Goal: Task Accomplishment & Management: Use online tool/utility

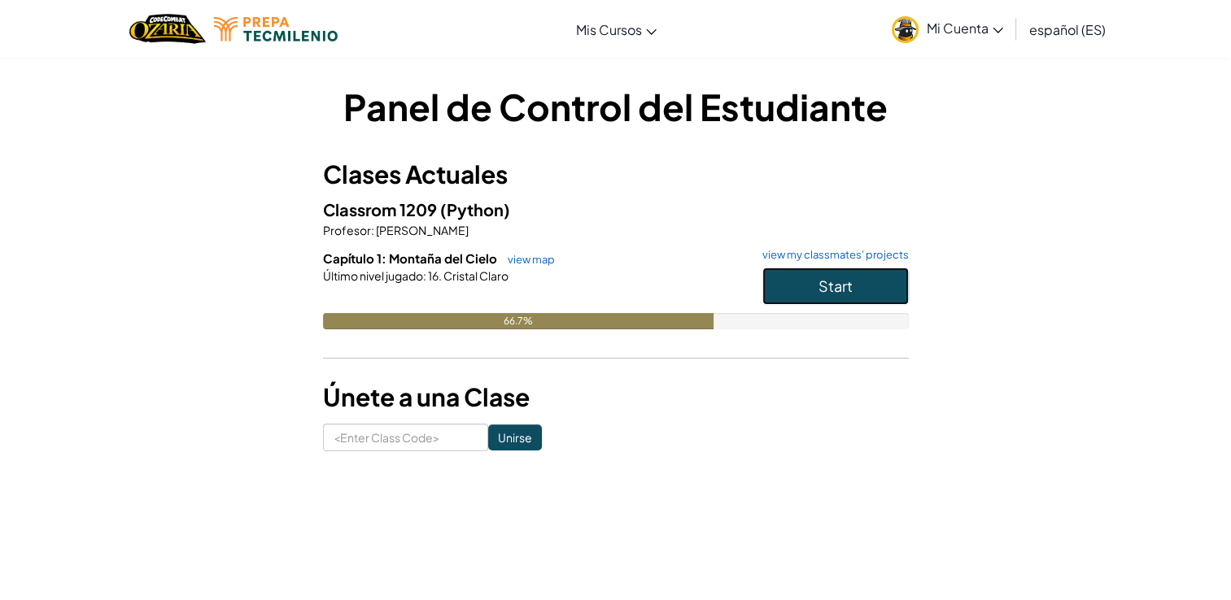
click at [788, 294] on button "Start" at bounding box center [835, 286] width 146 height 37
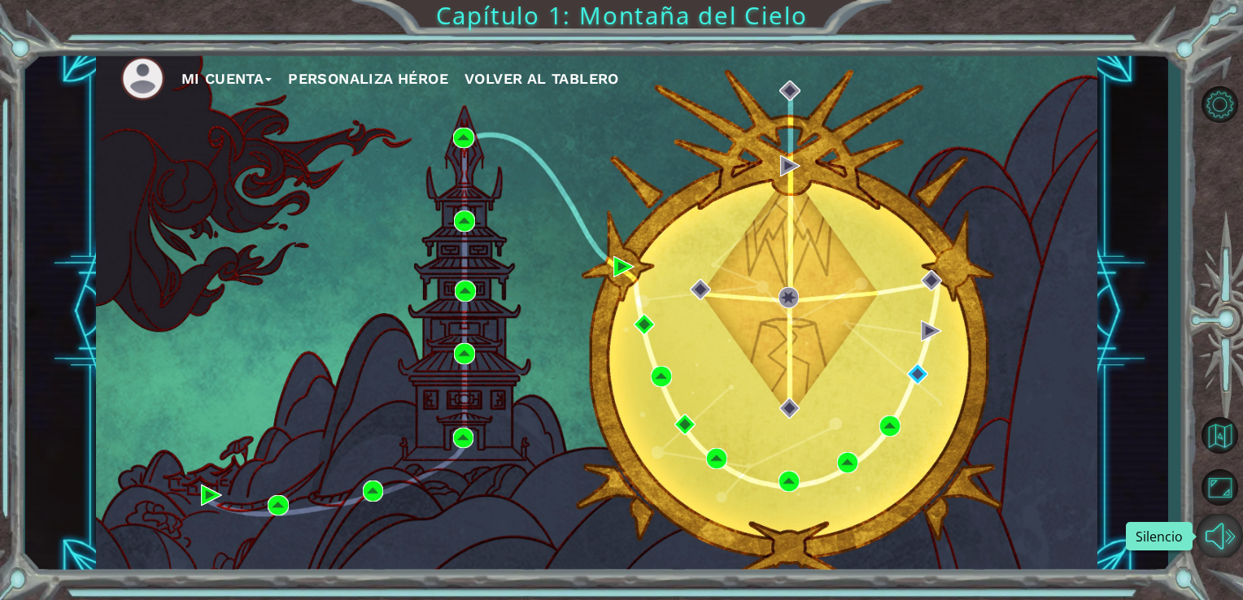
click at [1219, 541] on button "Silencio" at bounding box center [1219, 536] width 47 height 44
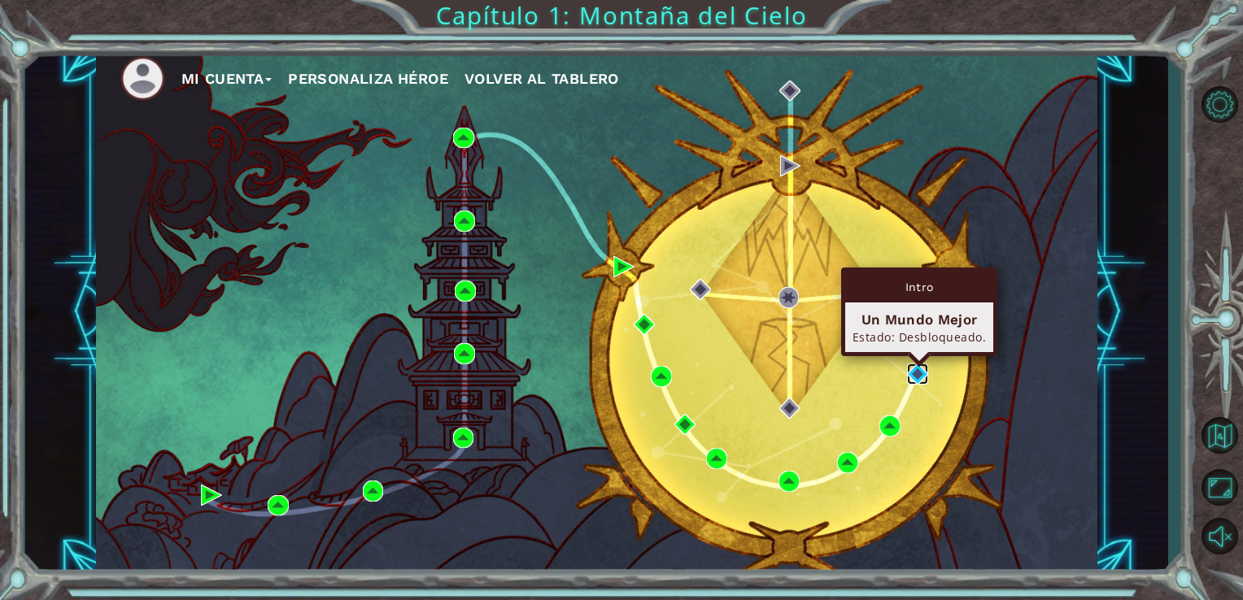
click at [919, 373] on img at bounding box center [917, 374] width 21 height 21
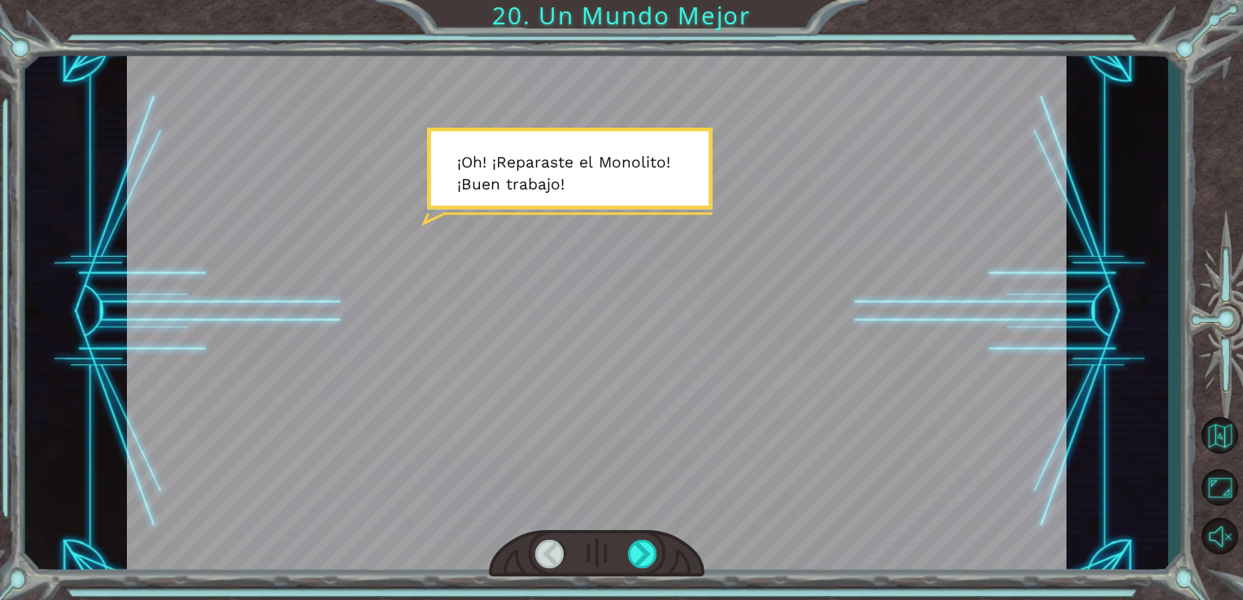
click at [652, 299] on div at bounding box center [597, 312] width 940 height 529
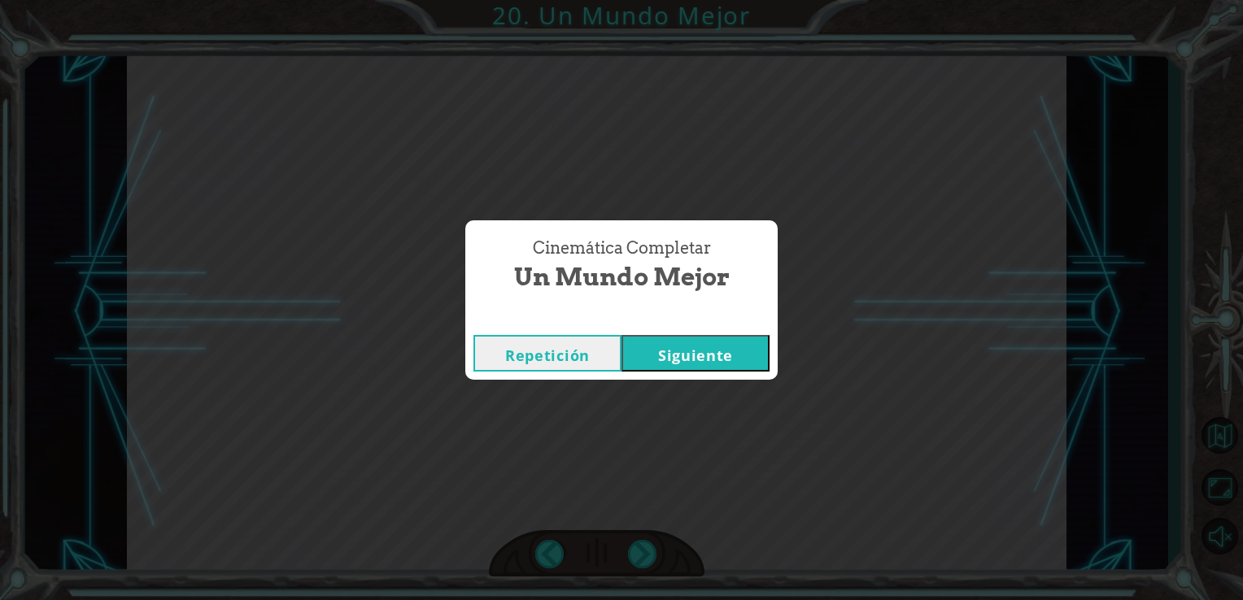
click at [683, 360] on button "Siguiente" at bounding box center [696, 353] width 148 height 37
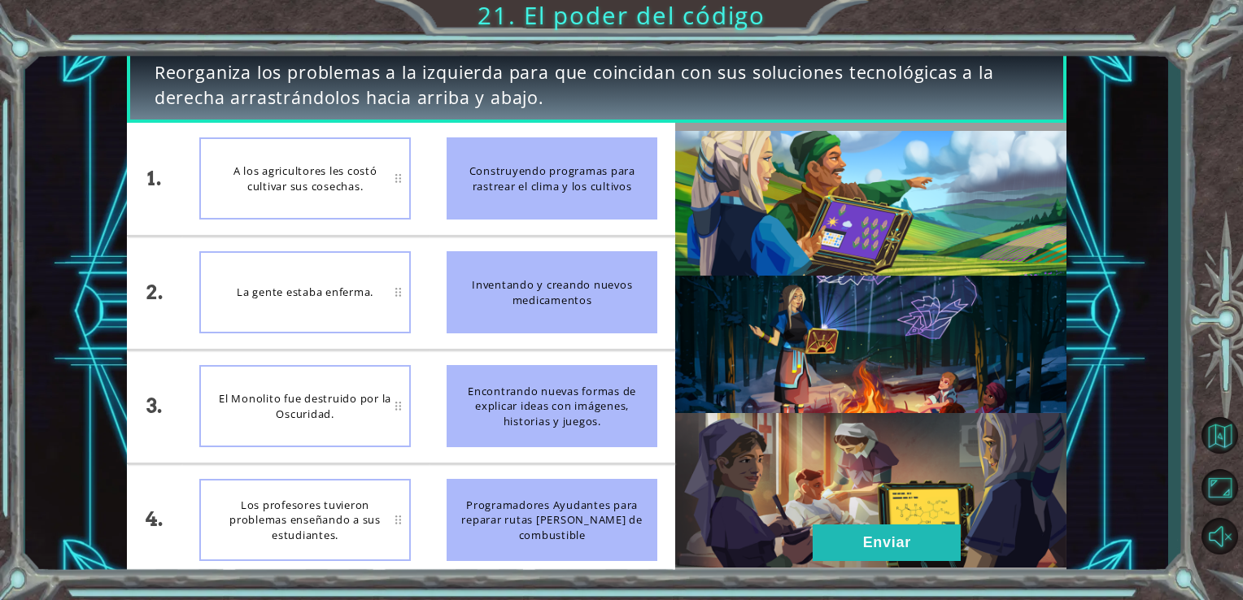
drag, startPoint x: 574, startPoint y: 387, endPoint x: 563, endPoint y: 373, distance: 18.6
click at [563, 373] on div "Encontrando nuevas formas de explicar ideas con imágenes, historias y juegos." at bounding box center [553, 406] width 212 height 82
drag, startPoint x: 522, startPoint y: 168, endPoint x: 347, endPoint y: 170, distance: 175.7
click at [347, 170] on div "1. 2. 3. 4. A los agricultores les costó cultivar sus cosechas. La gente estaba…" at bounding box center [401, 350] width 549 height 454
click at [342, 417] on div "El Monolito fue destruido por la Oscuridad." at bounding box center [305, 406] width 212 height 82
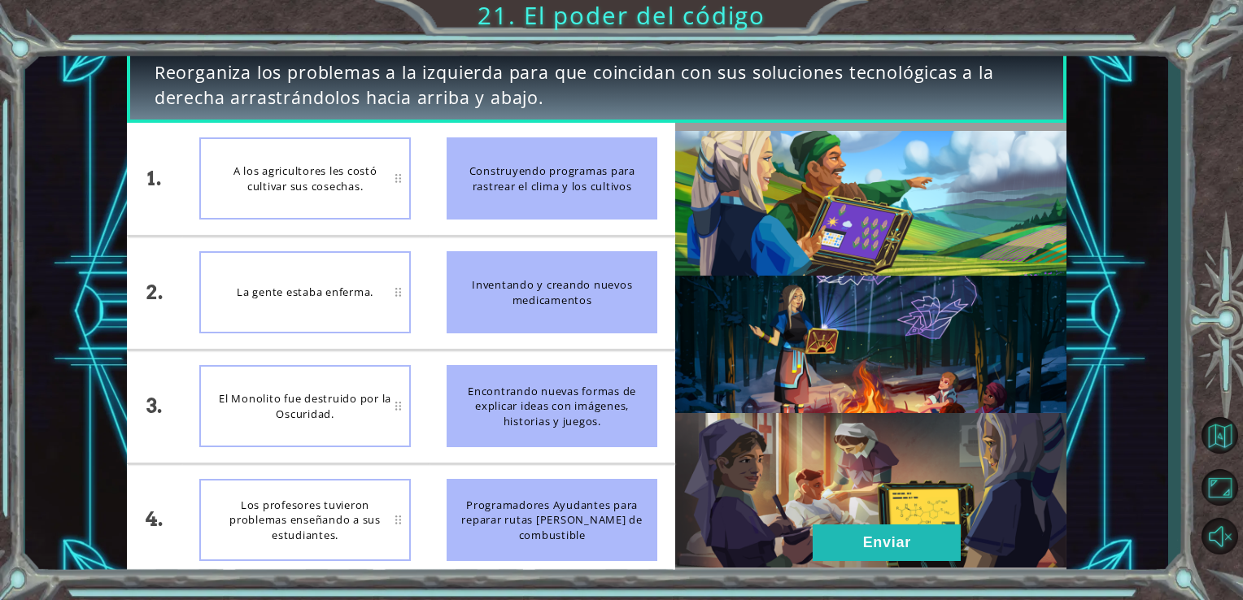
click at [342, 417] on div "El Monolito fue destruido por la Oscuridad." at bounding box center [305, 406] width 212 height 82
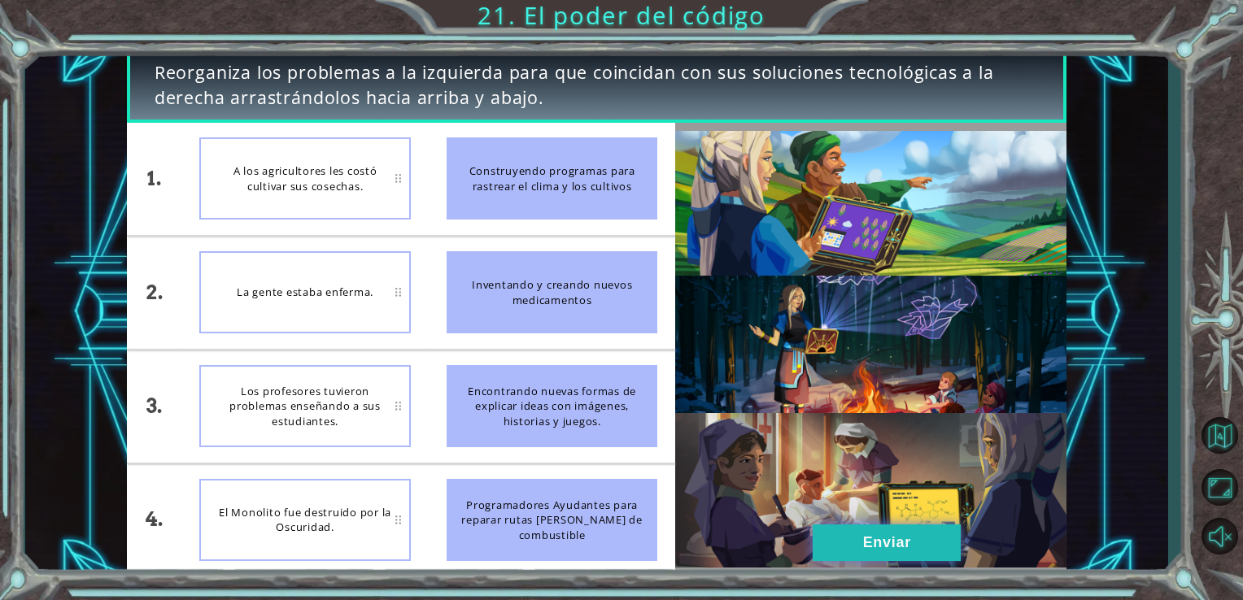
click at [871, 537] on button "Enviar" at bounding box center [887, 543] width 148 height 37
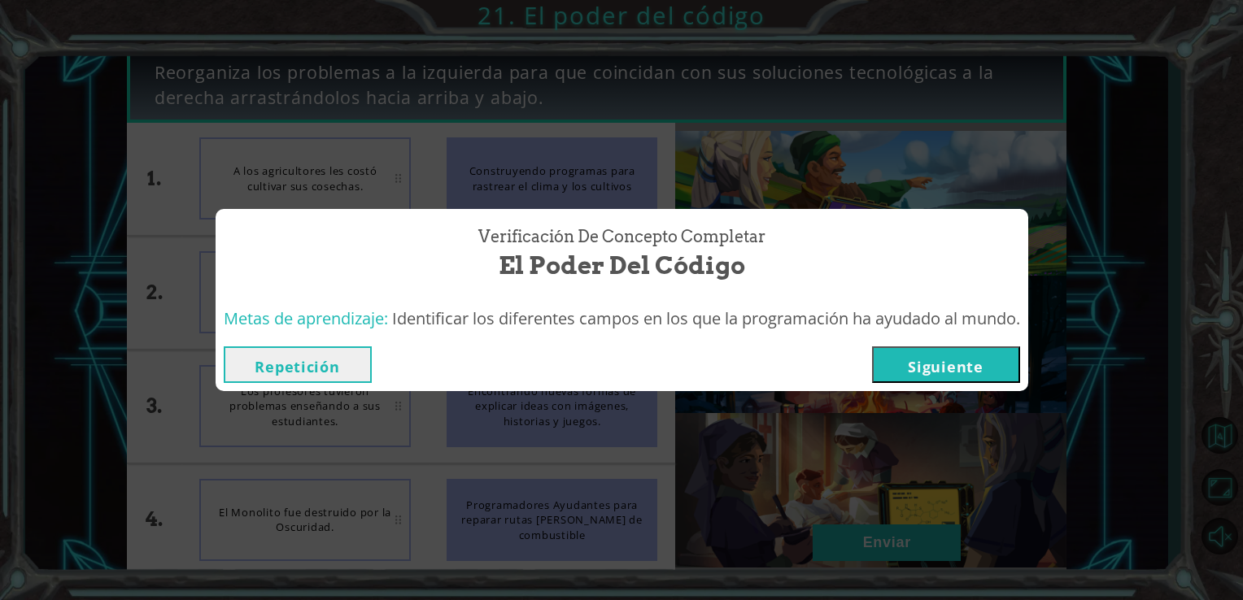
click at [931, 360] on button "Siguiente" at bounding box center [946, 365] width 148 height 37
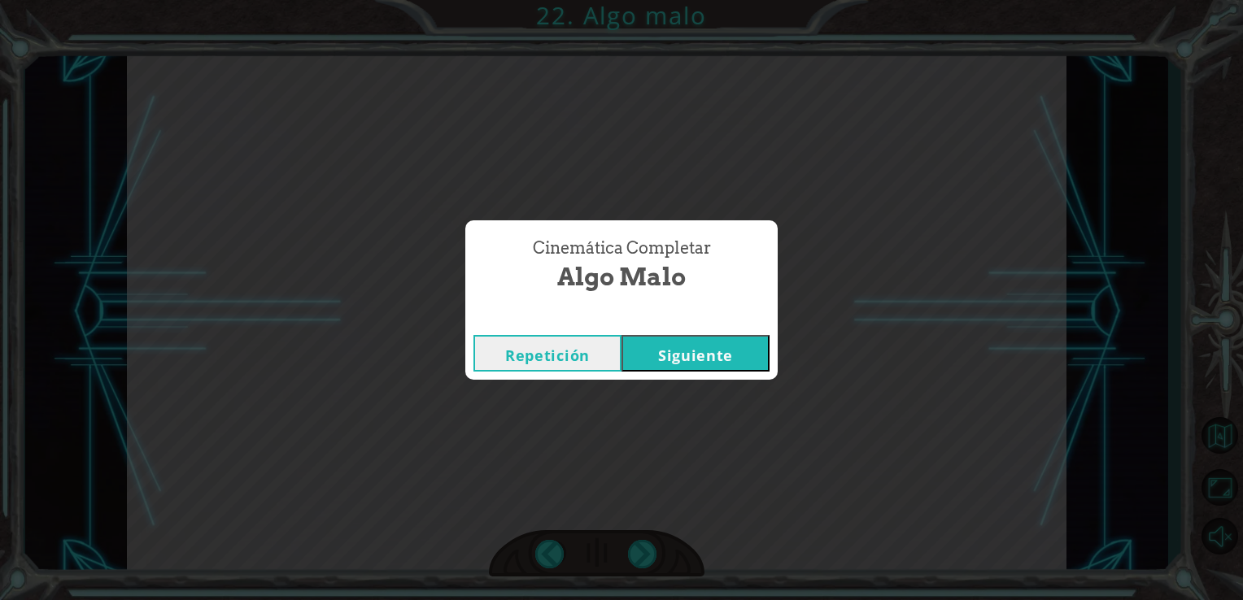
click at [729, 351] on button "Siguiente" at bounding box center [696, 353] width 148 height 37
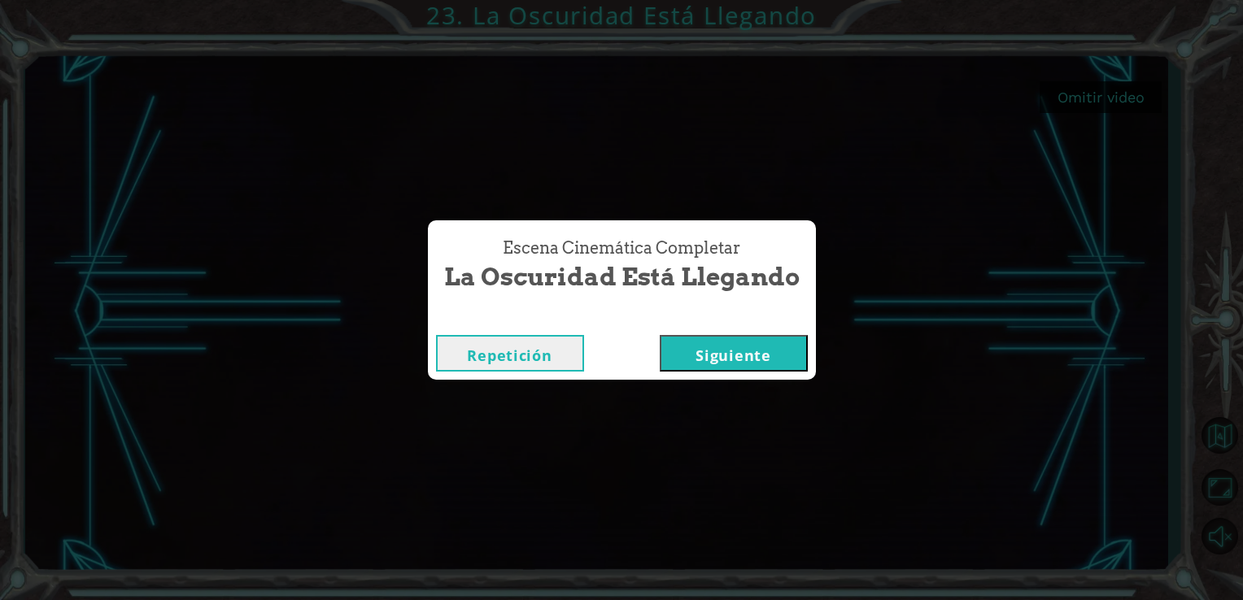
click at [717, 350] on button "Siguiente" at bounding box center [734, 353] width 148 height 37
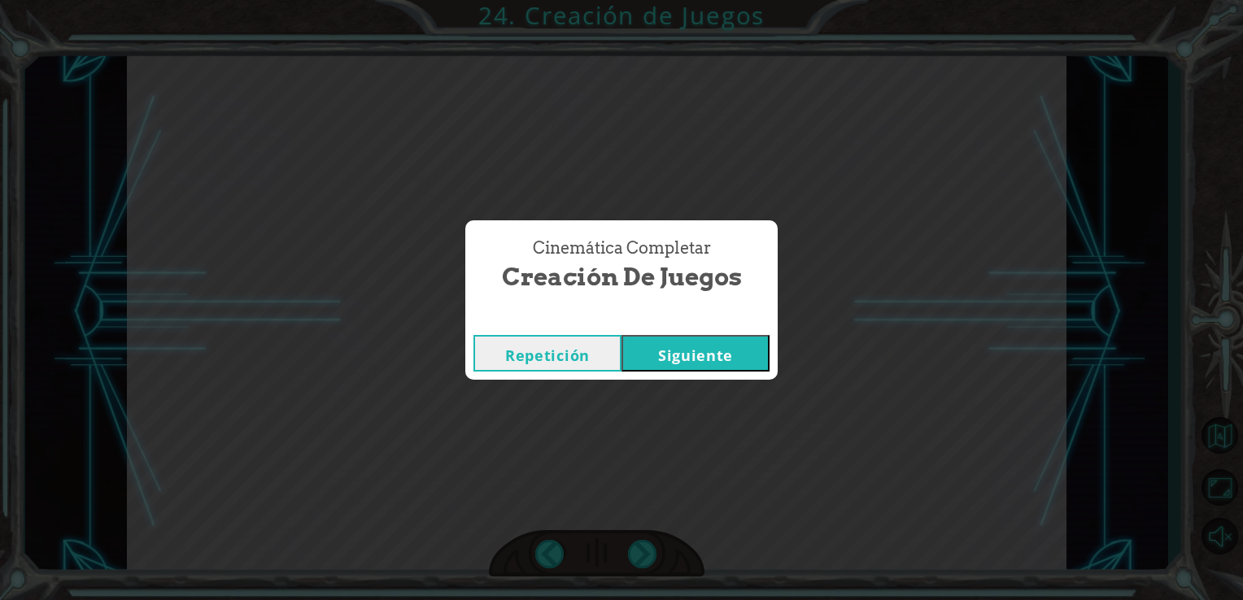
click at [685, 346] on button "Siguiente" at bounding box center [696, 353] width 148 height 37
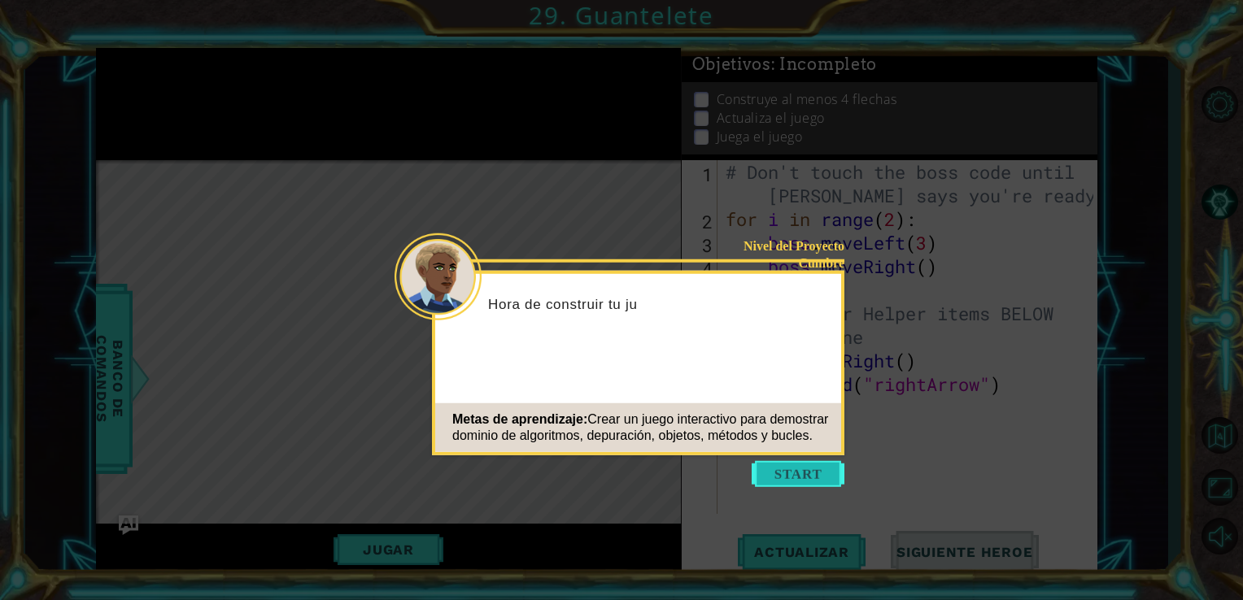
click at [791, 478] on button "Start" at bounding box center [798, 474] width 93 height 26
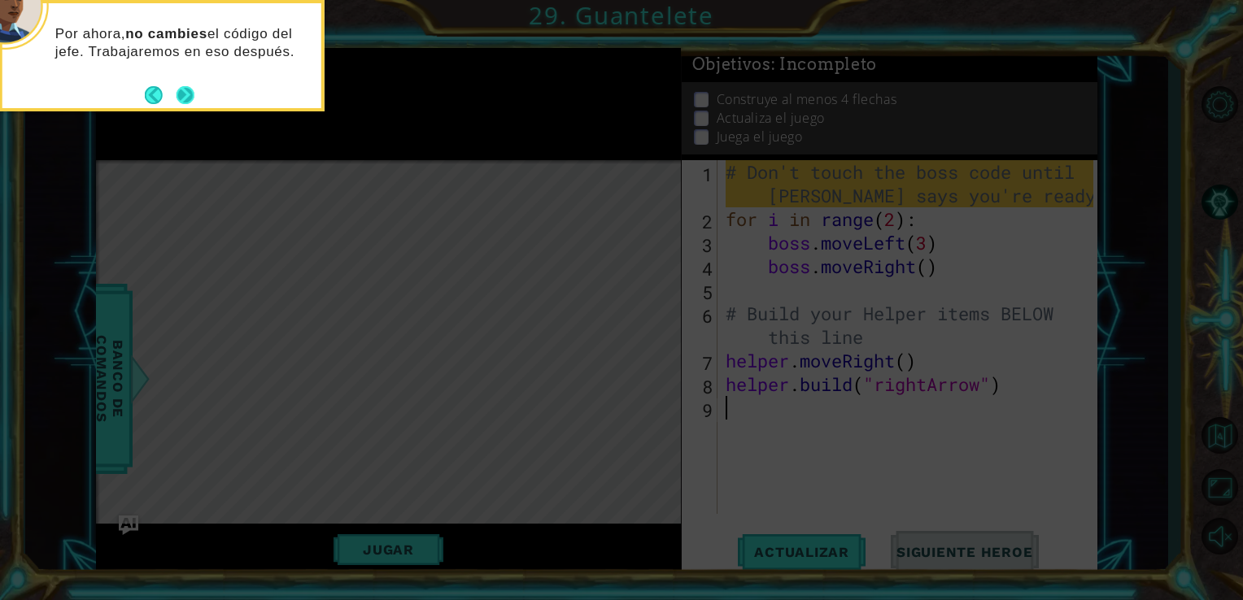
click at [193, 89] on button "Next" at bounding box center [186, 95] width 18 height 18
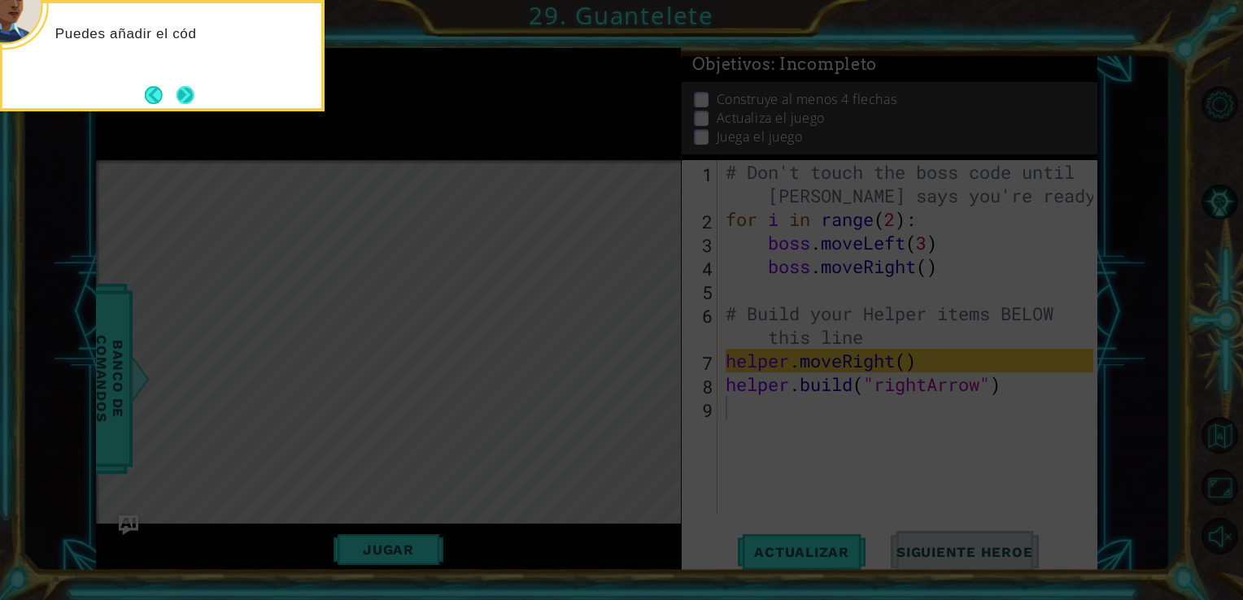
click at [179, 87] on button "Next" at bounding box center [186, 95] width 18 height 18
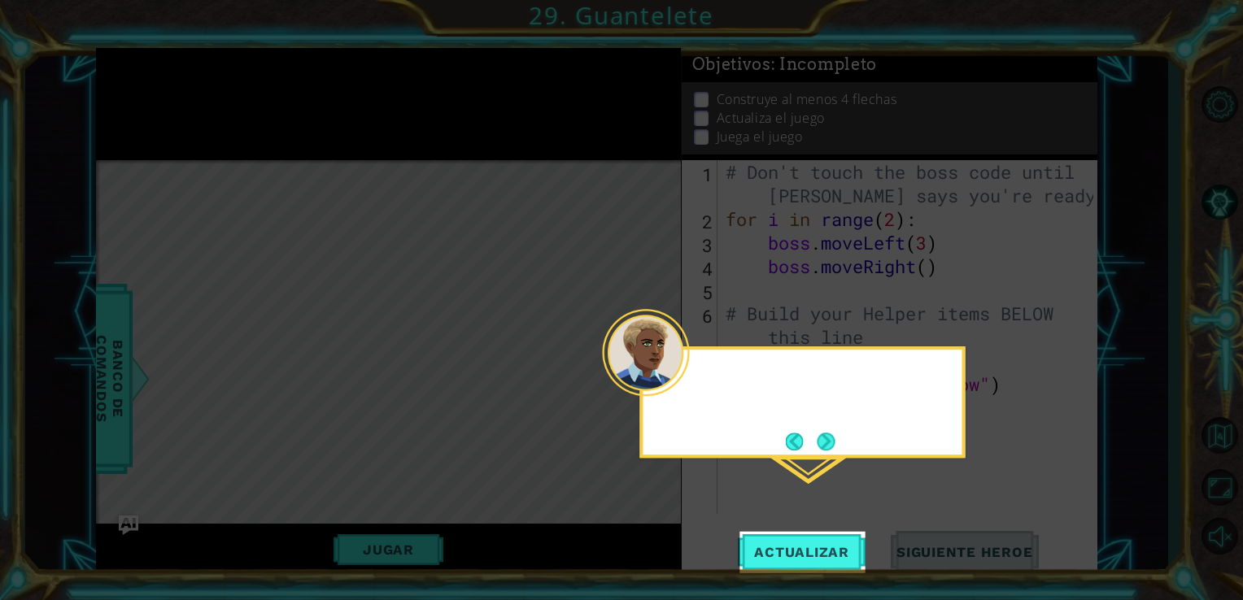
click at [179, 87] on icon at bounding box center [621, 300] width 1243 height 600
click at [794, 548] on span "Actualizar" at bounding box center [802, 552] width 128 height 16
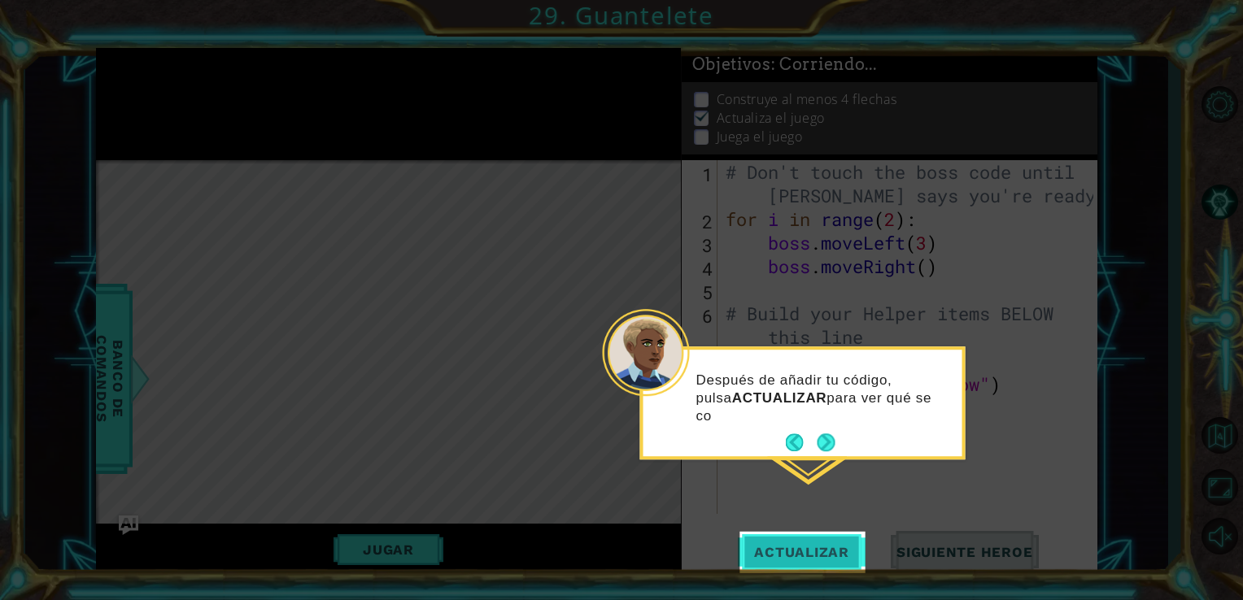
scroll to position [7, 0]
click at [795, 532] on button "Actualizar" at bounding box center [802, 551] width 128 height 41
click at [796, 539] on button "Actualizar" at bounding box center [802, 551] width 128 height 41
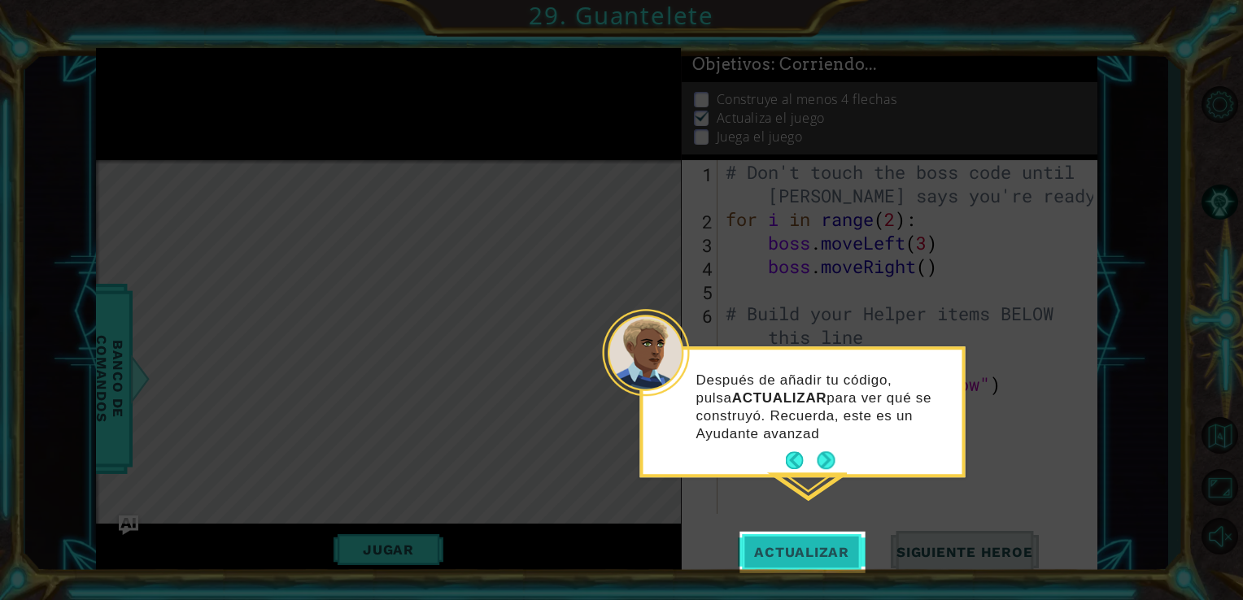
click at [797, 542] on button "Actualizar" at bounding box center [802, 551] width 128 height 41
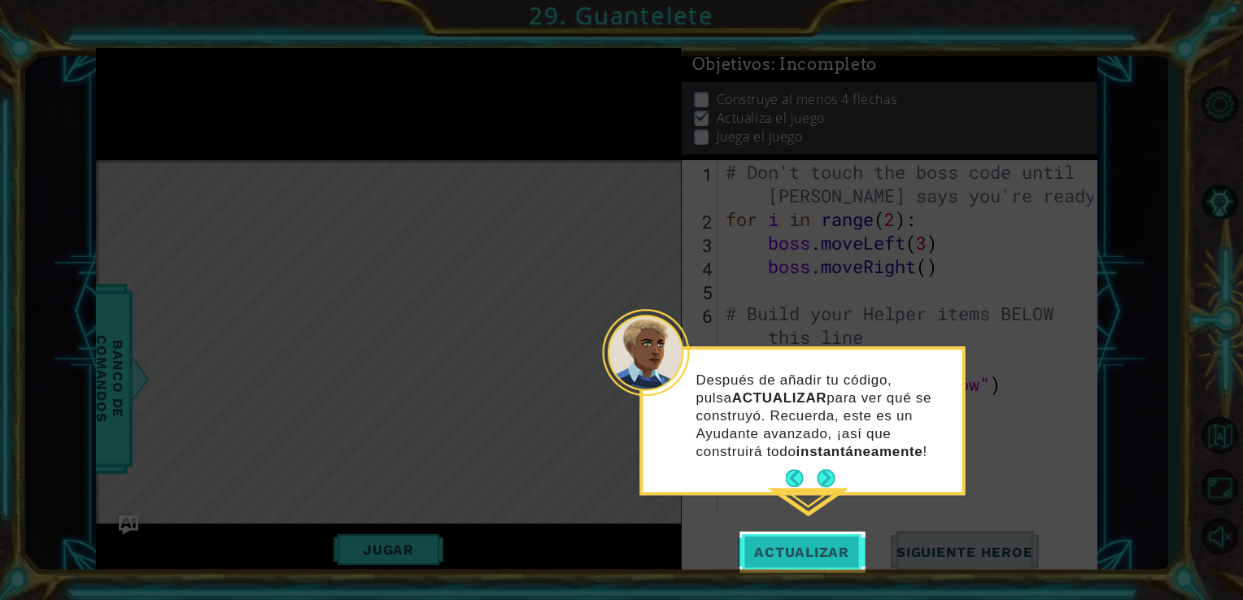
click at [817, 543] on button "Actualizar" at bounding box center [802, 551] width 128 height 41
drag, startPoint x: 817, startPoint y: 543, endPoint x: 787, endPoint y: 473, distance: 75.1
click at [787, 473] on button "Back" at bounding box center [802, 478] width 32 height 18
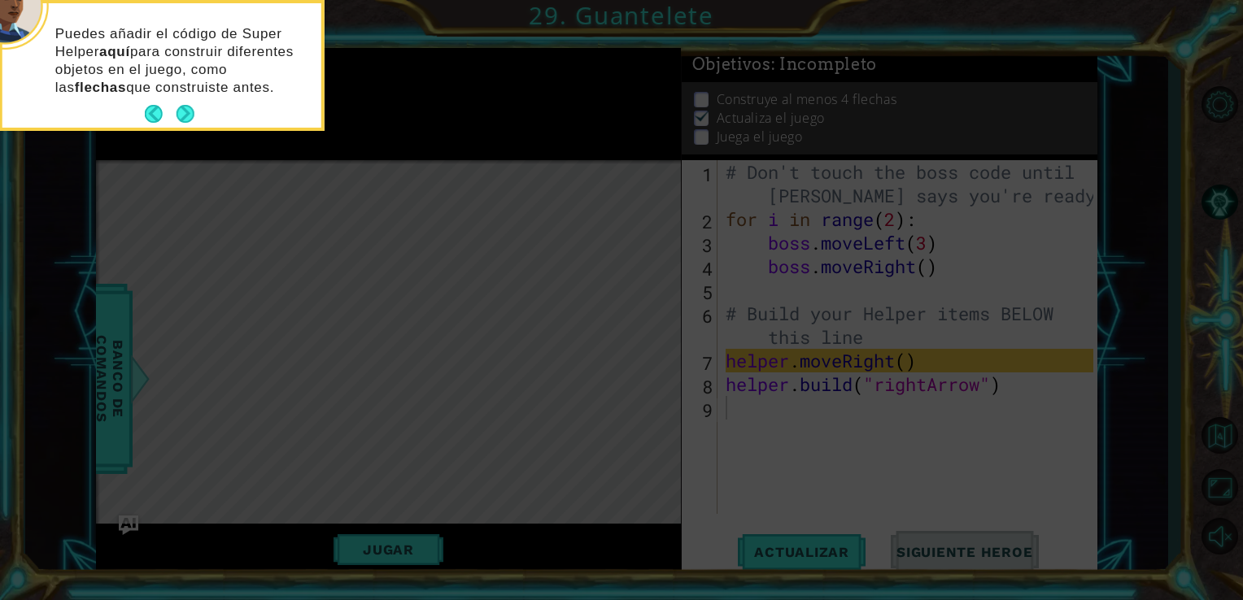
click at [827, 486] on icon at bounding box center [621, 89] width 1243 height 1021
click at [173, 94] on p "Puedes añadir el código de Super Helper aquí para construir diferentes objetos …" at bounding box center [182, 61] width 255 height 72
click at [184, 110] on button "Next" at bounding box center [186, 114] width 18 height 18
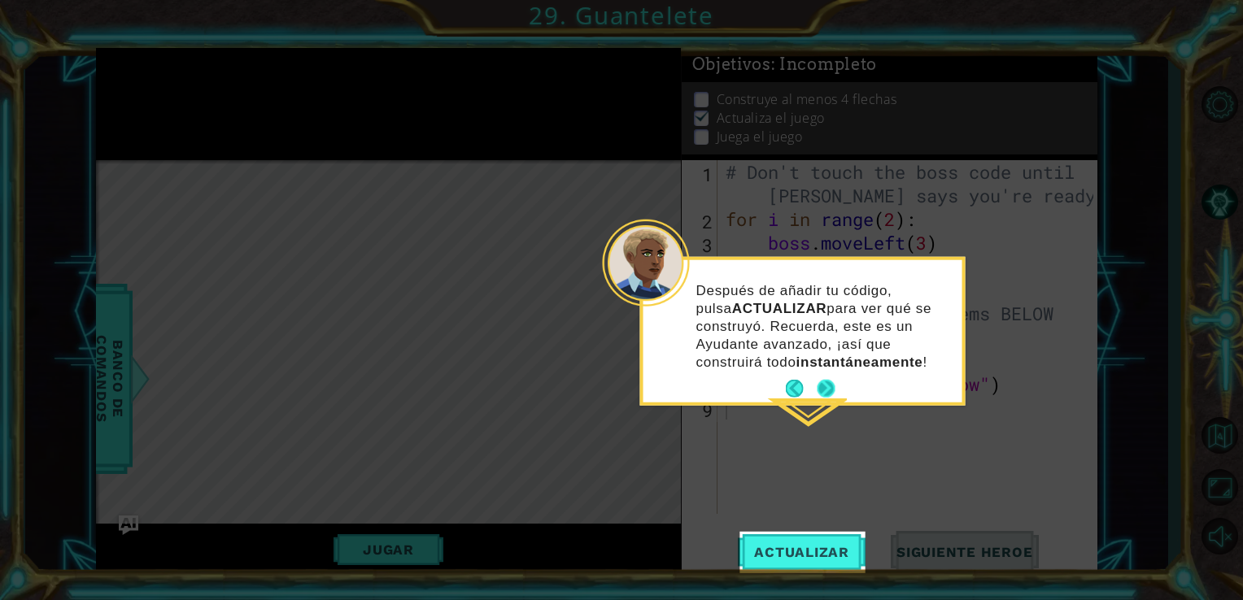
click at [831, 380] on button "Next" at bounding box center [826, 389] width 18 height 18
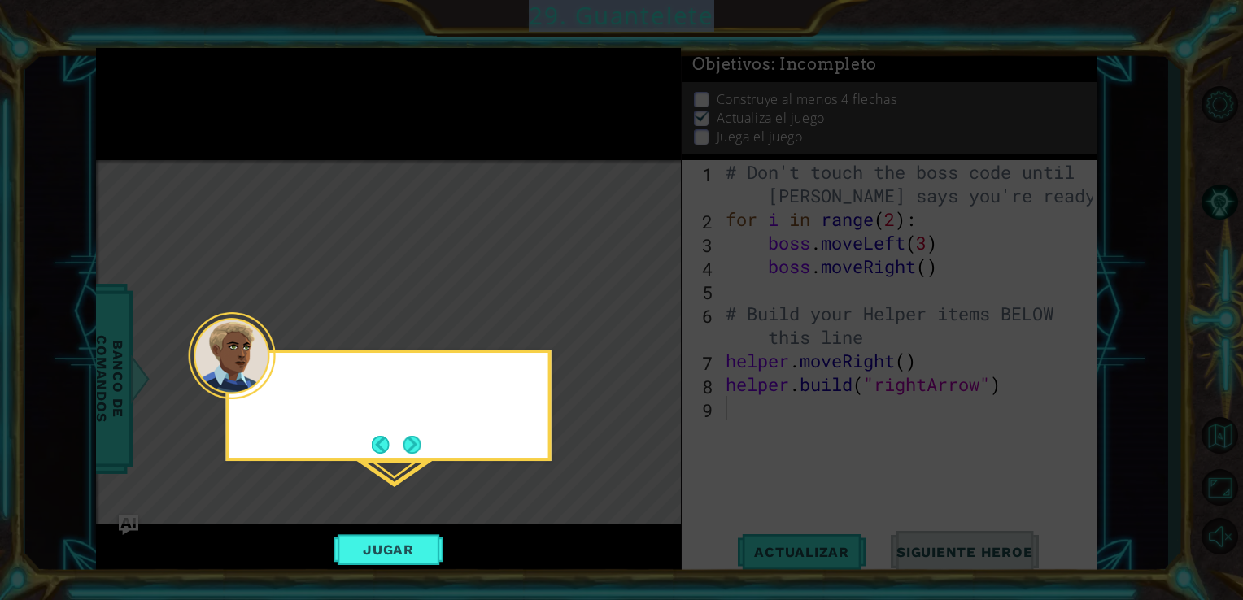
click at [831, 379] on icon at bounding box center [621, 300] width 1243 height 600
click at [403, 450] on button "Next" at bounding box center [412, 445] width 18 height 18
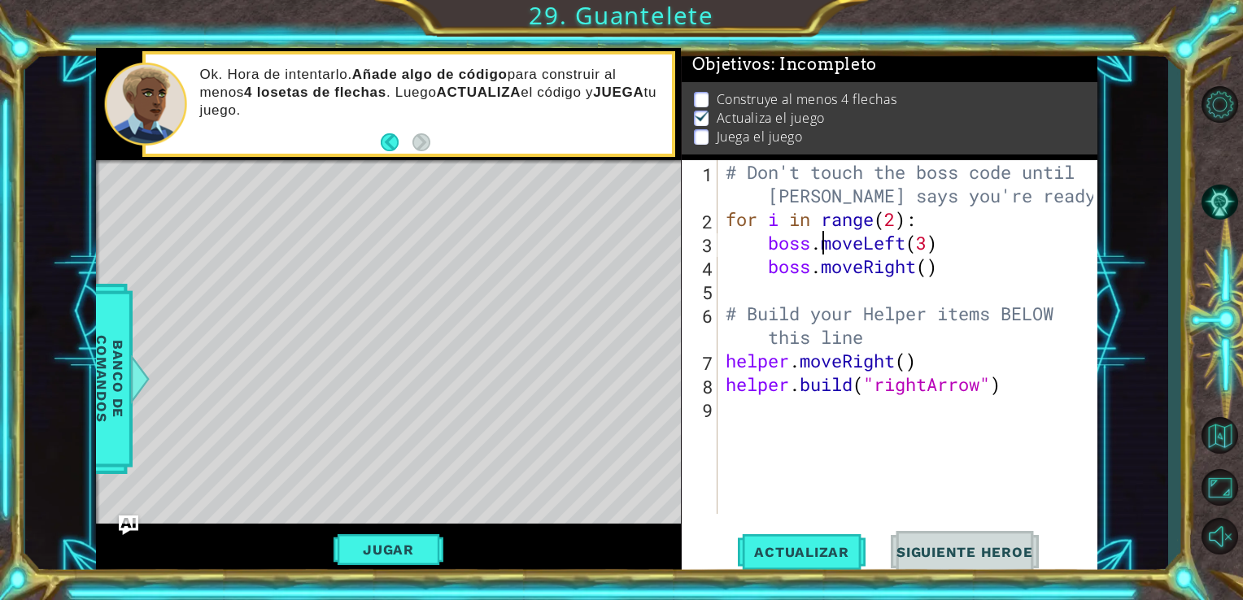
click at [822, 249] on div "# Don't touch the boss code until [PERSON_NAME] says you're ready! for i in ran…" at bounding box center [912, 372] width 380 height 425
type textarea "boss.moveLeft(3)"
click at [393, 547] on button "Jugar" at bounding box center [389, 549] width 110 height 31
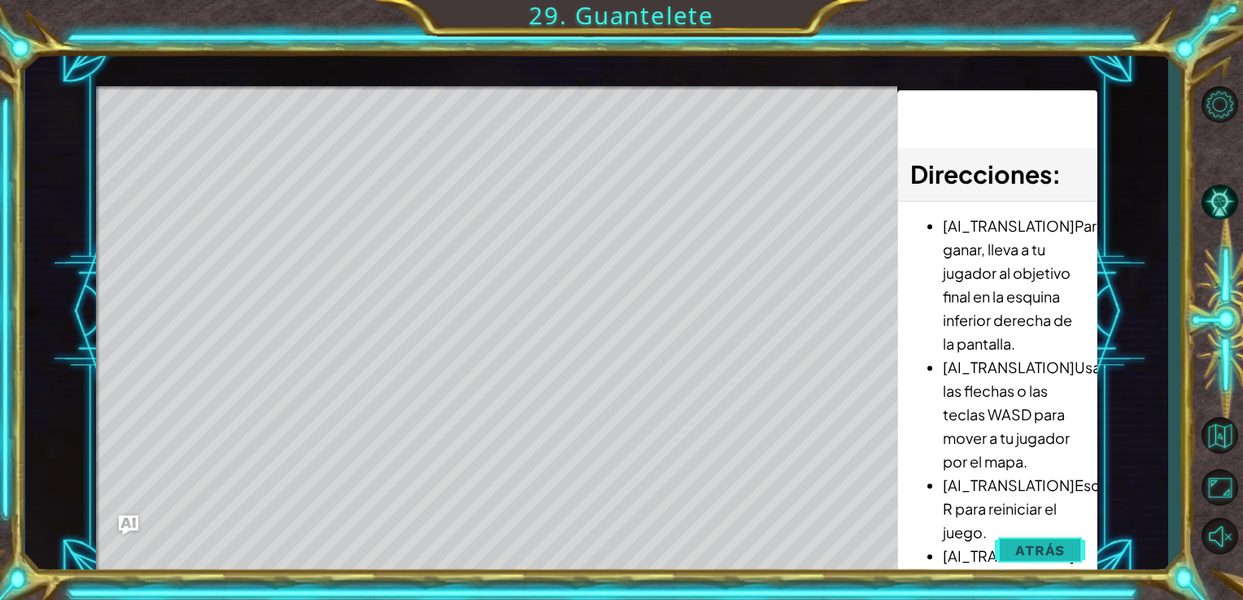
click at [1046, 553] on span "Atrás" at bounding box center [1040, 551] width 50 height 16
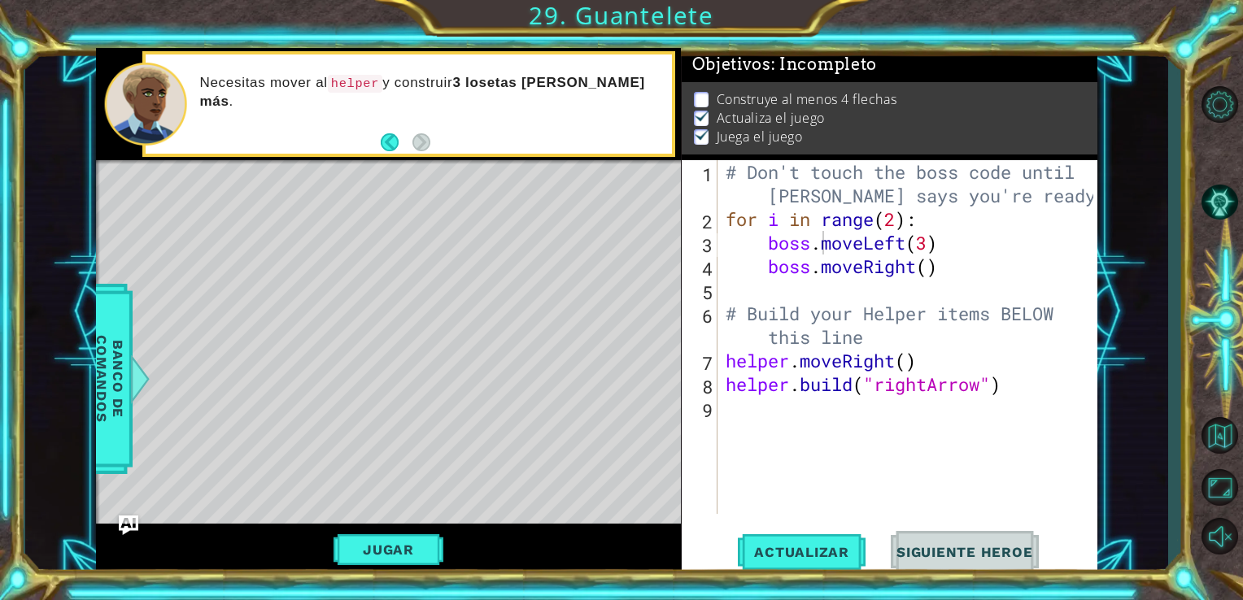
click at [238, 468] on div "Level Map" at bounding box center [472, 399] width 752 height 479
click at [795, 560] on span "Actualizar" at bounding box center [802, 552] width 128 height 16
click at [792, 549] on span "Actualizar" at bounding box center [802, 552] width 128 height 16
click at [771, 415] on div "# Don't touch the boss code until [PERSON_NAME] says you're ready! for i in ran…" at bounding box center [912, 372] width 380 height 425
type textarea "h"
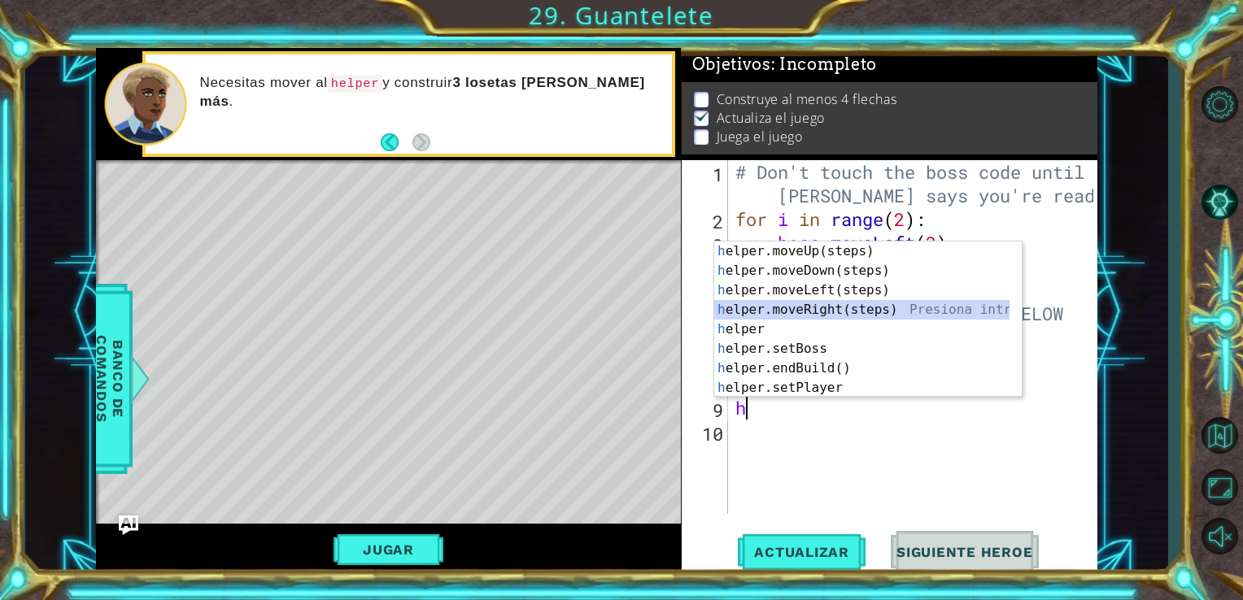
click at [871, 313] on div "h elper.moveUp(steps) Presiona intro h elper.moveDown(steps) Presiona intro h e…" at bounding box center [861, 339] width 295 height 195
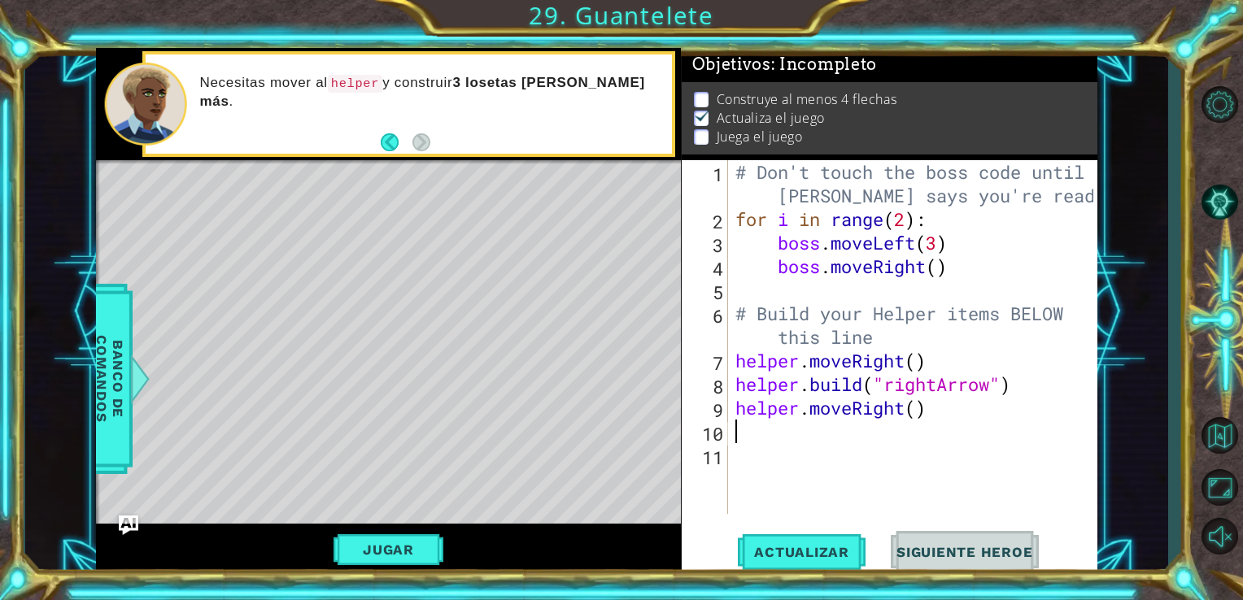
type textarea "j"
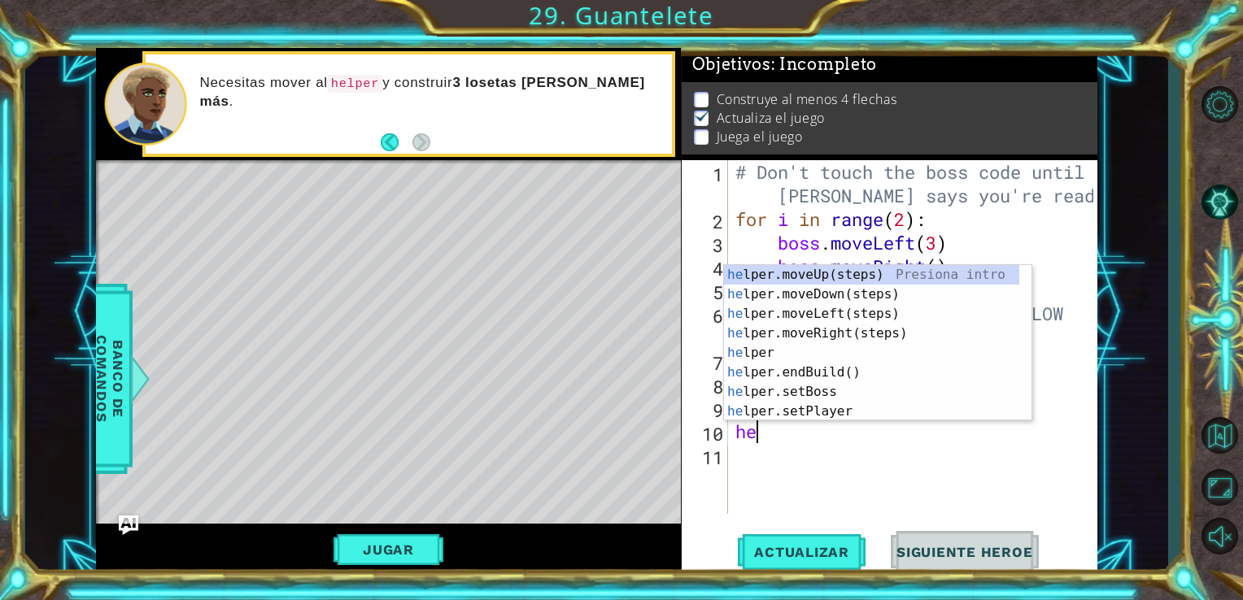
type textarea "hel"
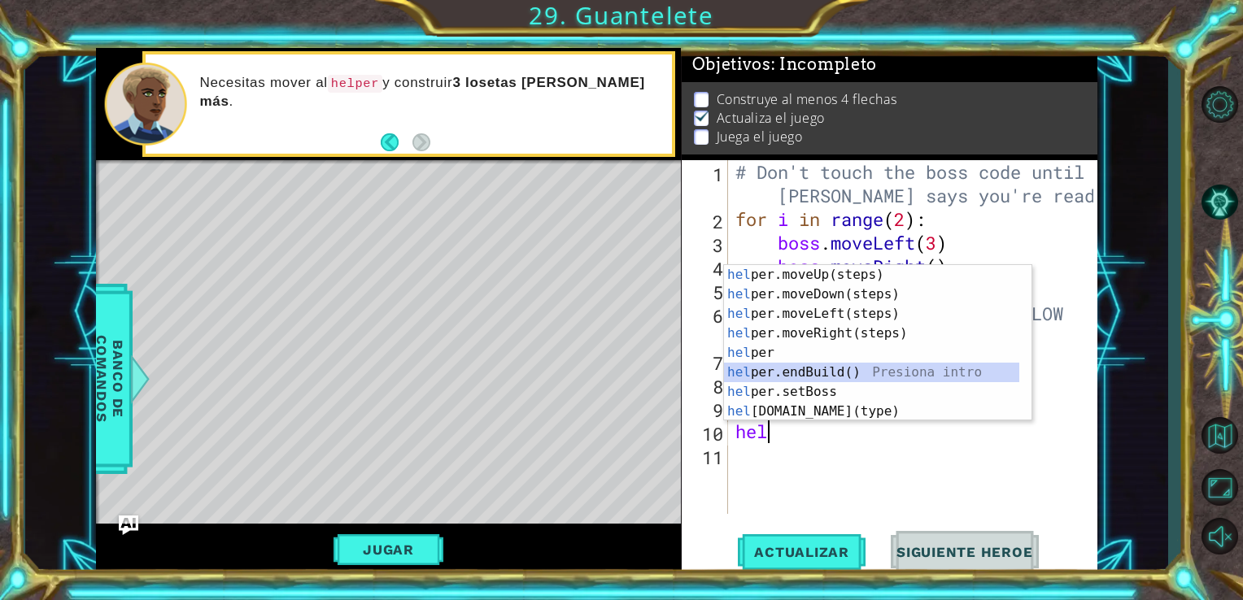
click at [853, 373] on div "hel per.moveUp(steps) Presiona intro hel per.moveDown(steps) Presiona intro hel…" at bounding box center [871, 362] width 295 height 195
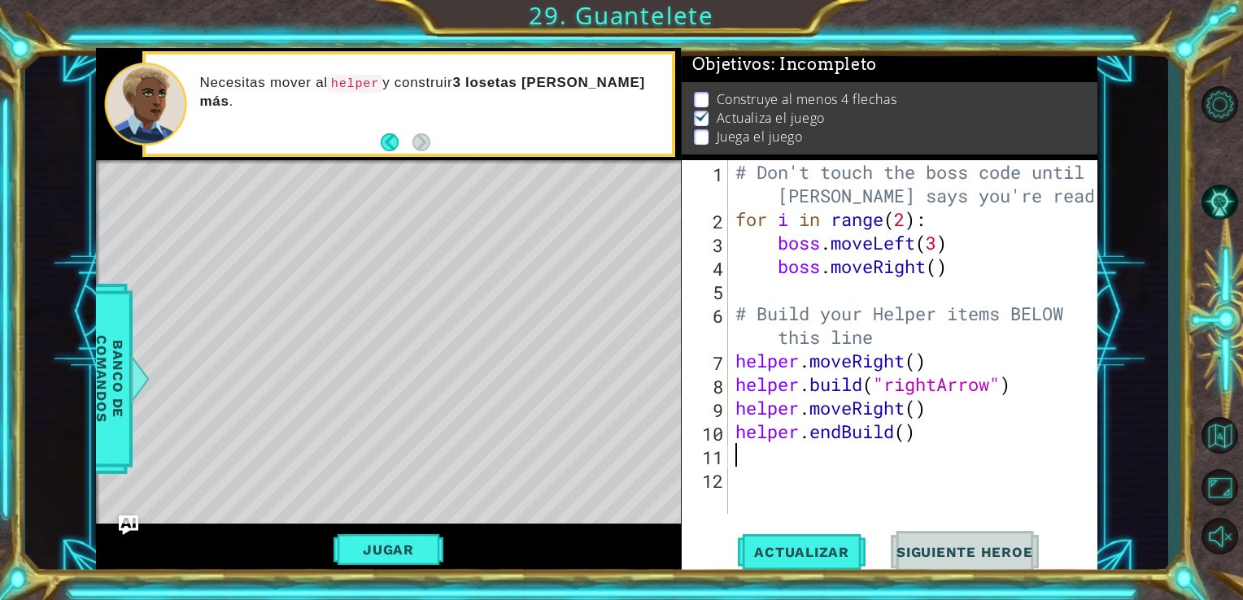
click at [907, 440] on div "# Don't touch the boss code until [PERSON_NAME] says you're ready! for i in ran…" at bounding box center [917, 372] width 370 height 425
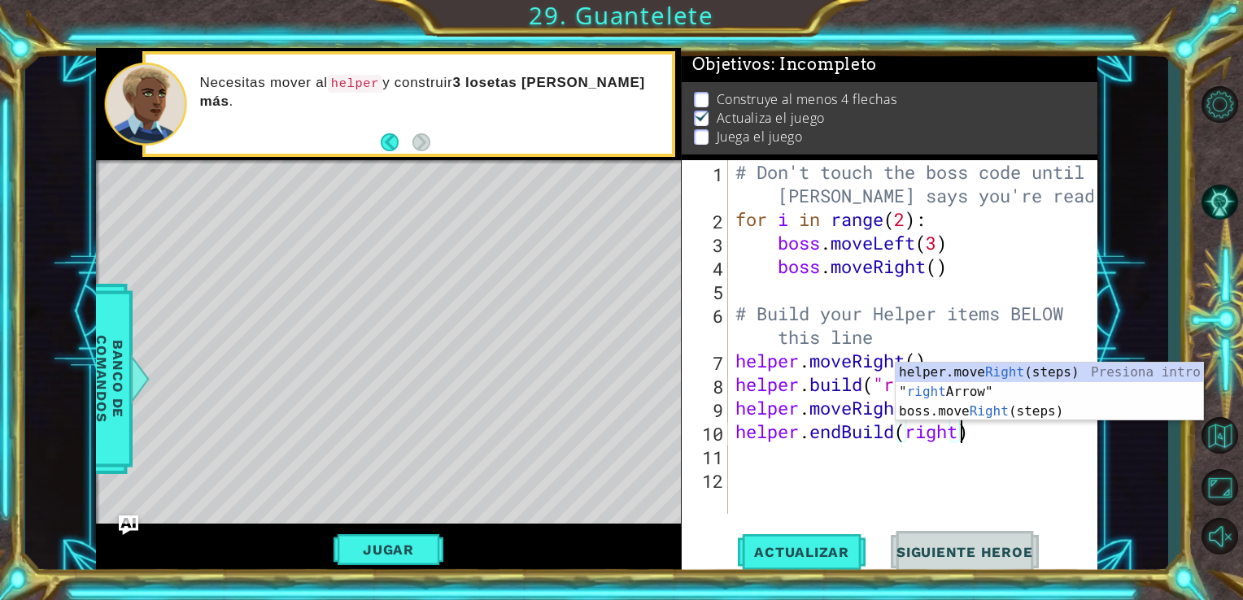
scroll to position [0, 10]
click at [962, 390] on div "helper.move Right (steps) Presiona intro " right Arrow" Presiona intro boss.mov…" at bounding box center [1049, 412] width 307 height 98
type textarea "helper.endBuild("rightArrow)"
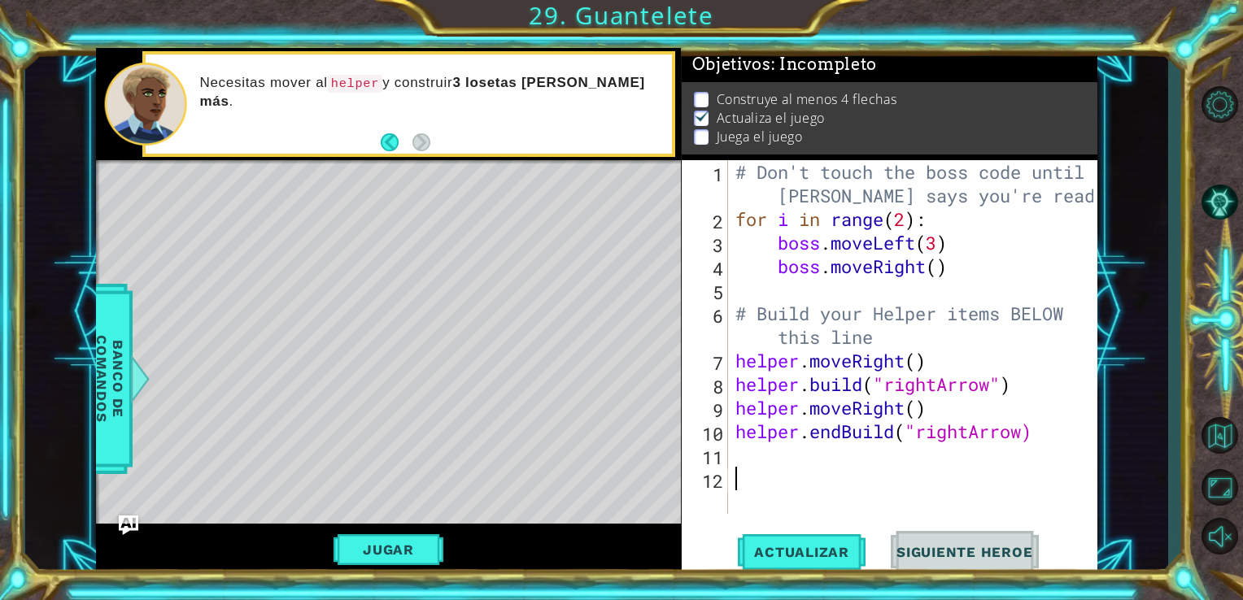
click at [888, 483] on div "# Don't touch the boss code until [PERSON_NAME] says you're ready! for i in ran…" at bounding box center [917, 372] width 370 height 425
click at [893, 460] on div "# Don't touch the boss code until [PERSON_NAME] says you're ready! for i in ran…" at bounding box center [917, 372] width 370 height 425
drag, startPoint x: 844, startPoint y: 432, endPoint x: 815, endPoint y: 424, distance: 29.6
click at [815, 424] on div "# Don't touch the boss code until [PERSON_NAME] says you're ready! for i in ran…" at bounding box center [917, 372] width 370 height 425
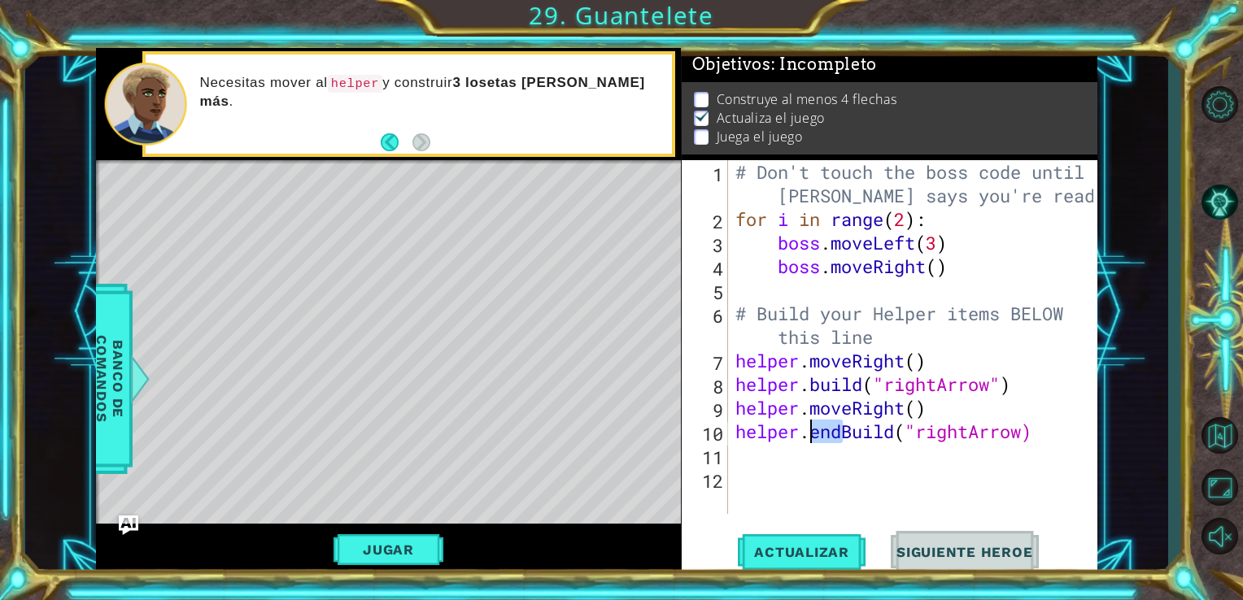
type textarea "[DOMAIN_NAME]("rightArrow)"
click at [845, 494] on div "# Don't touch the boss code until [PERSON_NAME] says you're ready! for i in ran…" at bounding box center [917, 372] width 370 height 425
click at [815, 431] on div "# Don't touch the boss code until [PERSON_NAME] says you're ready! for i in ran…" at bounding box center [917, 372] width 370 height 425
click at [819, 431] on div "# Don't touch the boss code until [PERSON_NAME] says you're ready! for i in ran…" at bounding box center [917, 372] width 370 height 425
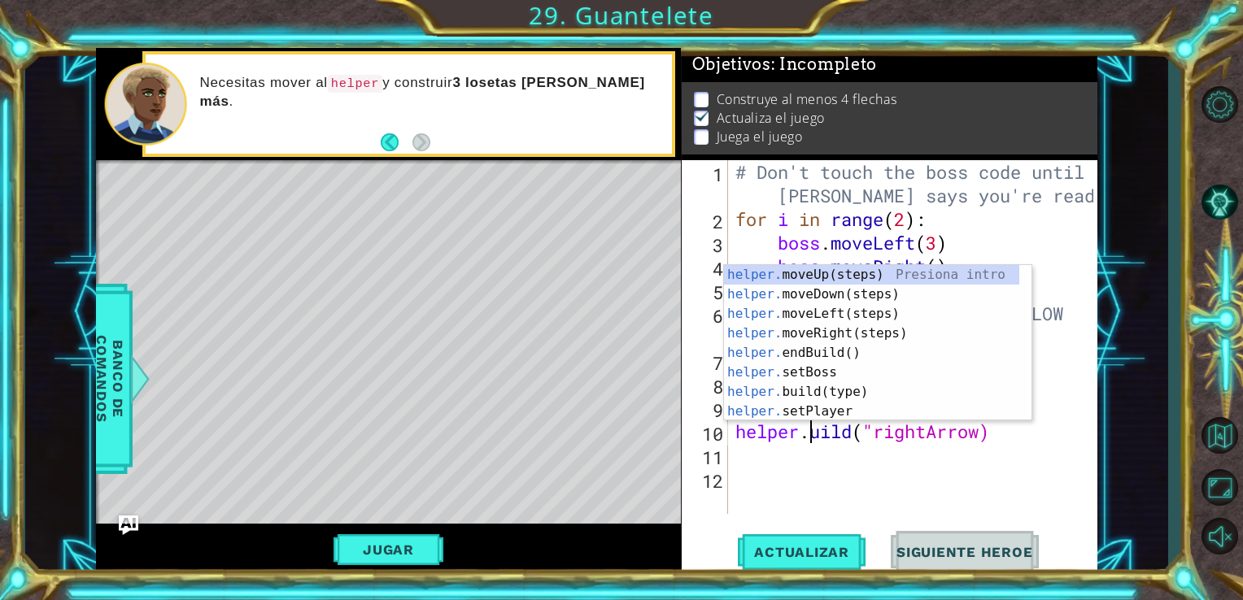
type textarea "[DOMAIN_NAME]("rightArrow)"
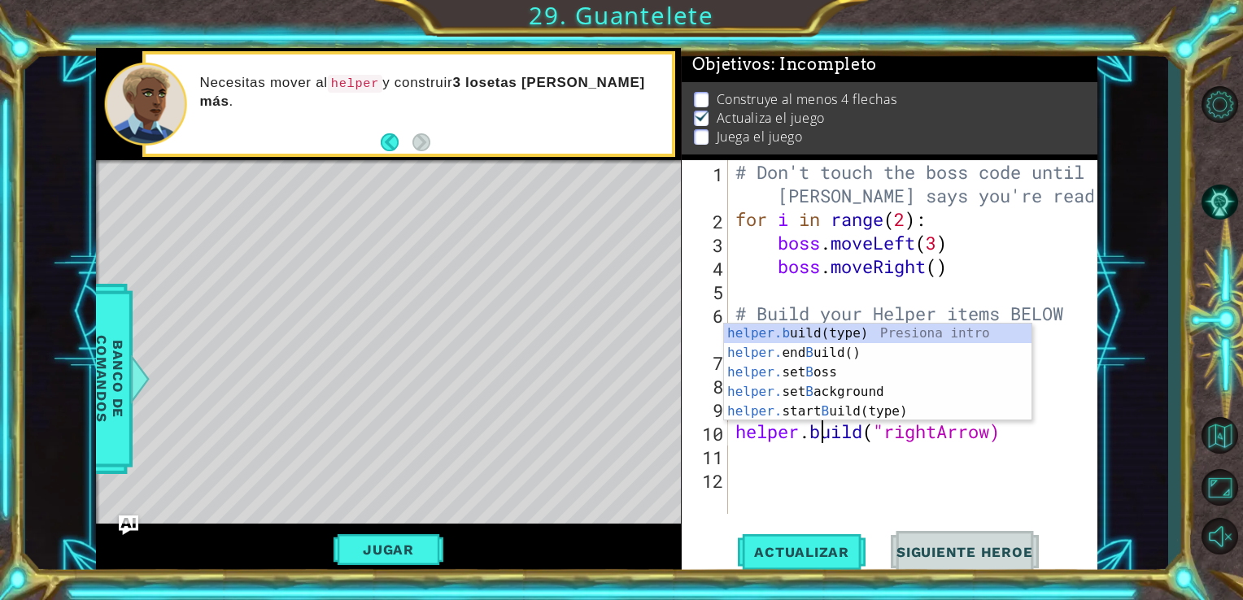
click at [778, 450] on div "# Don't touch the boss code until [PERSON_NAME] says you're ready! for i in ran…" at bounding box center [917, 372] width 370 height 425
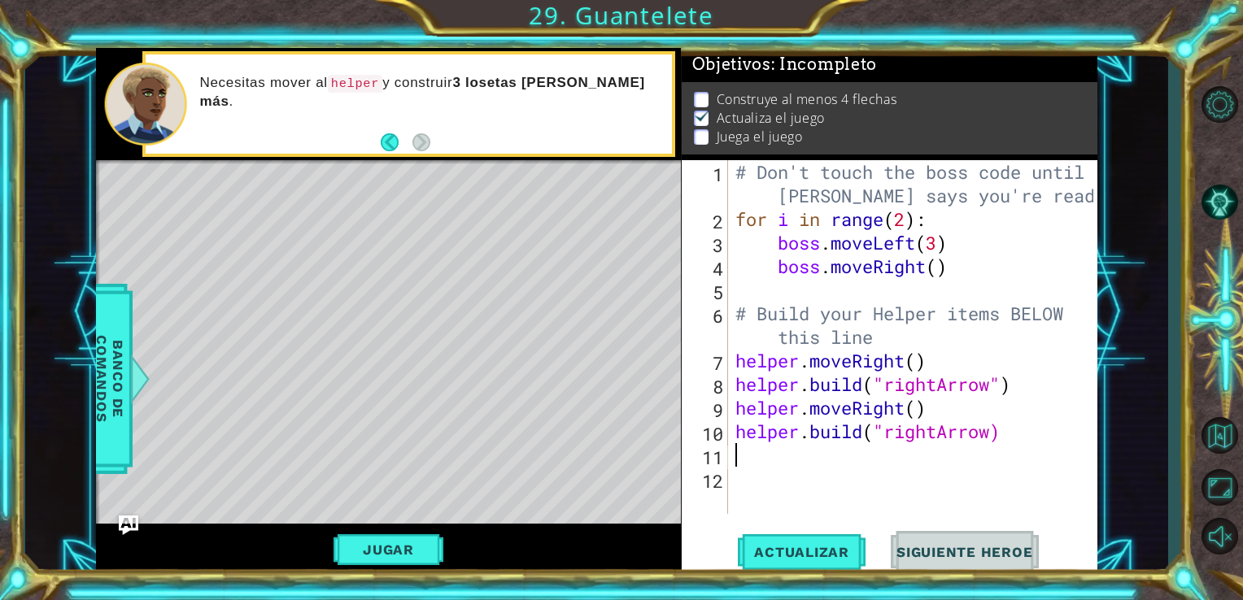
scroll to position [0, 0]
click at [434, 551] on button "Jugar" at bounding box center [389, 549] width 110 height 31
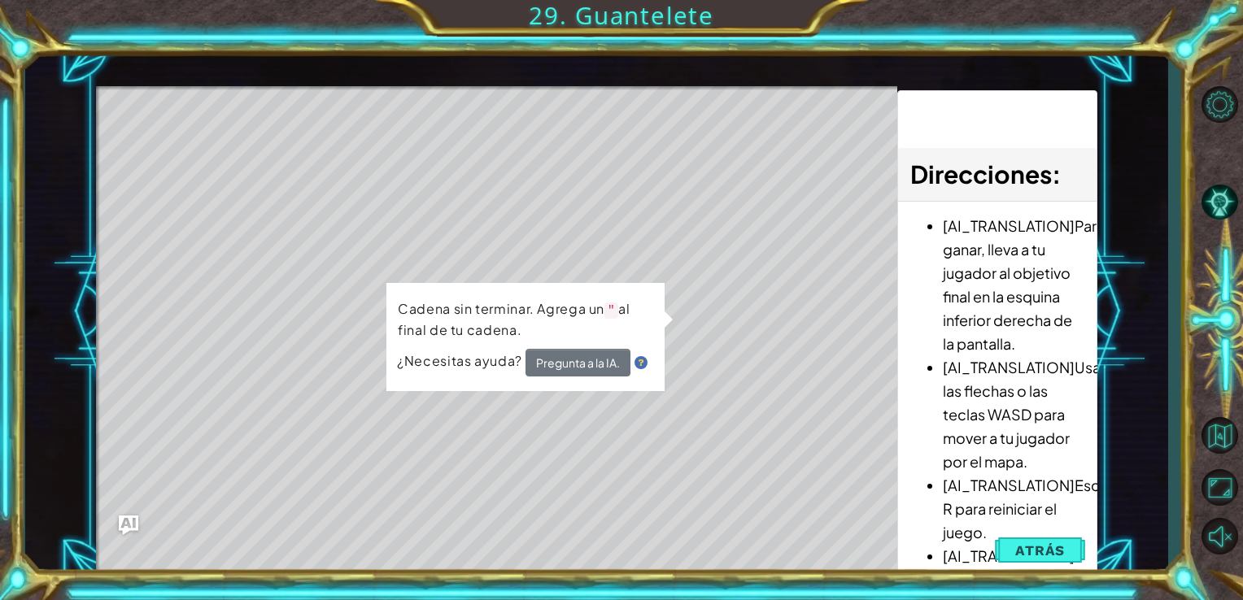
click at [691, 290] on div "Level Map" at bounding box center [472, 325] width 752 height 479
click at [618, 410] on div "Level Map" at bounding box center [472, 325] width 752 height 479
click at [626, 296] on div "[PERSON_NAME] sin terminar. Agrega un " al final de tu [PERSON_NAME]. ¿Necesita…" at bounding box center [525, 337] width 278 height 108
click at [665, 325] on div "[PERSON_NAME] sin terminar. Agrega un " al final de tu [PERSON_NAME]. ¿Necesita…" at bounding box center [525, 337] width 278 height 108
click at [1024, 554] on span "Atrás" at bounding box center [1040, 551] width 50 height 16
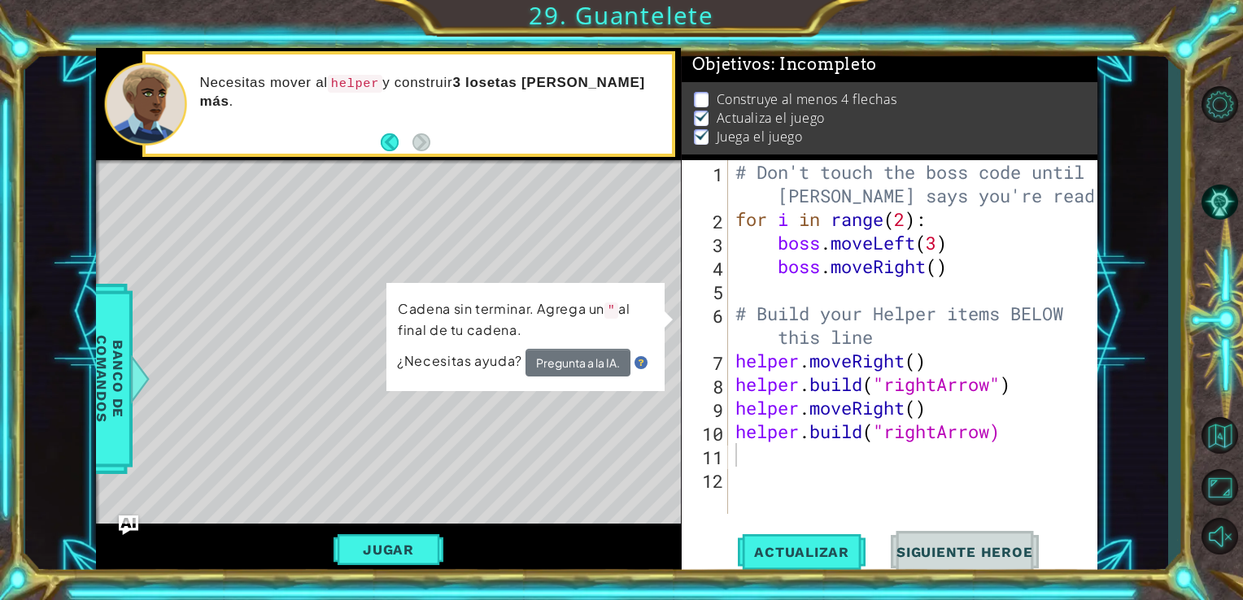
type textarea "helper.moveRight()"
click at [742, 364] on div "# Don't touch the boss code until [PERSON_NAME] says you're ready! for i in ran…" at bounding box center [917, 372] width 369 height 425
click at [749, 448] on div "# Don't touch the boss code until [PERSON_NAME] says you're ready! for i in ran…" at bounding box center [917, 372] width 369 height 425
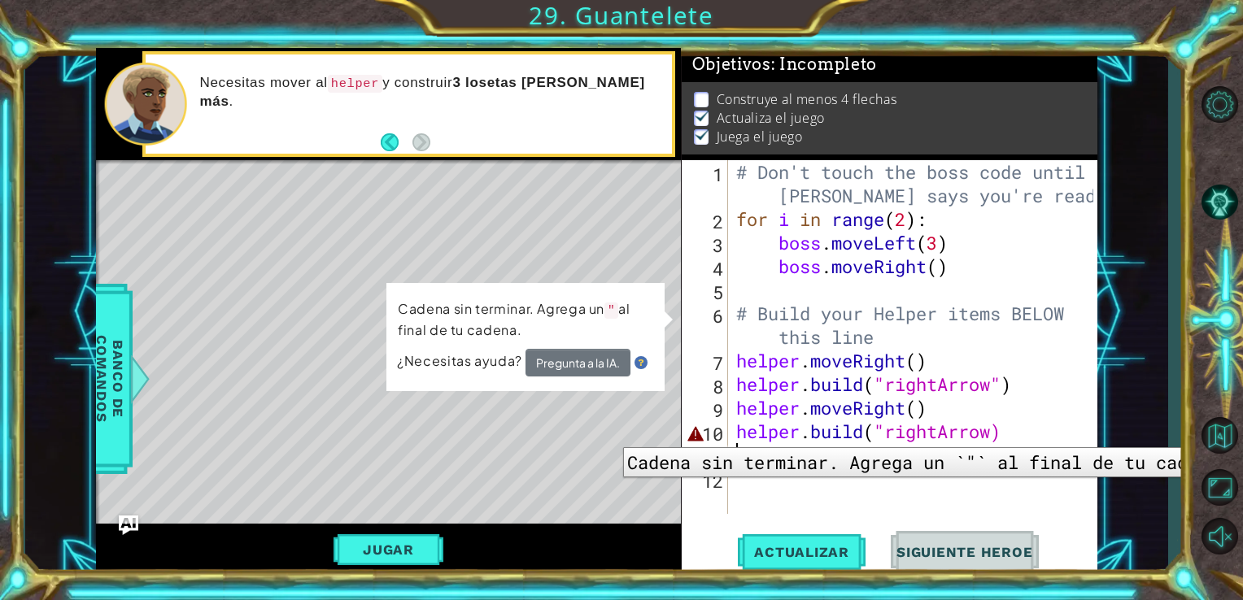
click at [703, 434] on div "10" at bounding box center [706, 434] width 43 height 24
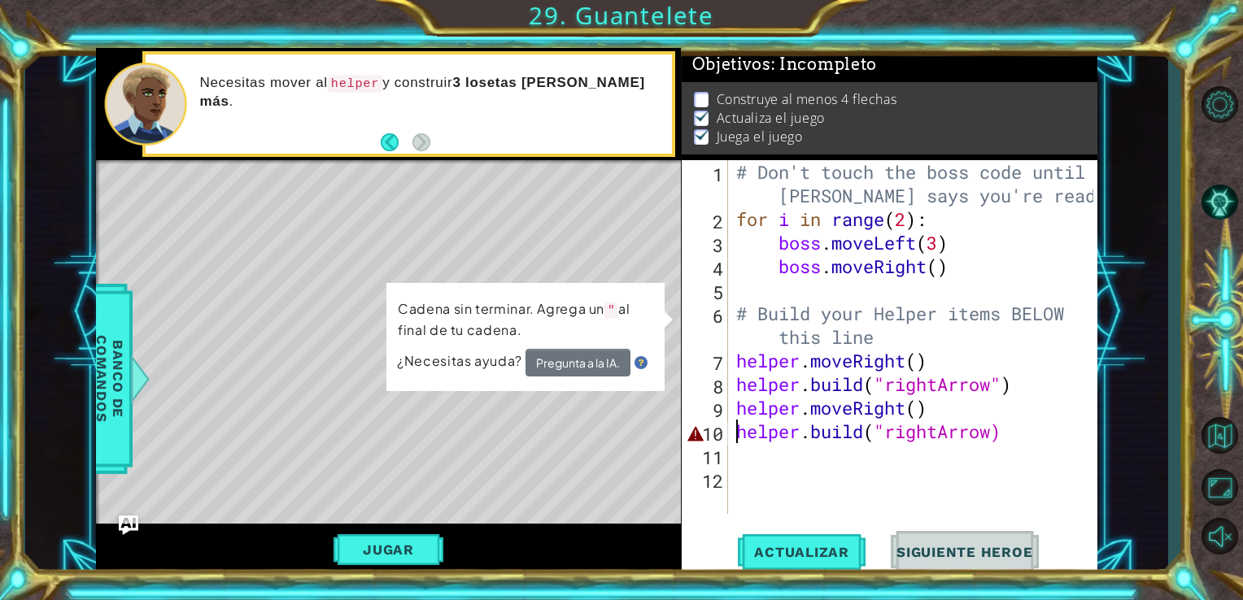
click at [792, 434] on div "# Don't touch the boss code until [PERSON_NAME] says you're ready! for i in ran…" at bounding box center [917, 372] width 369 height 425
click at [909, 432] on div "# Don't touch the boss code until [PERSON_NAME] says you're ready! for i in ran…" at bounding box center [917, 372] width 369 height 425
click at [995, 434] on div "# Don't touch the boss code until [PERSON_NAME] says you're ready! for i in ran…" at bounding box center [917, 372] width 369 height 425
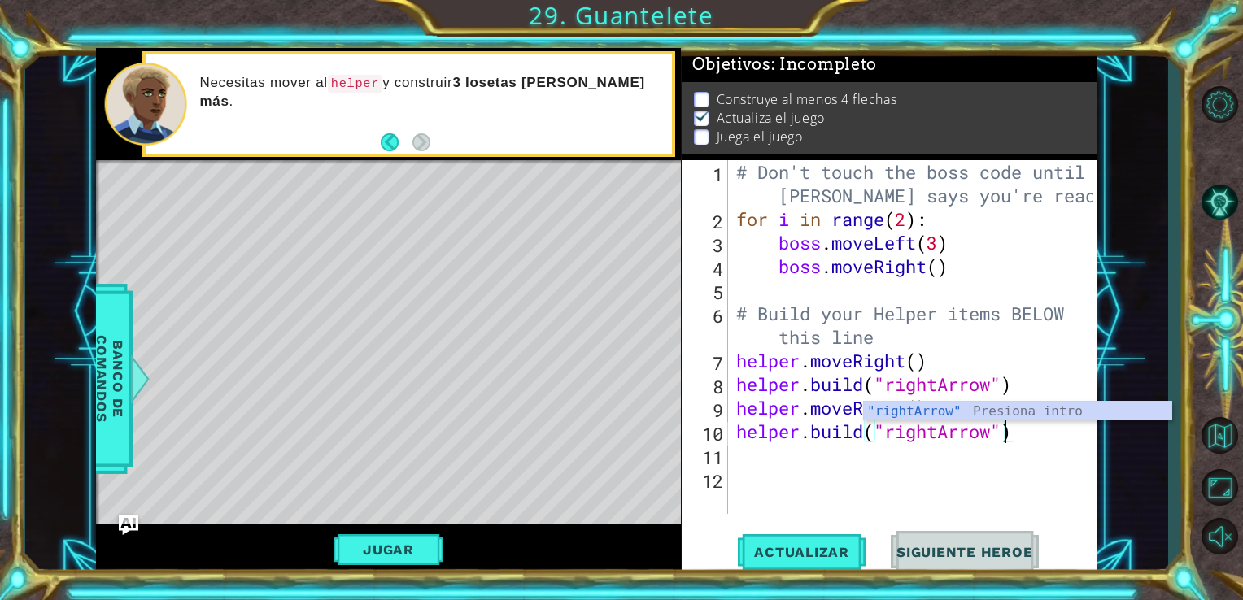
scroll to position [0, 11]
type textarea "[DOMAIN_NAME]("rightArrow")"
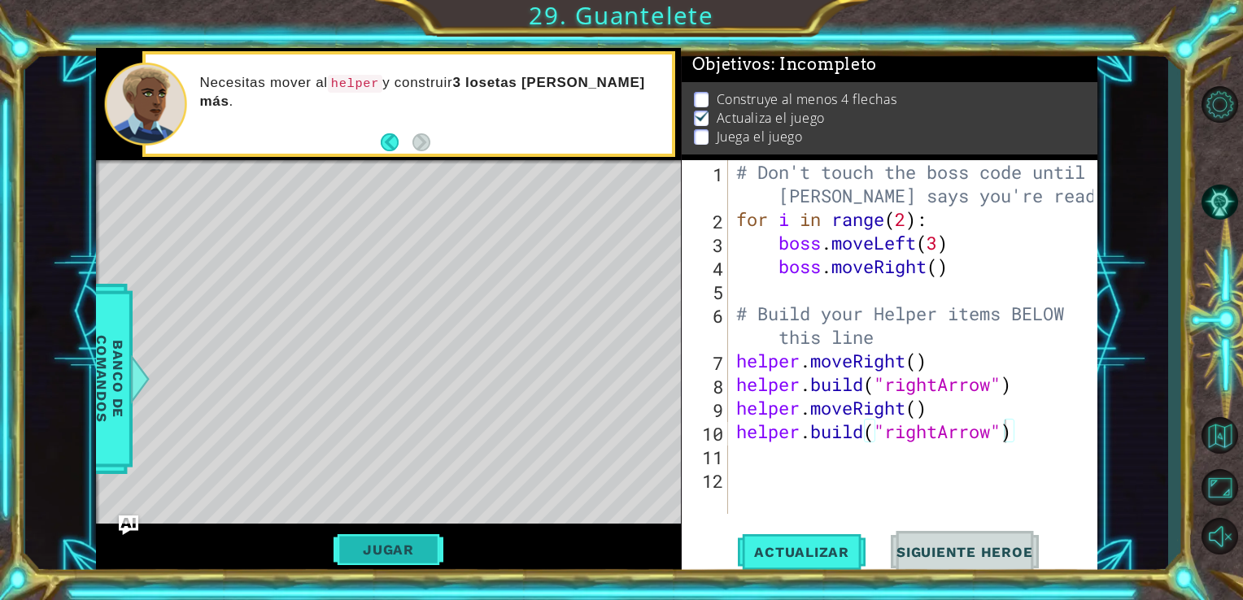
click at [399, 555] on button "Jugar" at bounding box center [389, 549] width 110 height 31
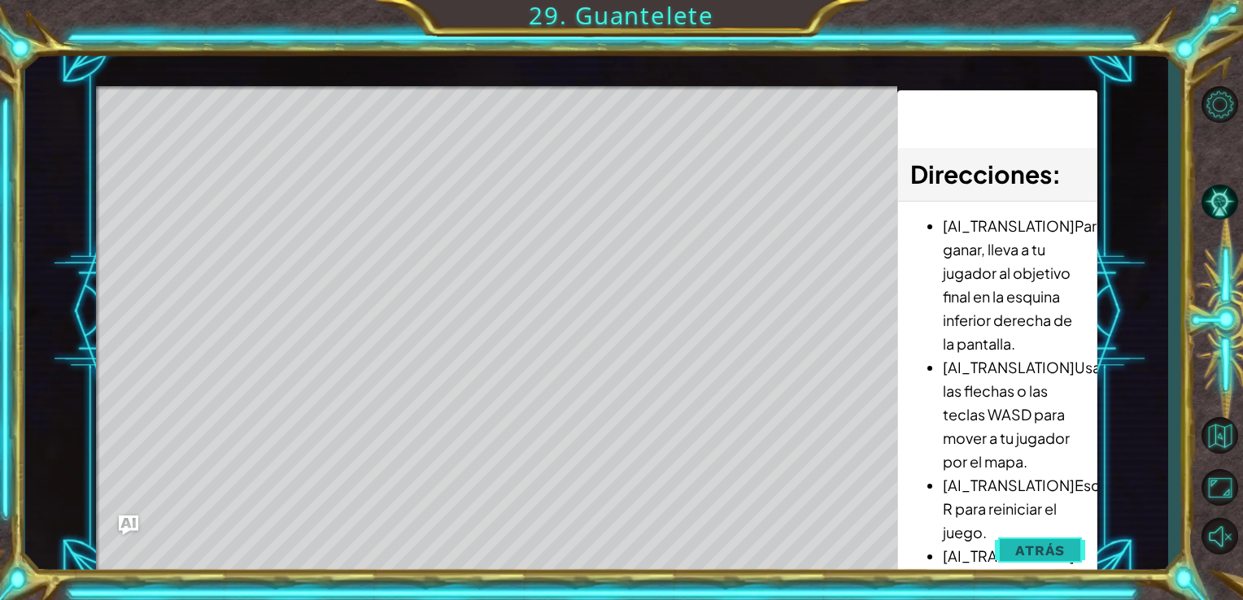
click at [1008, 545] on button "Atrás" at bounding box center [1040, 550] width 90 height 33
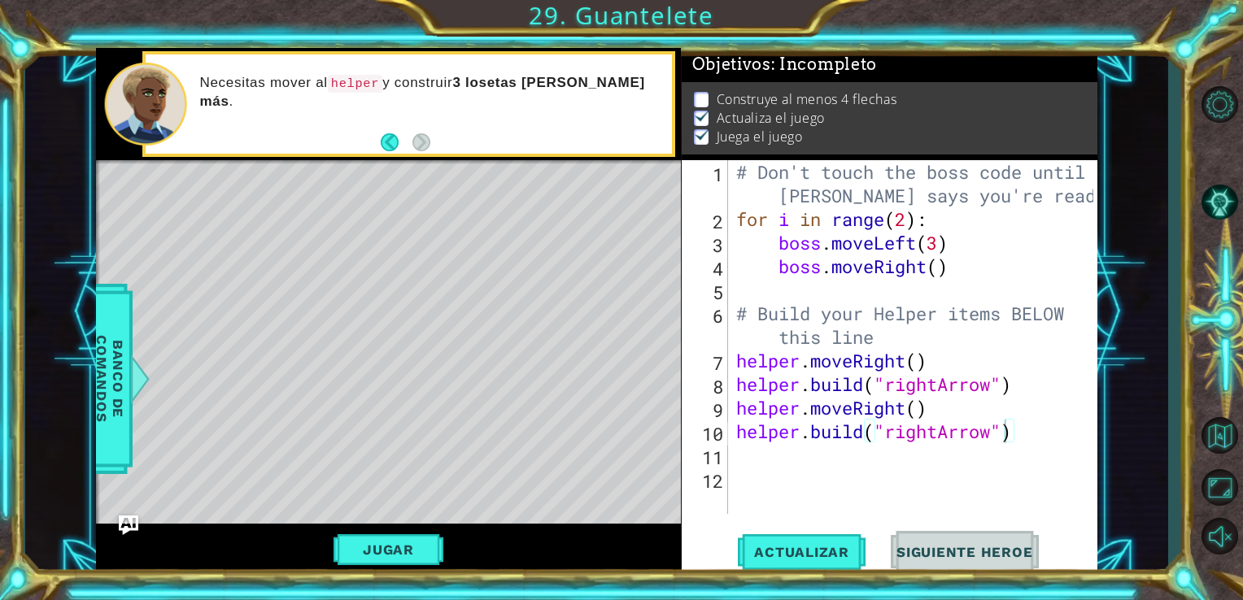
scroll to position [0, 0]
click at [763, 463] on div "# Don't touch the boss code until [PERSON_NAME] says you're ready! for i in ran…" at bounding box center [917, 372] width 369 height 425
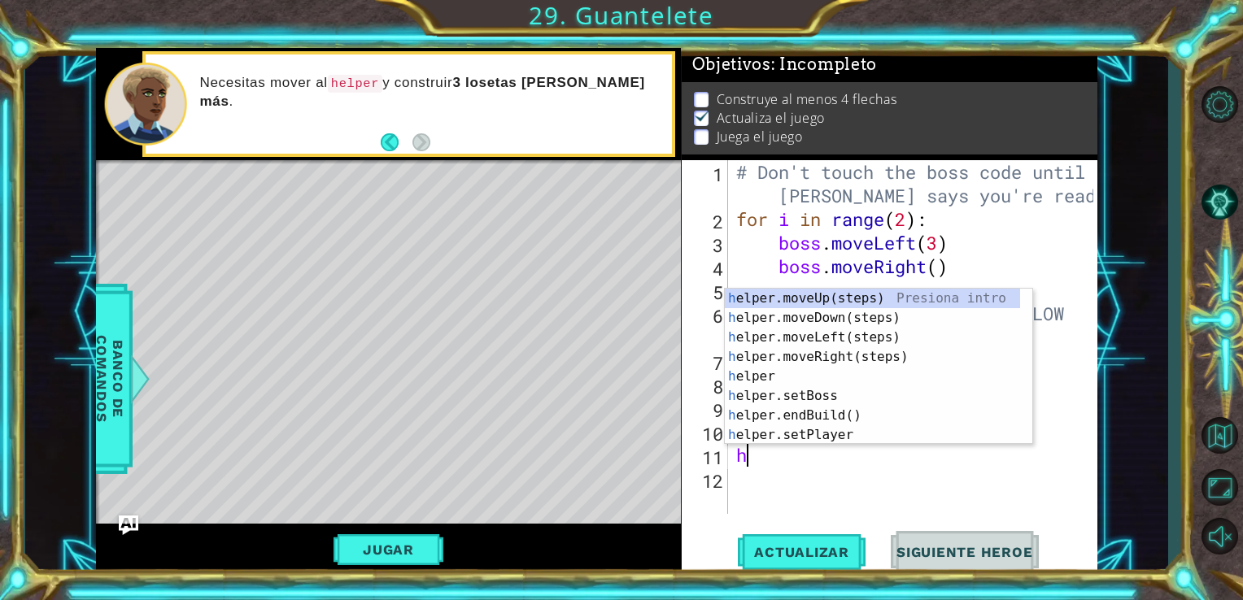
type textarea "he"
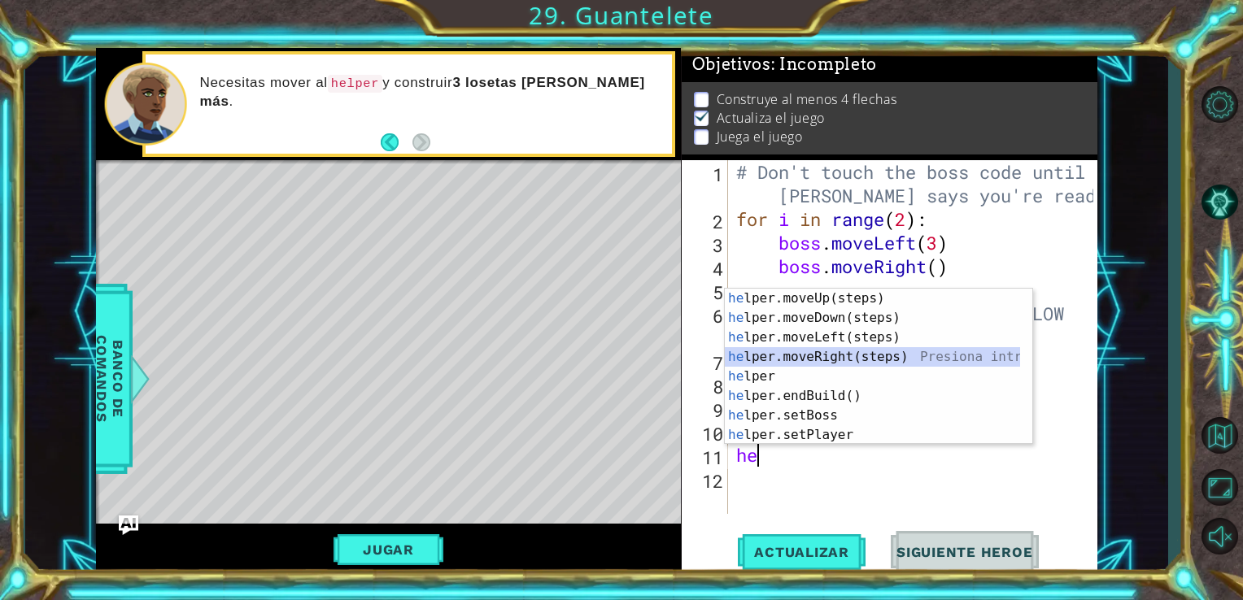
click at [855, 354] on div "he lper.moveUp(steps) Presiona intro he lper.moveDown(steps) Presiona intro he …" at bounding box center [872, 386] width 295 height 195
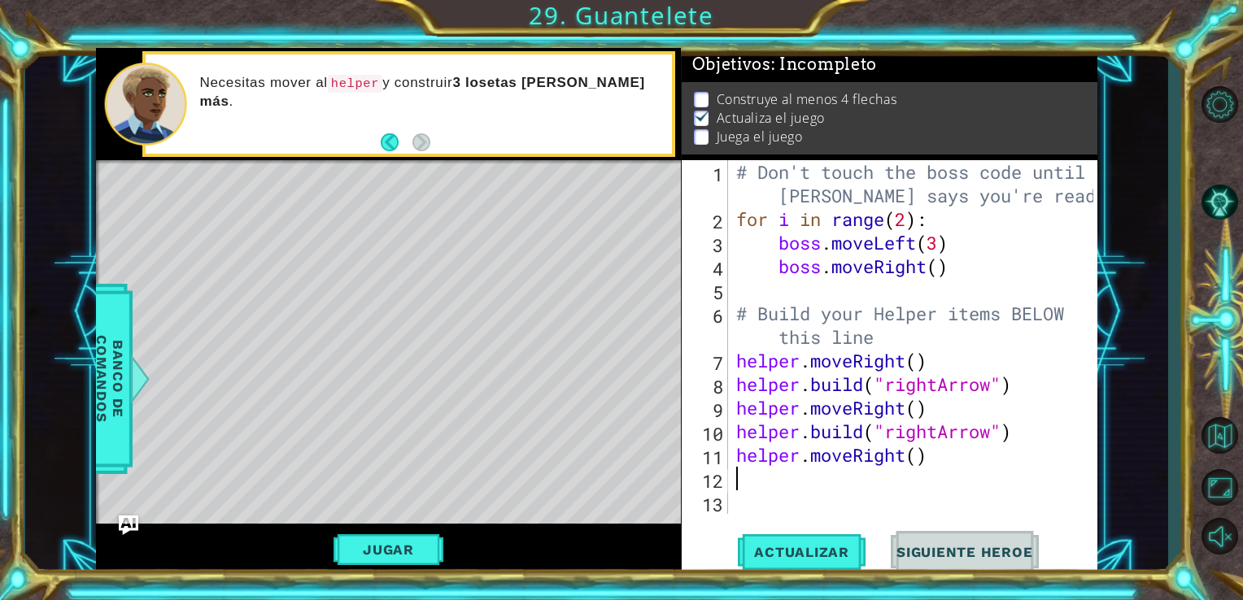
click at [804, 478] on div "# Don't touch the boss code until [PERSON_NAME] says you're ready! for i in ran…" at bounding box center [917, 372] width 369 height 425
drag, startPoint x: 819, startPoint y: 486, endPoint x: 748, endPoint y: 481, distance: 71.0
click at [748, 481] on div "# Don't touch the boss code until [PERSON_NAME] says you're ready! for i in ran…" at bounding box center [917, 372] width 369 height 425
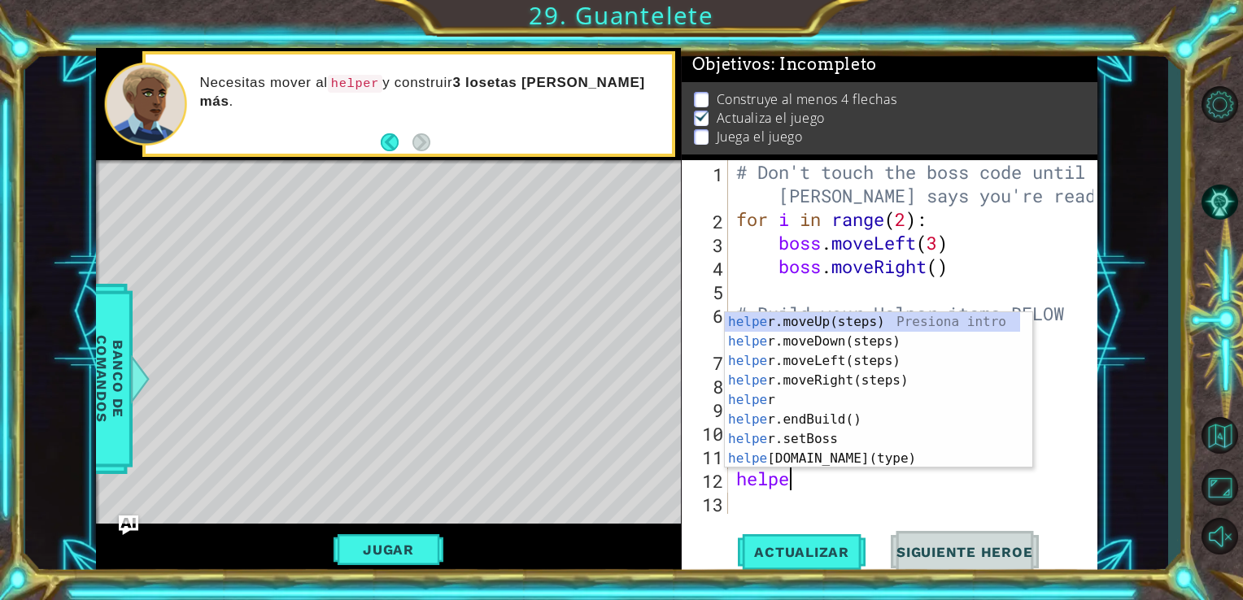
type textarea "helper"
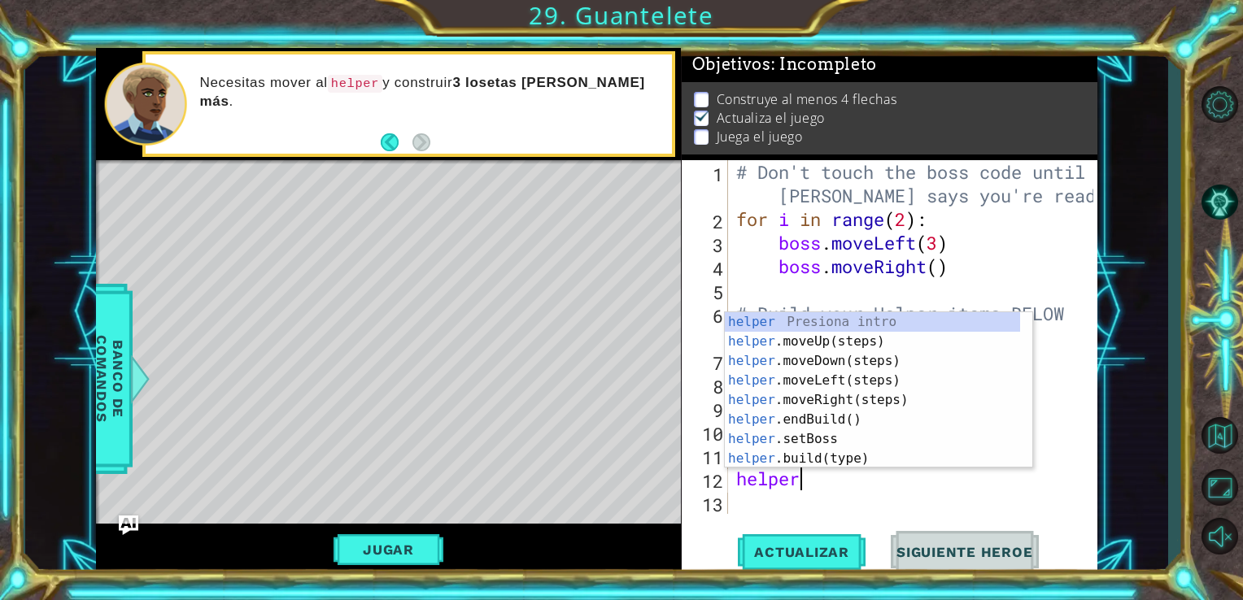
scroll to position [0, 2]
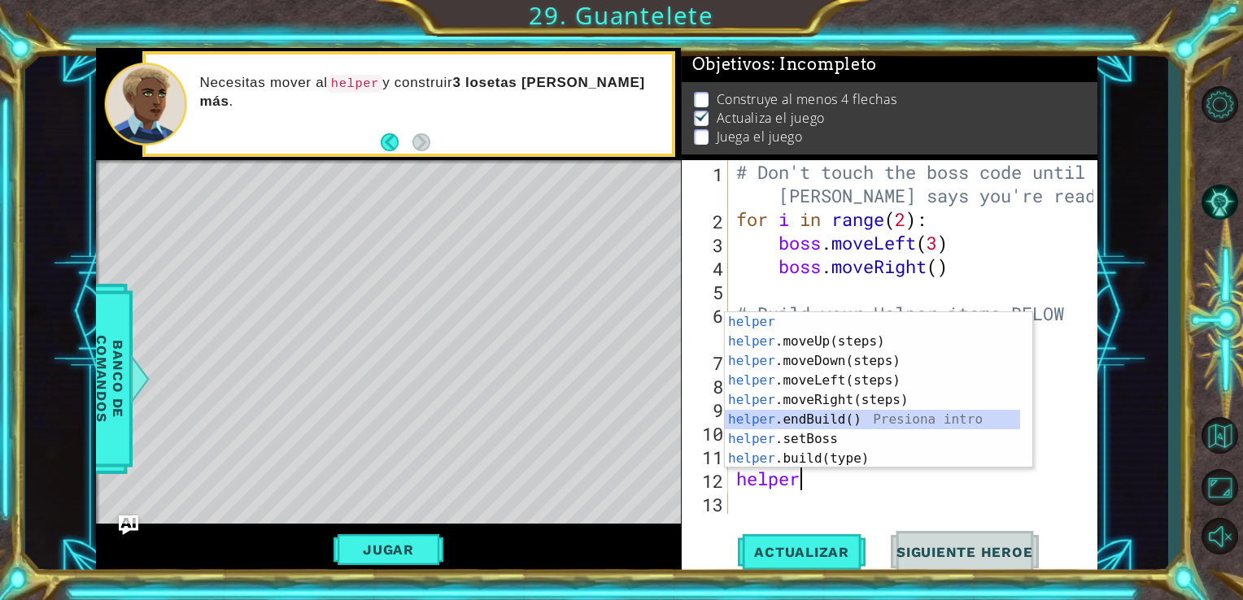
click at [828, 429] on div "helper Presiona intro helper .moveUp(steps) Presiona intro helper .moveDown(ste…" at bounding box center [872, 409] width 295 height 195
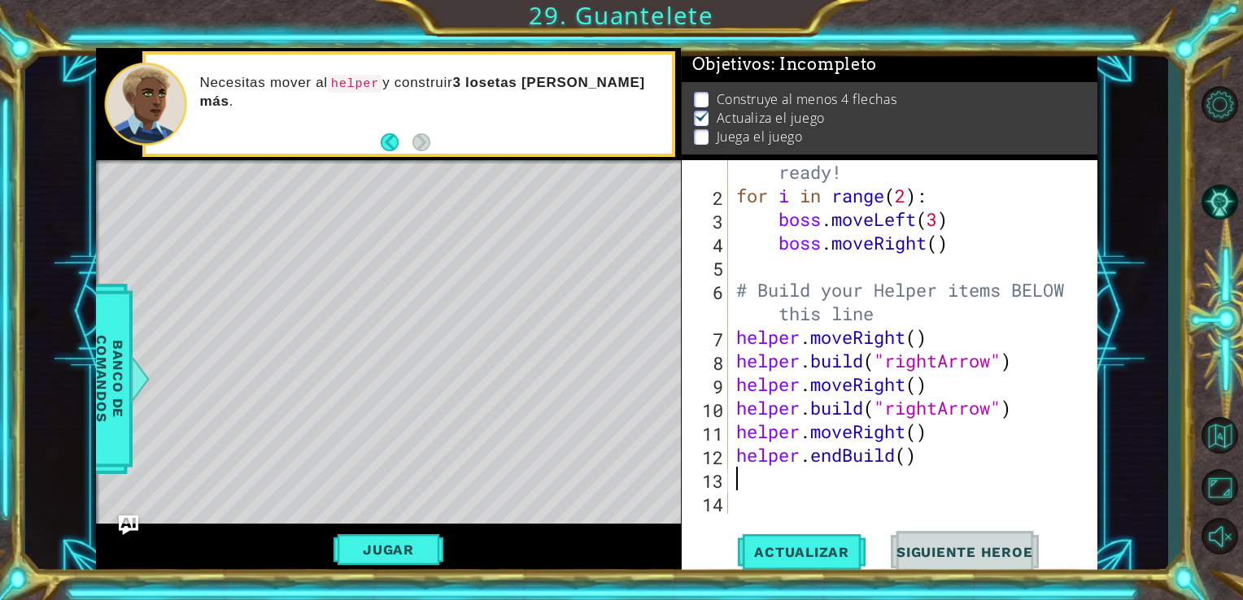
scroll to position [46, 0]
drag, startPoint x: 856, startPoint y: 456, endPoint x: 811, endPoint y: 454, distance: 44.8
click at [811, 454] on div "# Don't touch the boss code until [PERSON_NAME] says you're ready! for i in ran…" at bounding box center [911, 337] width 357 height 448
click at [878, 464] on div "# Don't touch the boss code until [PERSON_NAME] says you're ready! for i in ran…" at bounding box center [911, 337] width 357 height 448
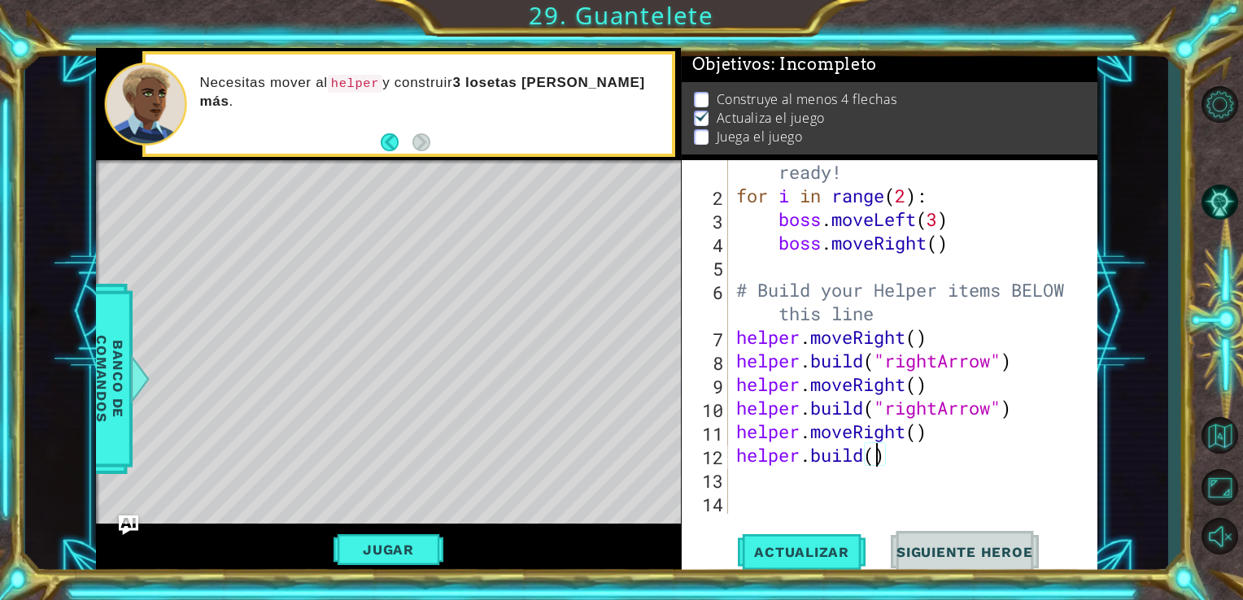
scroll to position [0, 7]
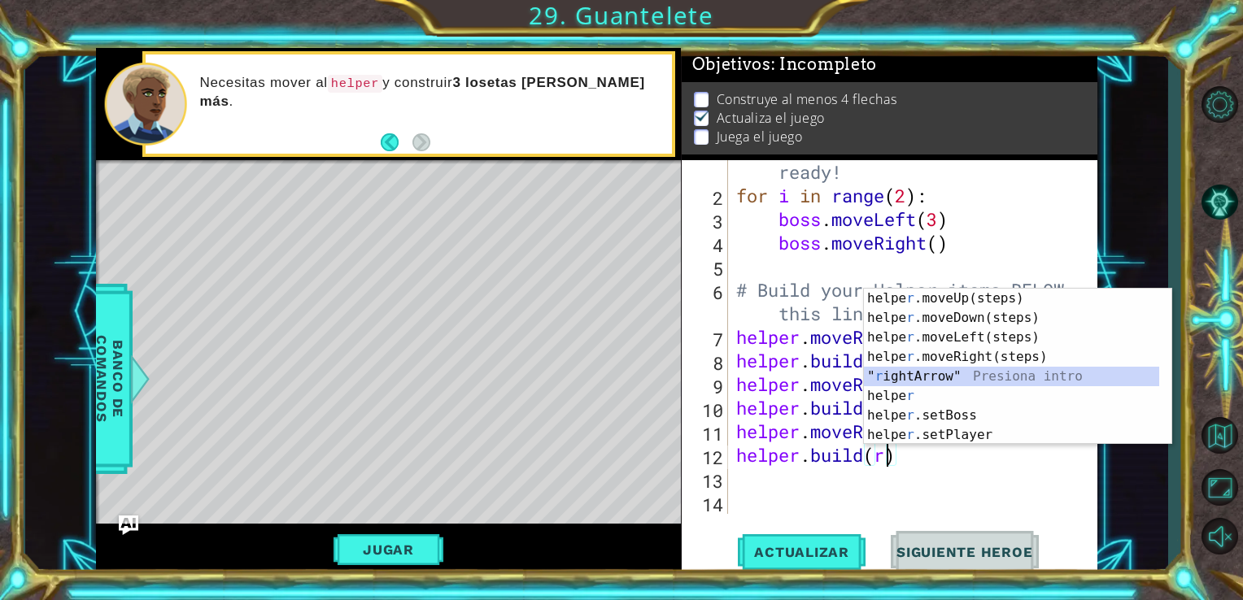
click at [942, 374] on div "helpe [PERSON_NAME]moveUp(steps) Presiona intro helpe r .moveDown(steps) Presio…" at bounding box center [1011, 386] width 295 height 195
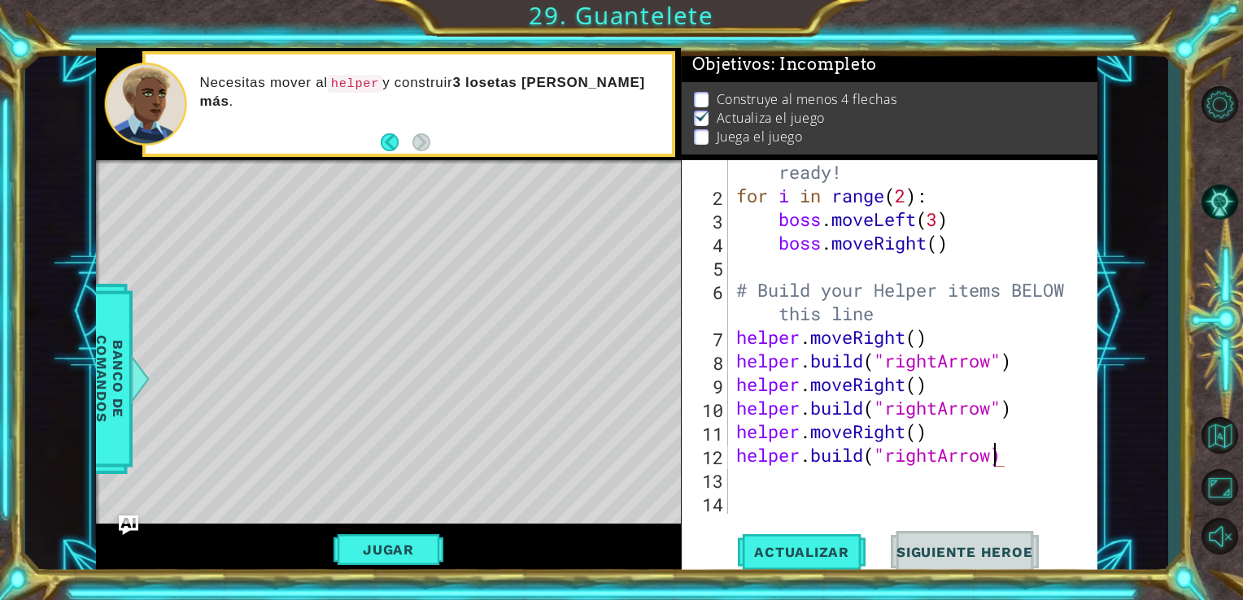
type textarea "[DOMAIN_NAME]("rightArrow")"
click at [813, 478] on div "# Don't touch the boss code until [PERSON_NAME] says you're ready! for i in ran…" at bounding box center [911, 337] width 357 height 448
click at [781, 546] on span "Actualizar" at bounding box center [802, 552] width 128 height 16
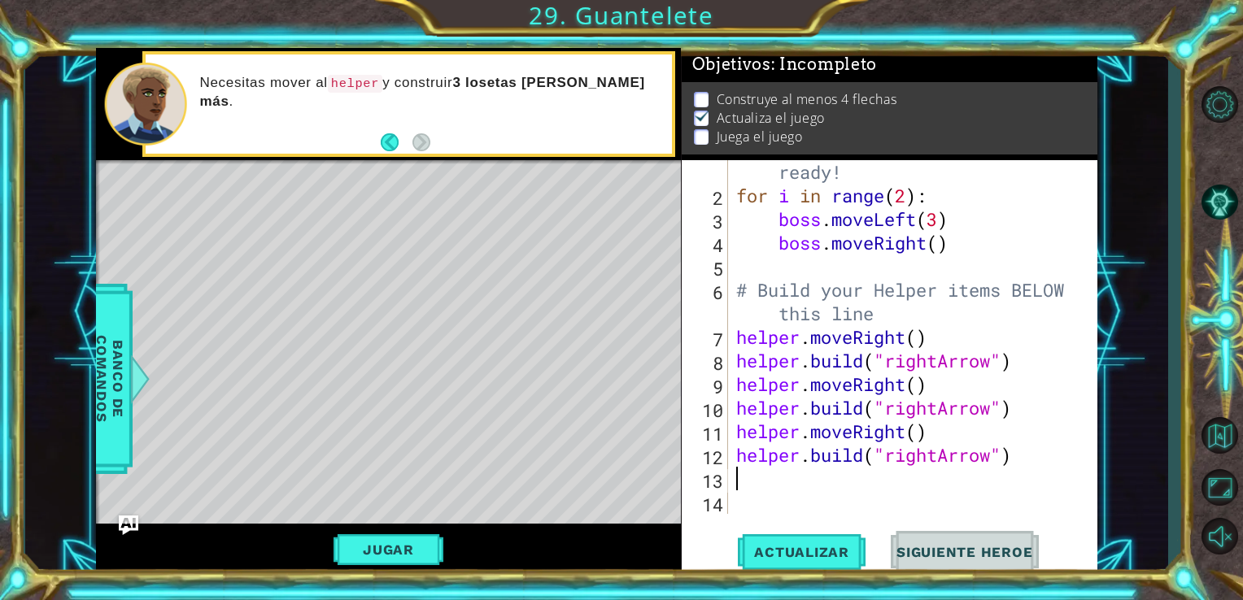
click at [758, 480] on div "# Don't touch the boss code until [PERSON_NAME] says you're ready! for i in ran…" at bounding box center [911, 337] width 357 height 448
type textarea "he"
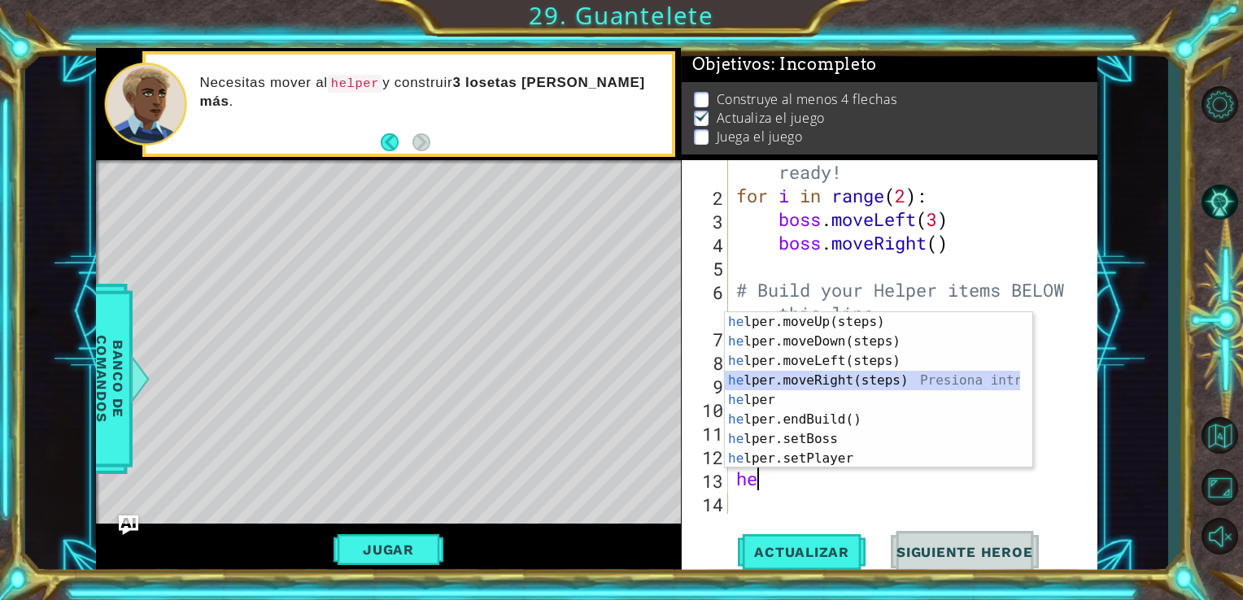
click at [810, 382] on div "he lper.moveUp(steps) Presiona intro he lper.moveDown(steps) Presiona intro he …" at bounding box center [872, 409] width 295 height 195
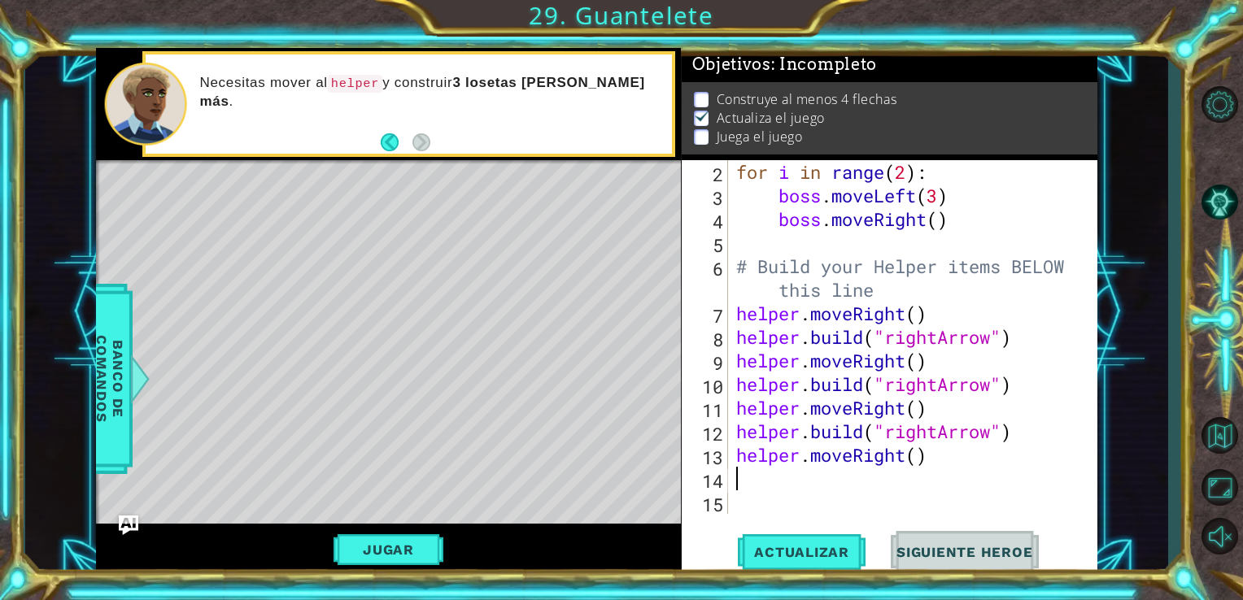
scroll to position [71, 0]
type textarea "he"
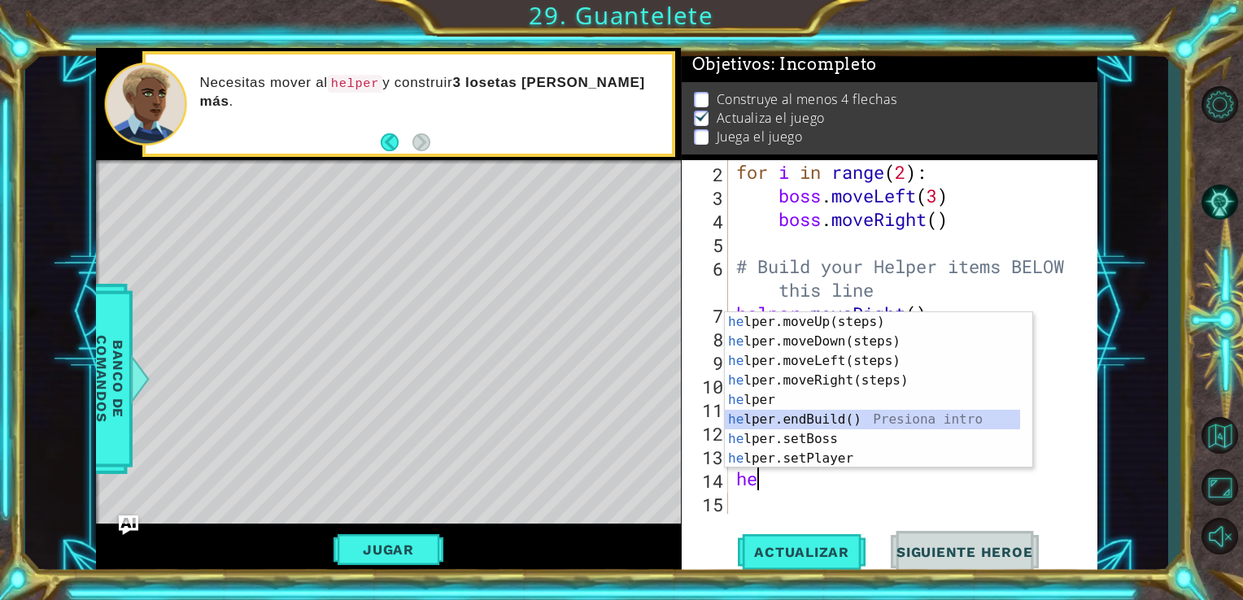
click at [805, 418] on div "he lper.moveUp(steps) Presiona intro he lper.moveDown(steps) Presiona intro he …" at bounding box center [872, 409] width 295 height 195
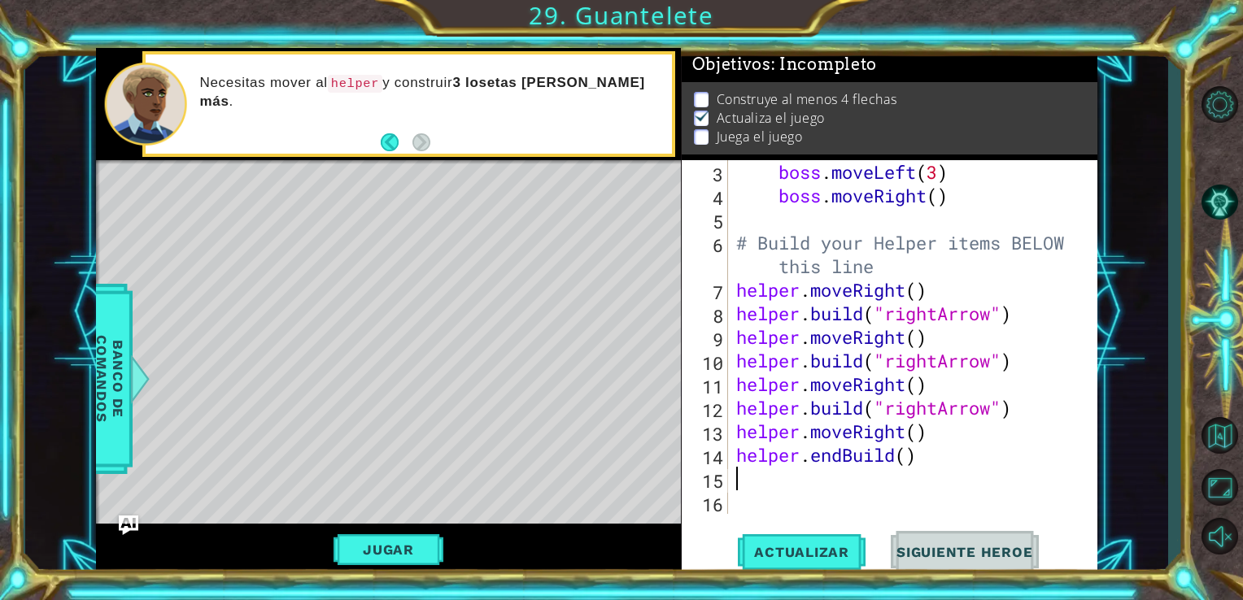
scroll to position [94, 0]
drag, startPoint x: 843, startPoint y: 457, endPoint x: 834, endPoint y: 454, distance: 9.5
click at [834, 454] on div "boss . moveLeft ( 3 ) boss . moveRight ( ) # Build your Helper items BELOW this…" at bounding box center [911, 360] width 357 height 401
drag, startPoint x: 849, startPoint y: 457, endPoint x: 813, endPoint y: 463, distance: 36.2
click at [813, 463] on div "boss . moveLeft ( 3 ) boss . moveRight ( ) # Build your Helper items BELOW this…" at bounding box center [911, 360] width 357 height 401
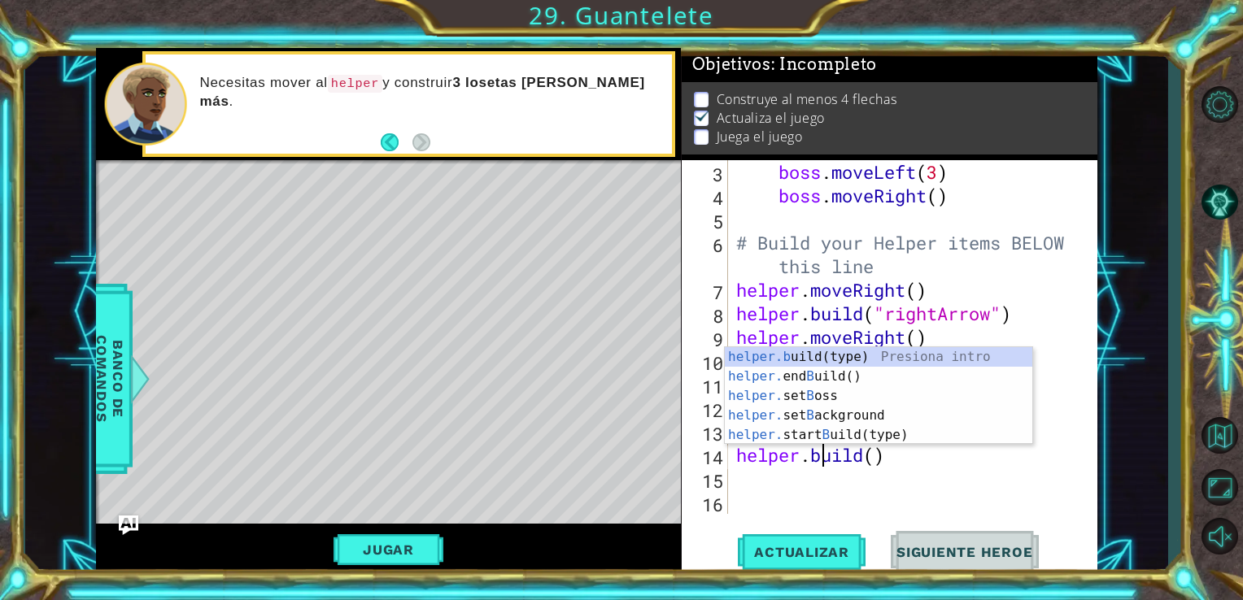
scroll to position [0, 3]
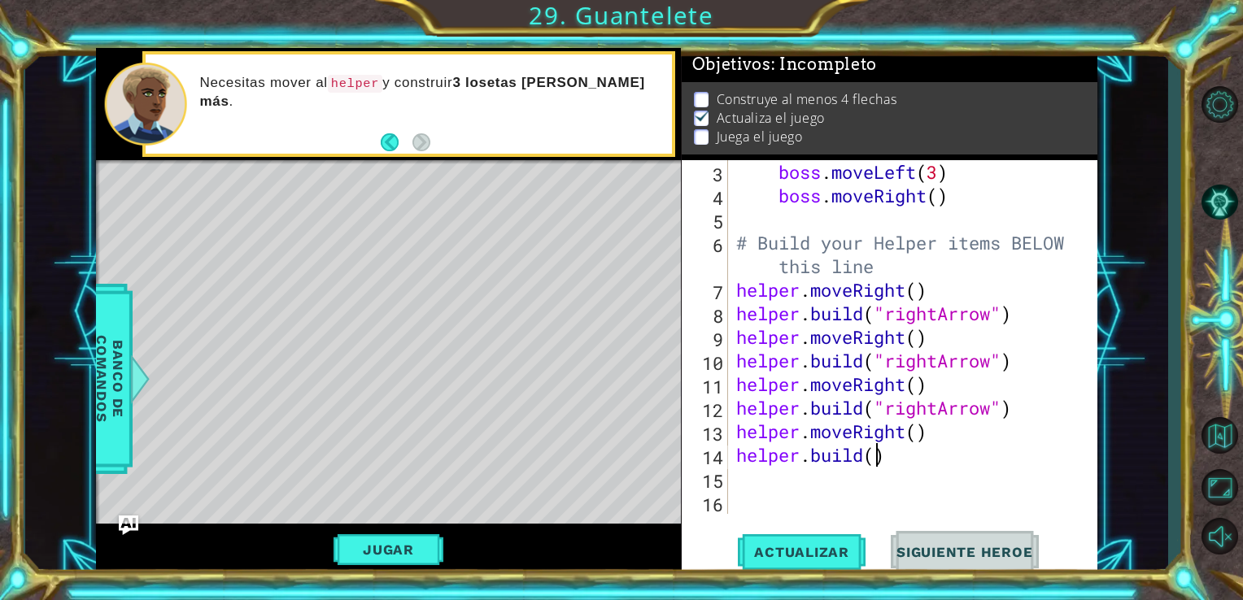
click at [875, 460] on div "boss . moveLeft ( 3 ) boss . moveRight ( ) # Build your Helper items BELOW this…" at bounding box center [911, 360] width 357 height 401
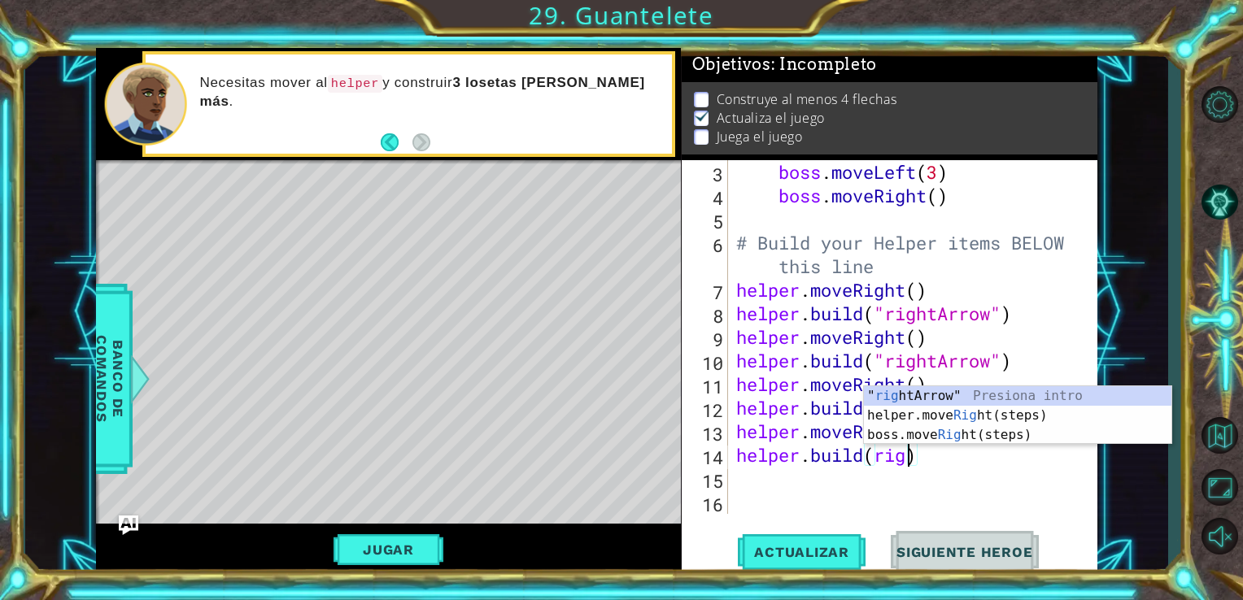
scroll to position [0, 7]
click at [931, 404] on div "helper.move Righ t(steps) Presiona intro " righ [PERSON_NAME]" Presiona intro b…" at bounding box center [1017, 435] width 307 height 98
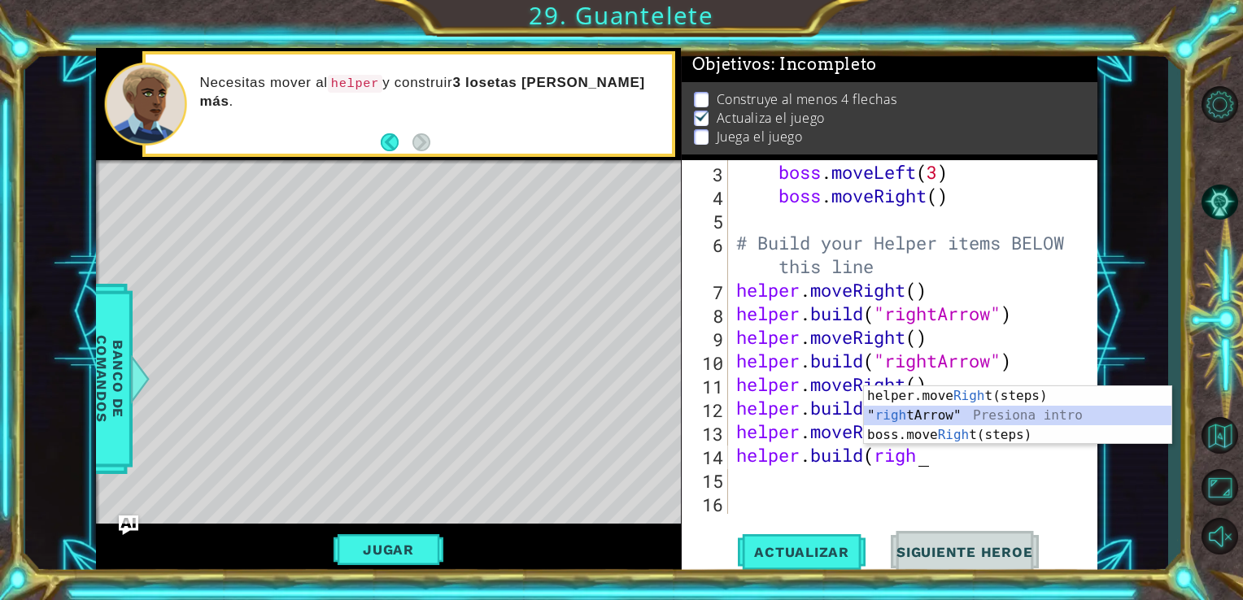
click at [919, 416] on div "helper.move Righ t(steps) Presiona intro " righ [PERSON_NAME]" Presiona intro b…" at bounding box center [1017, 435] width 307 height 98
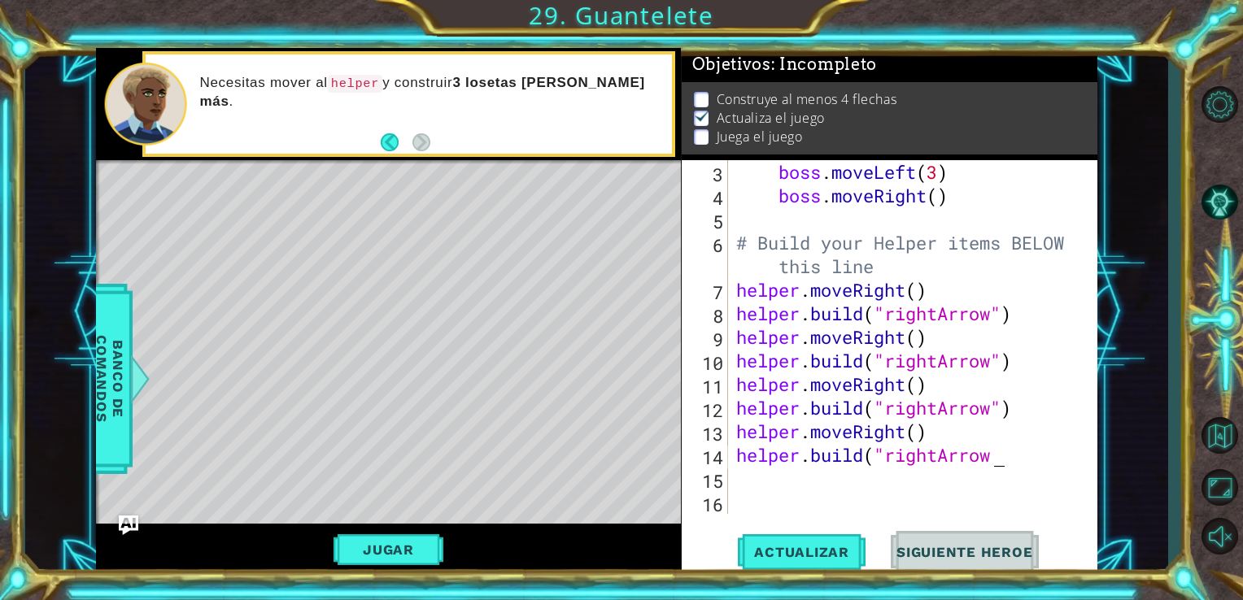
click at [996, 451] on div "boss . moveLeft ( 3 ) boss . moveRight ( ) # Build your Helper items BELOW this…" at bounding box center [911, 360] width 357 height 401
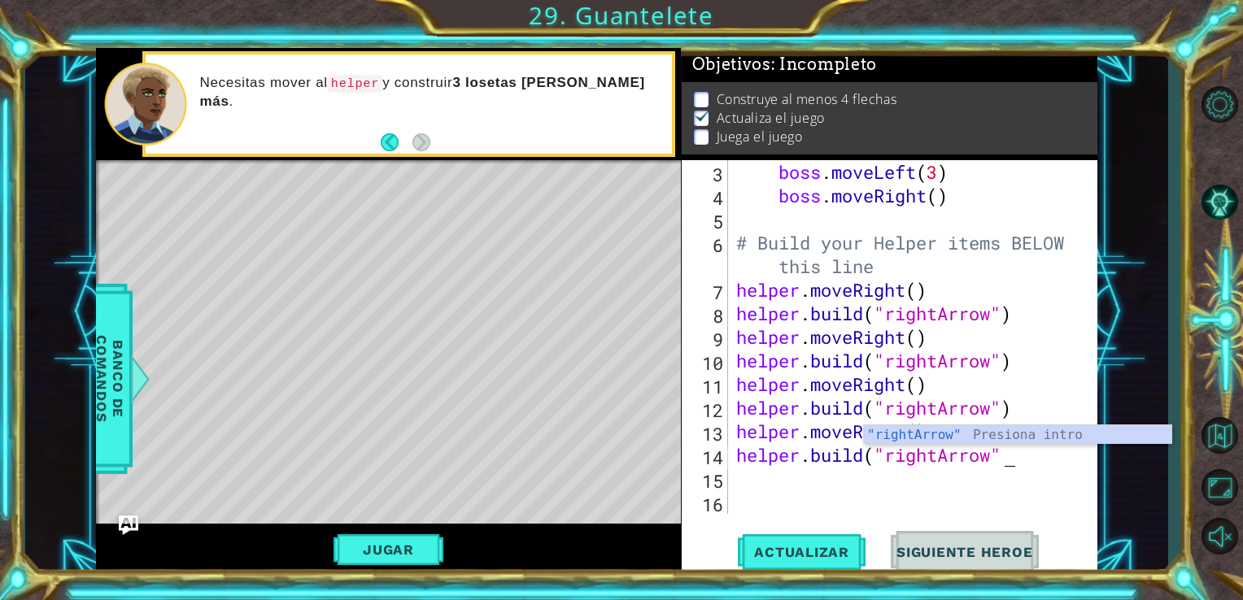
type textarea "[DOMAIN_NAME]("rightArrow")"
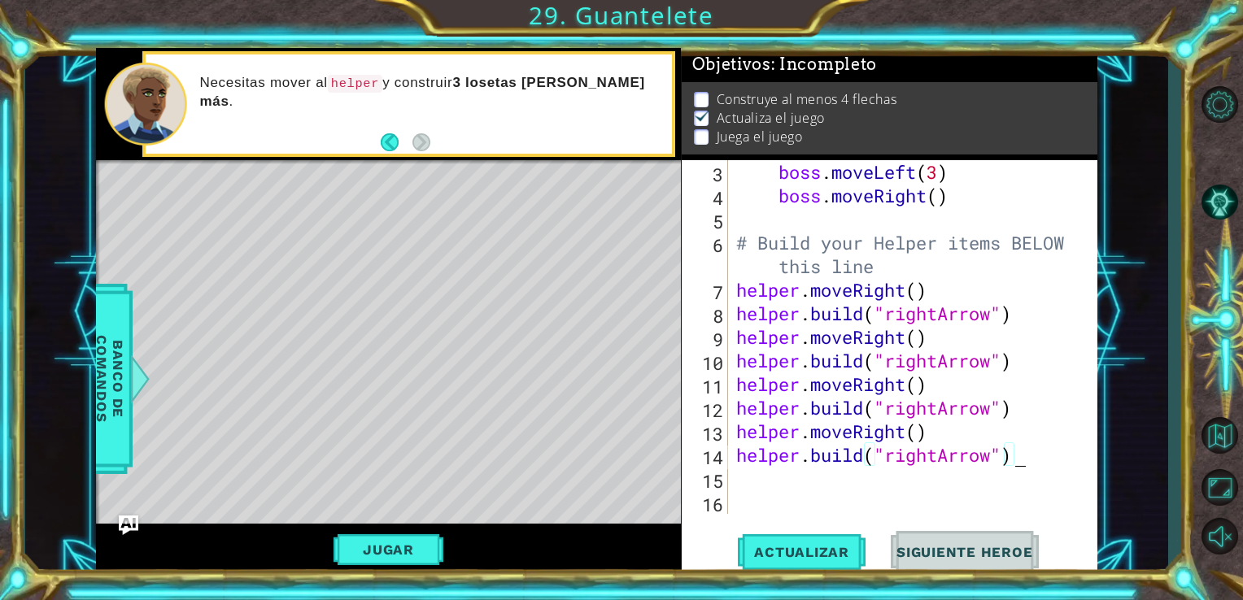
scroll to position [0, 11]
click at [774, 486] on div "boss . moveLeft ( 3 ) boss . moveRight ( ) # Build your Helper items BELOW this…" at bounding box center [911, 360] width 357 height 401
click at [418, 546] on button "Jugar" at bounding box center [389, 549] width 110 height 31
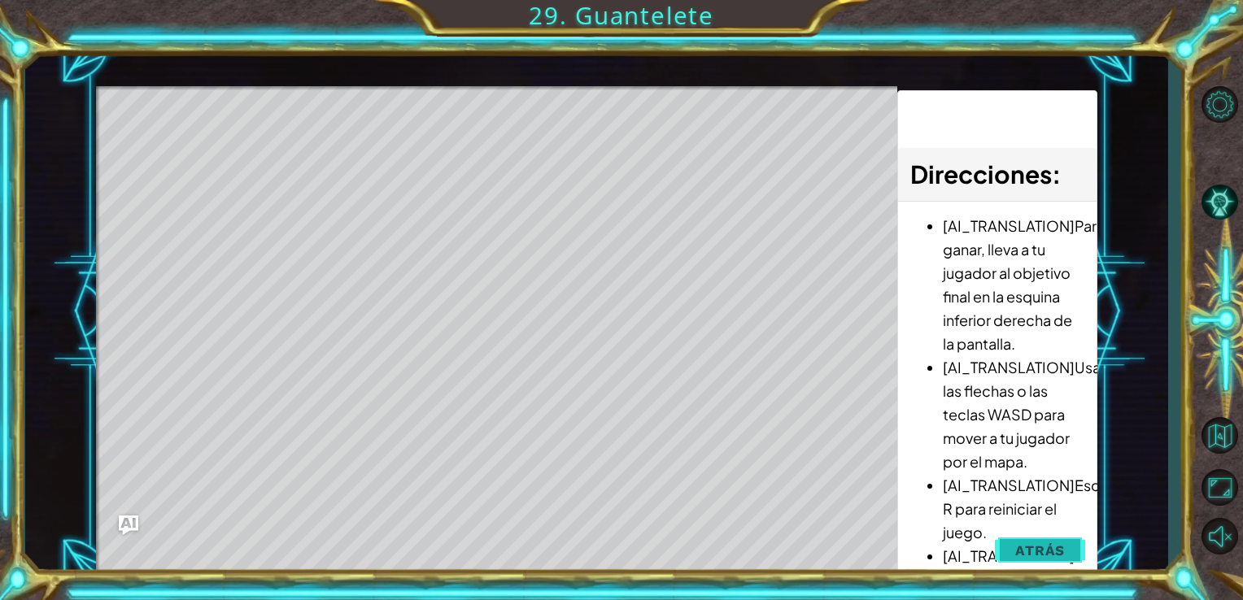
click at [1041, 558] on span "Atrás" at bounding box center [1040, 551] width 50 height 16
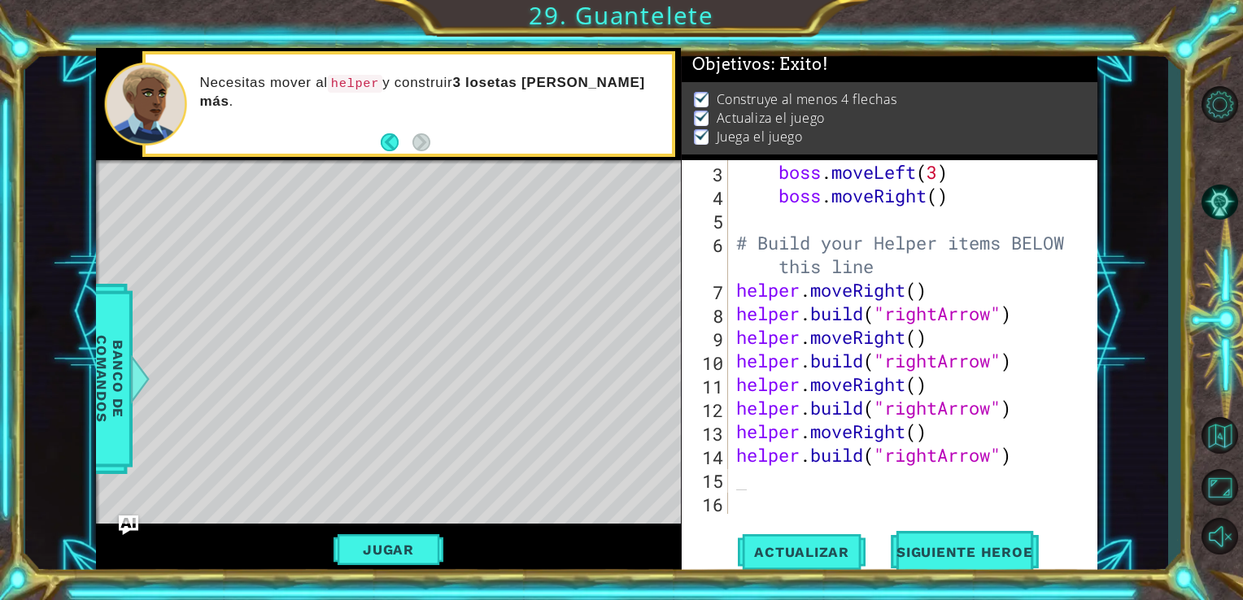
click at [876, 554] on div "Actualizar Siguiente Heroe" at bounding box center [894, 551] width 417 height 41
click at [837, 545] on span "Actualizar" at bounding box center [802, 552] width 128 height 16
click at [892, 490] on div "boss . moveLeft ( 3 ) boss . moveRight ( ) # Build your Helper items BELOW this…" at bounding box center [911, 360] width 357 height 401
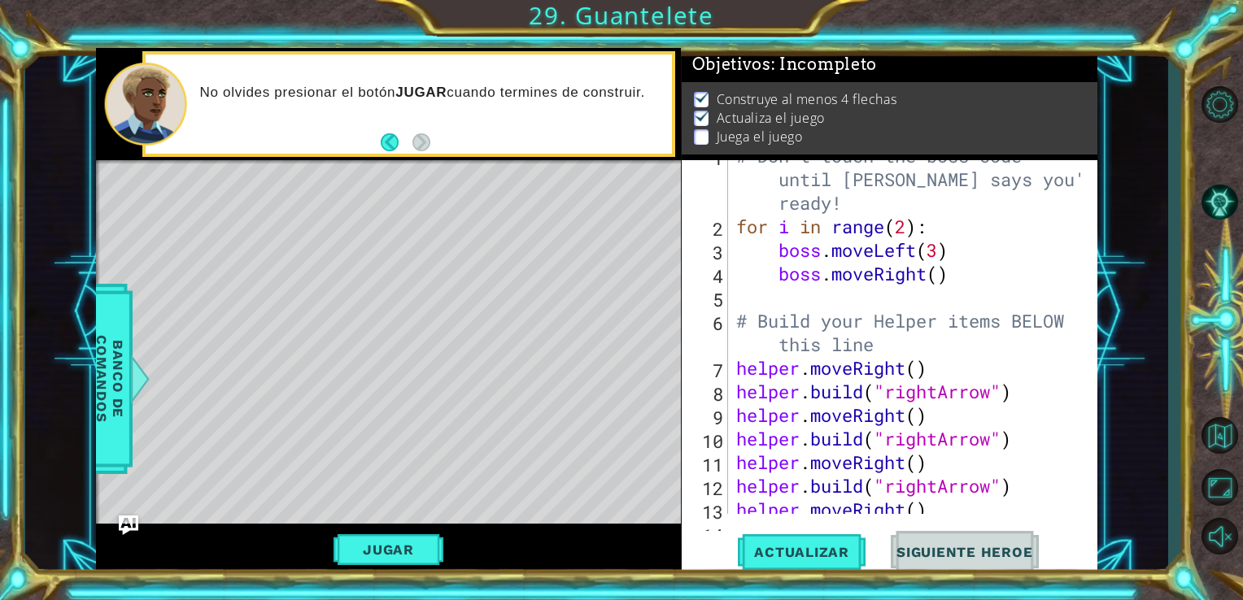
scroll to position [94, 0]
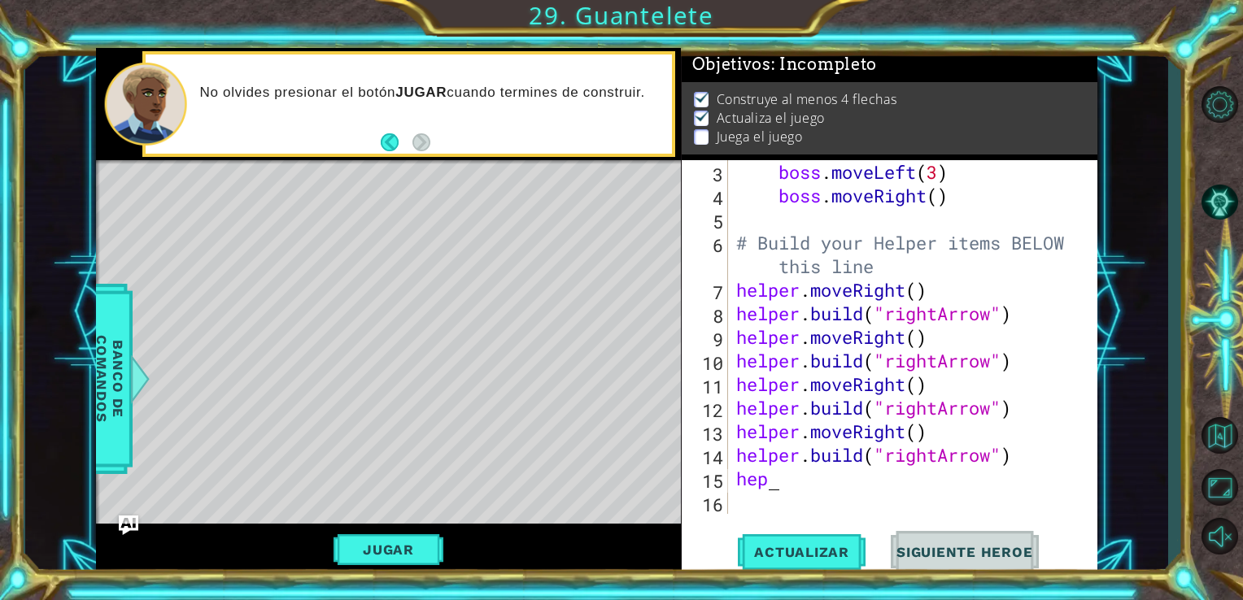
click at [792, 471] on div "boss . moveLeft ( 3 ) boss . moveRight ( ) # Build your Helper items BELOW this…" at bounding box center [911, 360] width 357 height 401
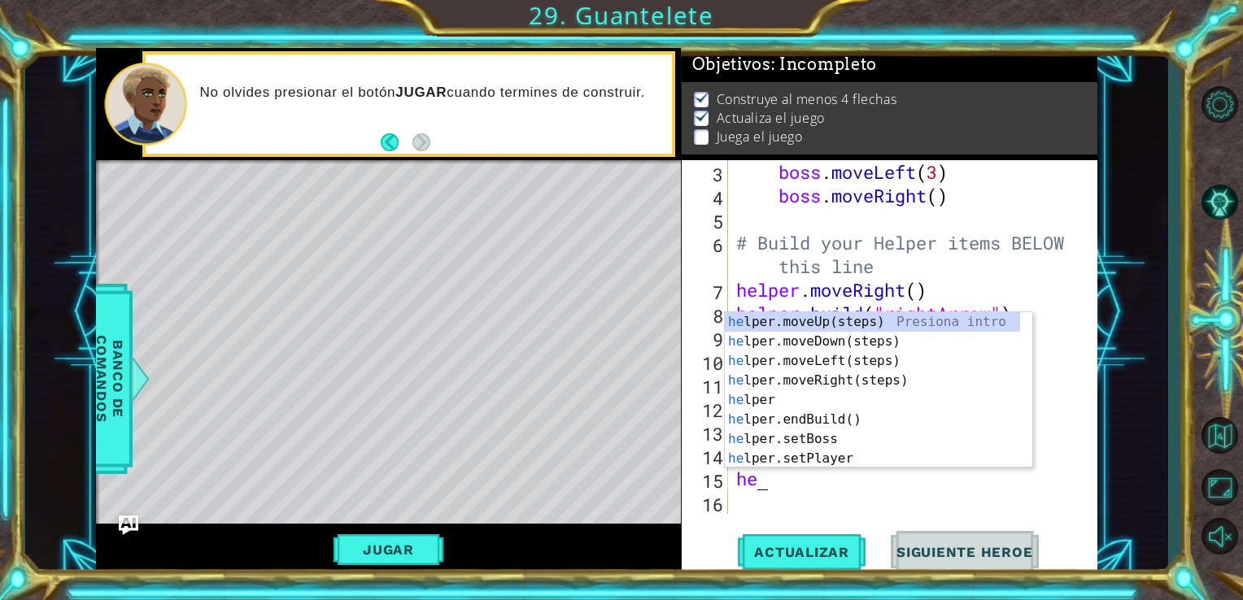
scroll to position [0, 0]
type textarea "help"
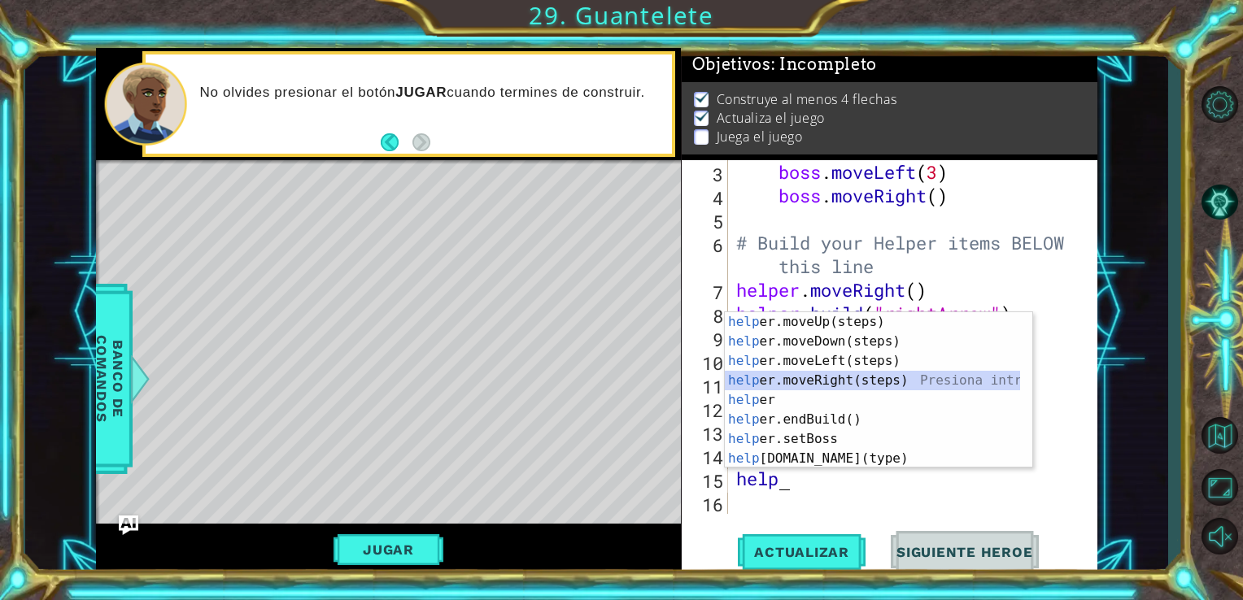
click at [835, 386] on div "help er.moveUp(steps) Presiona intro help er.moveDown(steps) Presiona intro hel…" at bounding box center [872, 409] width 295 height 195
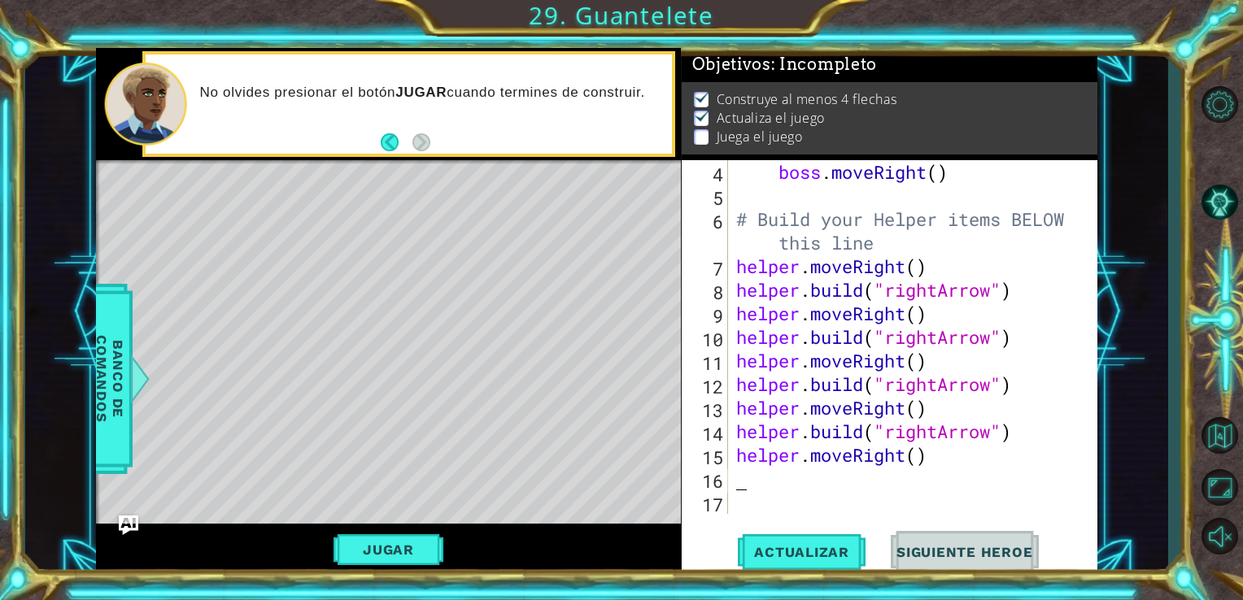
click at [800, 476] on div "boss . moveRight ( ) # Build your Helper items BELOW this line helper . moveRig…" at bounding box center [911, 360] width 357 height 401
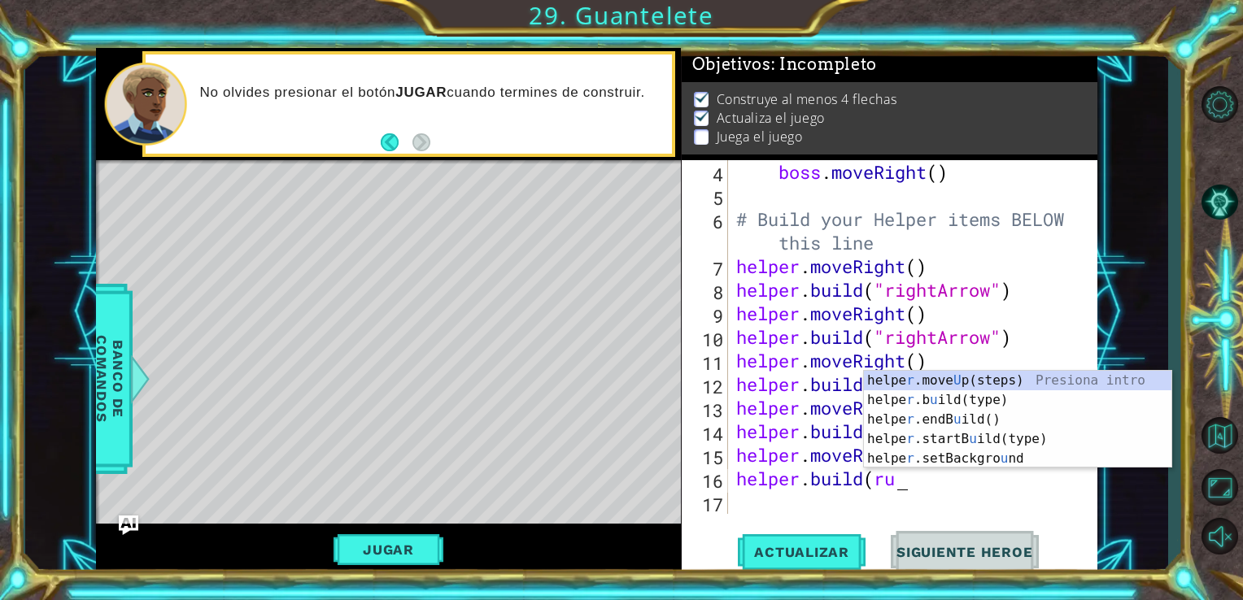
scroll to position [0, 6]
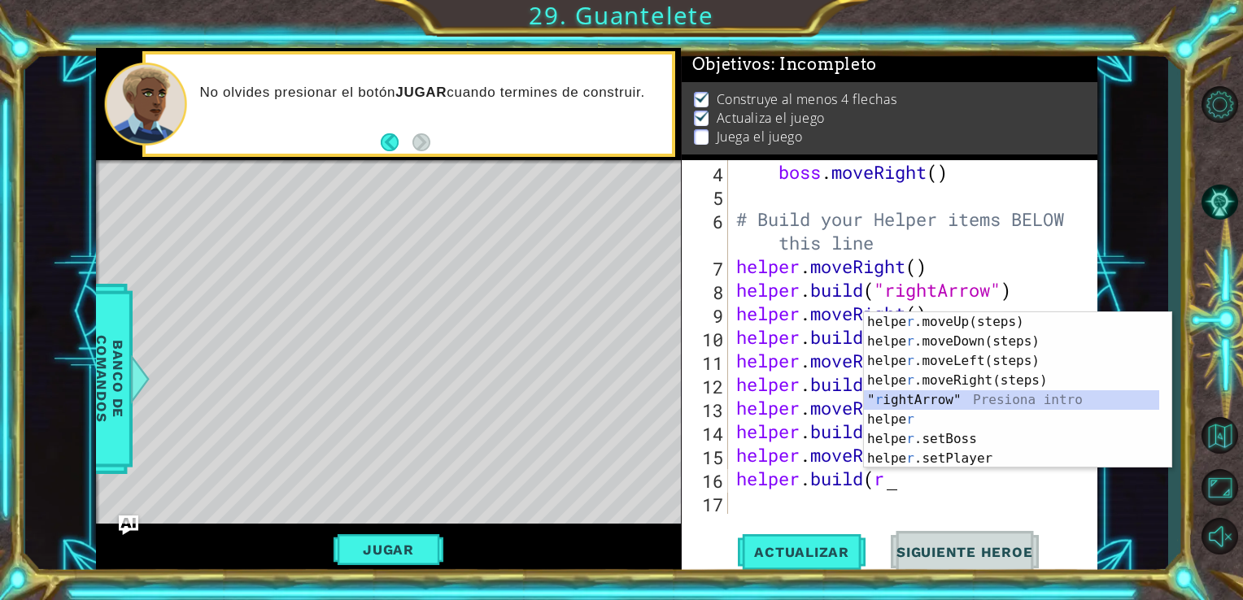
click at [904, 399] on div "helpe [PERSON_NAME]moveUp(steps) Presiona intro helpe r .moveDown(steps) Presio…" at bounding box center [1011, 409] width 295 height 195
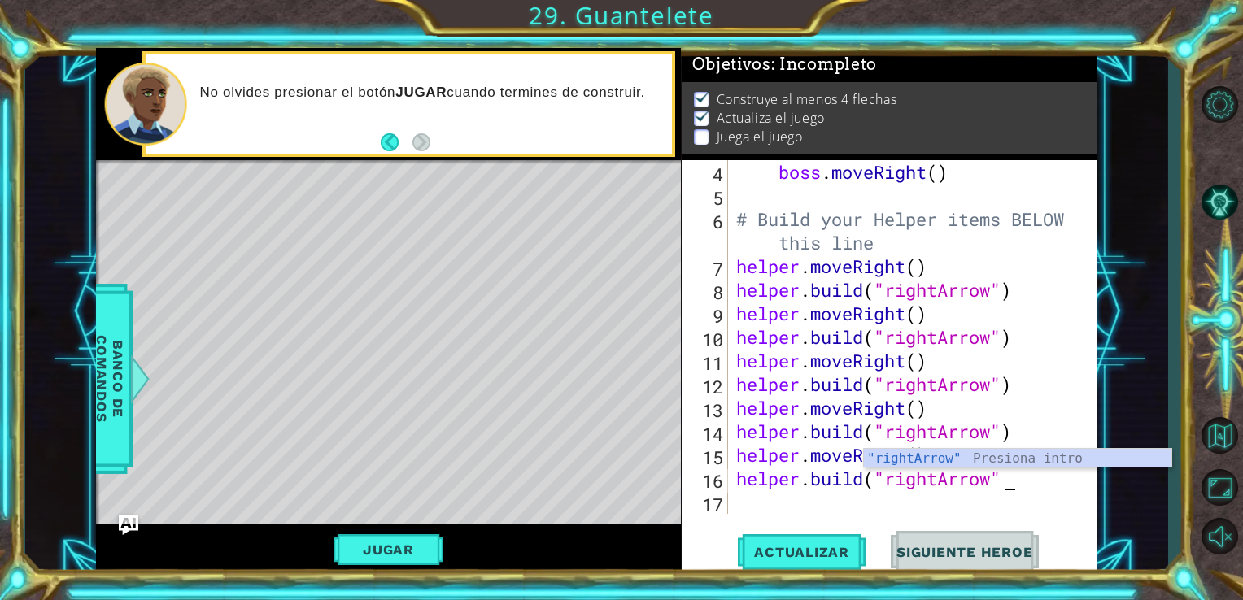
scroll to position [0, 11]
type textarea "[DOMAIN_NAME]("rightArrow")"
click at [774, 512] on div "boss . moveRight ( ) # Build your Helper items BELOW this line helper . moveRig…" at bounding box center [911, 360] width 357 height 401
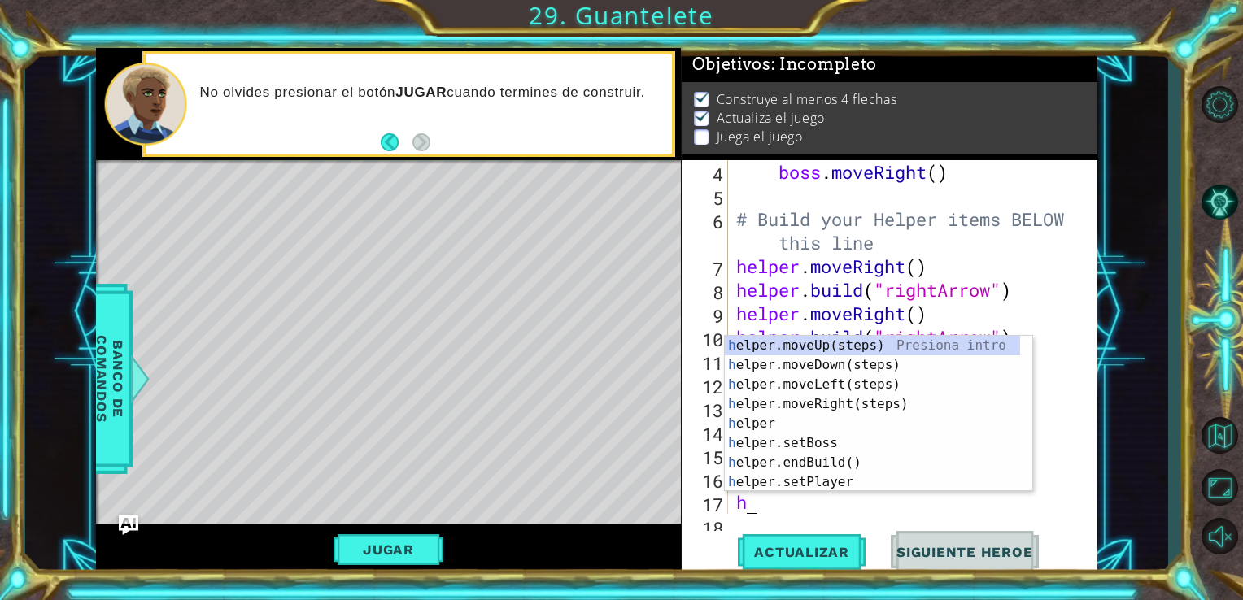
type textarea "he"
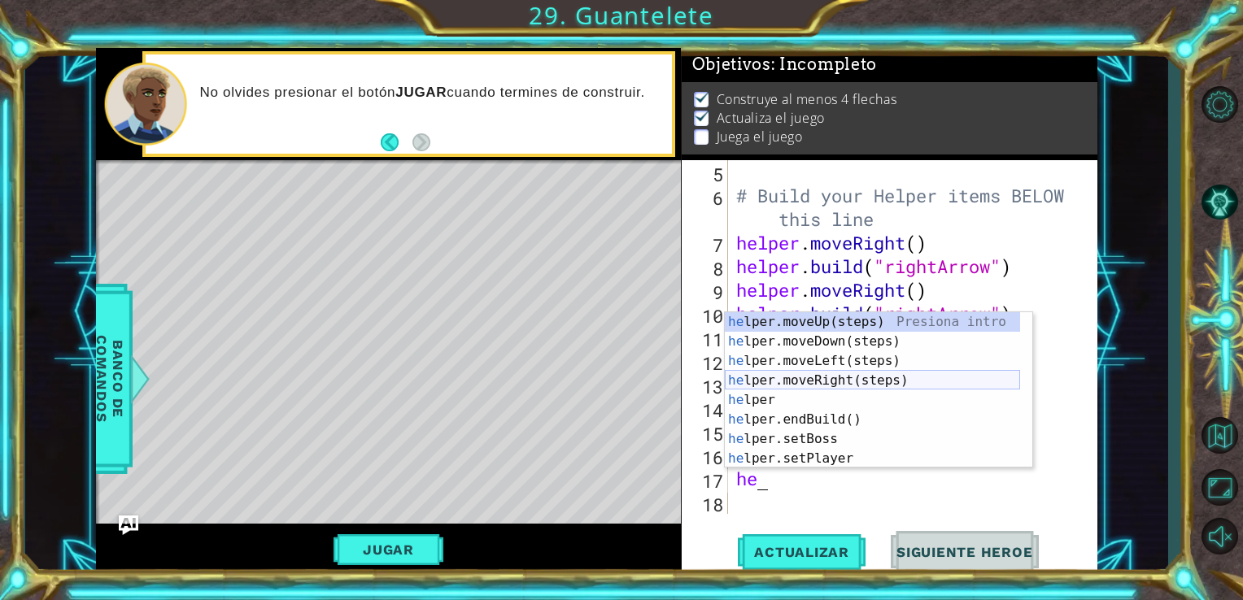
click at [821, 374] on div "he lper.moveUp(steps) Presiona intro he lper.moveDown(steps) Presiona intro he …" at bounding box center [872, 409] width 295 height 195
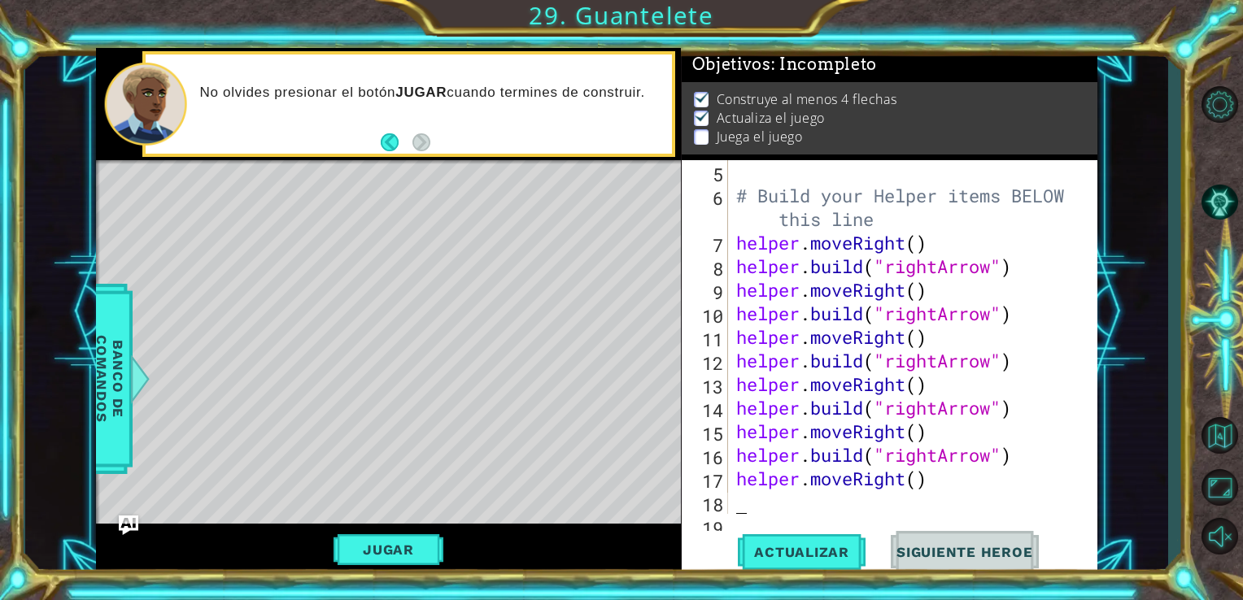
scroll to position [165, 0]
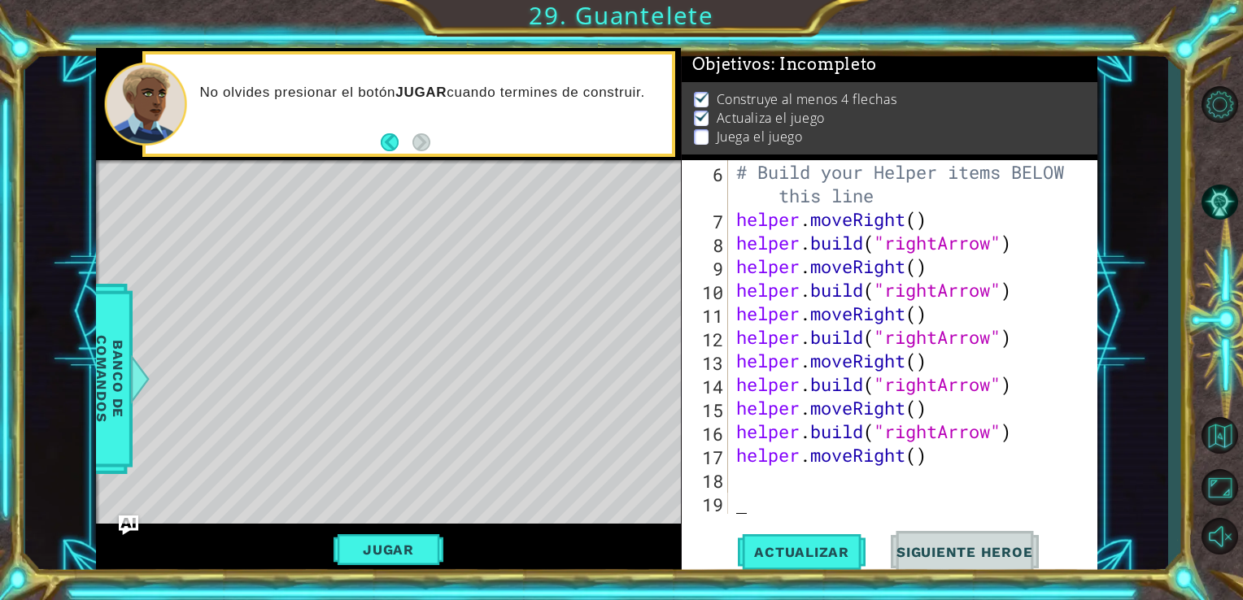
click at [837, 493] on div "# Build your Helper items BELOW this line helper . moveRight ( ) helper . build…" at bounding box center [911, 372] width 357 height 425
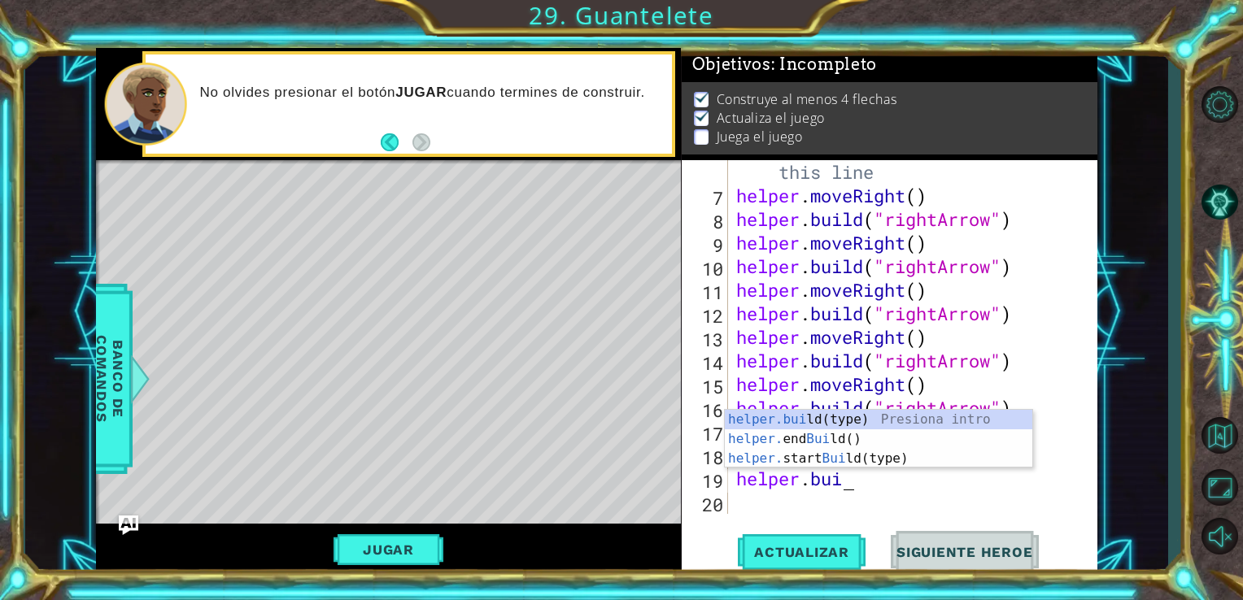
scroll to position [0, 4]
type textarea "[DOMAIN_NAME]("
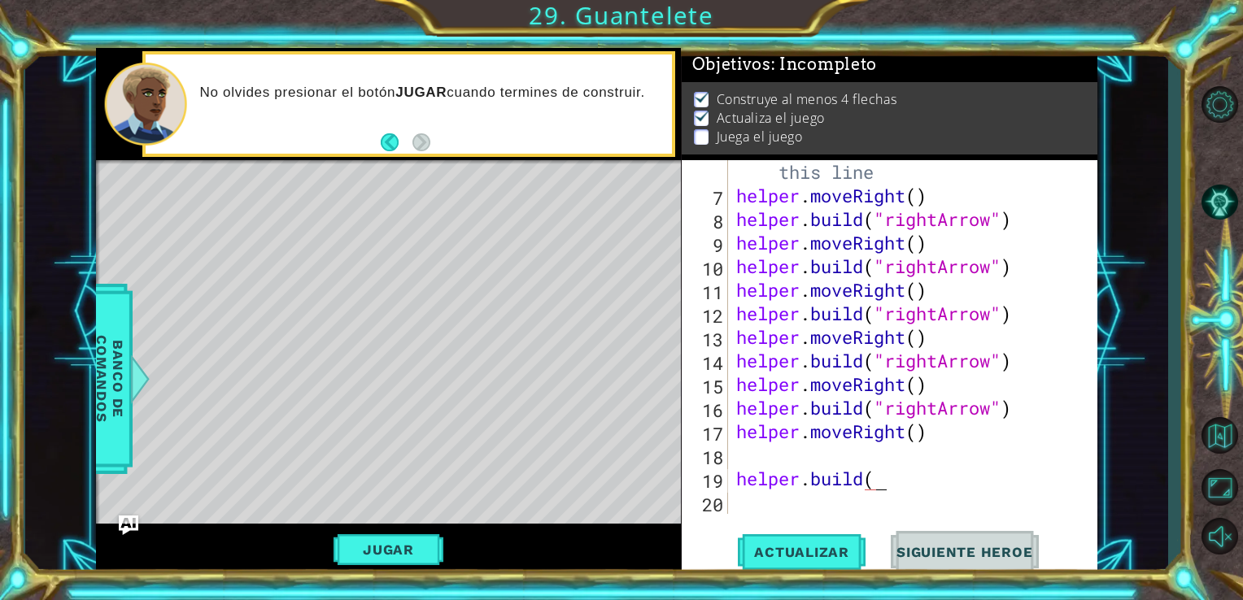
scroll to position [0, 5]
click at [822, 447] on div "# Build your Helper items BELOW this line helper . moveRight ( ) helper . build…" at bounding box center [911, 349] width 357 height 425
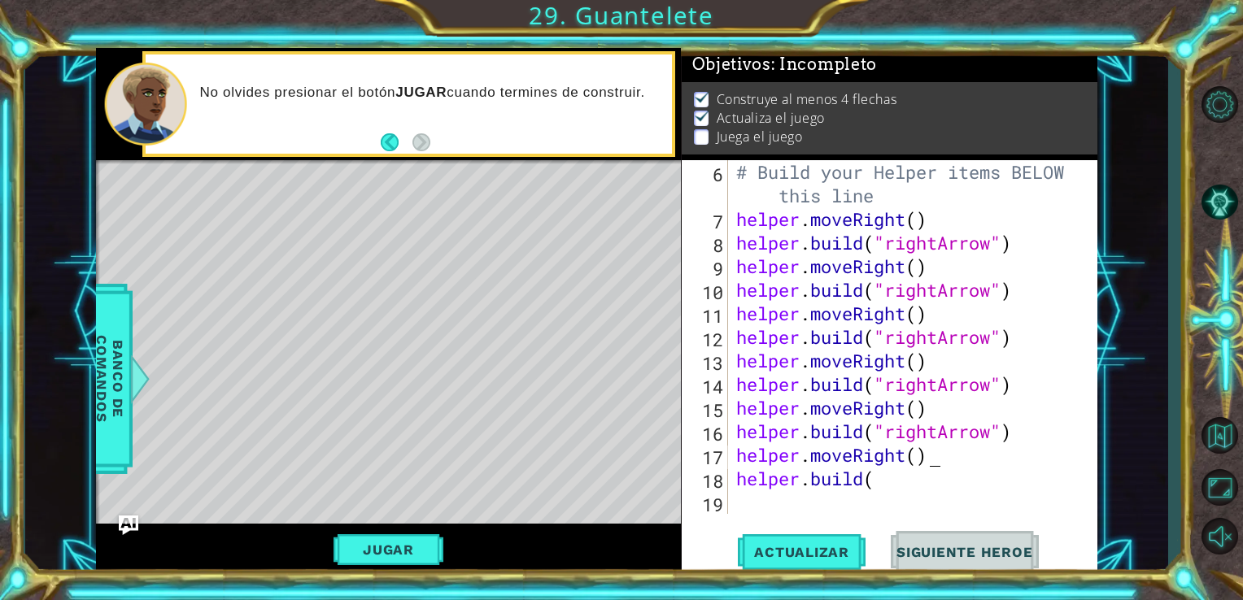
scroll to position [165, 0]
click at [879, 482] on div "# Build your Helper items BELOW this line helper . moveRight ( ) helper . build…" at bounding box center [911, 372] width 357 height 425
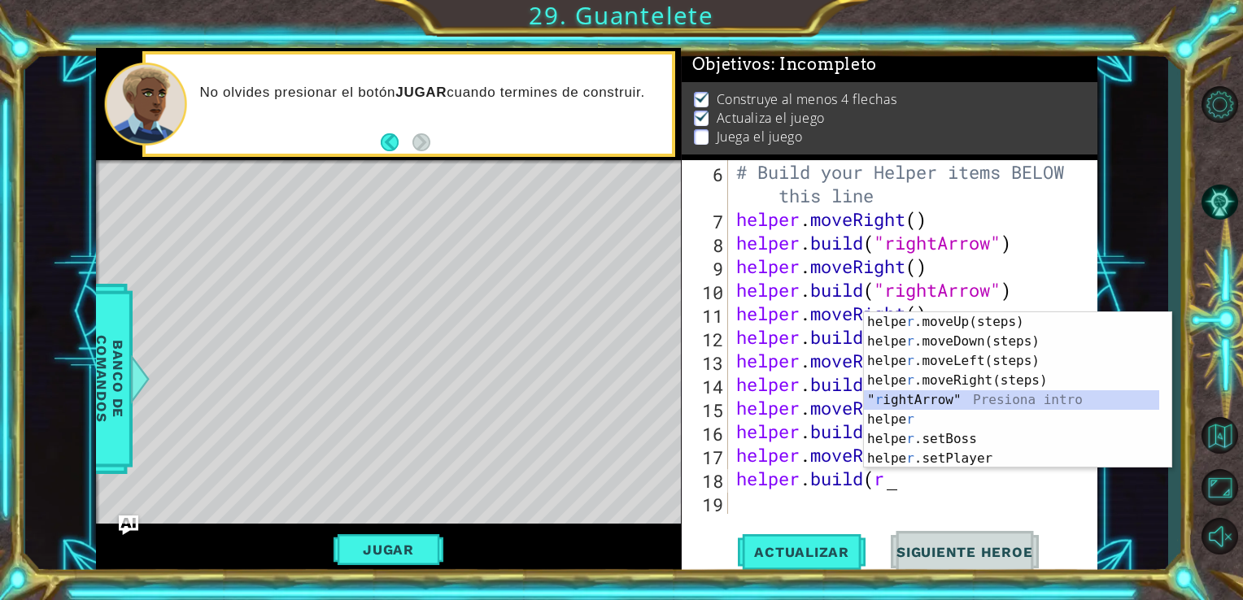
click at [948, 405] on div "helpe [PERSON_NAME]moveUp(steps) Presiona intro helpe r .moveDown(steps) Presio…" at bounding box center [1011, 409] width 295 height 195
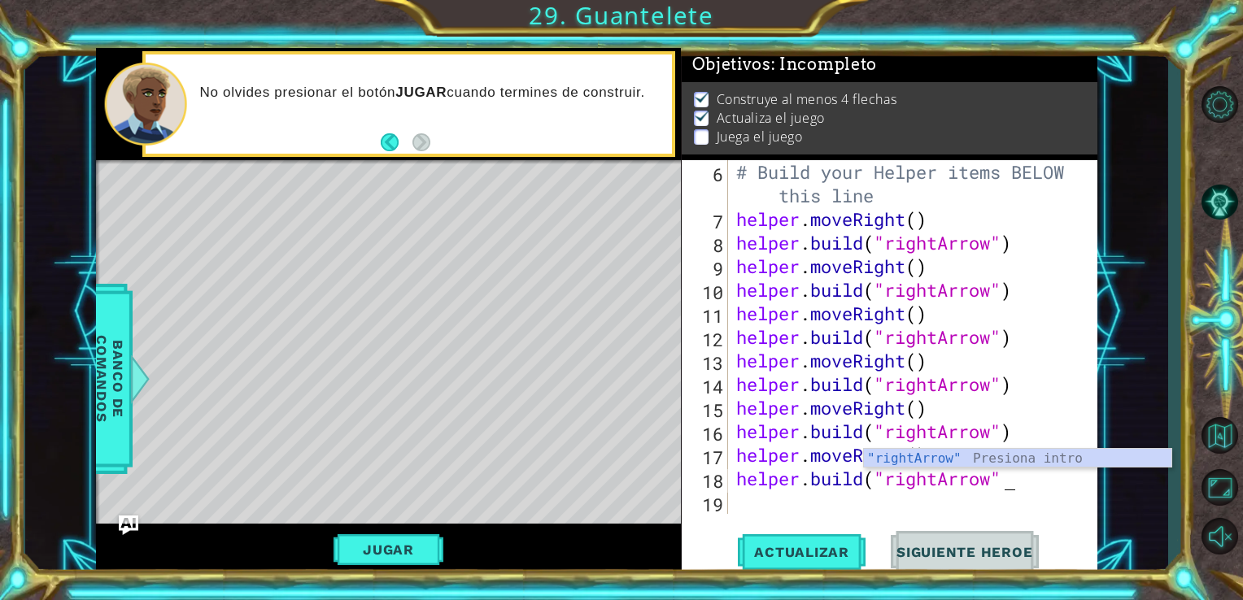
scroll to position [0, 11]
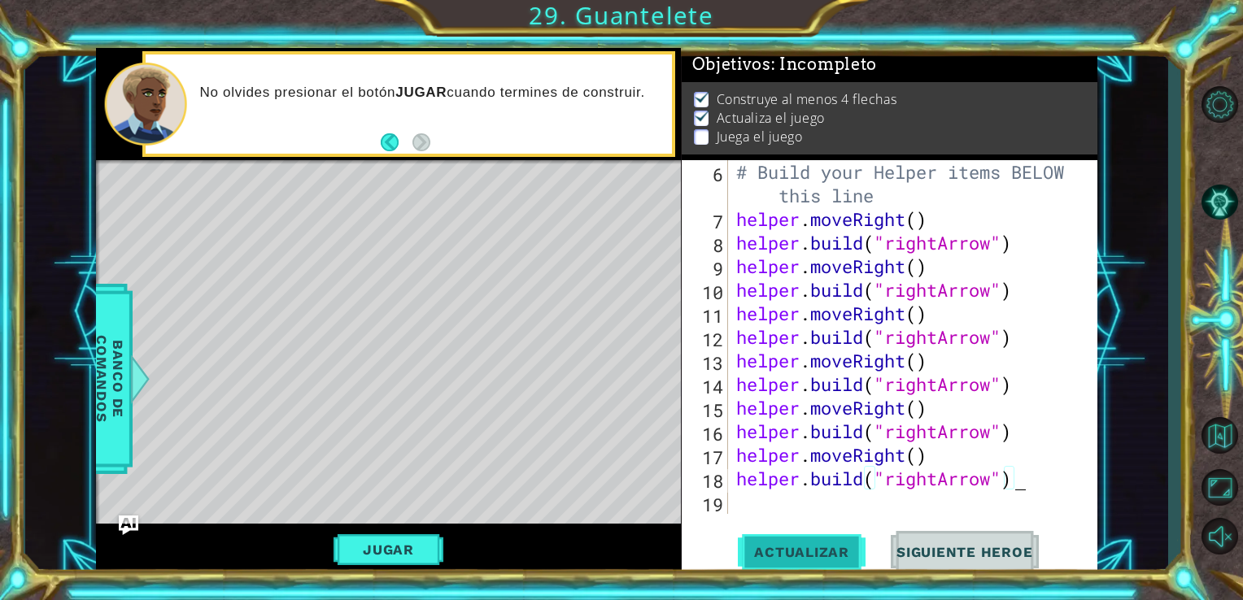
type textarea "[DOMAIN_NAME]("rightArrow")"
click at [811, 558] on span "Actualizar" at bounding box center [802, 552] width 128 height 16
click at [793, 508] on div "# Build your Helper items BELOW this line helper . moveRight ( ) helper . build…" at bounding box center [911, 372] width 357 height 425
click at [938, 478] on div "# Build your Helper items BELOW this line helper . moveRight ( ) helper . build…" at bounding box center [911, 372] width 357 height 425
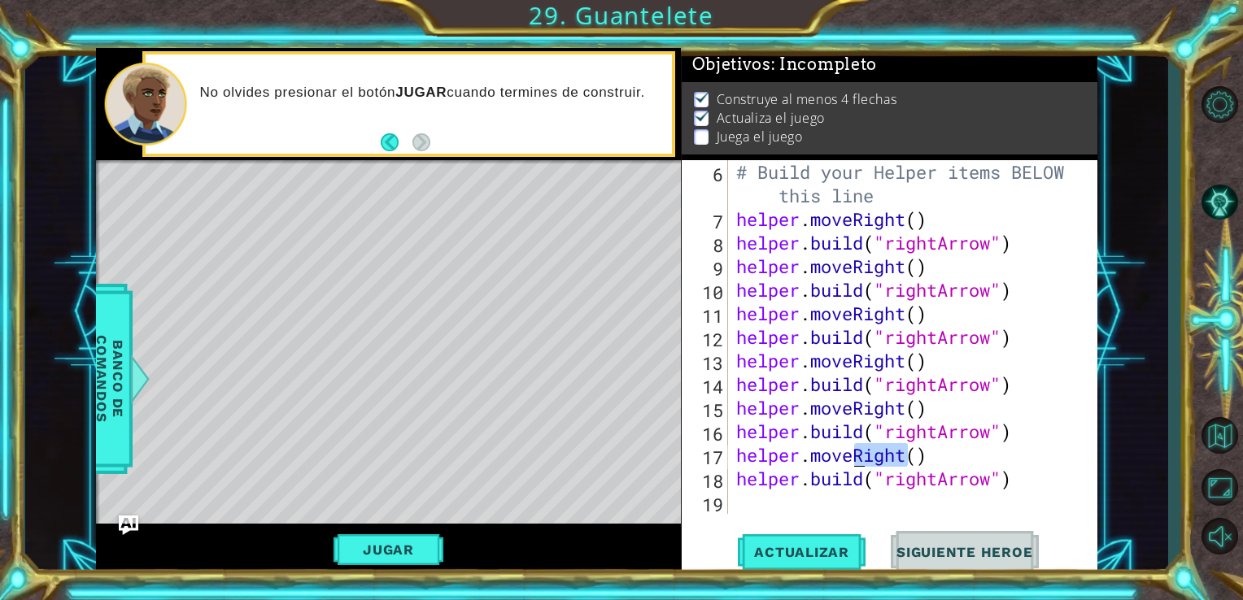
drag, startPoint x: 905, startPoint y: 453, endPoint x: 857, endPoint y: 450, distance: 48.1
click at [857, 450] on div "# Build your Helper items BELOW this line helper . moveRight ( ) helper . build…" at bounding box center [911, 372] width 357 height 425
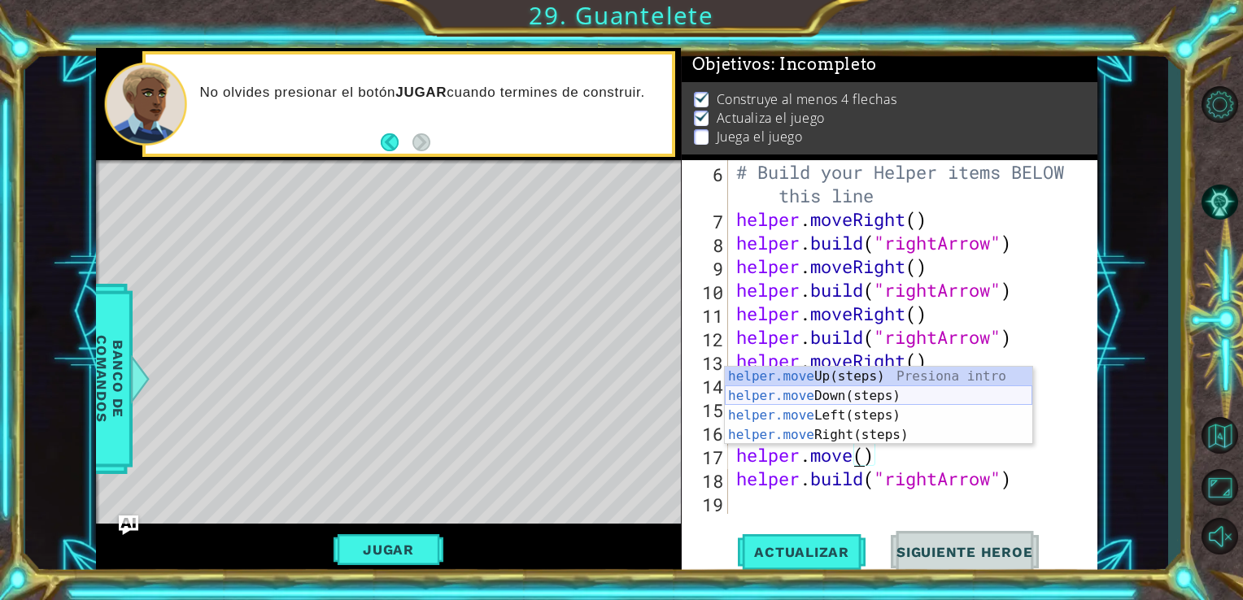
click at [807, 405] on div "helper.move Up(steps) Presiona intro helper.move Down(steps) Presiona intro hel…" at bounding box center [878, 425] width 307 height 117
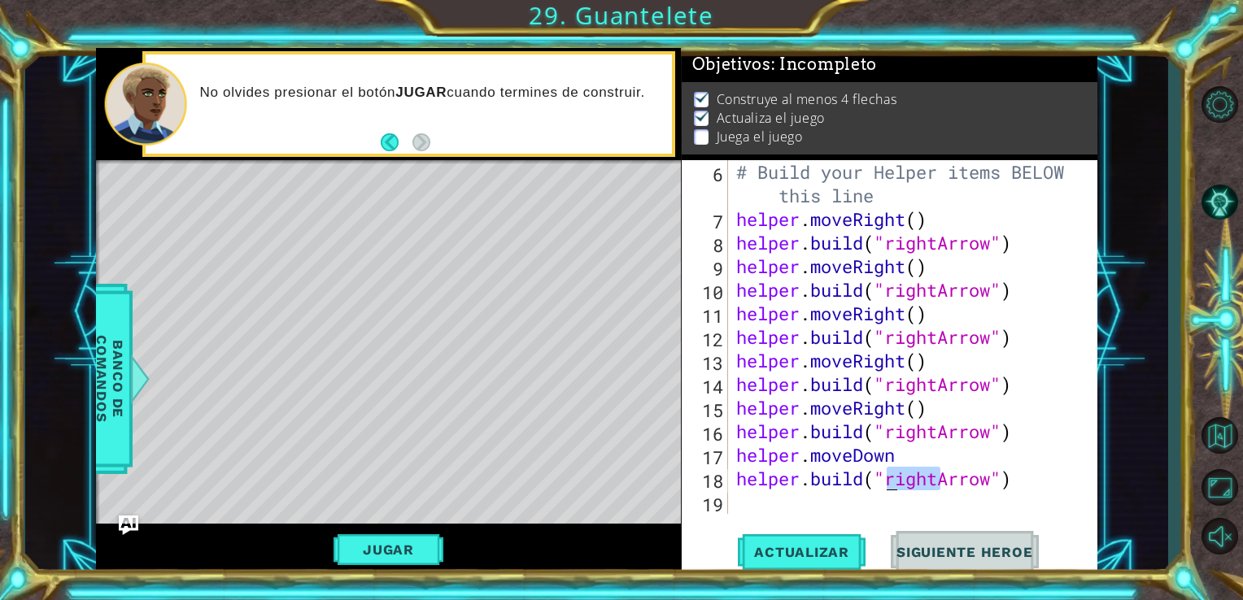
drag, startPoint x: 936, startPoint y: 484, endPoint x: 888, endPoint y: 482, distance: 48.9
click at [888, 482] on div "# Build your Helper items BELOW this line helper . moveRight ( ) helper . build…" at bounding box center [911, 372] width 357 height 425
click at [981, 473] on div "# Build your Helper items BELOW this line helper . moveRight ( ) helper . build…" at bounding box center [911, 372] width 357 height 425
drag, startPoint x: 934, startPoint y: 485, endPoint x: 885, endPoint y: 481, distance: 49.0
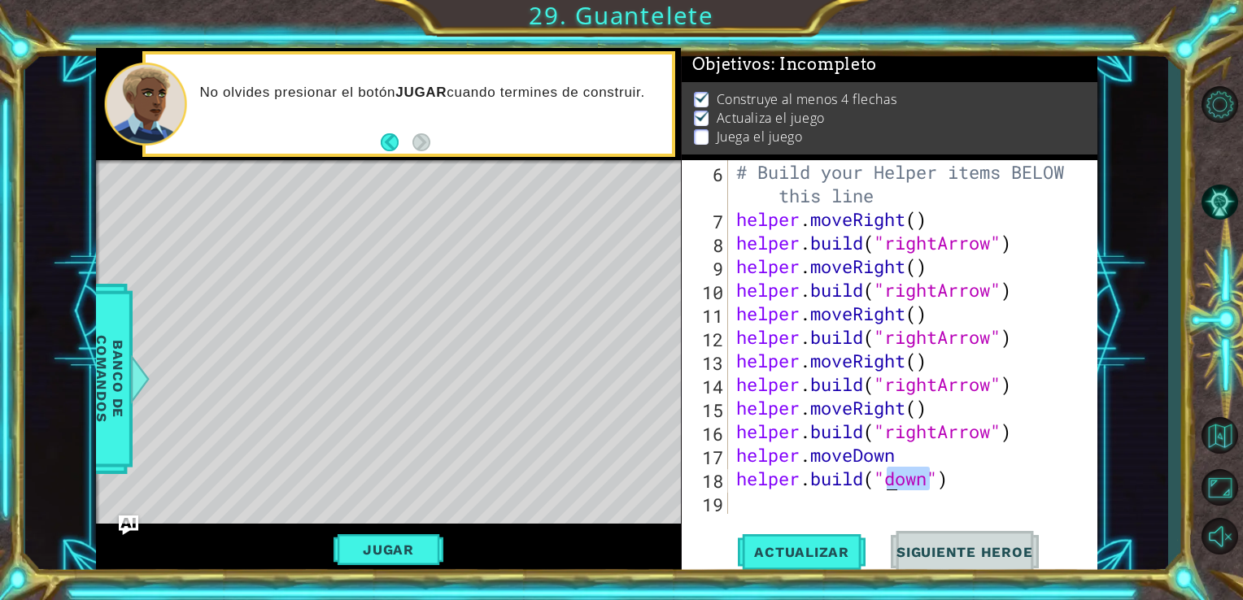
click at [885, 481] on div "# Build your Helper items BELOW this line helper . moveRight ( ) helper . build…" at bounding box center [911, 372] width 357 height 425
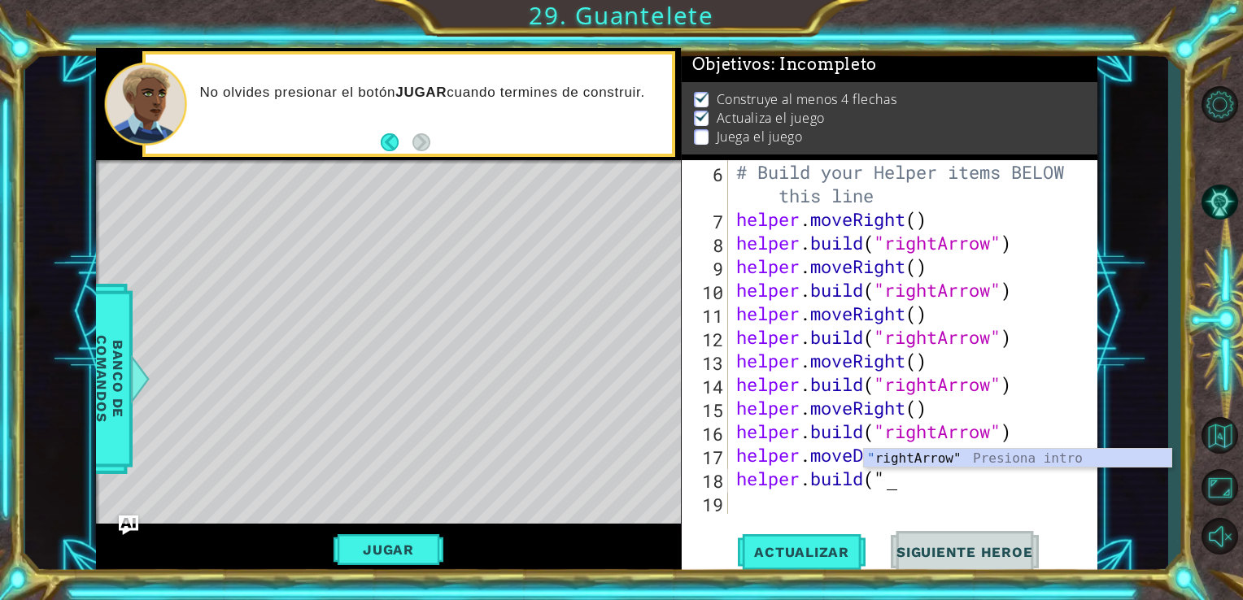
scroll to position [0, 6]
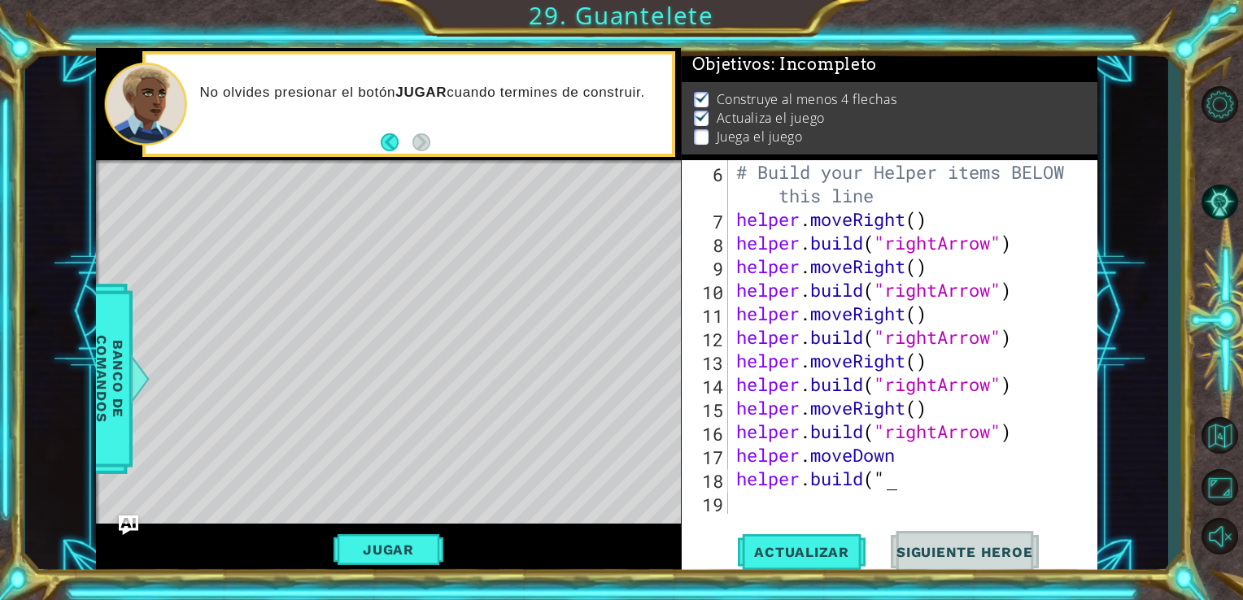
click at [888, 480] on div "# Build your Helper items BELOW this line helper . moveRight ( ) helper . build…" at bounding box center [911, 372] width 357 height 425
drag, startPoint x: 885, startPoint y: 480, endPoint x: 868, endPoint y: 482, distance: 17.2
click at [868, 482] on div "# Build your Helper items BELOW this line helper . moveRight ( ) helper . build…" at bounding box center [911, 372] width 357 height 425
click at [927, 484] on div "# Build your Helper items BELOW this line helper . moveRight ( ) helper . build…" at bounding box center [911, 372] width 357 height 425
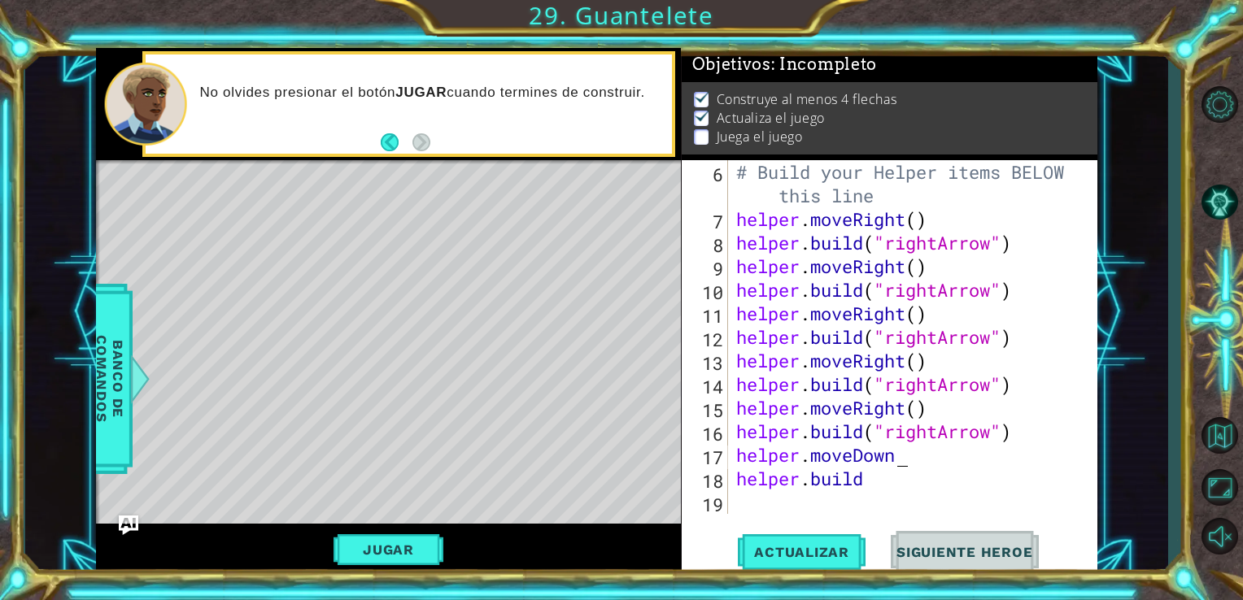
click at [906, 448] on div "# Build your Helper items BELOW this line helper . moveRight ( ) helper . build…" at bounding box center [911, 372] width 357 height 425
click at [883, 483] on div "# Build your Helper items BELOW this line helper . moveRight ( ) helper . build…" at bounding box center [911, 372] width 357 height 425
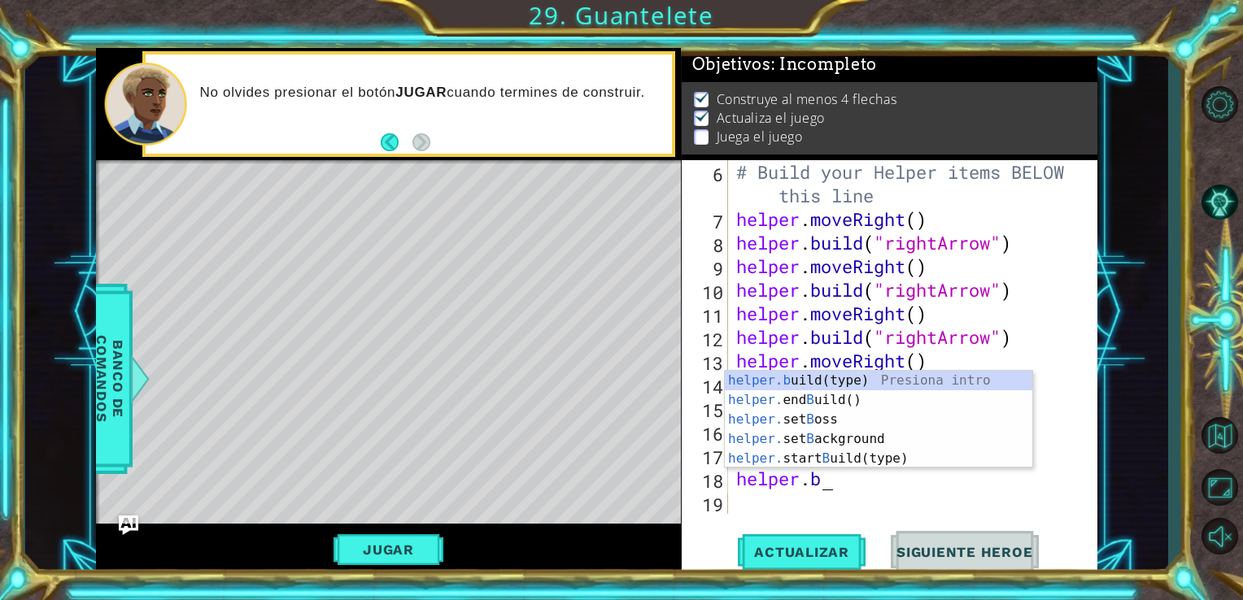
scroll to position [0, 2]
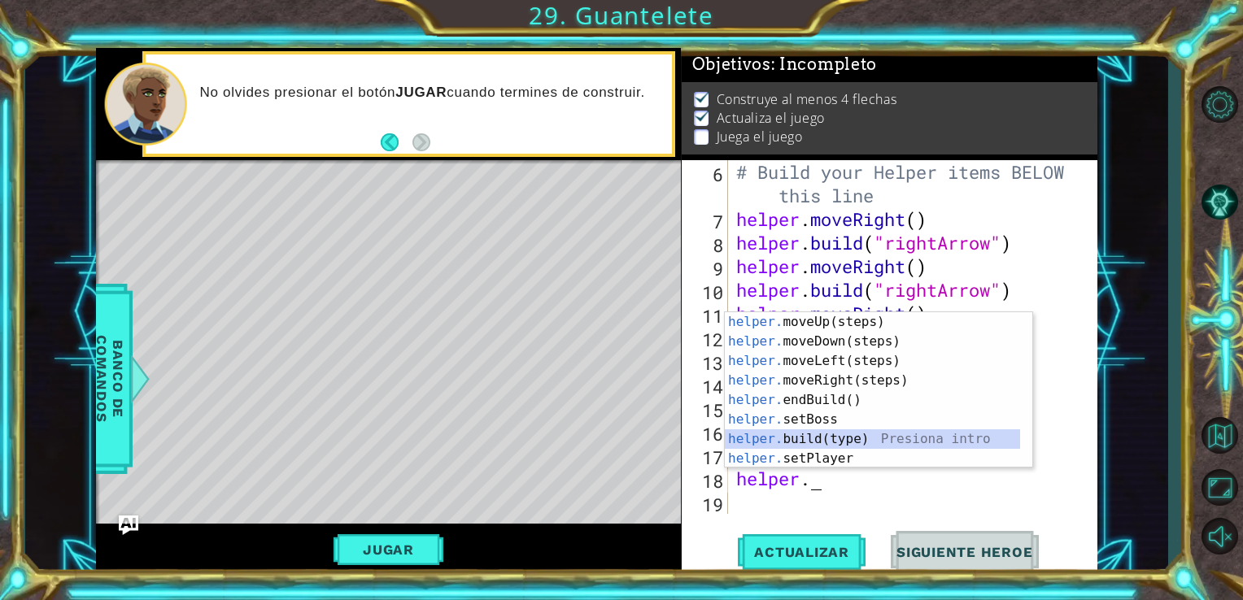
click at [853, 442] on div "helper. moveUp(steps) Presiona intro helper. moveDown(steps) Presiona intro hel…" at bounding box center [872, 409] width 295 height 195
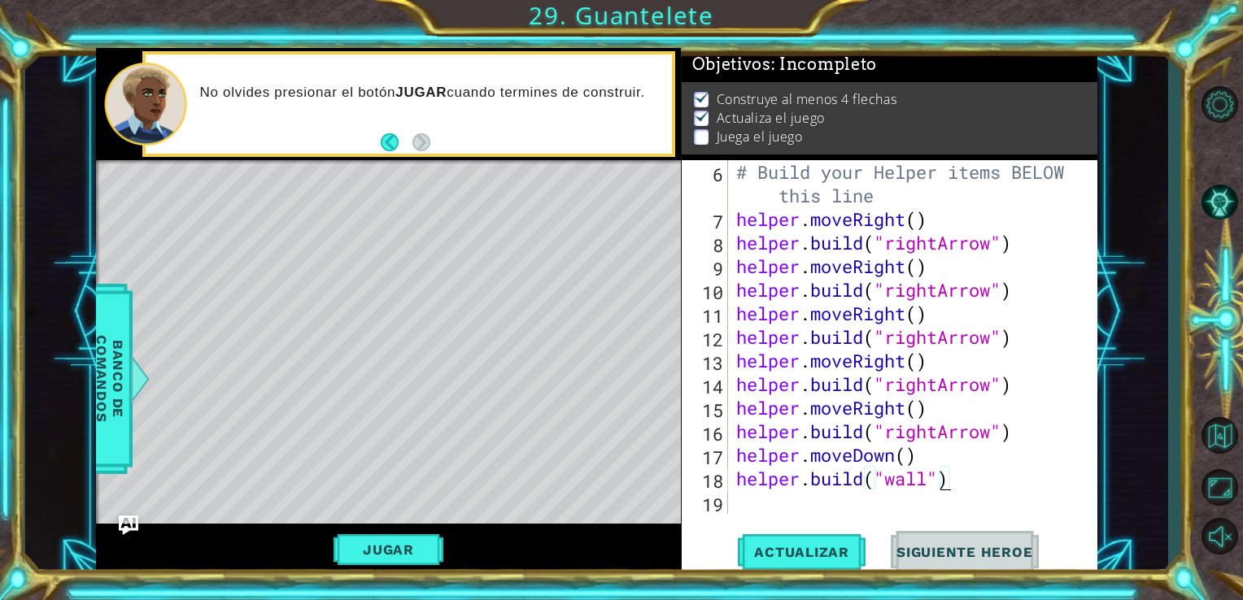
click at [935, 480] on div "# Build your Helper items BELOW this line helper . moveRight ( ) helper . build…" at bounding box center [911, 372] width 357 height 425
drag, startPoint x: 924, startPoint y: 477, endPoint x: 885, endPoint y: 473, distance: 39.3
click at [885, 473] on div "# Build your Helper items BELOW this line helper . moveRight ( ) helper . build…" at bounding box center [911, 372] width 357 height 425
type textarea "[DOMAIN_NAME]("downArrow")"
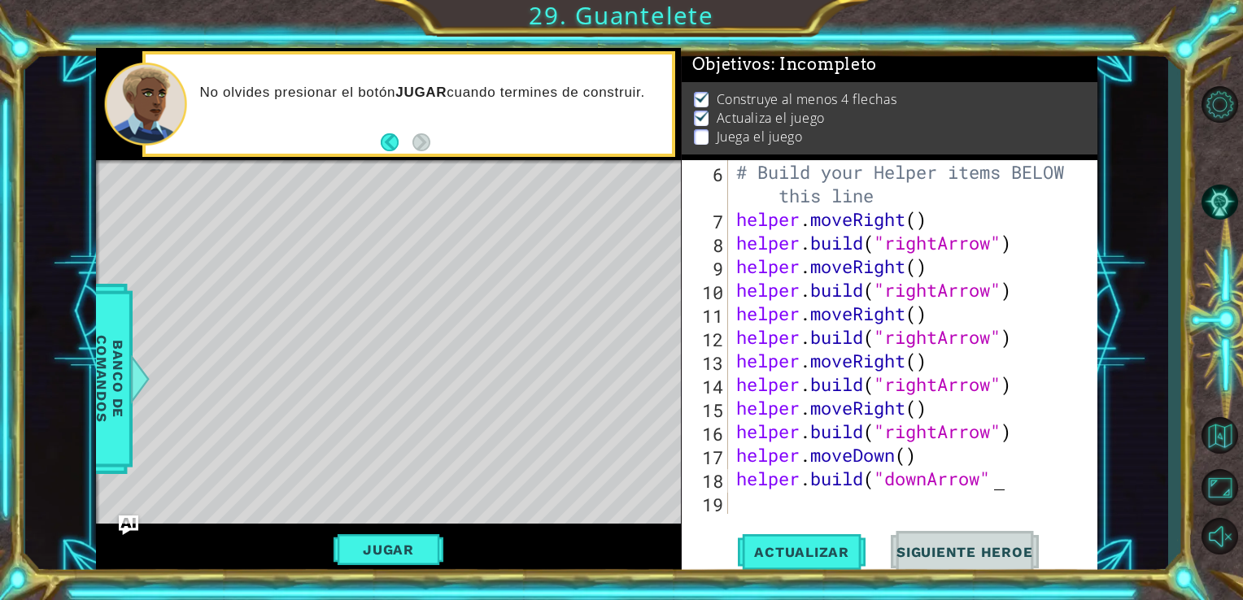
scroll to position [0, 11]
click at [781, 513] on div "# Build your Helper items BELOW this line helper . moveRight ( ) helper . build…" at bounding box center [911, 372] width 357 height 425
click at [823, 549] on span "Actualizar" at bounding box center [802, 552] width 128 height 16
click at [740, 453] on div "# Build your Helper items BELOW this line helper . moveRight ( ) helper . build…" at bounding box center [911, 372] width 357 height 425
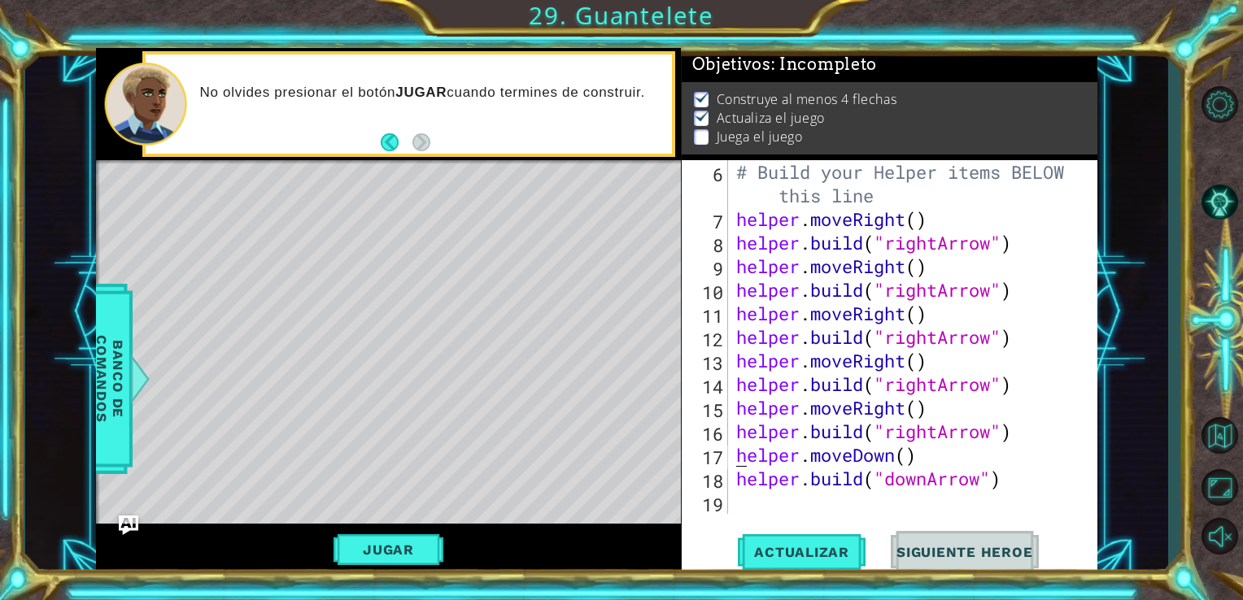
click at [735, 457] on div "# Build your Helper items BELOW this line helper . moveRight ( ) helper . build…" at bounding box center [911, 372] width 357 height 425
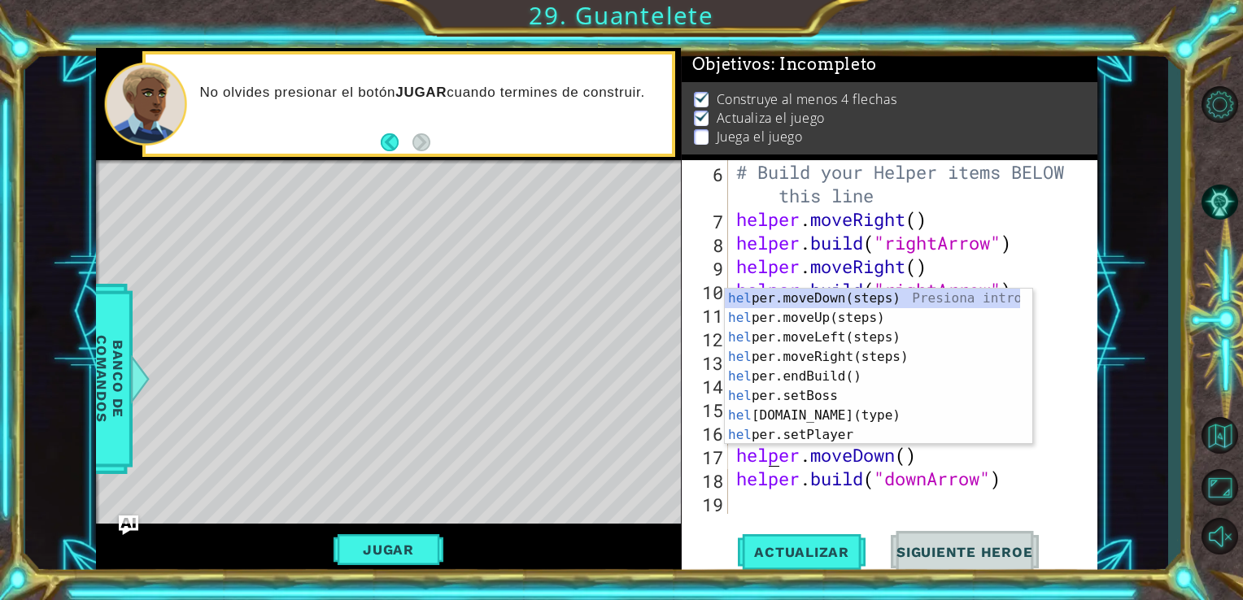
scroll to position [0, 2]
click at [837, 363] on div "helpe [PERSON_NAME]moveDown(steps) Presiona intro helpe r.moveUp(steps) Presion…" at bounding box center [872, 386] width 295 height 195
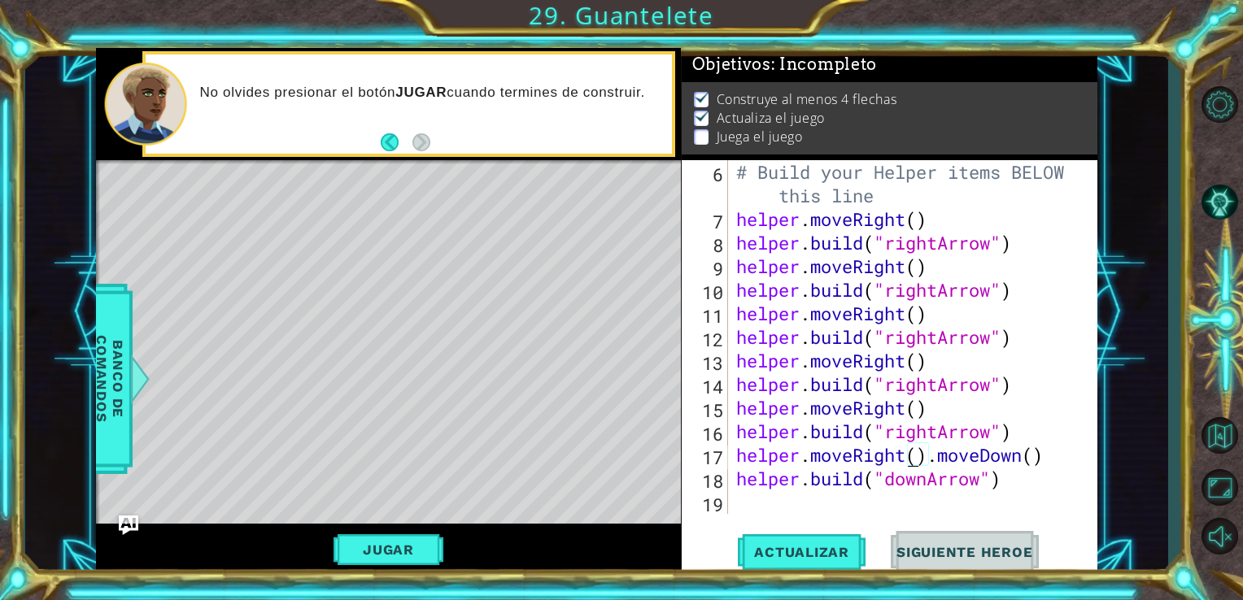
click at [908, 459] on div "# Build your Helper items BELOW this line helper . moveRight ( ) helper . build…" at bounding box center [911, 372] width 357 height 425
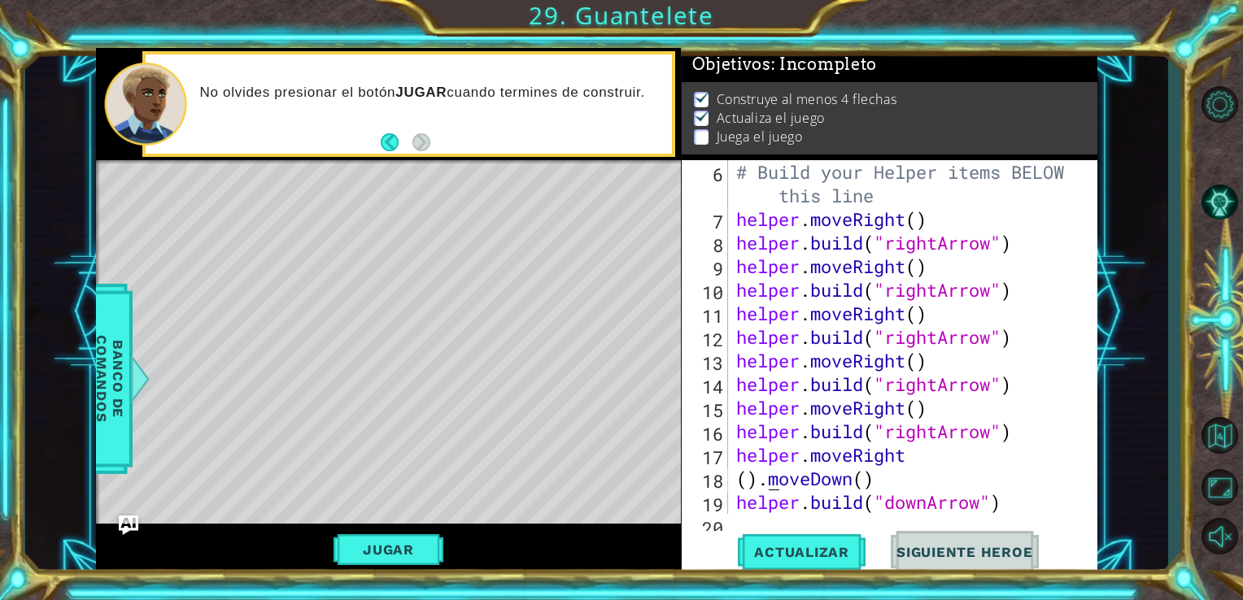
click at [765, 477] on div "# Build your Helper items BELOW this line helper . moveRight ( ) helper . build…" at bounding box center [911, 372] width 357 height 425
click at [758, 478] on div "# Build your Helper items BELOW this line helper . moveRight ( ) helper . build…" at bounding box center [911, 372] width 357 height 425
click at [735, 477] on div "# Build your Helper items BELOW this line helper . moveRight ( ) helper . build…" at bounding box center [911, 372] width 357 height 425
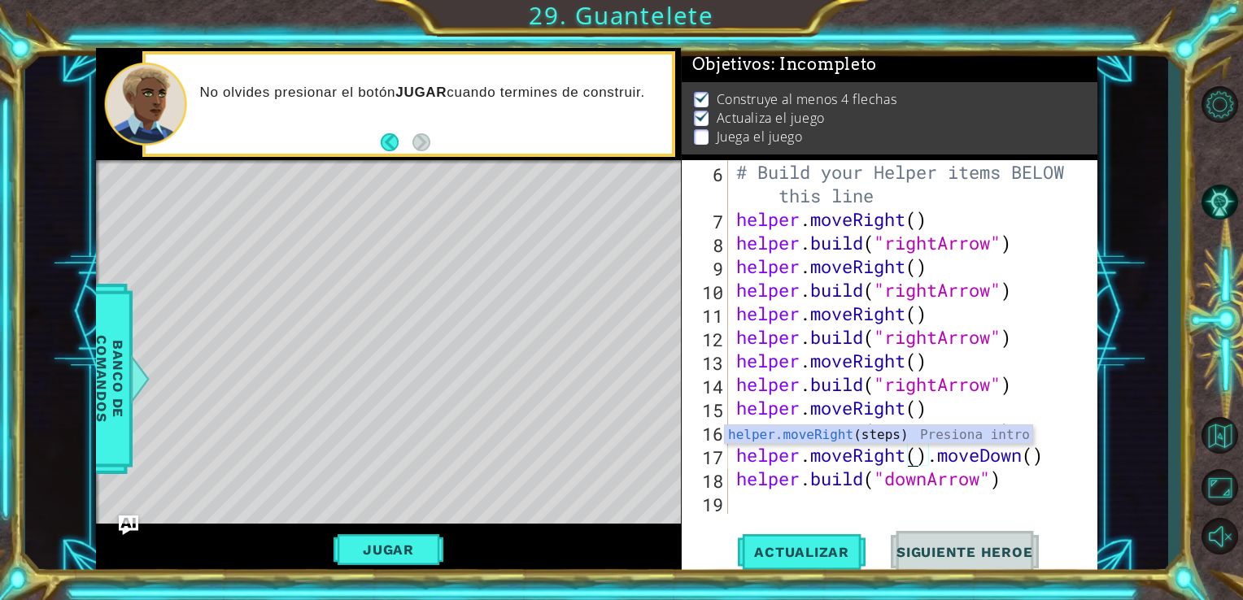
click at [928, 456] on div "# Build your Helper items BELOW this line helper . moveRight ( ) helper . build…" at bounding box center [911, 372] width 357 height 425
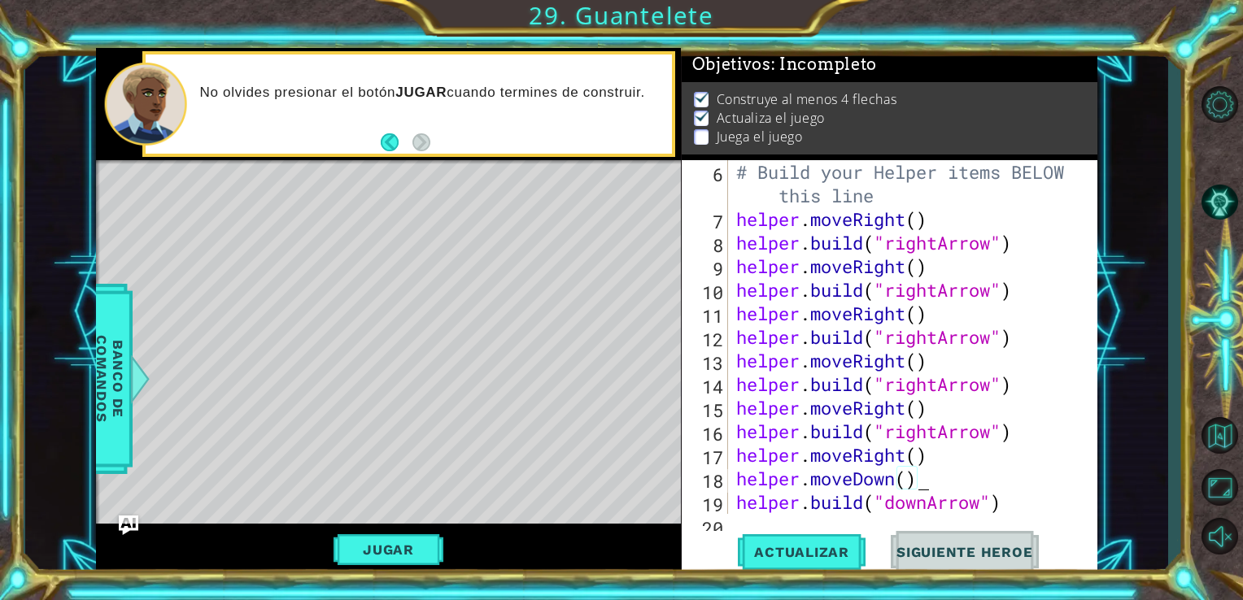
scroll to position [0, 7]
click at [809, 475] on div "# Build your Helper items BELOW this line helper . moveRight ( ) helper . build…" at bounding box center [911, 372] width 357 height 425
click at [927, 460] on div "# Build your Helper items BELOW this line helper . moveRight ( ) helper . build…" at bounding box center [911, 372] width 357 height 425
type textarea "helper.moveRight()"
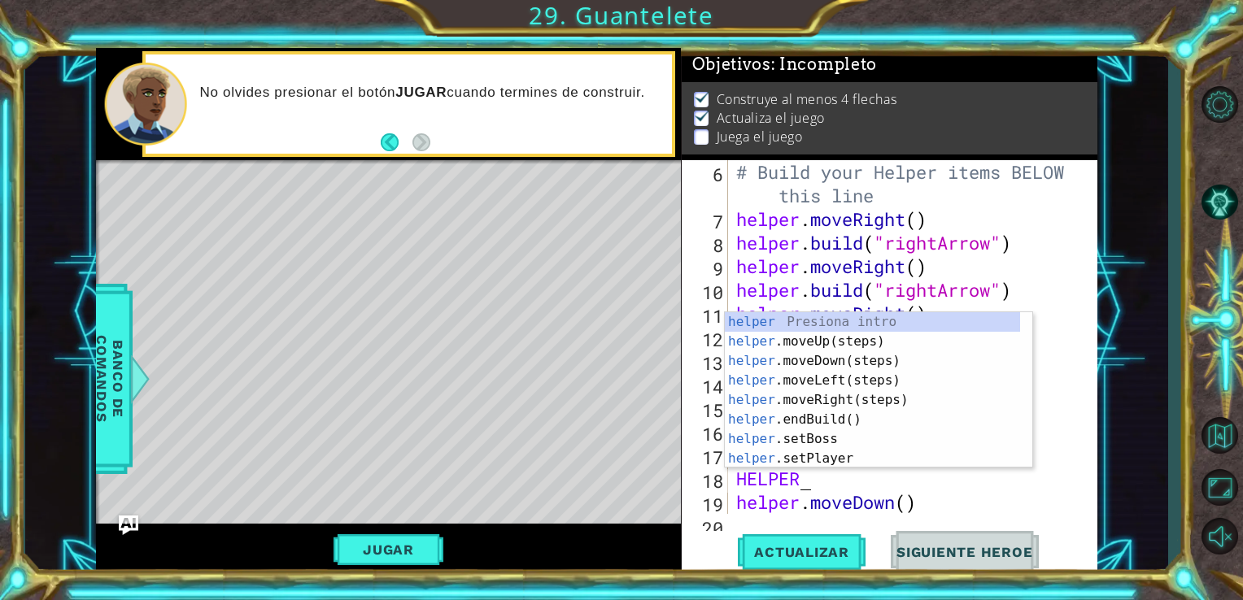
scroll to position [0, 2]
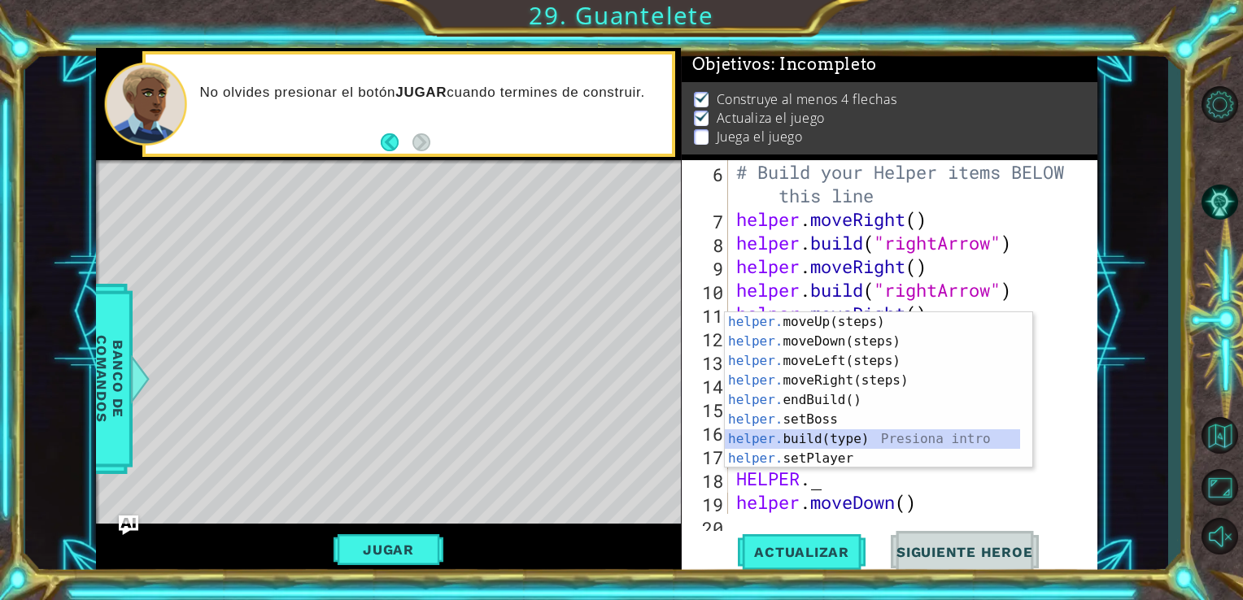
click at [846, 438] on div "helper. moveUp(steps) Presiona intro helper. moveDown(steps) Presiona intro hel…" at bounding box center [872, 409] width 295 height 195
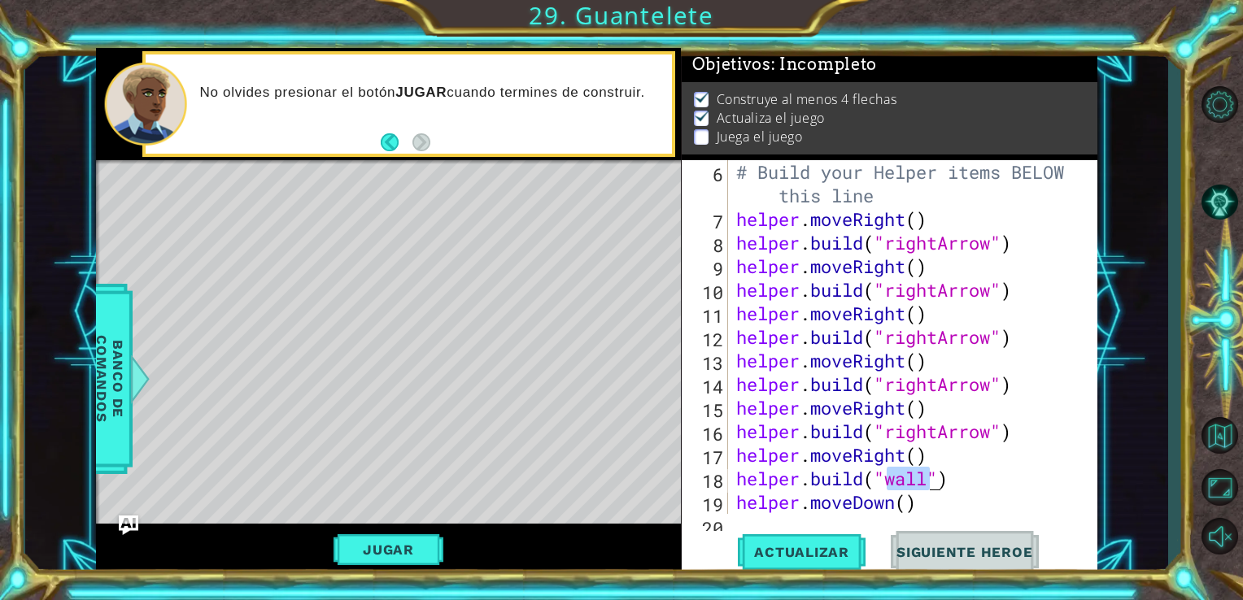
click at [935, 481] on div "# Build your Helper items BELOW this line helper . moveRight ( ) helper . build…" at bounding box center [911, 372] width 357 height 425
drag, startPoint x: 926, startPoint y: 480, endPoint x: 888, endPoint y: 479, distance: 37.4
click at [888, 479] on div "# Build your Helper items BELOW this line helper . moveRight ( ) helper . build…" at bounding box center [911, 372] width 357 height 425
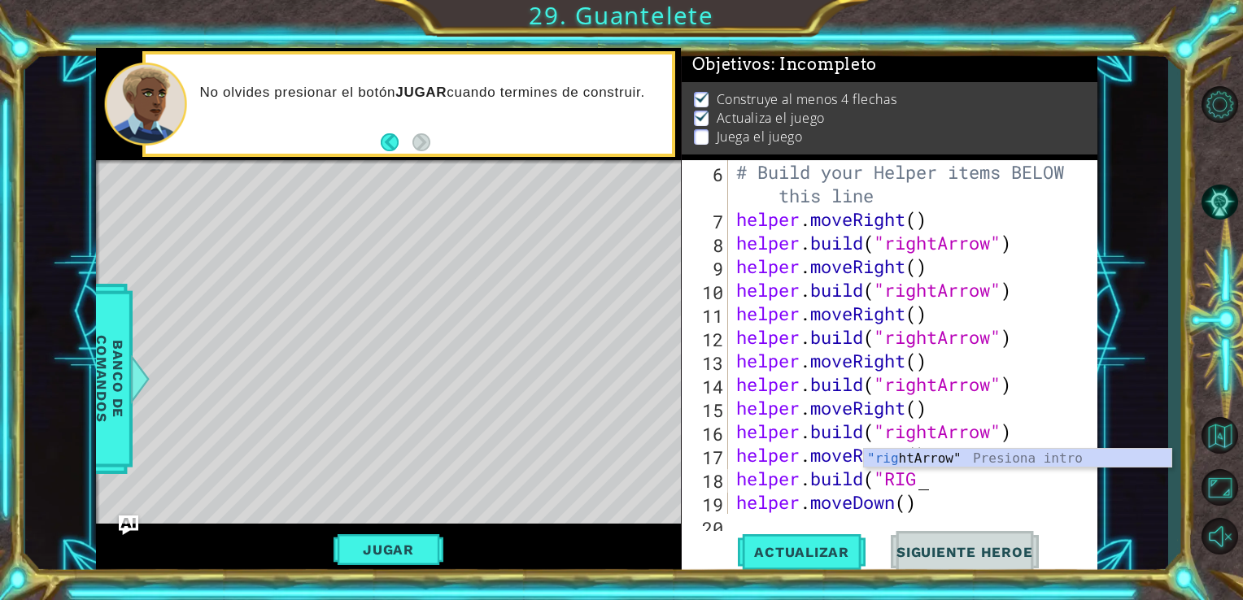
scroll to position [0, 8]
click at [888, 461] on div ""righ [PERSON_NAME]" Presiona intro" at bounding box center [1017, 478] width 307 height 59
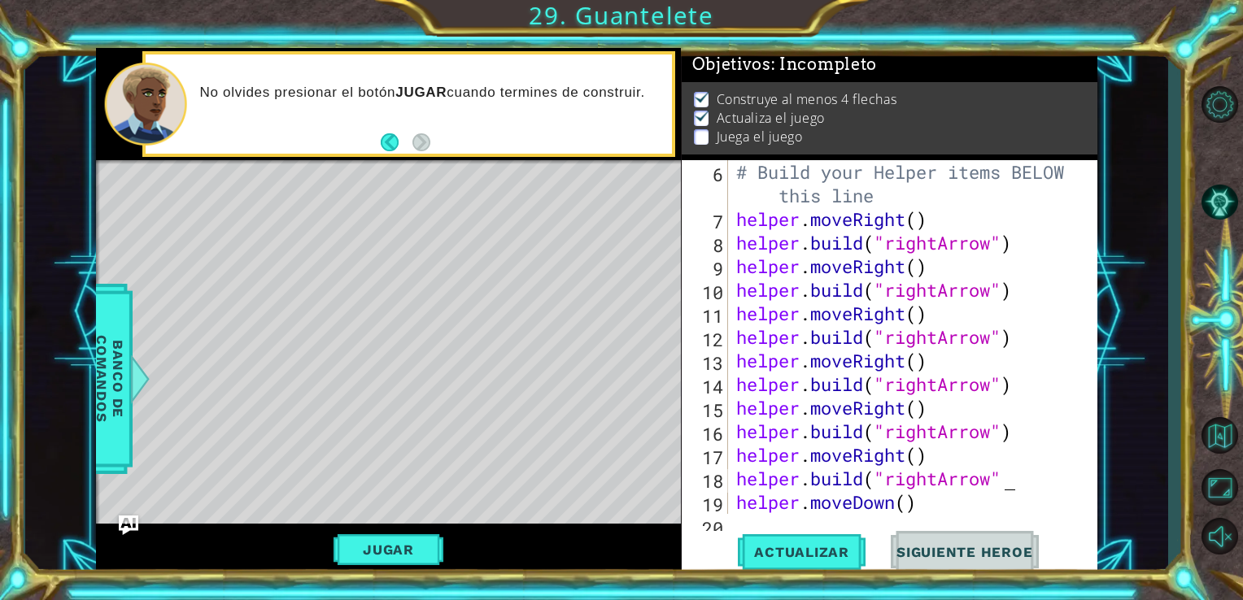
type textarea "[DOMAIN_NAME]("rightArrow")"
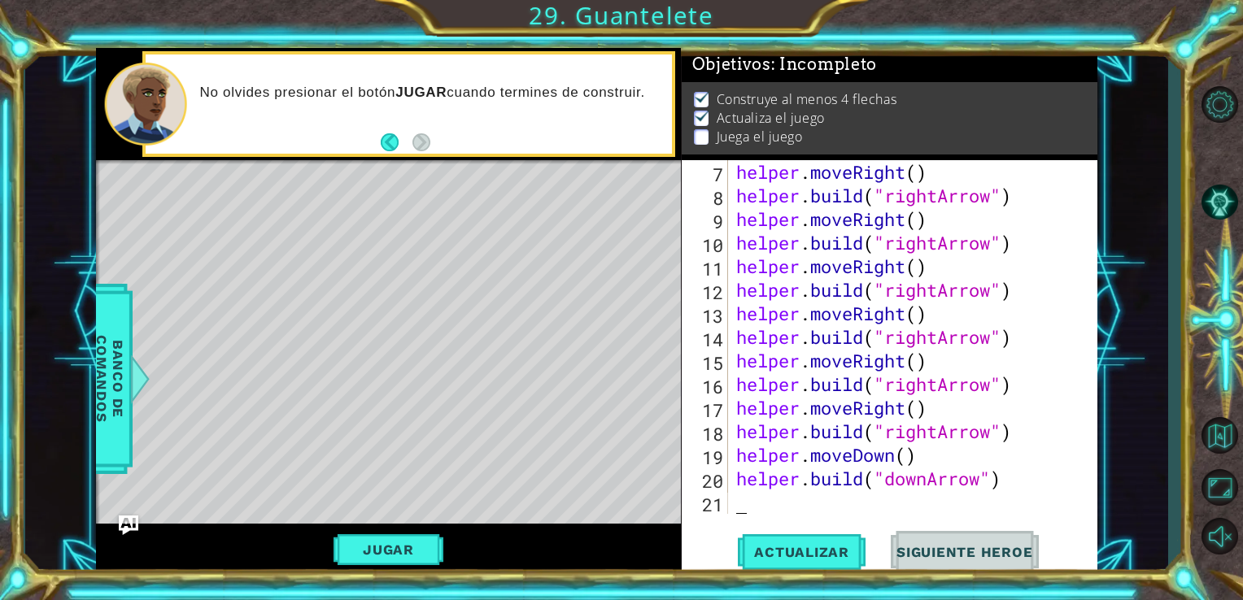
click at [855, 496] on div "helper . moveRight ( ) helper . build ( "rightArrow" ) helper . moveRight ( ) h…" at bounding box center [911, 360] width 357 height 401
click at [843, 560] on span "Actualizar" at bounding box center [802, 552] width 128 height 16
click at [768, 504] on div "helper . moveRight ( ) helper . build ( "rightArrow" ) helper . moveRight ( ) h…" at bounding box center [911, 360] width 357 height 401
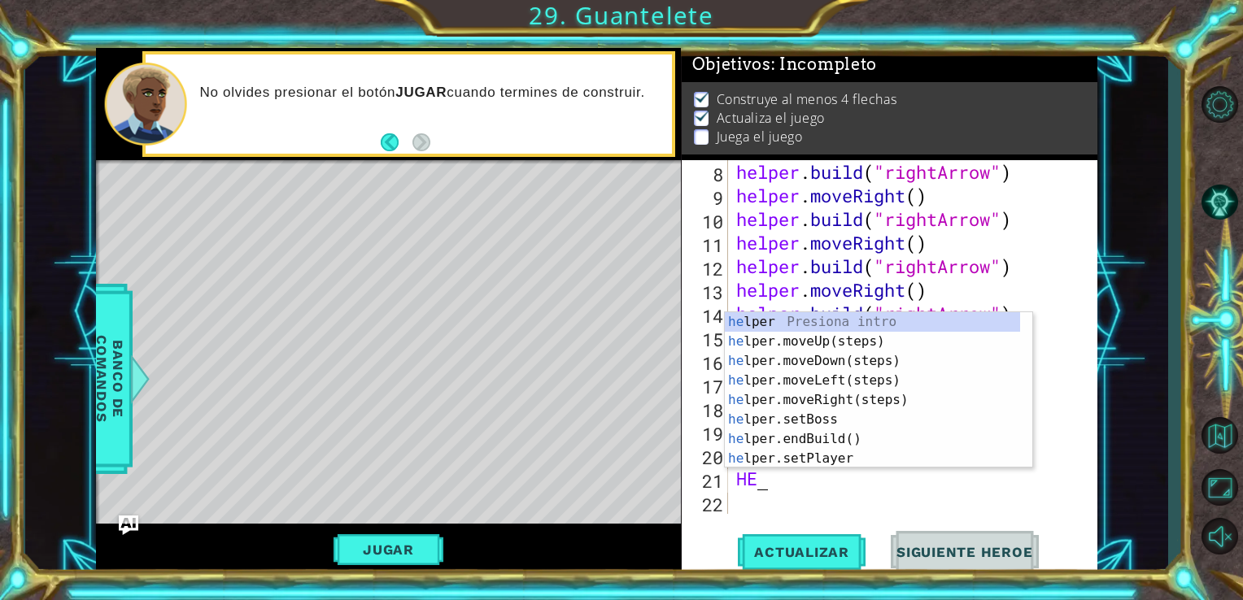
type textarea "H"
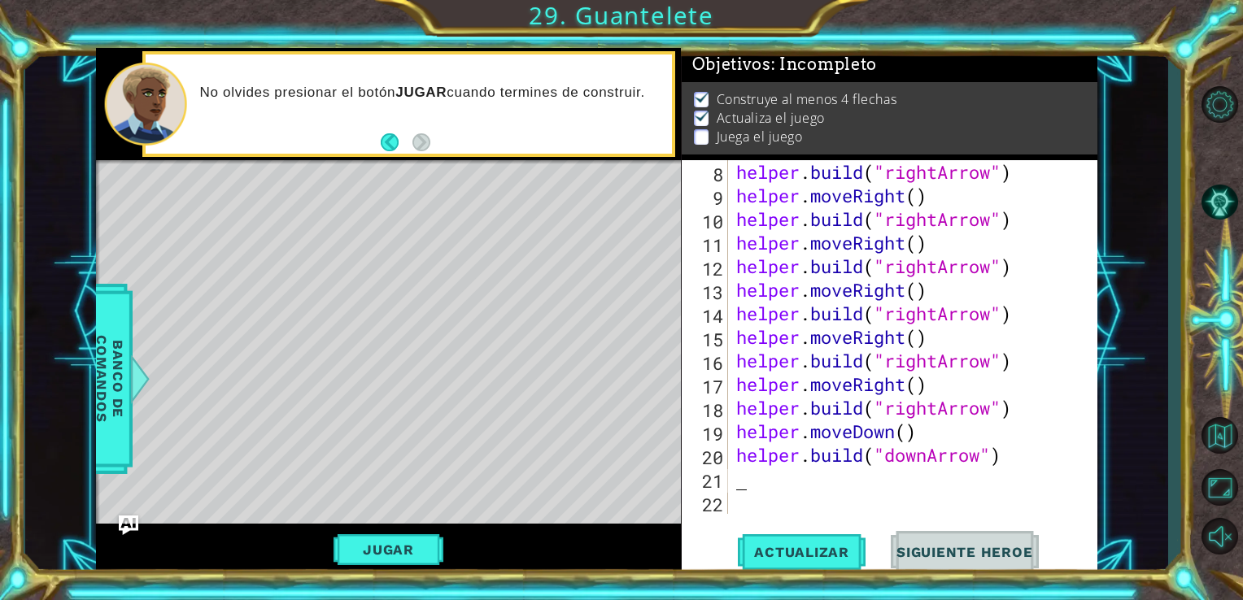
type textarea "he"
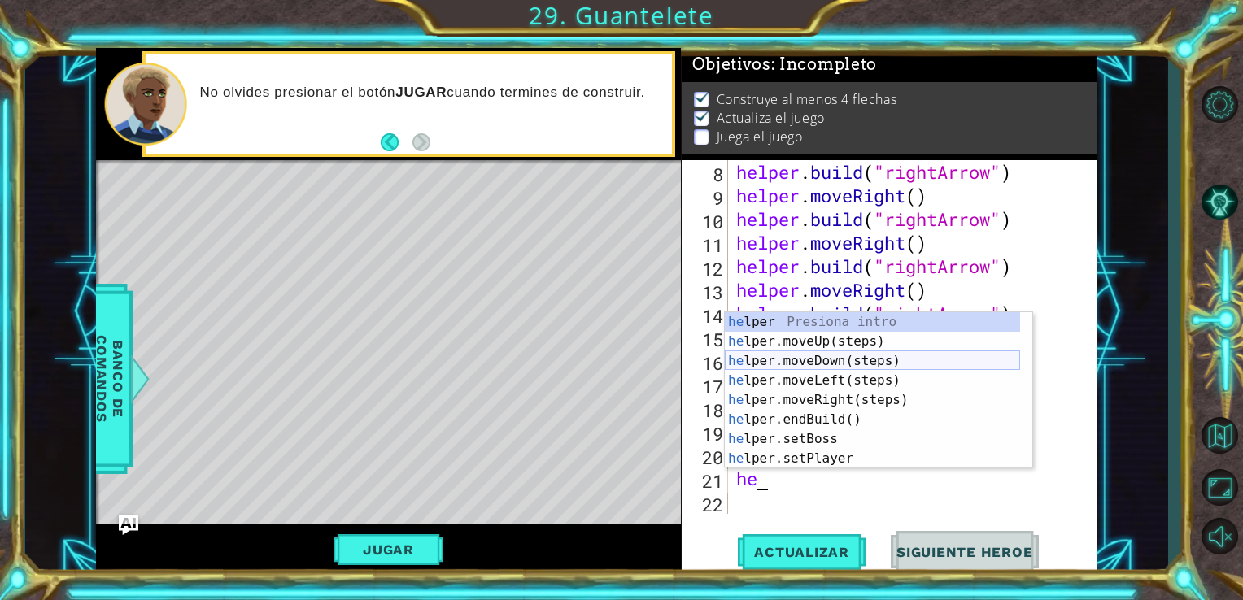
click at [803, 365] on div "he lper Presiona intro he lper.moveUp(steps) Presiona intro he lper.moveDown(st…" at bounding box center [872, 409] width 295 height 195
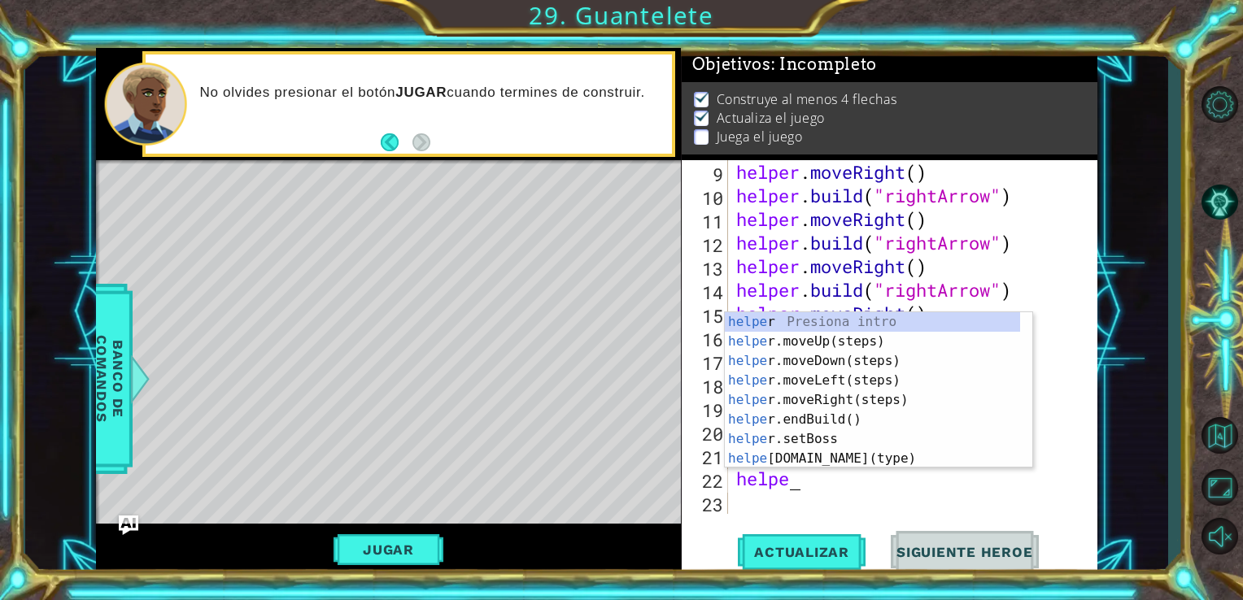
scroll to position [0, 2]
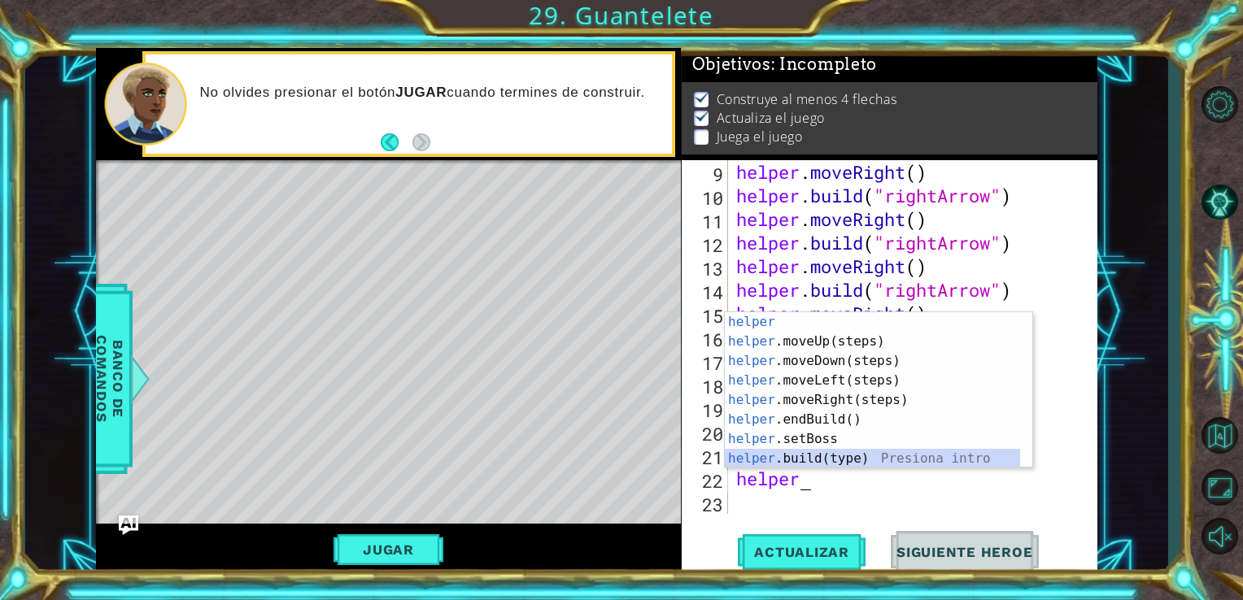
click at [827, 467] on div "helper Presiona intro helper .moveUp(steps) Presiona intro helper .moveDown(ste…" at bounding box center [872, 409] width 295 height 195
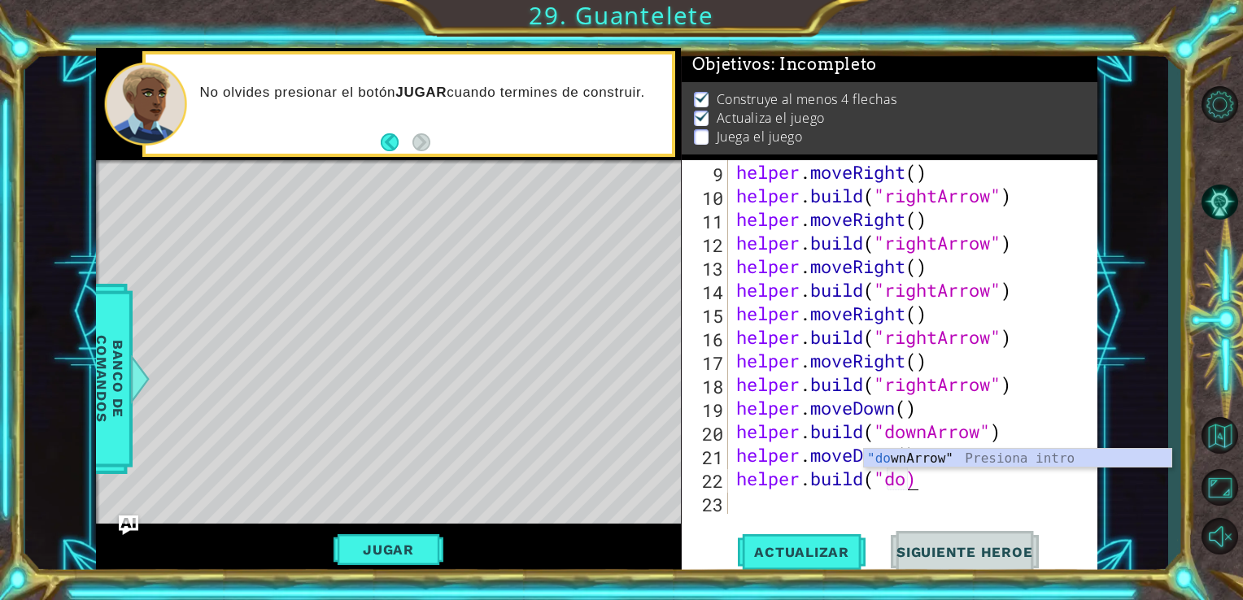
scroll to position [0, 7]
click at [914, 459] on div ""dow nArrow" Presiona intro" at bounding box center [1017, 478] width 307 height 59
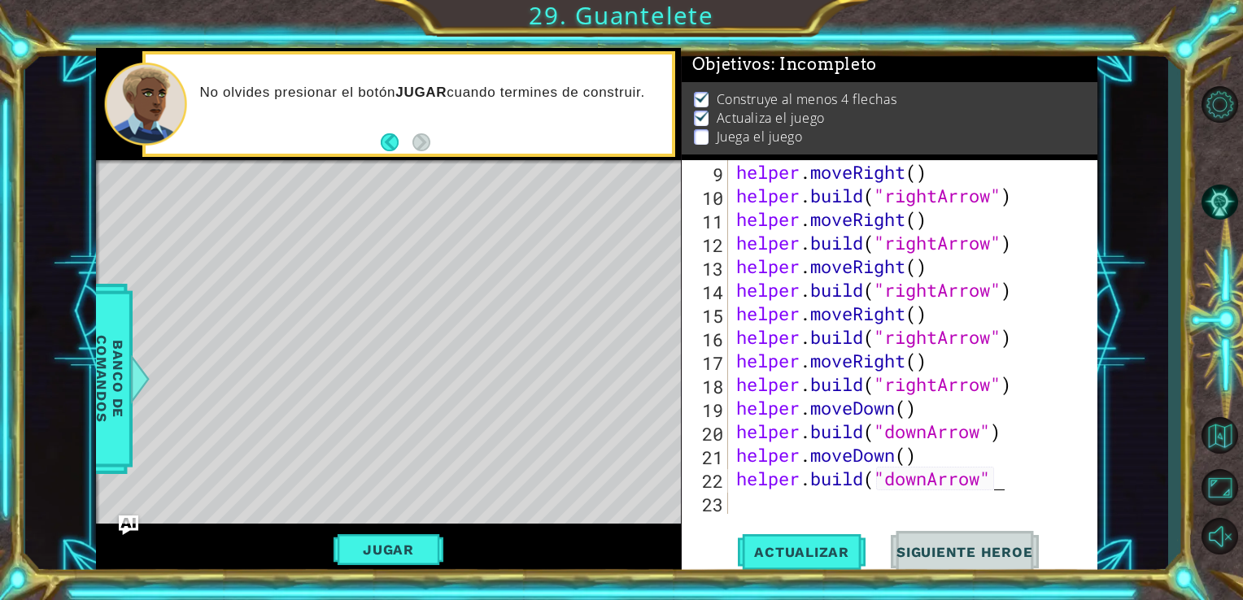
type textarea "[DOMAIN_NAME]("downArrow")"
click at [794, 504] on div "helper . moveRight ( ) helper . build ( "rightArrow" ) helper . moveRight ( ) h…" at bounding box center [911, 360] width 357 height 401
type textarea "he"
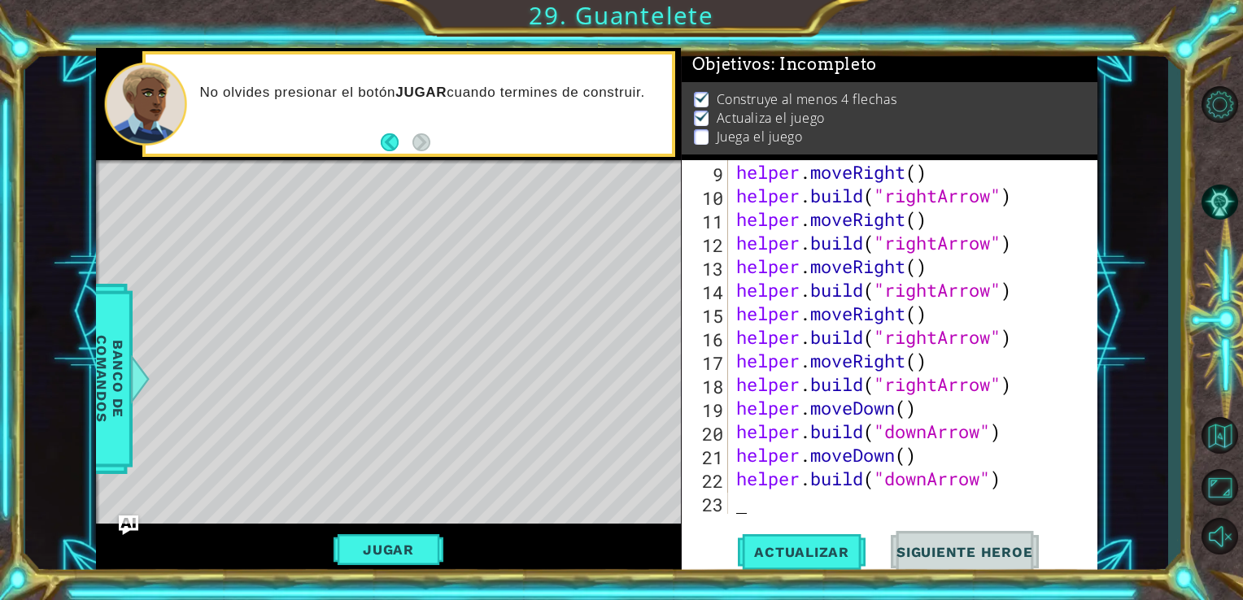
scroll to position [283, 0]
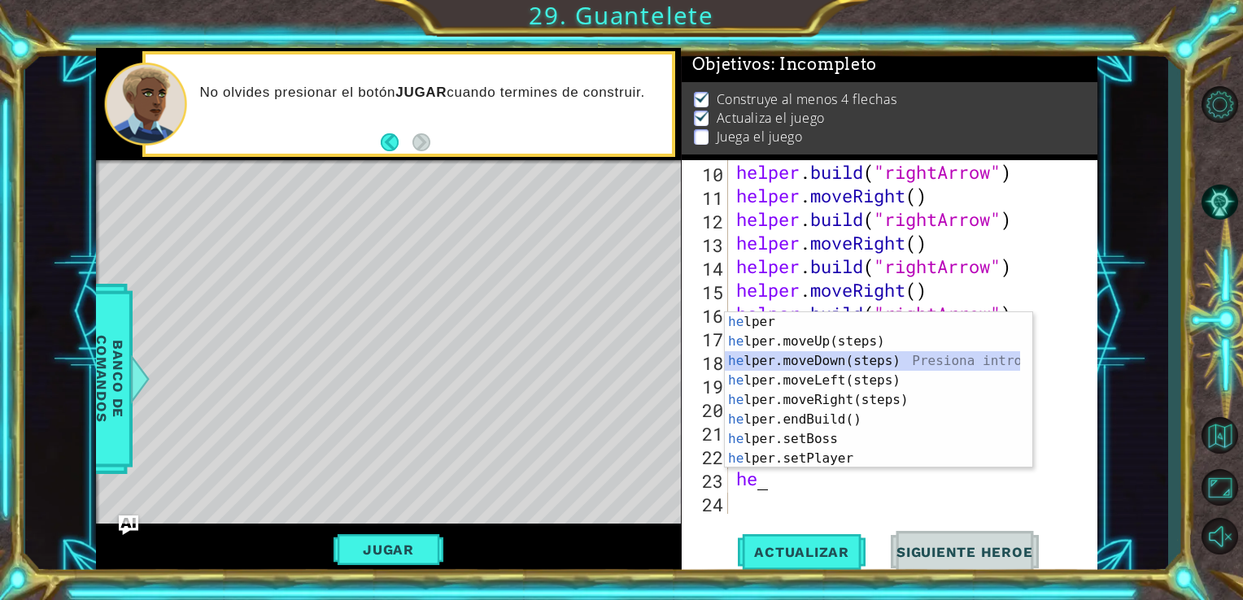
click at [787, 358] on div "he lper Presiona intro he lper.moveUp(steps) Presiona intro he lper.moveDown(st…" at bounding box center [872, 409] width 295 height 195
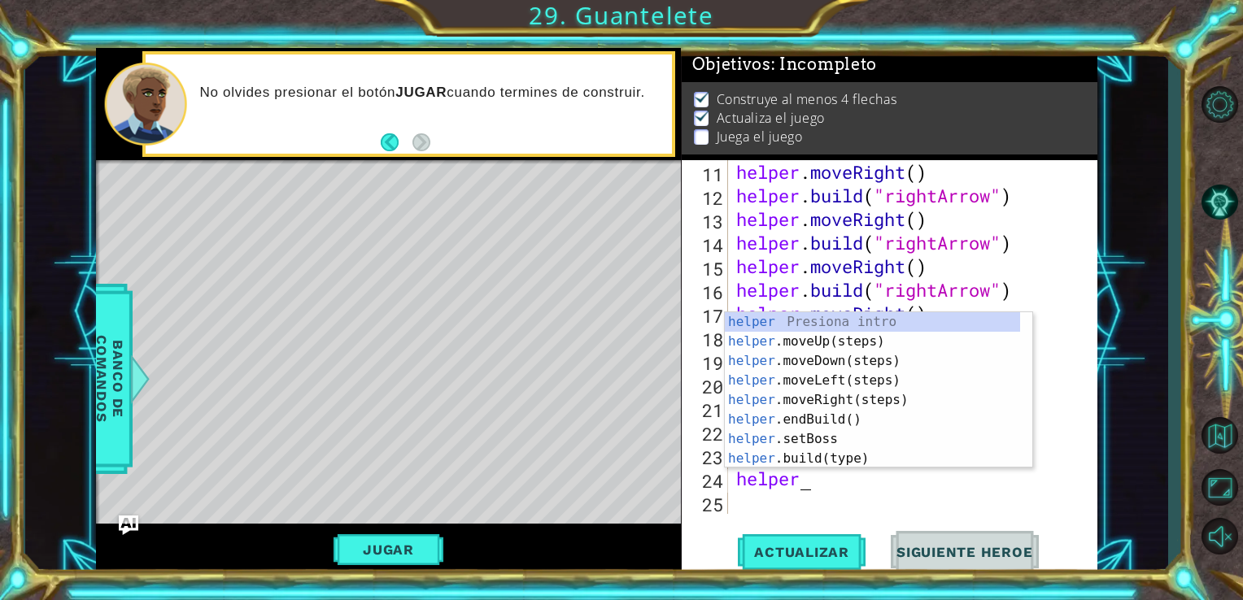
scroll to position [0, 2]
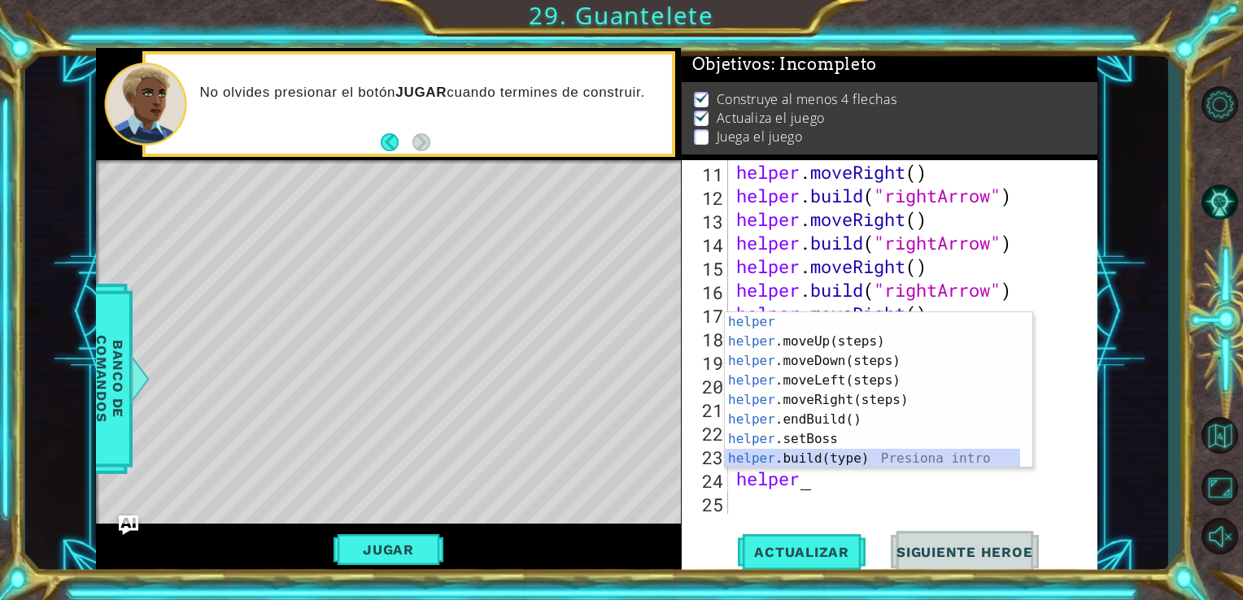
click at [810, 460] on div "helper Presiona intro helper .moveUp(steps) Presiona intro helper .moveDown(ste…" at bounding box center [872, 409] width 295 height 195
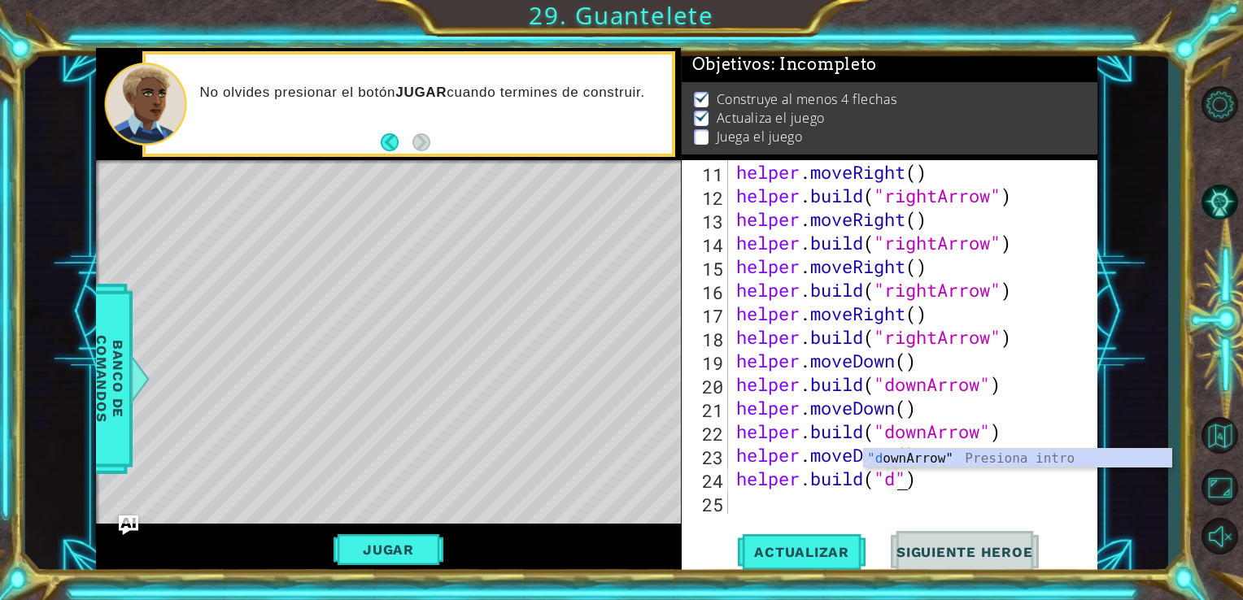
scroll to position [0, 7]
click at [883, 464] on div ""d ownArrow" Presiona intro" at bounding box center [1017, 478] width 307 height 59
type textarea "[DOMAIN_NAME]("downArrow")"
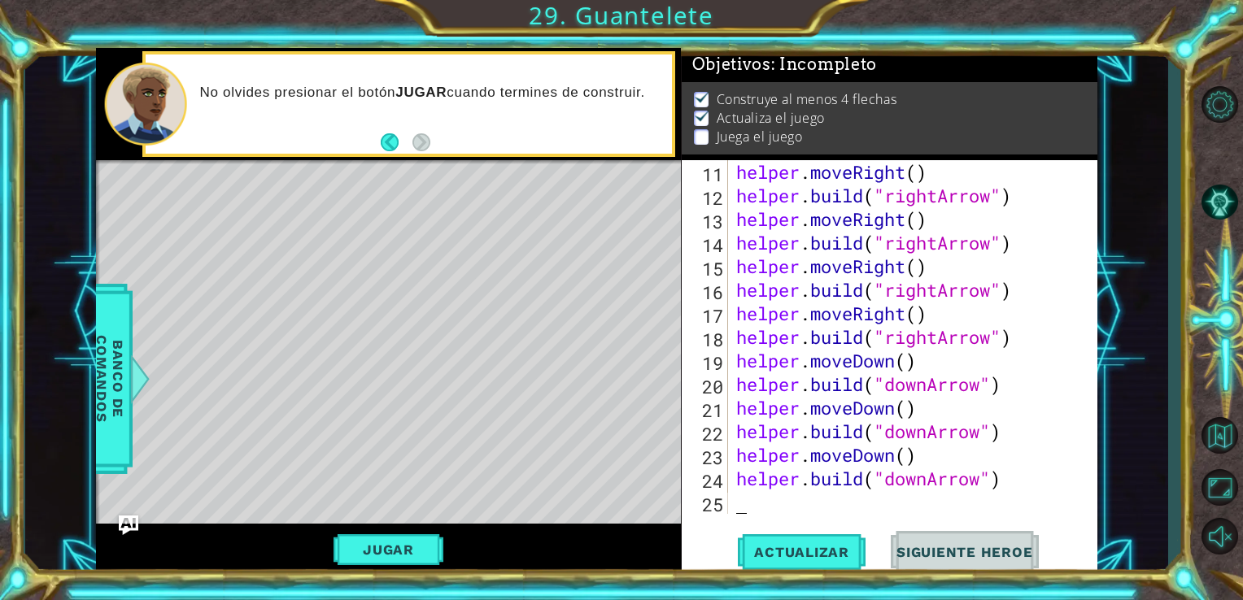
click at [840, 508] on div "helper . moveRight ( ) helper . build ( "rightArrow" ) helper . moveRight ( ) h…" at bounding box center [911, 360] width 357 height 401
click at [804, 558] on span "Actualizar" at bounding box center [802, 552] width 128 height 16
click at [752, 495] on div "helper . moveRight ( ) helper . build ( "rightArrow" ) helper . moveRight ( ) h…" at bounding box center [911, 360] width 357 height 401
type textarea "he"
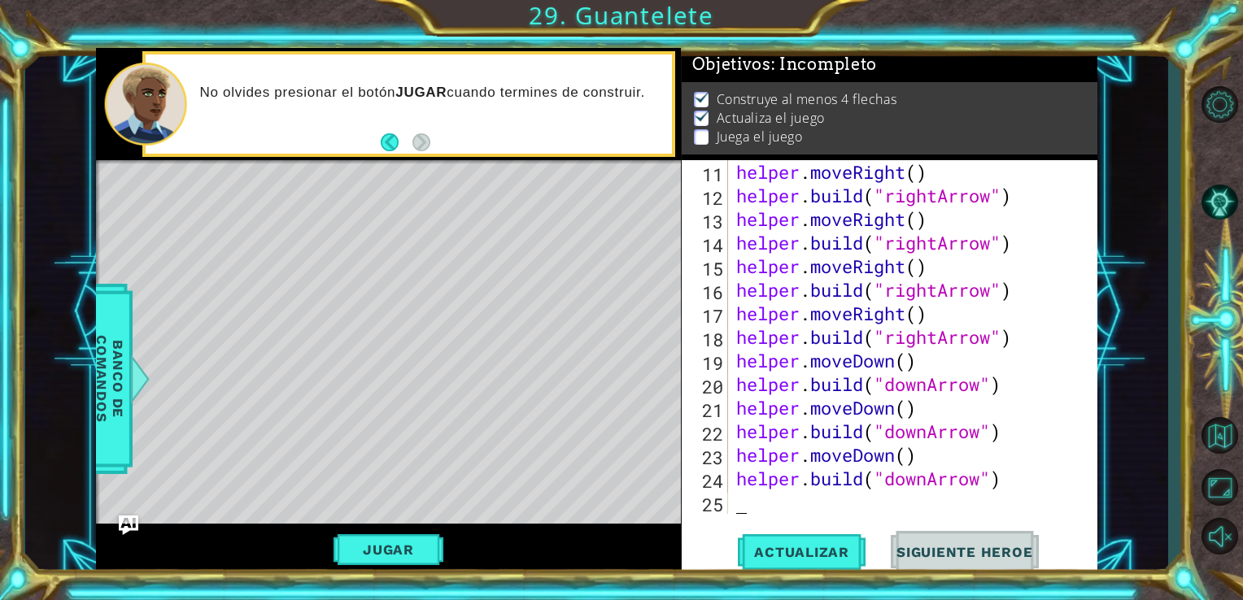
scroll to position [329, 0]
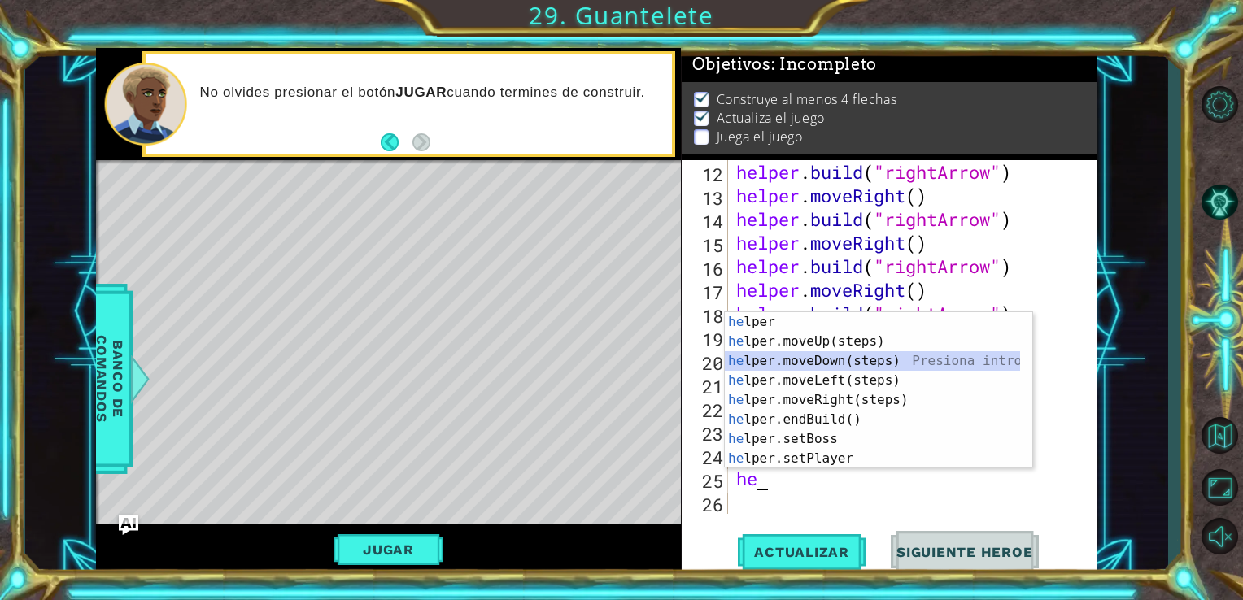
click at [779, 363] on div "he lper Presiona intro he lper.moveUp(steps) Presiona intro he lper.moveDown(st…" at bounding box center [872, 409] width 295 height 195
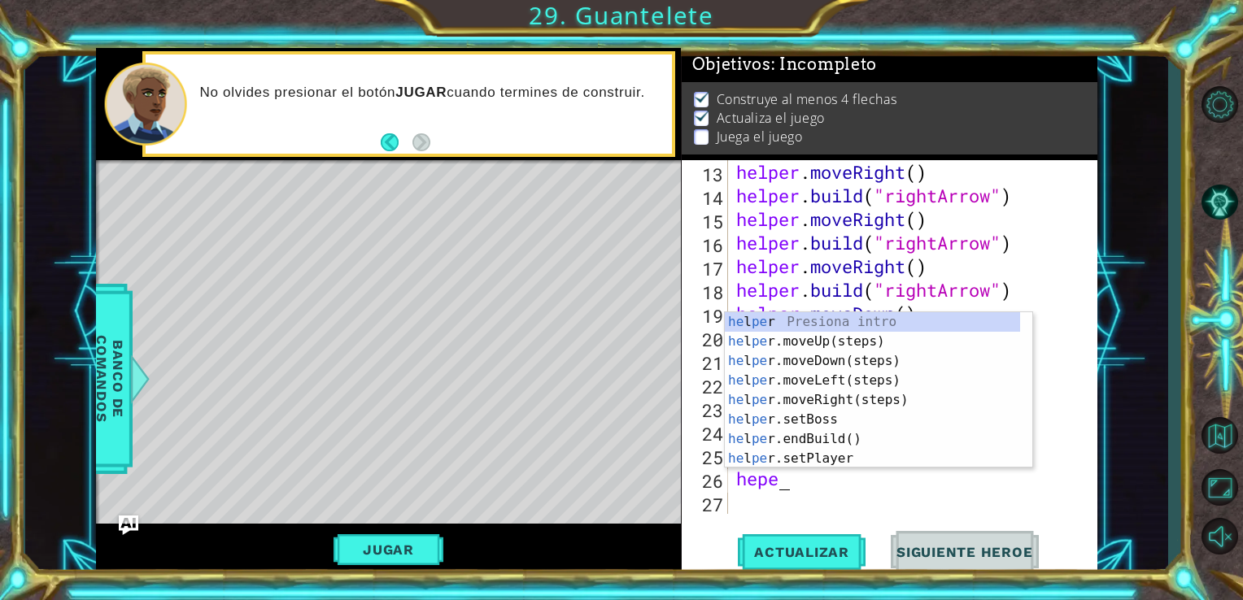
scroll to position [0, 1]
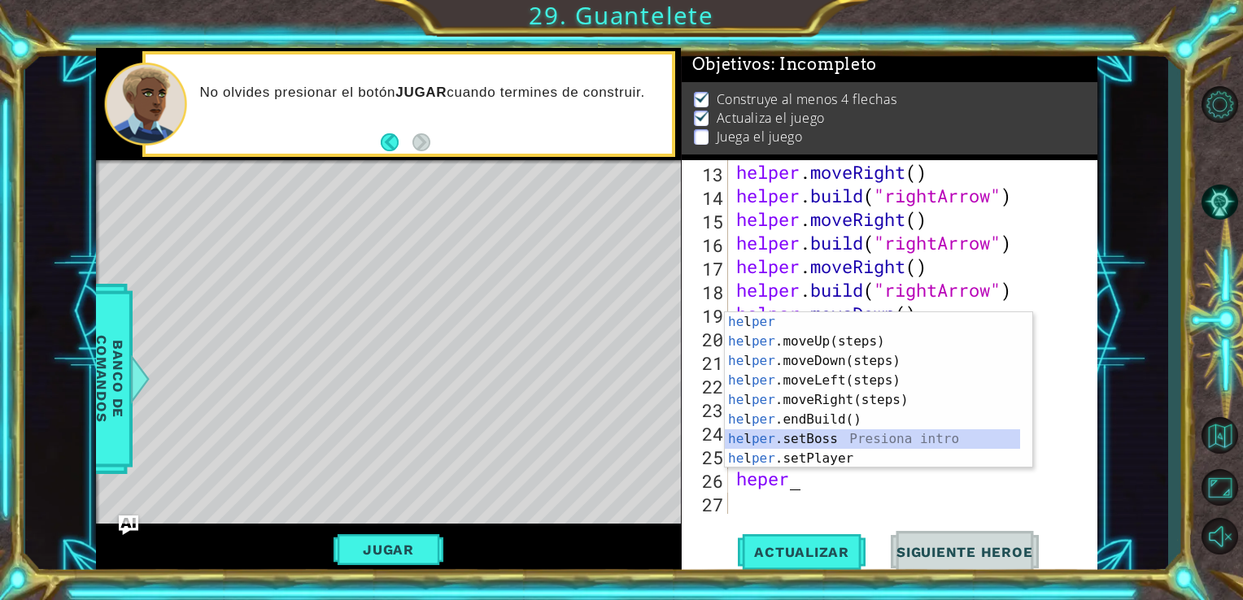
click at [849, 444] on div "he l per Presiona intro he l per .moveUp(steps) Presiona intro he l per .moveDo…" at bounding box center [872, 409] width 295 height 195
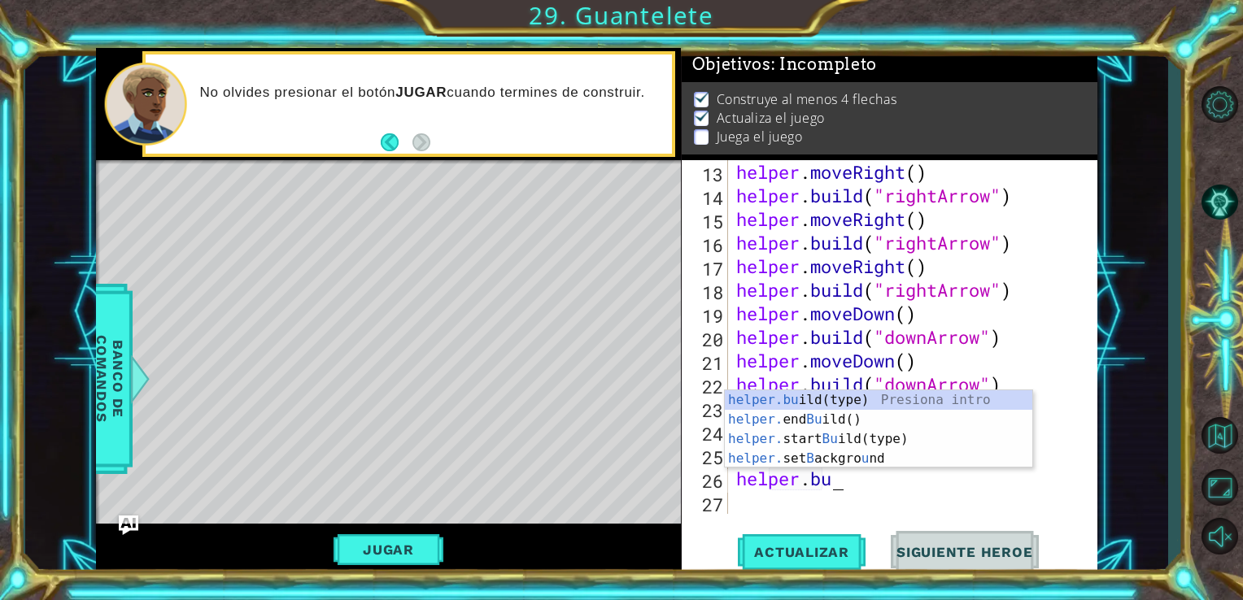
scroll to position [0, 4]
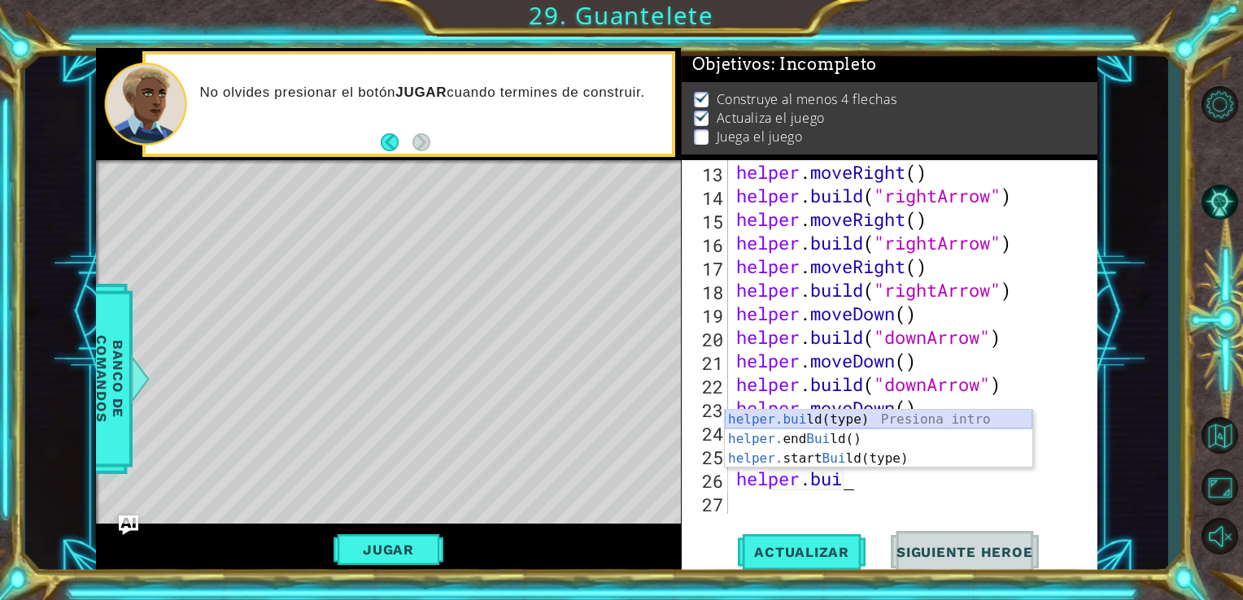
click at [848, 428] on div "helper.[PERSON_NAME](type) Presiona intro helper. end [PERSON_NAME]() Presiona …" at bounding box center [878, 459] width 307 height 98
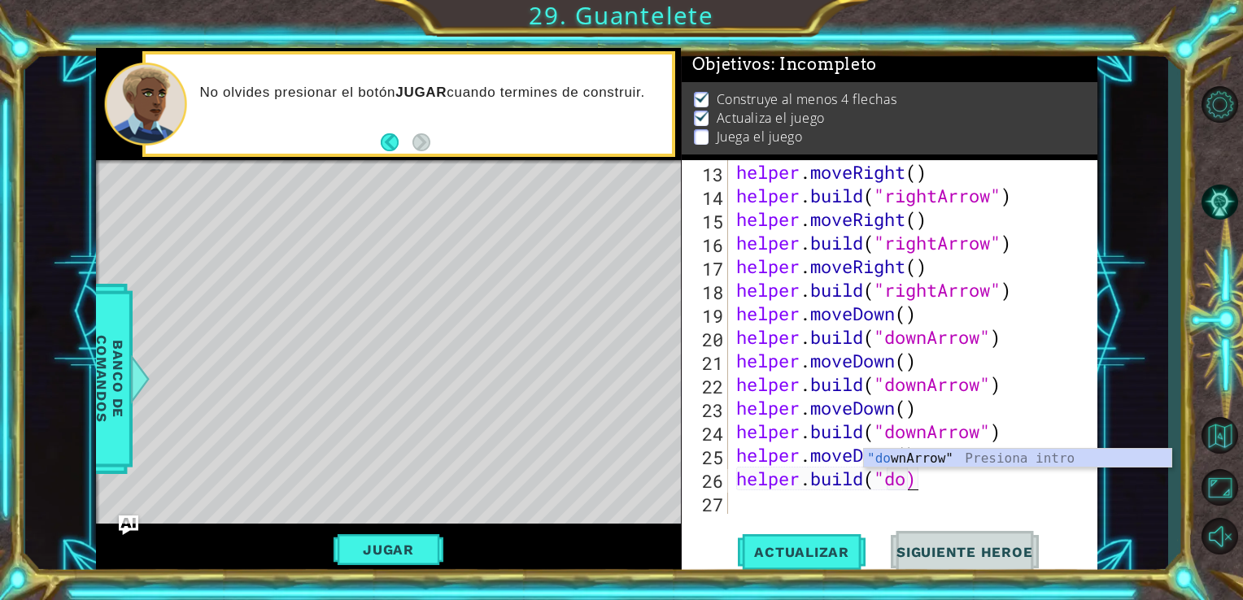
scroll to position [0, 7]
click at [918, 460] on div ""dow nArrow" Presiona intro" at bounding box center [1017, 478] width 307 height 59
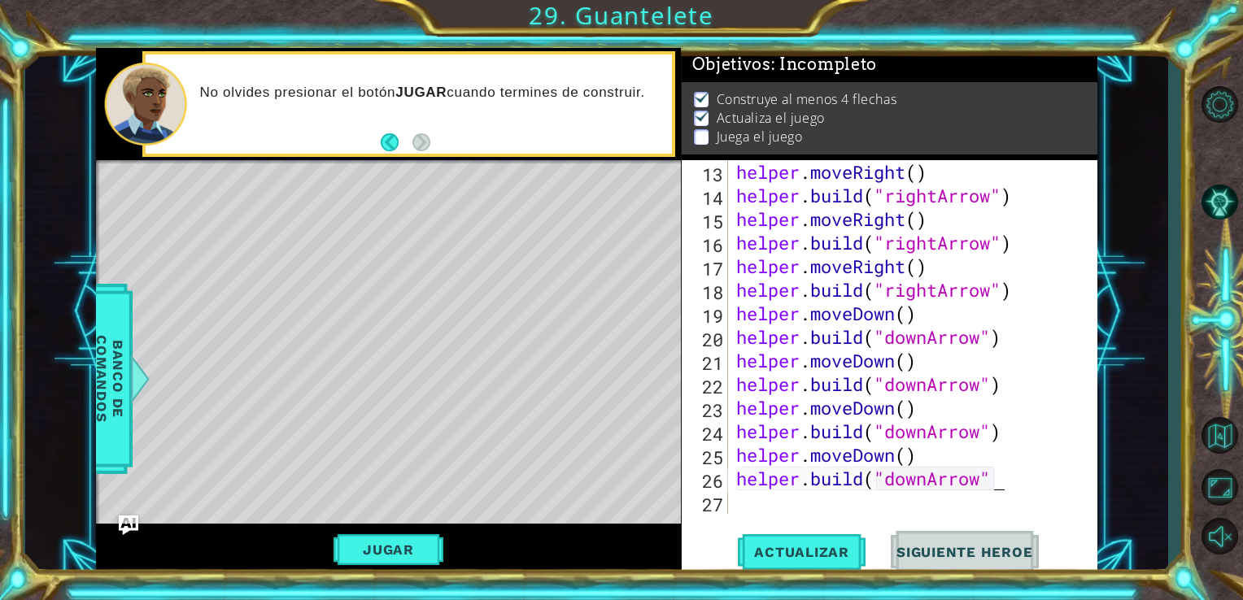
type textarea "[DOMAIN_NAME]("downArrow")"
click at [752, 512] on div "helper . moveRight ( ) helper . build ( "rightArrow" ) helper . moveRight ( ) h…" at bounding box center [911, 360] width 357 height 401
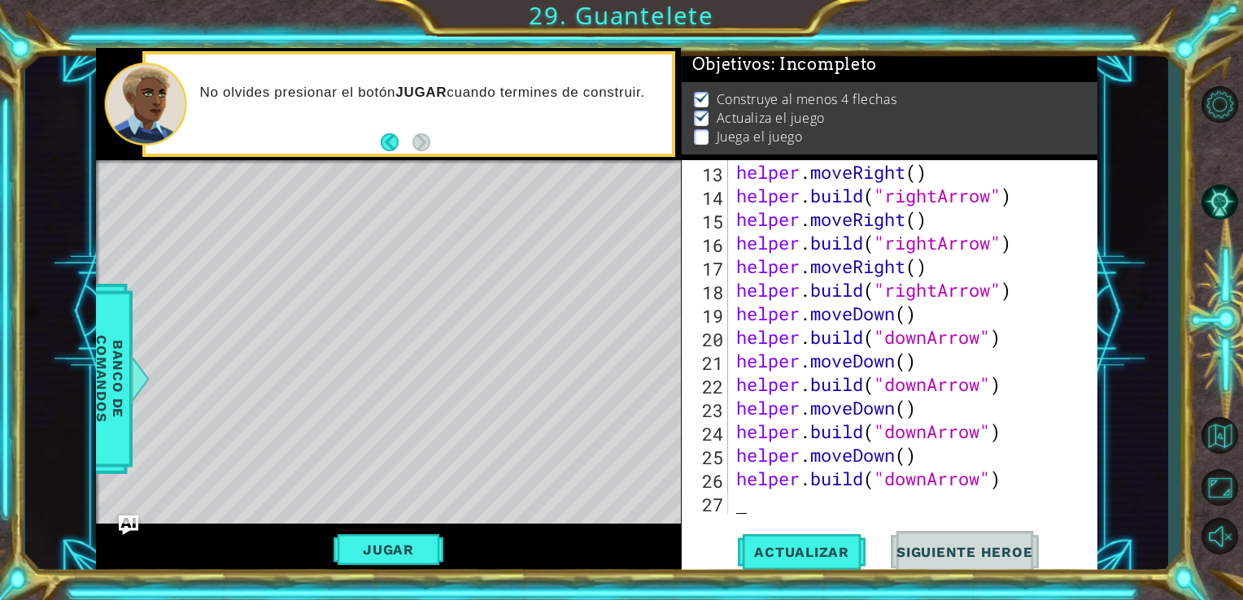
click at [748, 505] on div "helper . moveRight ( ) helper . build ( "rightArrow" ) helper . moveRight ( ) h…" at bounding box center [911, 360] width 357 height 401
click at [810, 507] on div "helper . moveRight ( ) helper . build ( "rightArrow" ) helper . moveRight ( ) h…" at bounding box center [911, 360] width 357 height 401
click at [831, 544] on span "Actualizar" at bounding box center [802, 552] width 128 height 16
click at [397, 545] on button "Jugar" at bounding box center [389, 549] width 110 height 31
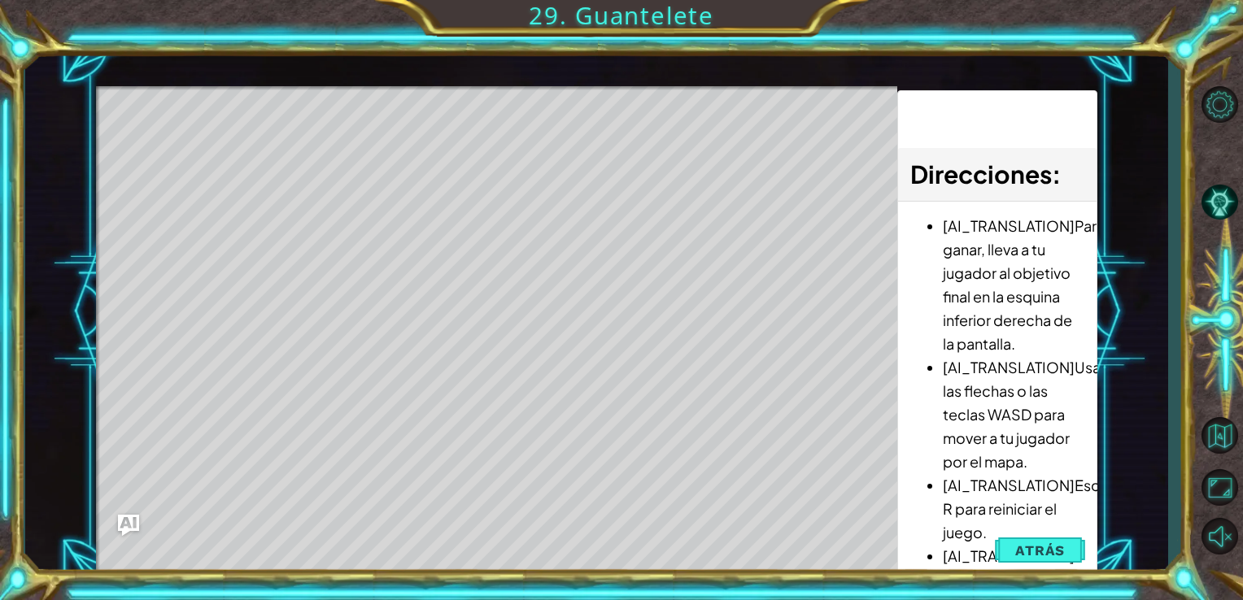
click at [136, 526] on img "Ask AI" at bounding box center [127, 525] width 21 height 21
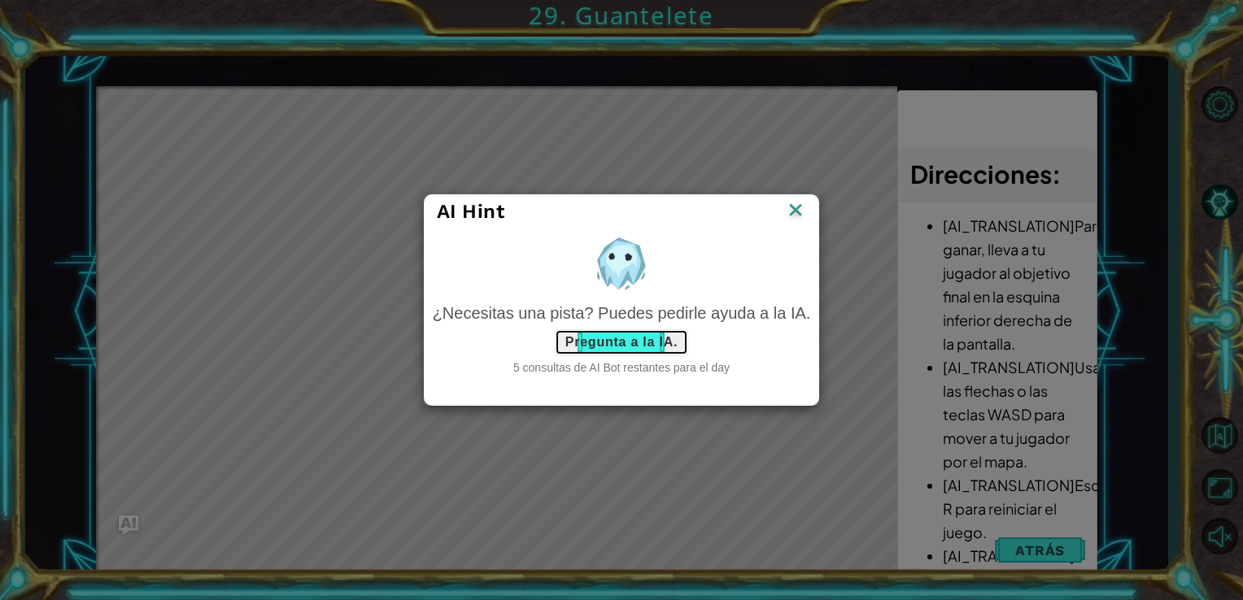
click at [651, 347] on button "Pregunta a la IA." at bounding box center [621, 342] width 133 height 26
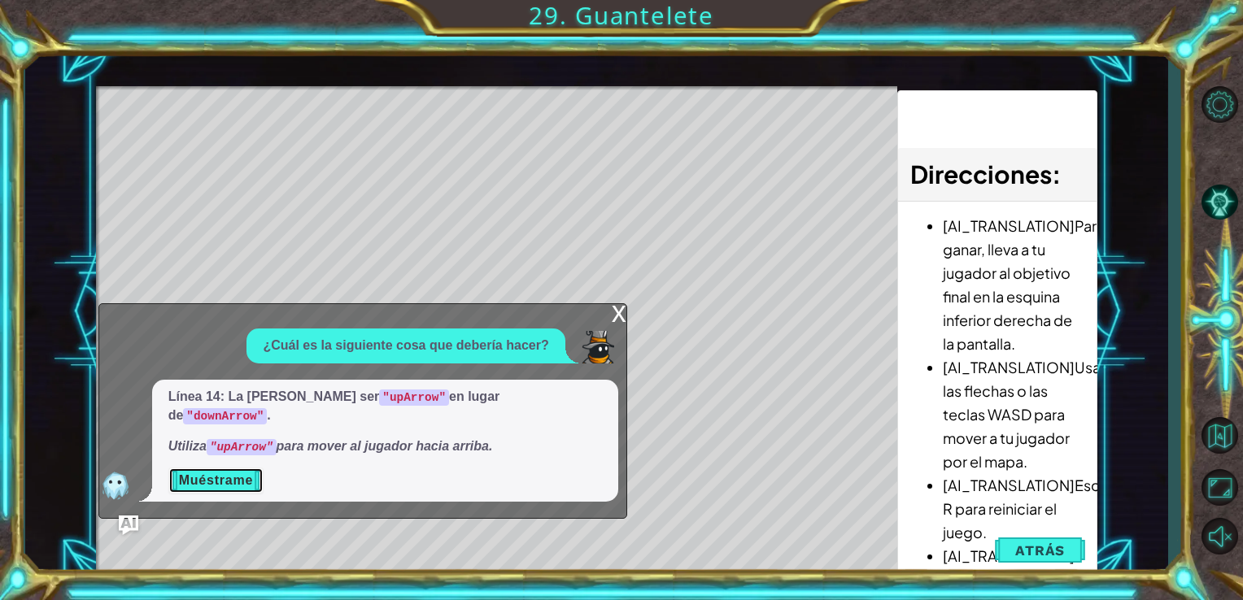
click at [220, 475] on button "Muéstrame" at bounding box center [215, 481] width 95 height 26
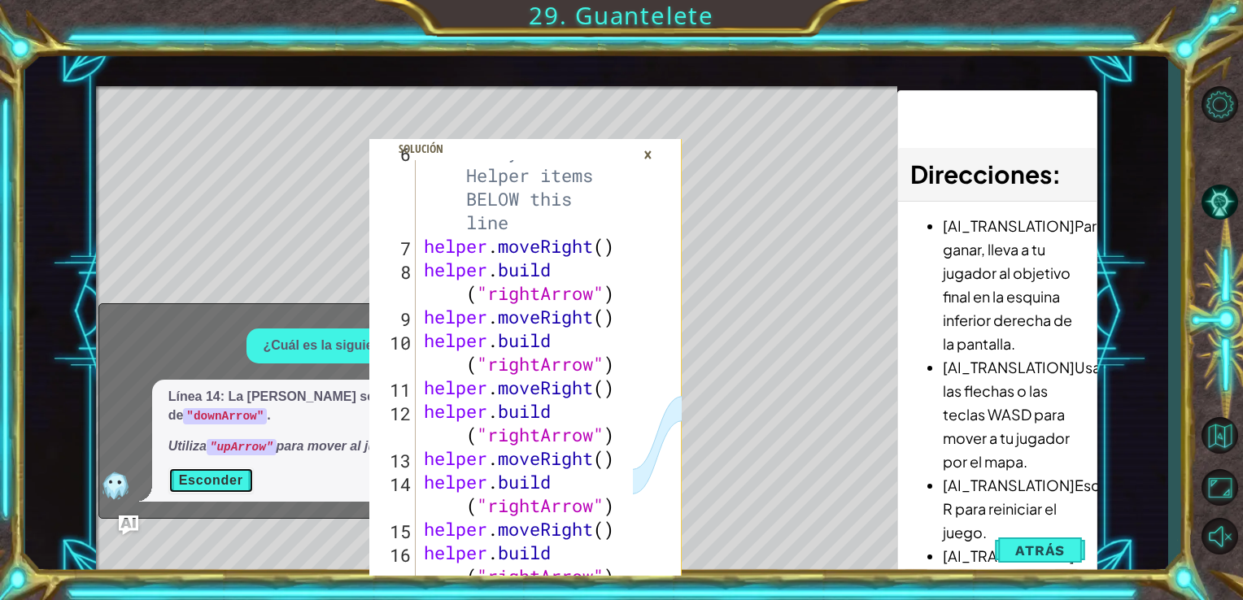
scroll to position [280, 0]
click at [656, 158] on div "×" at bounding box center [647, 155] width 25 height 28
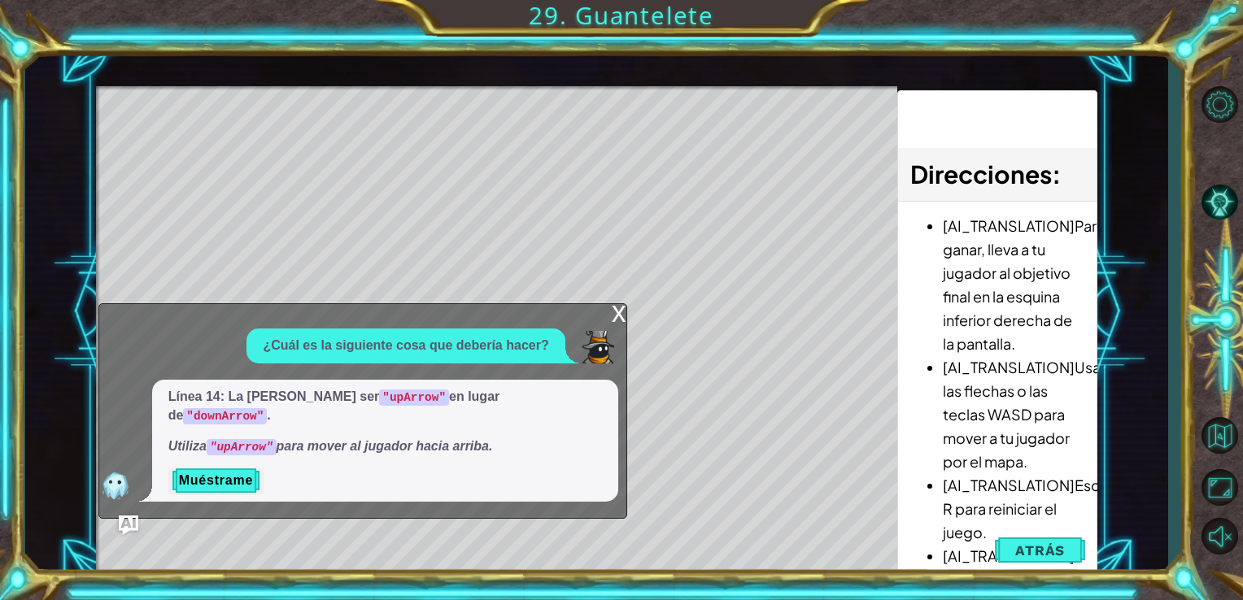
click at [616, 321] on div "x" at bounding box center [619, 312] width 15 height 16
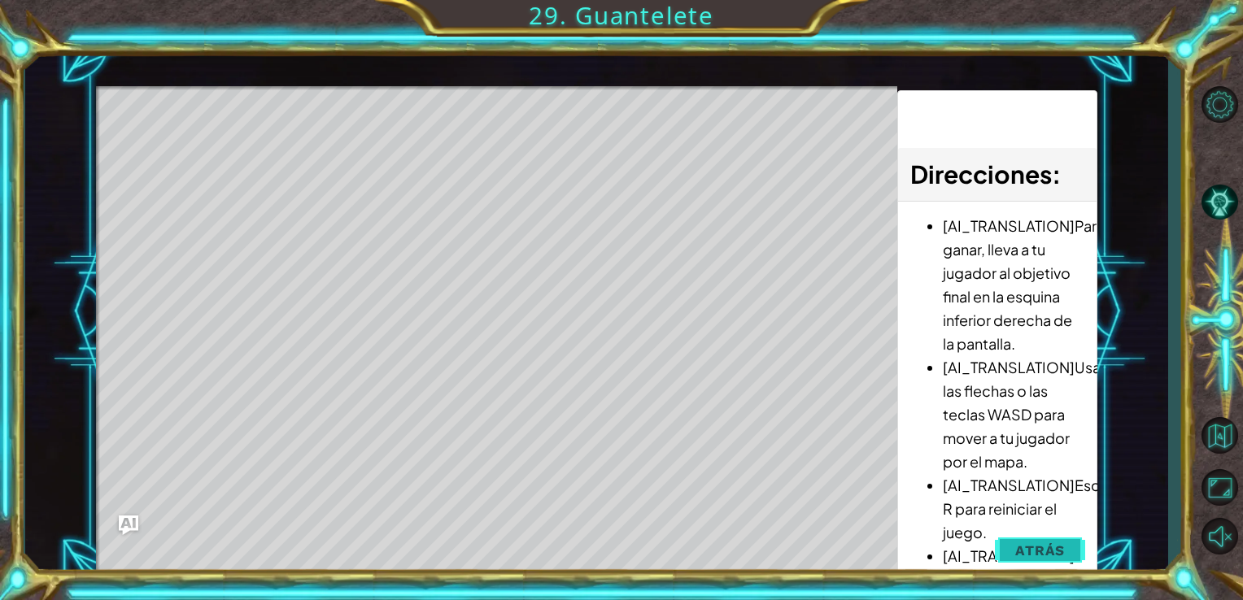
click at [1041, 560] on button "Atrás" at bounding box center [1040, 550] width 90 height 33
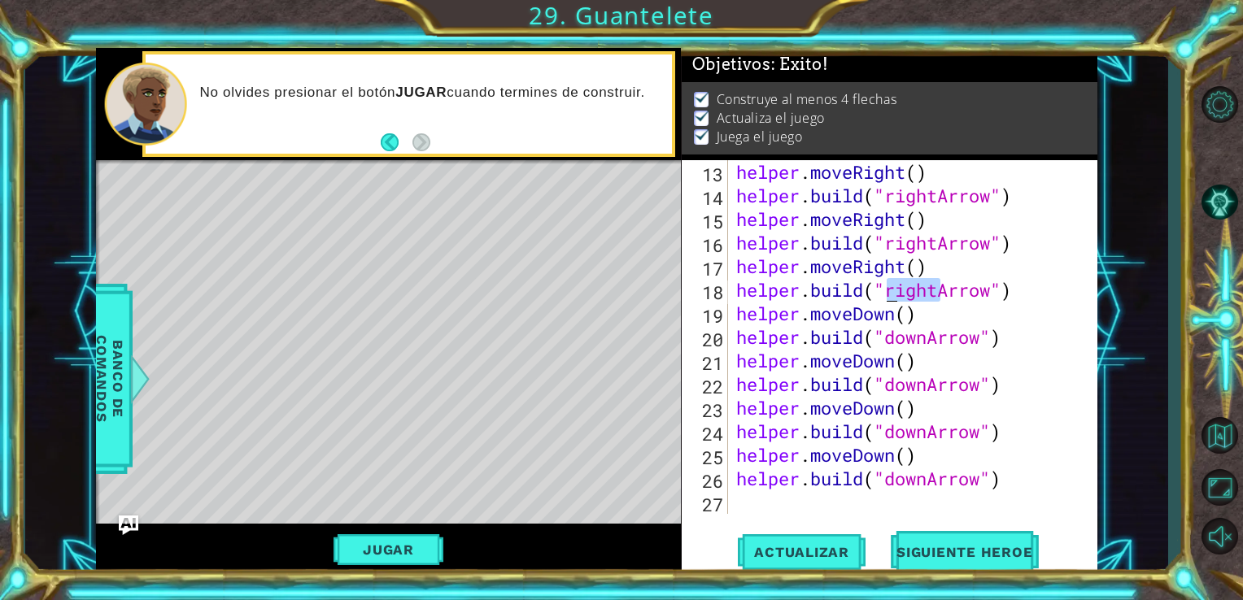
drag, startPoint x: 938, startPoint y: 294, endPoint x: 884, endPoint y: 289, distance: 53.9
click at [884, 289] on div "helper . moveRight ( ) helper . build ( "rightArrow" ) helper . moveRight ( ) h…" at bounding box center [911, 360] width 357 height 401
drag, startPoint x: 934, startPoint y: 242, endPoint x: 889, endPoint y: 247, distance: 45.0
click at [889, 247] on div "helper . moveRight ( ) helper . build ( "rightArrow" ) helper . moveRight ( ) h…" at bounding box center [911, 360] width 357 height 401
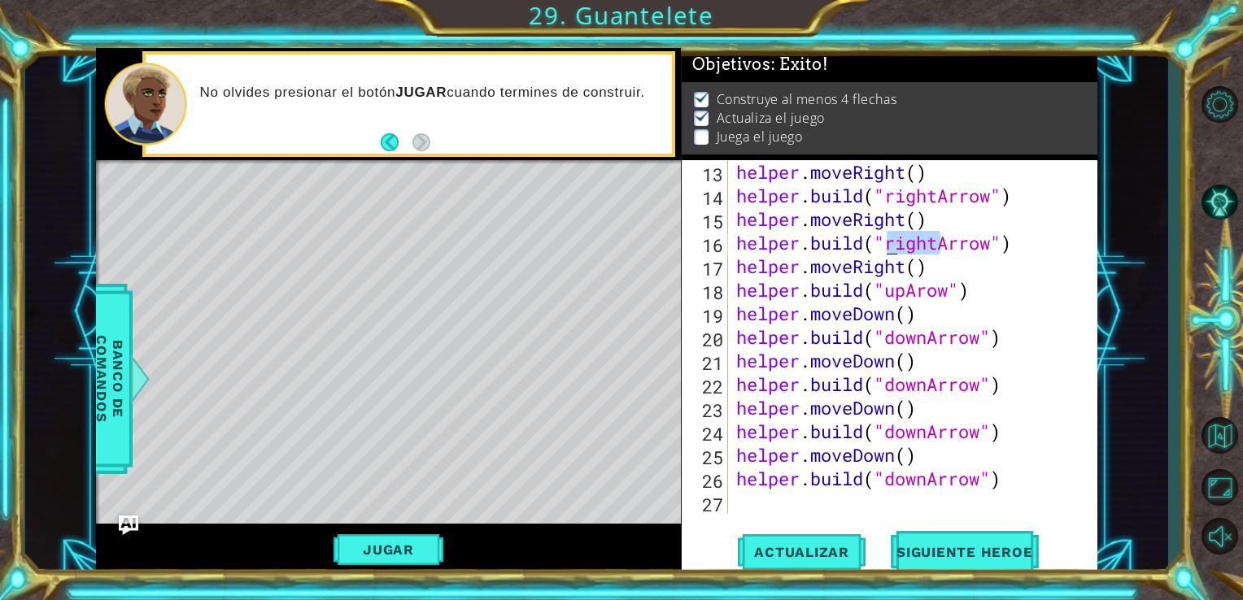
drag, startPoint x: 940, startPoint y: 246, endPoint x: 887, endPoint y: 250, distance: 53.0
click at [887, 250] on div "helper . moveRight ( ) helper . build ( "rightArrow" ) helper . moveRight ( ) h…" at bounding box center [911, 360] width 357 height 401
click at [927, 285] on div "helper . moveRight ( ) helper . build ( "rightArrow" ) helper . moveRight ( ) h…" at bounding box center [911, 360] width 357 height 401
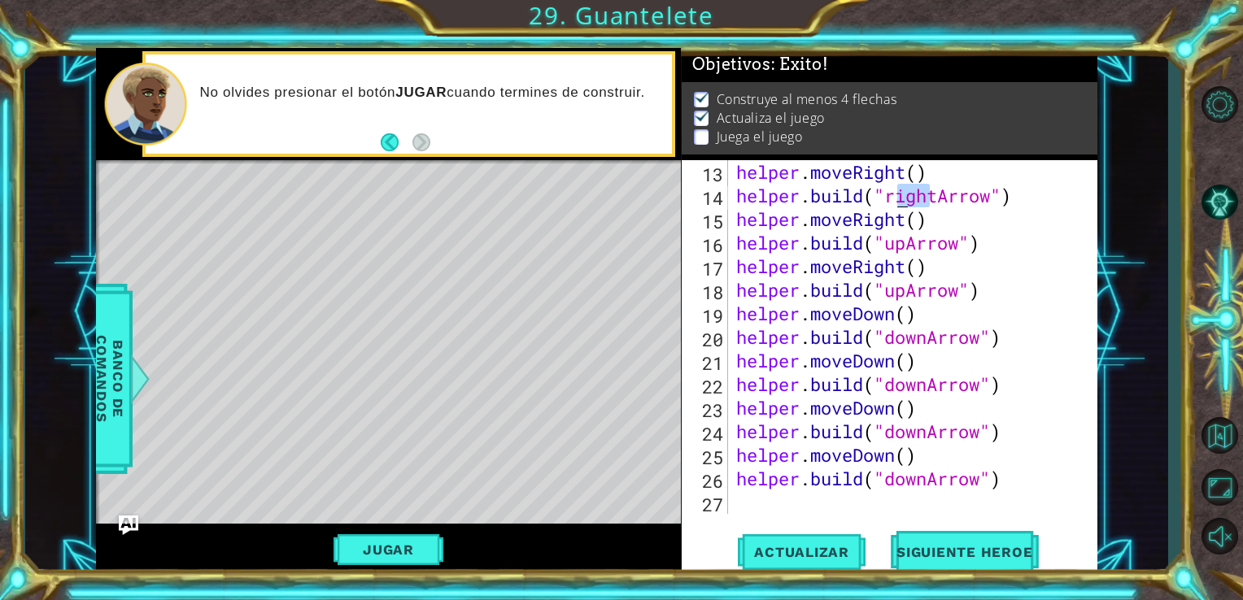
drag, startPoint x: 934, startPoint y: 198, endPoint x: 892, endPoint y: 200, distance: 42.3
click at [892, 200] on div "helper . moveRight ( ) helper . build ( "rightArrow" ) helper . moveRight ( ) h…" at bounding box center [911, 360] width 357 height 401
drag, startPoint x: 937, startPoint y: 192, endPoint x: 888, endPoint y: 193, distance: 48.8
click at [888, 193] on div "helper . moveRight ( ) helper . build ( "rightArrow" ) helper . moveRight ( ) h…" at bounding box center [911, 360] width 357 height 401
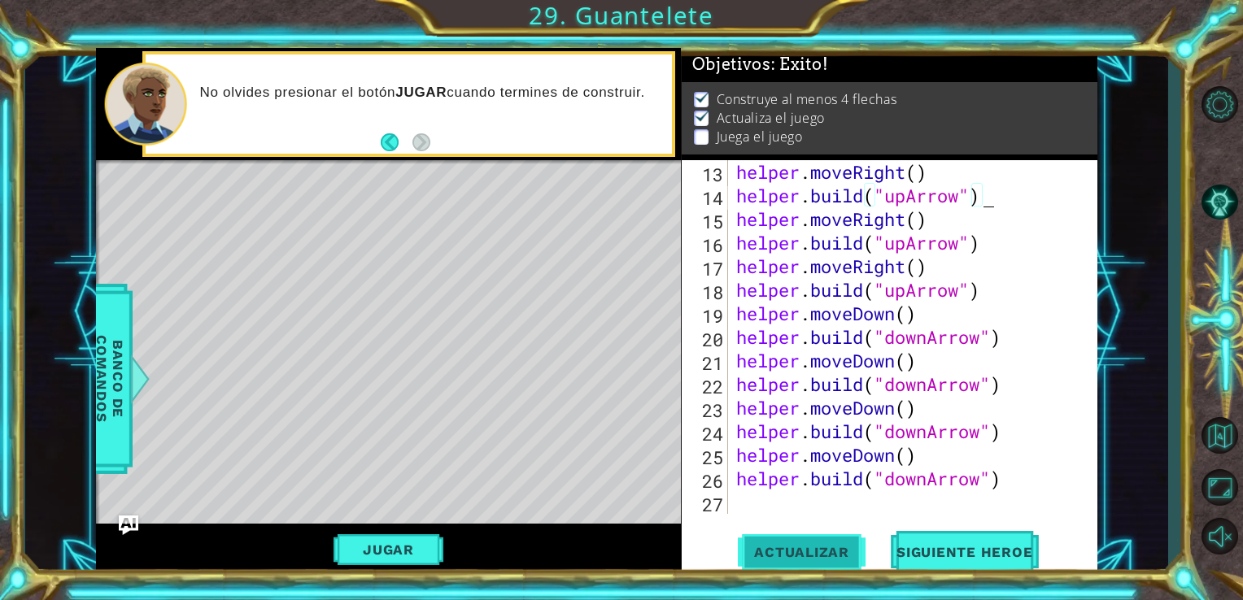
click at [829, 557] on span "Actualizar" at bounding box center [802, 552] width 128 height 16
click at [803, 545] on span "Actualizar" at bounding box center [802, 552] width 128 height 16
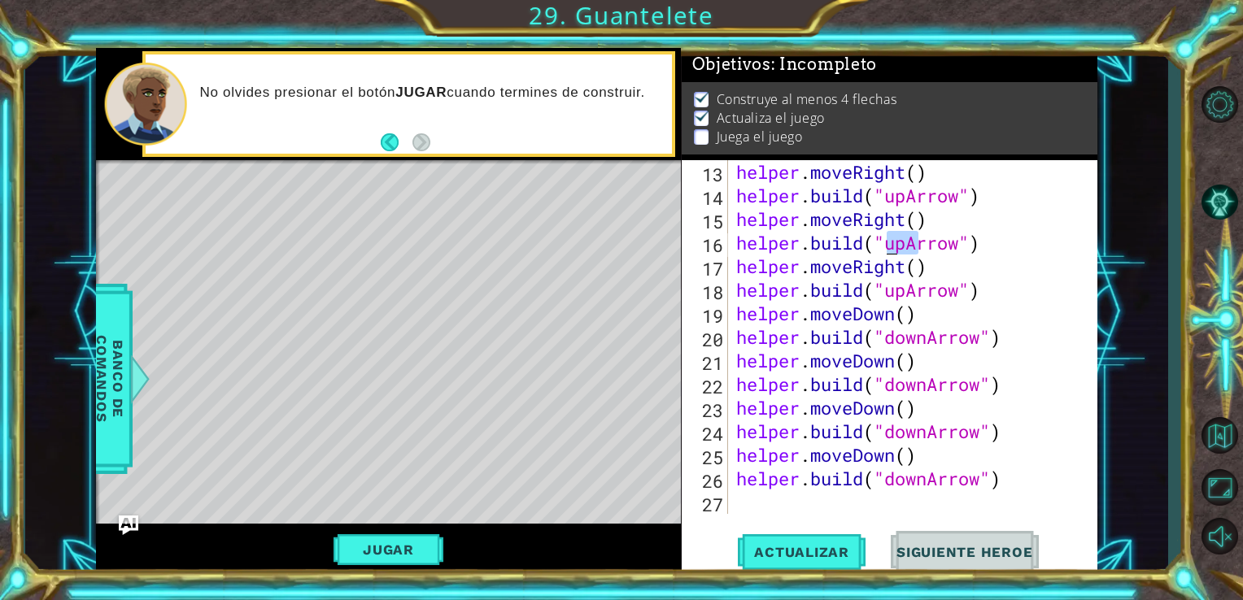
drag, startPoint x: 920, startPoint y: 241, endPoint x: 891, endPoint y: 240, distance: 29.3
click at [891, 240] on div "helper . moveRight ( ) helper . build ( "upArrow" ) helper . moveRight ( ) help…" at bounding box center [911, 360] width 357 height 401
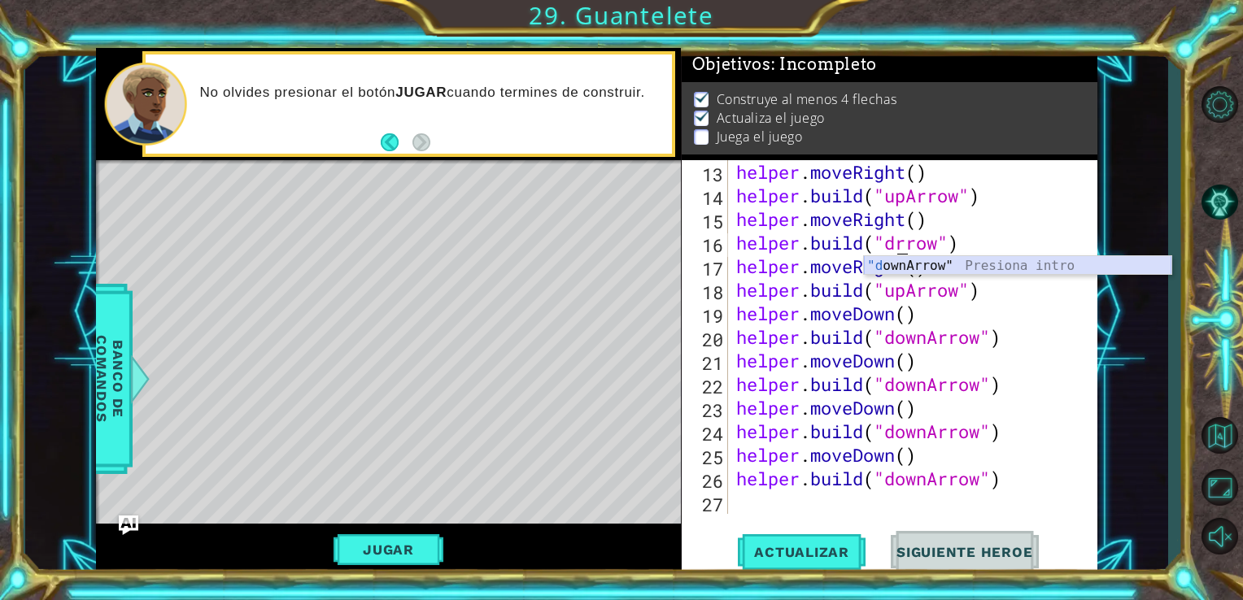
click at [924, 265] on div ""d ownArrow" Presiona intro" at bounding box center [1017, 285] width 307 height 59
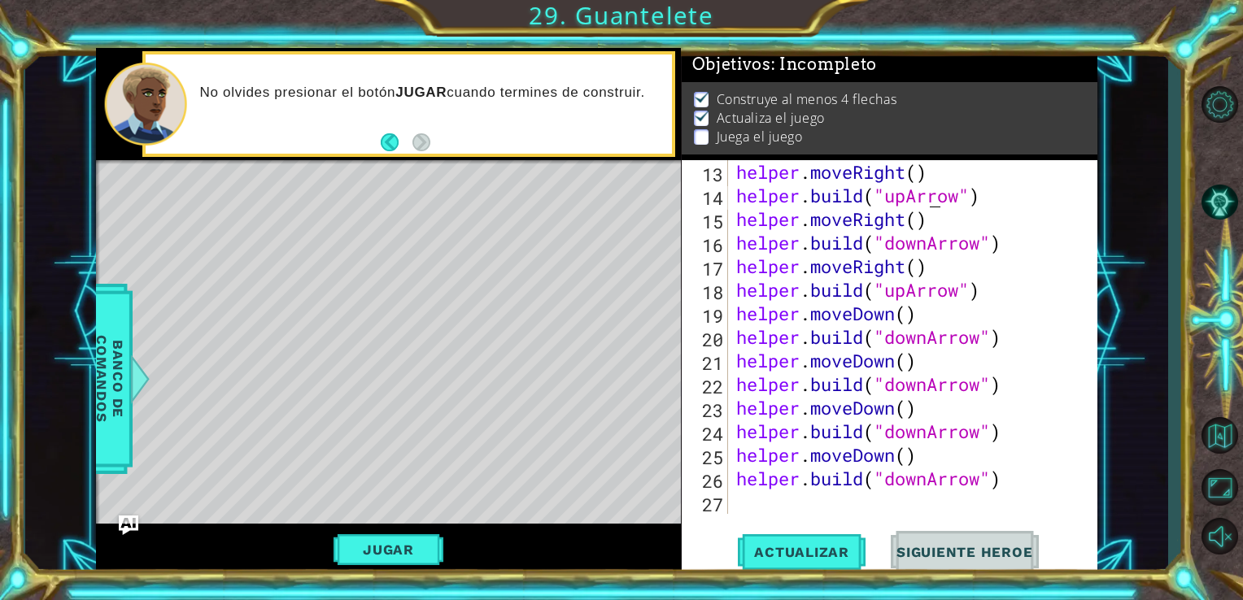
click at [927, 195] on div "helper . moveRight ( ) helper . build ( "upArrow" ) helper . moveRight ( ) help…" at bounding box center [911, 360] width 357 height 401
drag, startPoint x: 916, startPoint y: 197, endPoint x: 888, endPoint y: 194, distance: 27.8
click at [888, 194] on div "helper . moveRight ( ) helper . build ( "upArrow" ) helper . moveRight ( ) help…" at bounding box center [911, 360] width 357 height 401
click at [901, 221] on div ""d ownArrow" Presiona intro" at bounding box center [1017, 238] width 307 height 59
drag, startPoint x: 917, startPoint y: 292, endPoint x: 883, endPoint y: 289, distance: 34.3
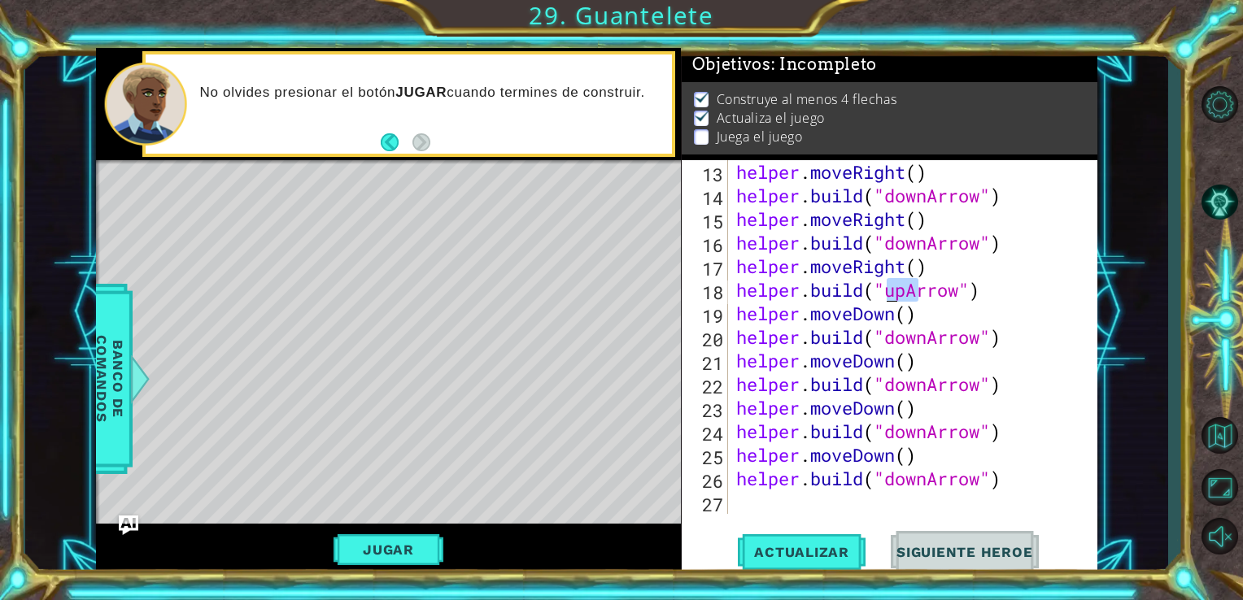
click at [883, 289] on div "helper . moveRight ( ) helper . build ( "downArrow" ) helper . moveRight ( ) he…" at bounding box center [911, 360] width 357 height 401
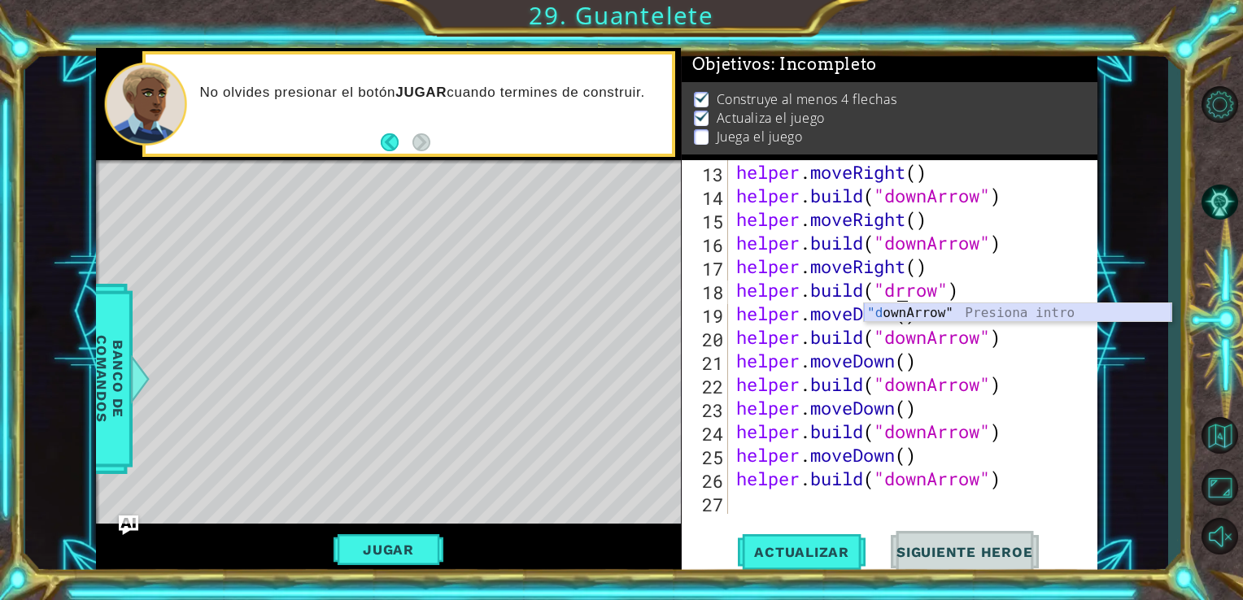
click at [898, 316] on div ""d ownArrow" Presiona intro" at bounding box center [1017, 332] width 307 height 59
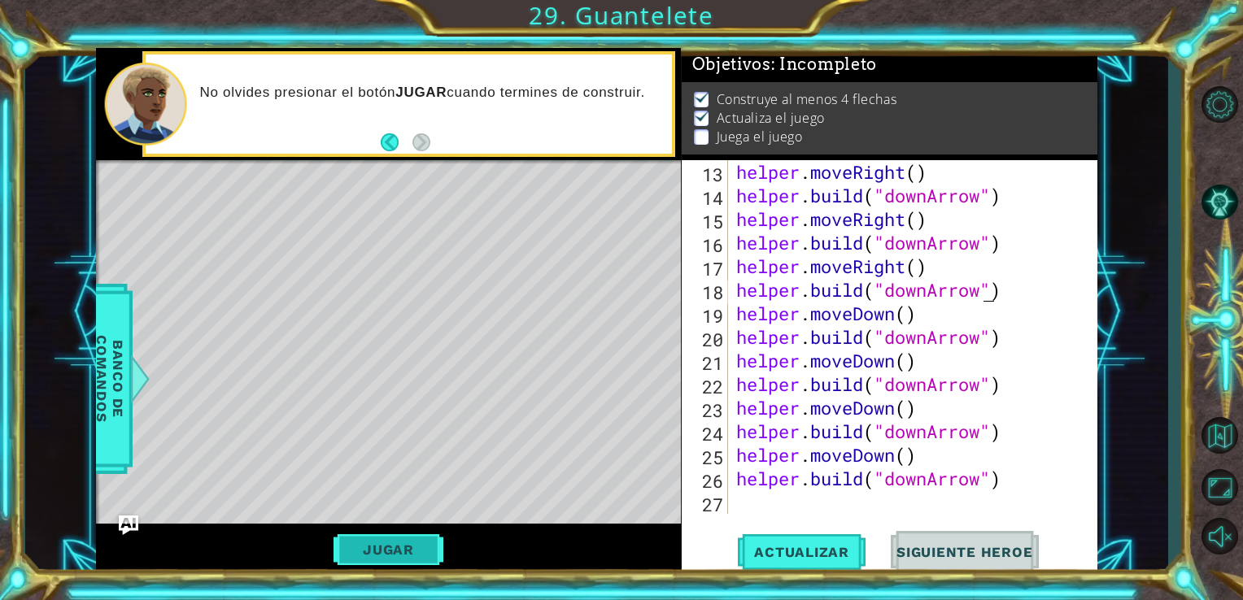
type textarea "[DOMAIN_NAME]("downArrow")"
click at [413, 556] on button "Jugar" at bounding box center [389, 549] width 110 height 31
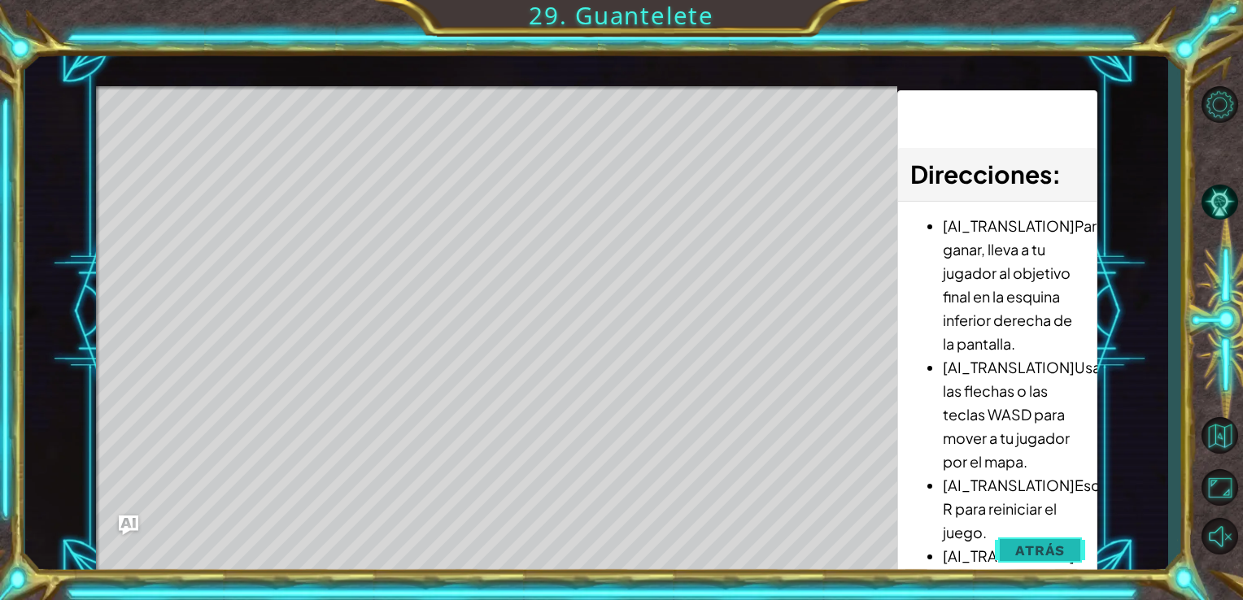
click at [1013, 540] on button "Atrás" at bounding box center [1040, 550] width 90 height 33
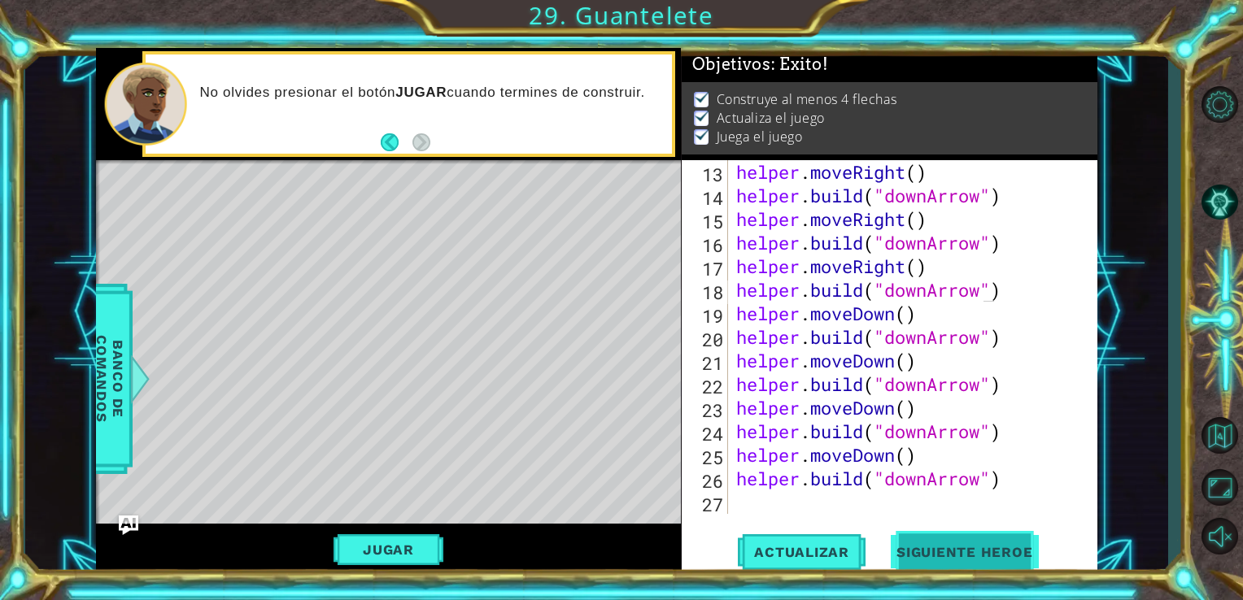
click at [1001, 547] on span "Siguiente Heroe" at bounding box center [964, 551] width 169 height 16
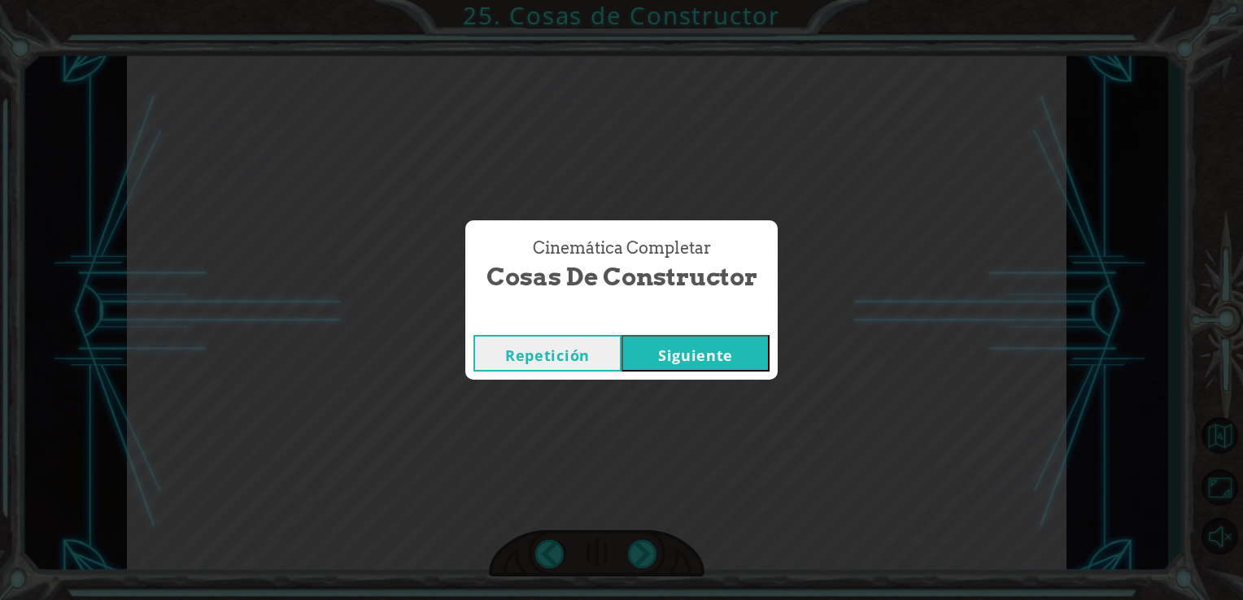
click at [665, 351] on button "Siguiente" at bounding box center [696, 353] width 148 height 37
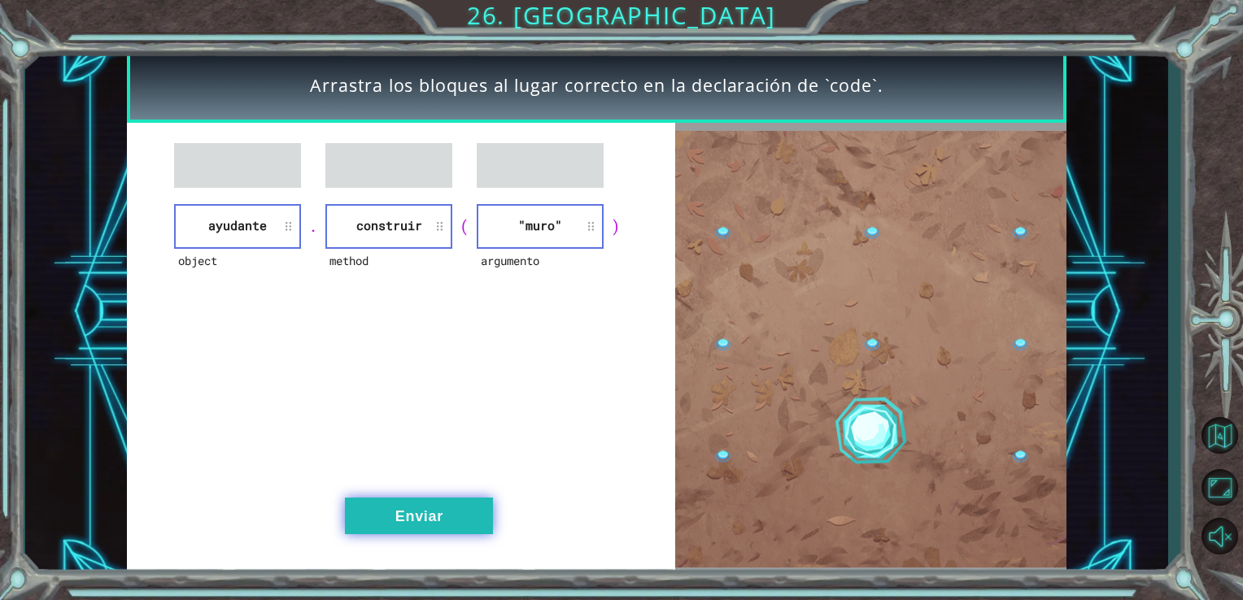
click at [381, 508] on button "Enviar" at bounding box center [419, 516] width 148 height 37
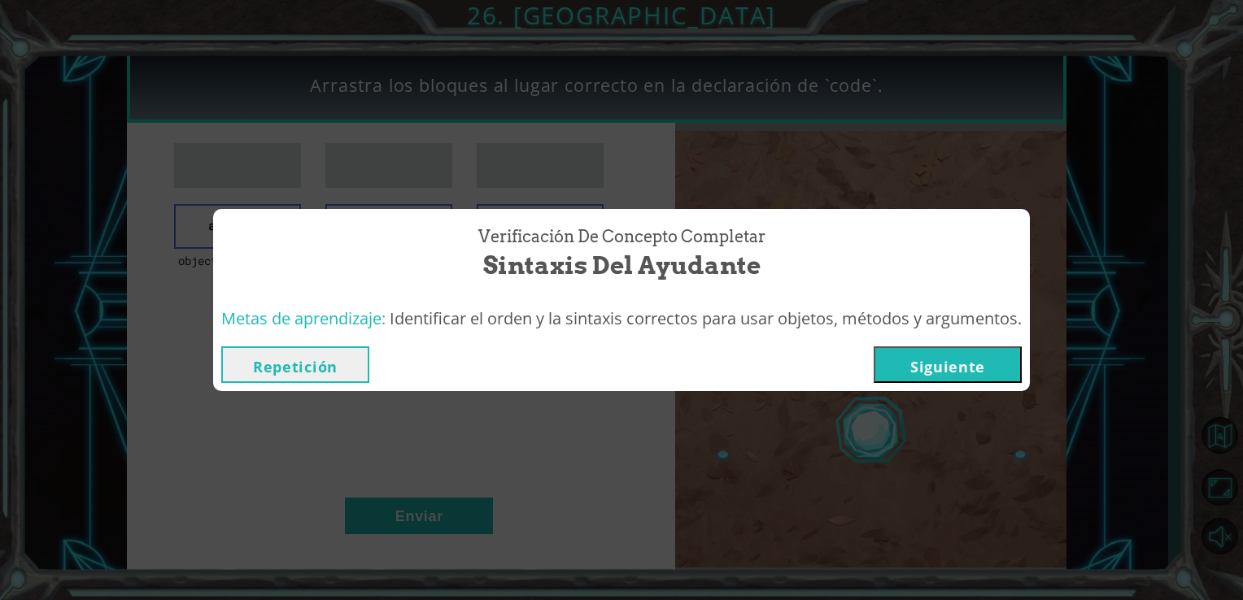
click at [952, 376] on button "Siguiente" at bounding box center [948, 365] width 148 height 37
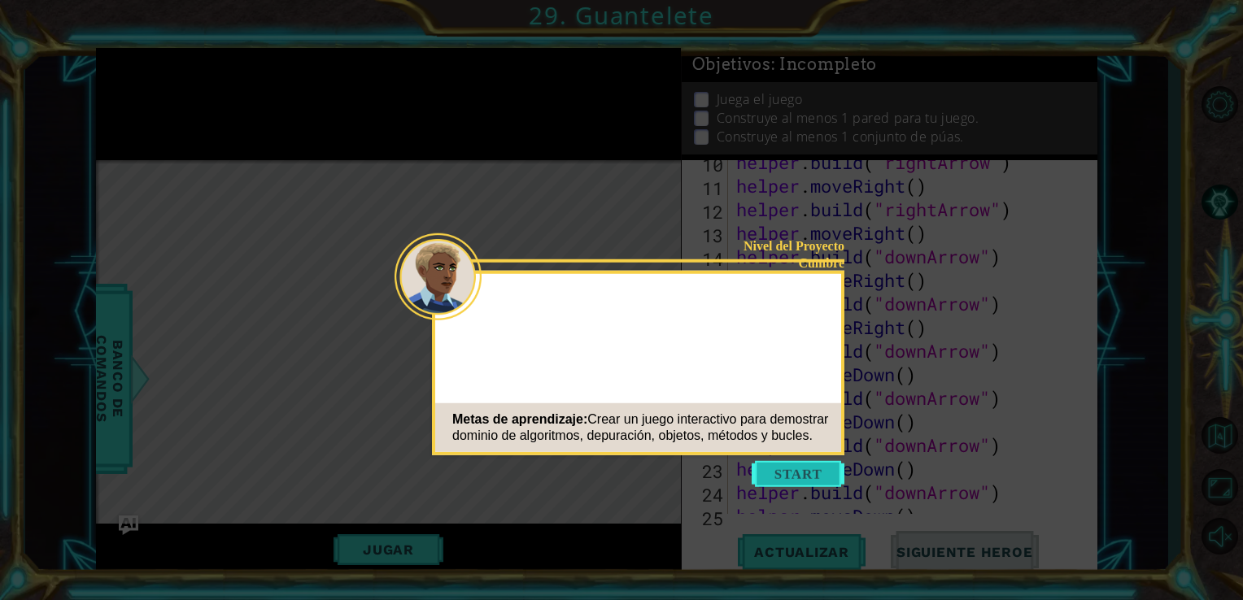
scroll to position [354, 0]
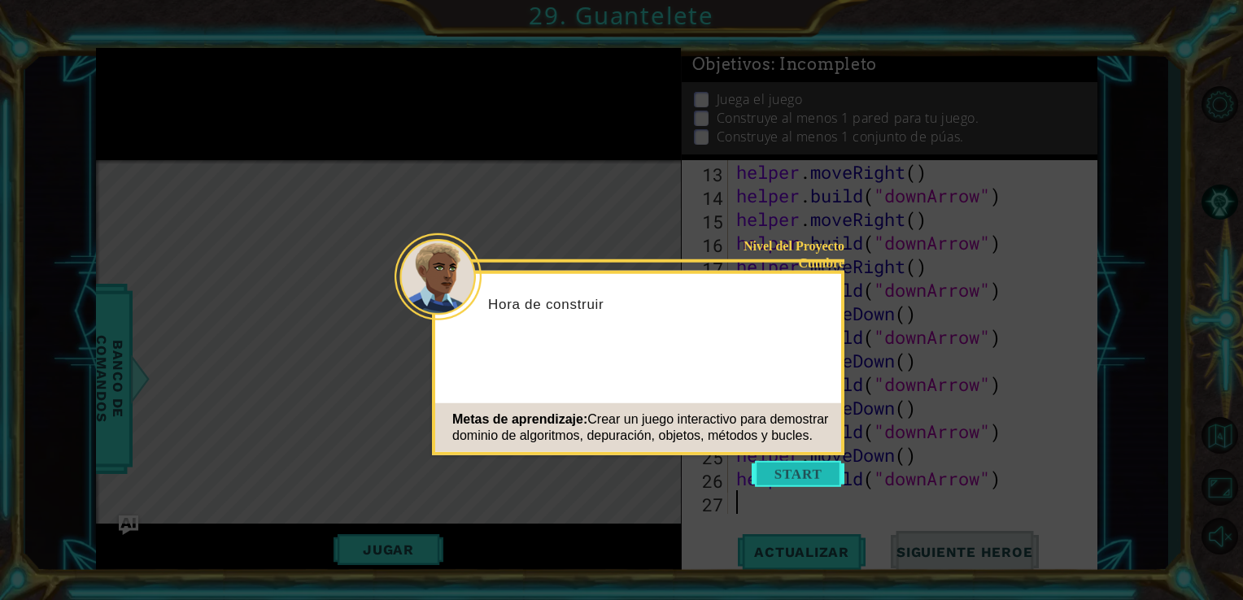
click at [809, 477] on button "Start" at bounding box center [798, 474] width 93 height 26
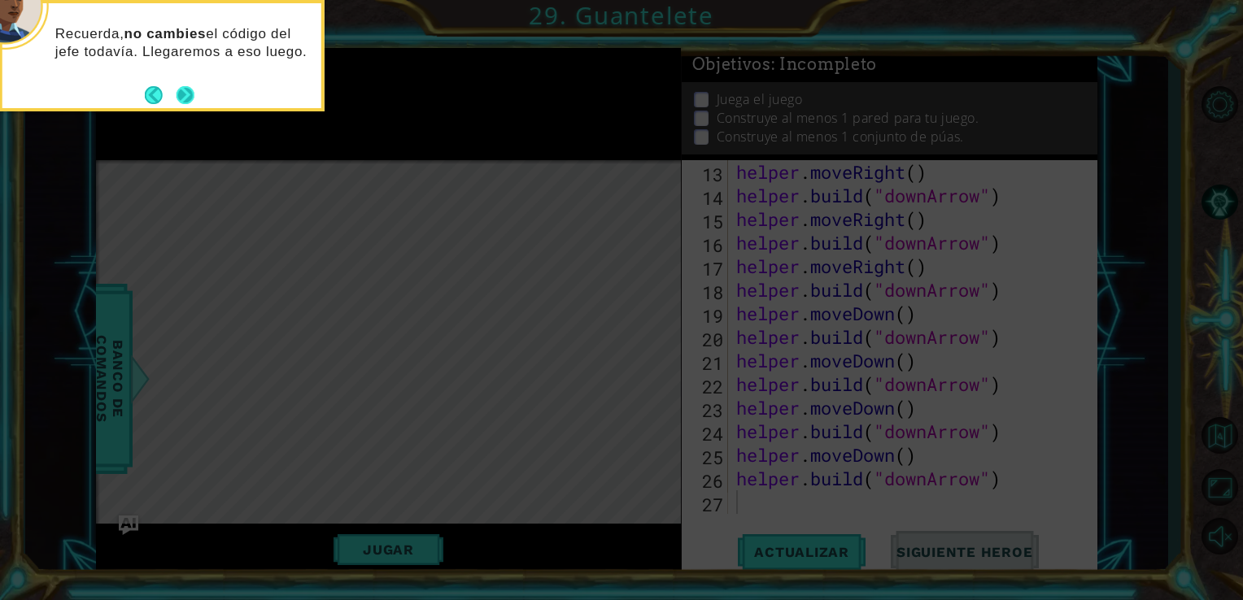
click at [191, 100] on button "Next" at bounding box center [186, 95] width 18 height 18
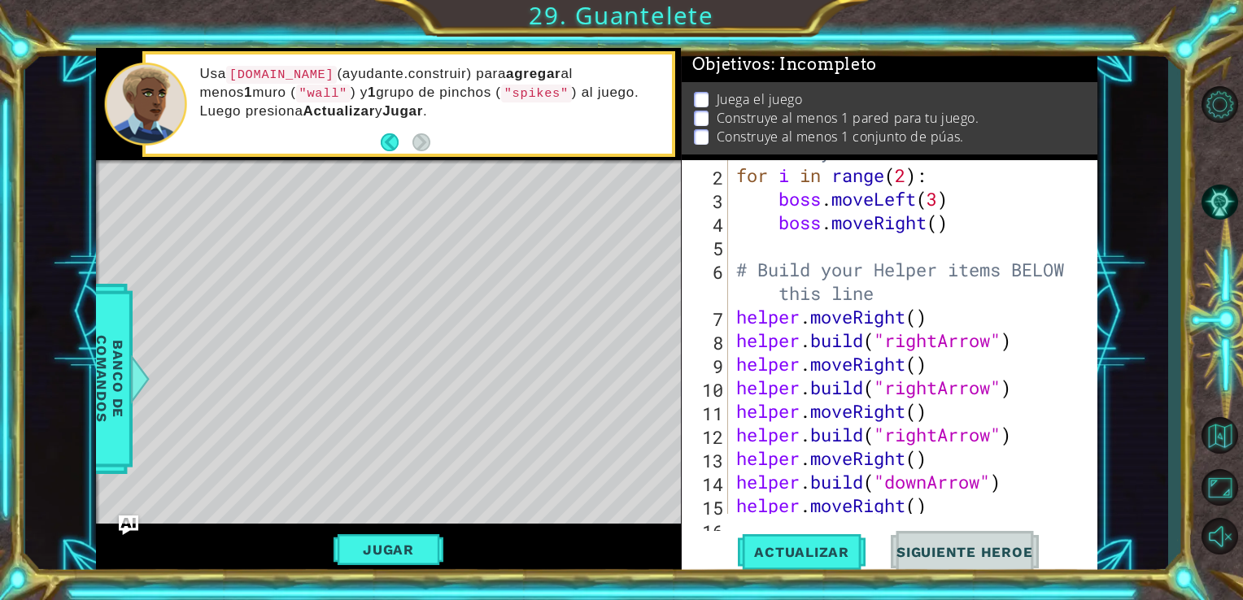
scroll to position [70, 0]
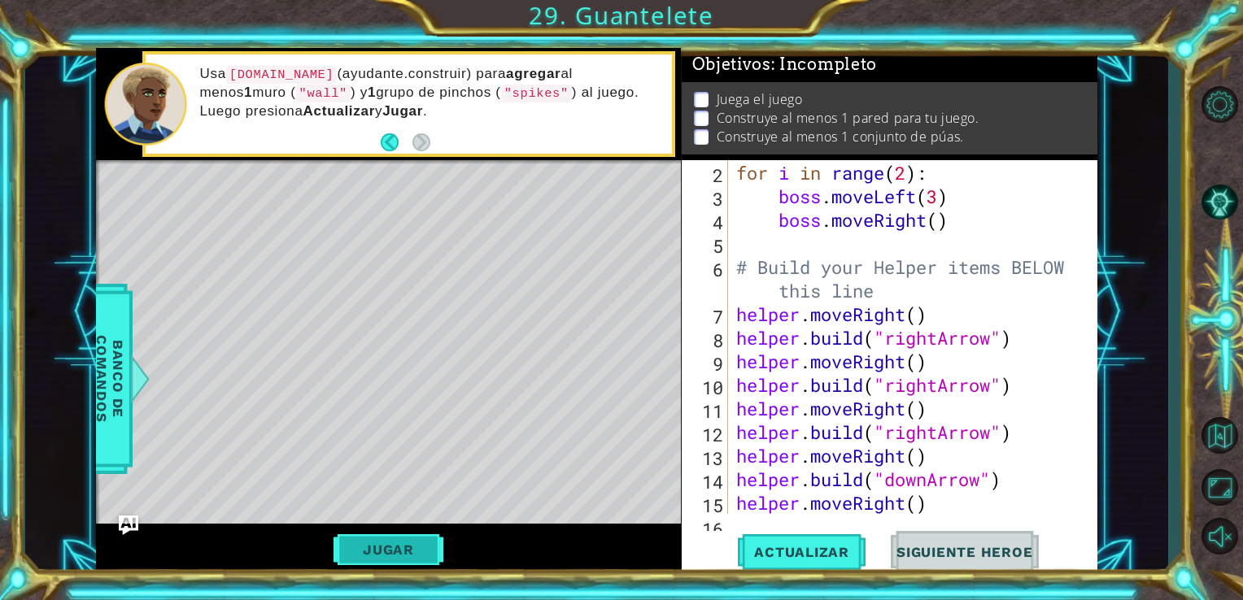
click at [382, 545] on button "Jugar" at bounding box center [389, 549] width 110 height 31
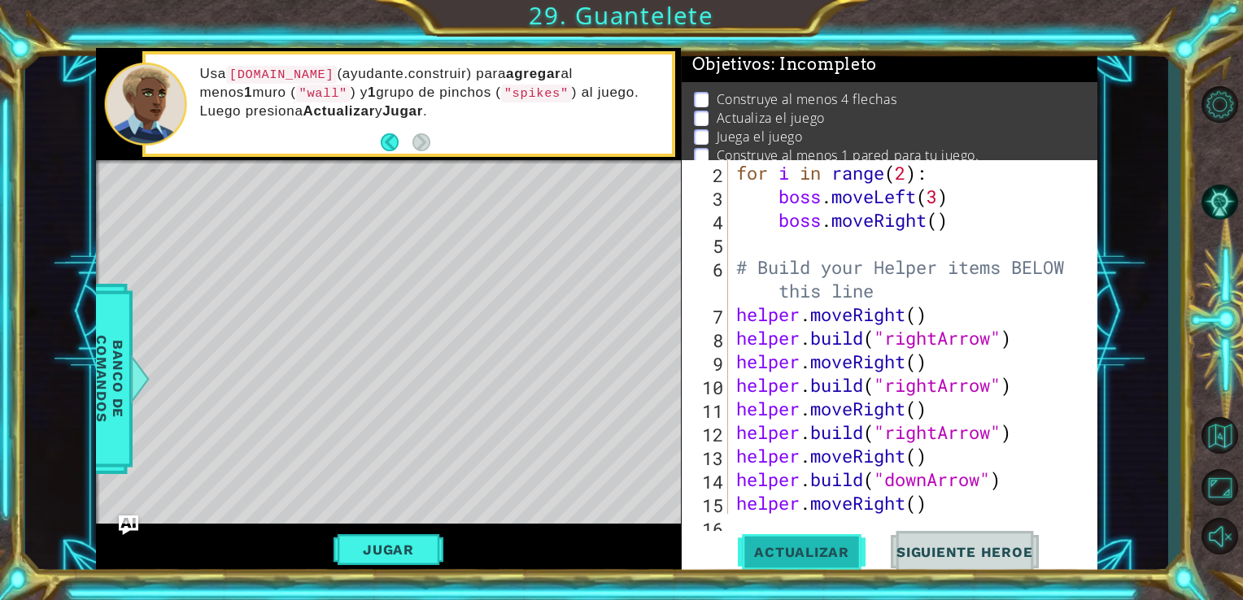
click at [796, 554] on span "Actualizar" at bounding box center [802, 552] width 128 height 16
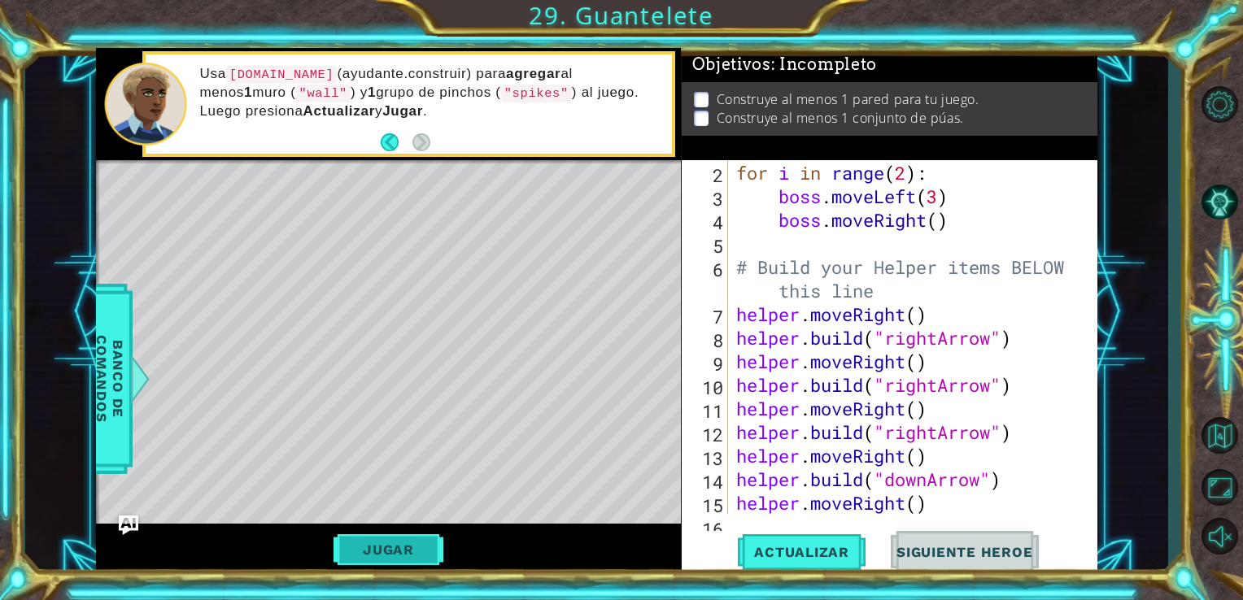
click at [398, 545] on button "Jugar" at bounding box center [389, 549] width 110 height 31
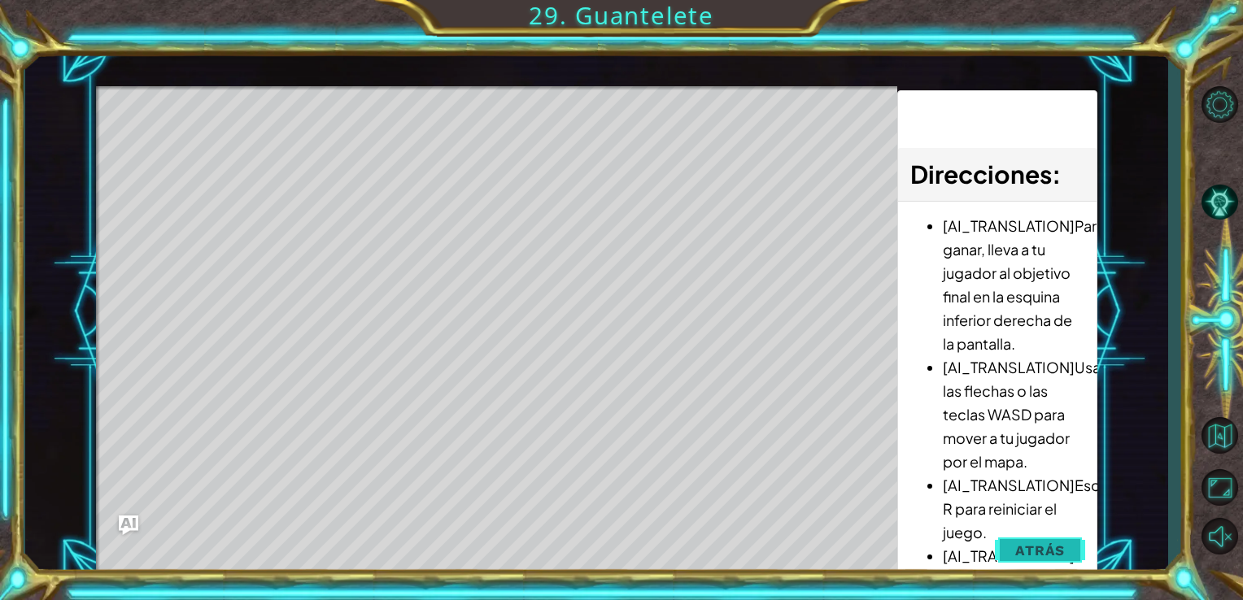
click at [1051, 556] on span "Atrás" at bounding box center [1040, 551] width 50 height 16
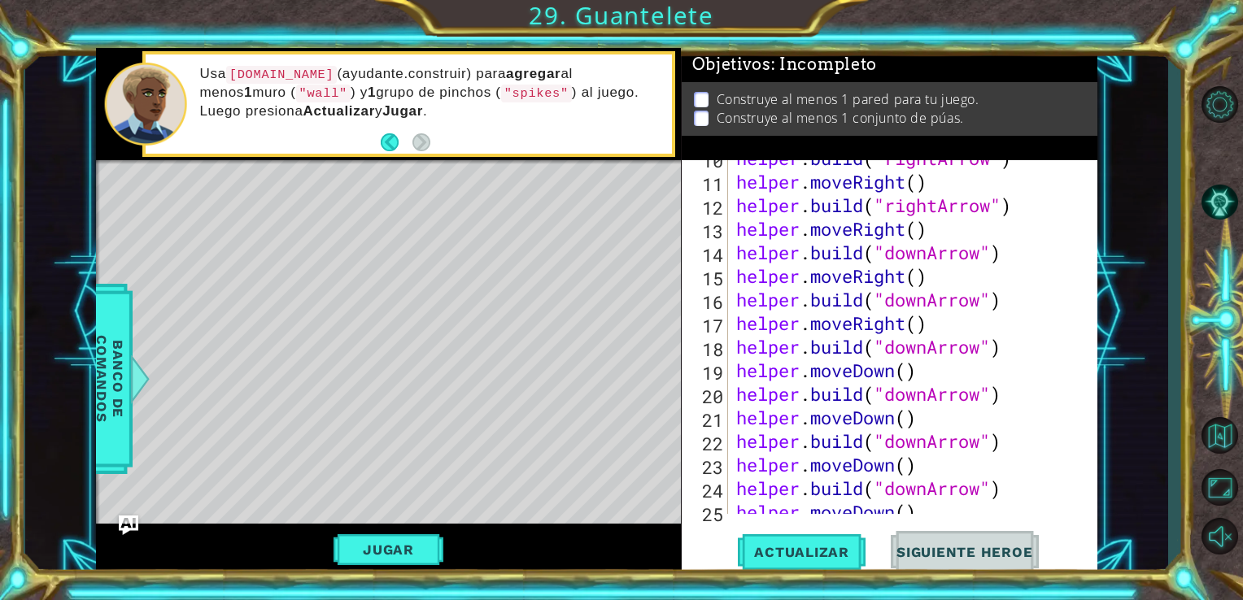
scroll to position [354, 0]
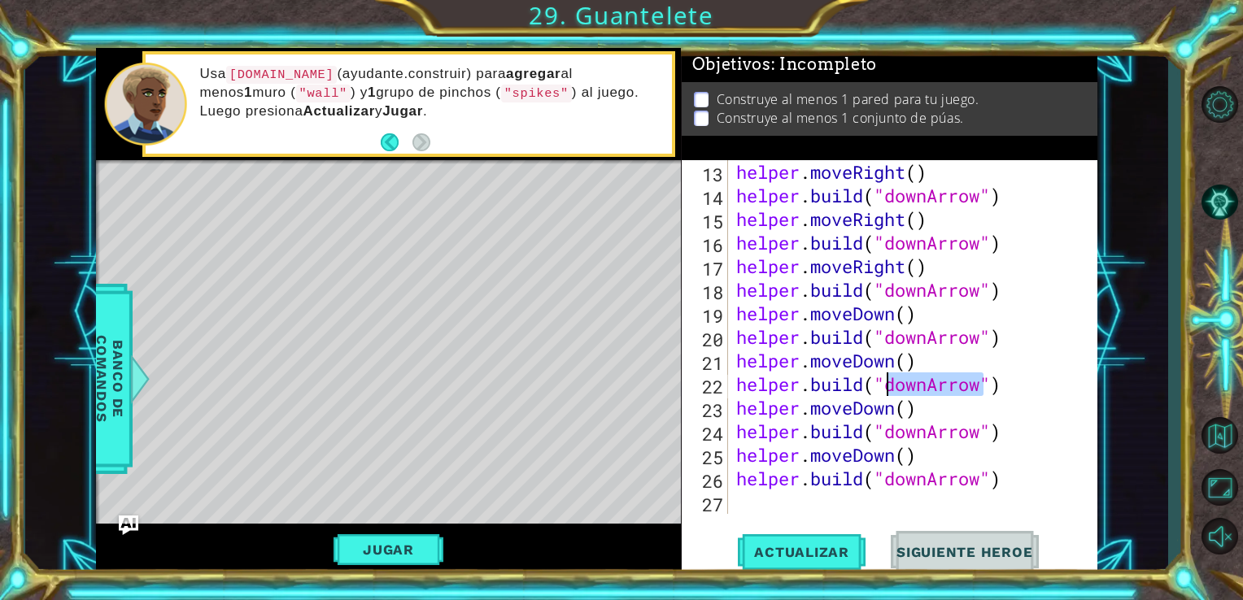
drag, startPoint x: 979, startPoint y: 385, endPoint x: 882, endPoint y: 386, distance: 97.6
click at [882, 386] on div "helper . moveRight ( ) helper . build ( "downArrow" ) helper . moveRight ( ) he…" at bounding box center [911, 360] width 357 height 401
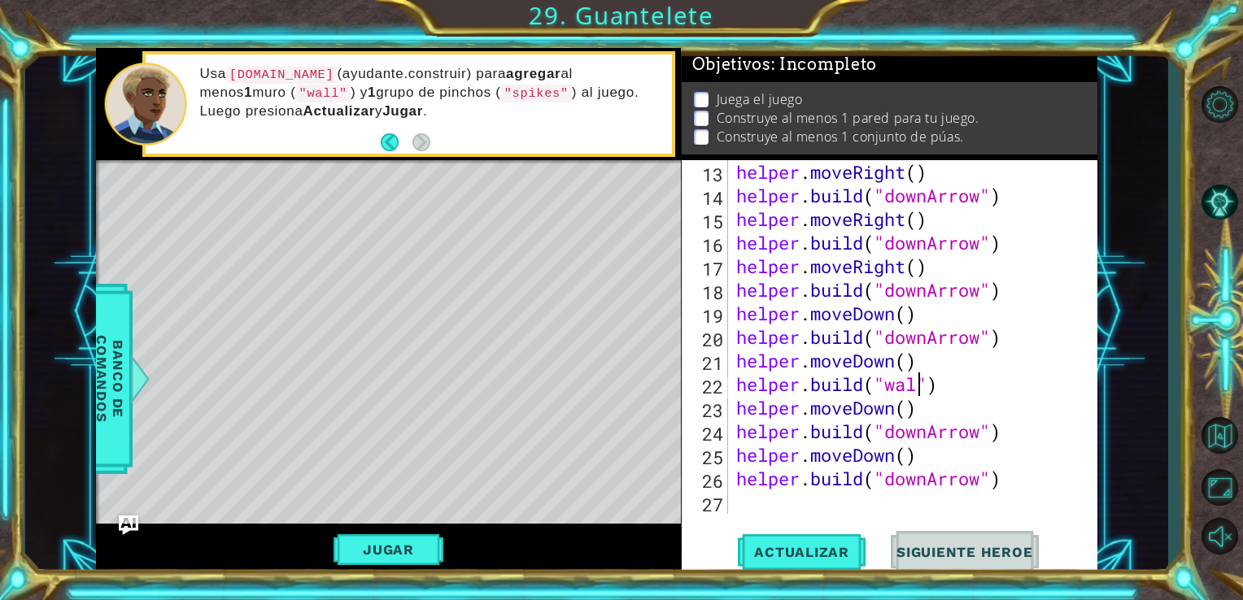
scroll to position [0, 8]
click at [976, 430] on div "helper . moveRight ( ) helper . build ( "downArrow" ) helper . moveRight ( ) he…" at bounding box center [911, 360] width 357 height 401
drag, startPoint x: 986, startPoint y: 429, endPoint x: 889, endPoint y: 430, distance: 96.8
click at [889, 430] on div "helper . moveRight ( ) helper . build ( "downArrow" ) helper . moveRight ( ) he…" at bounding box center [911, 360] width 357 height 401
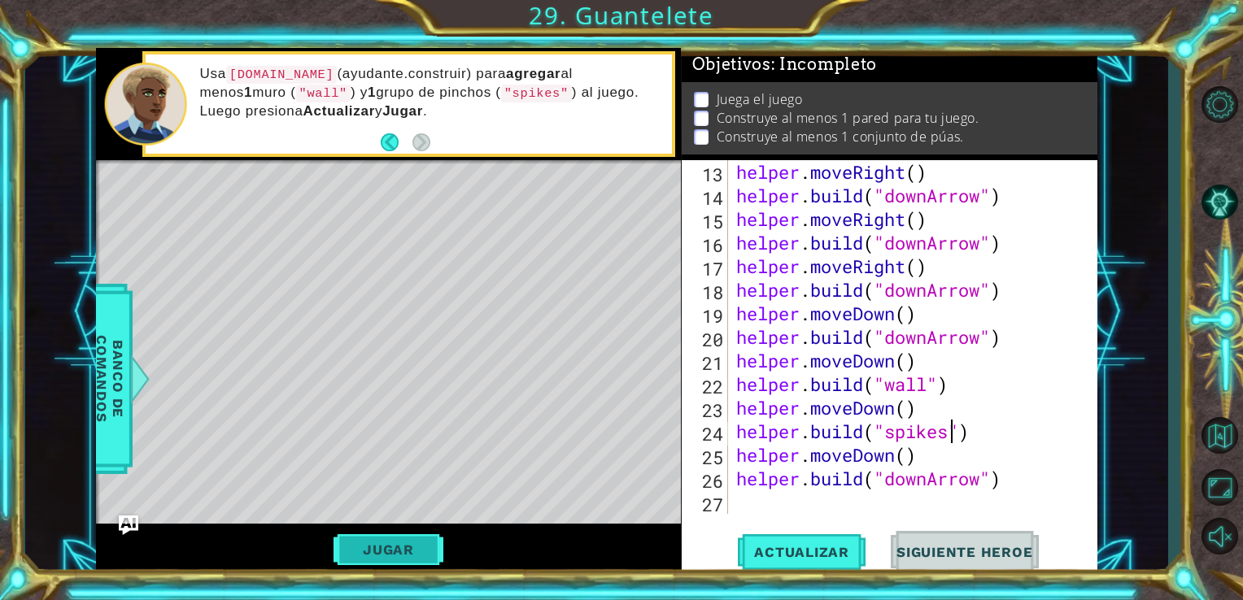
click at [438, 539] on button "Jugar" at bounding box center [389, 549] width 110 height 31
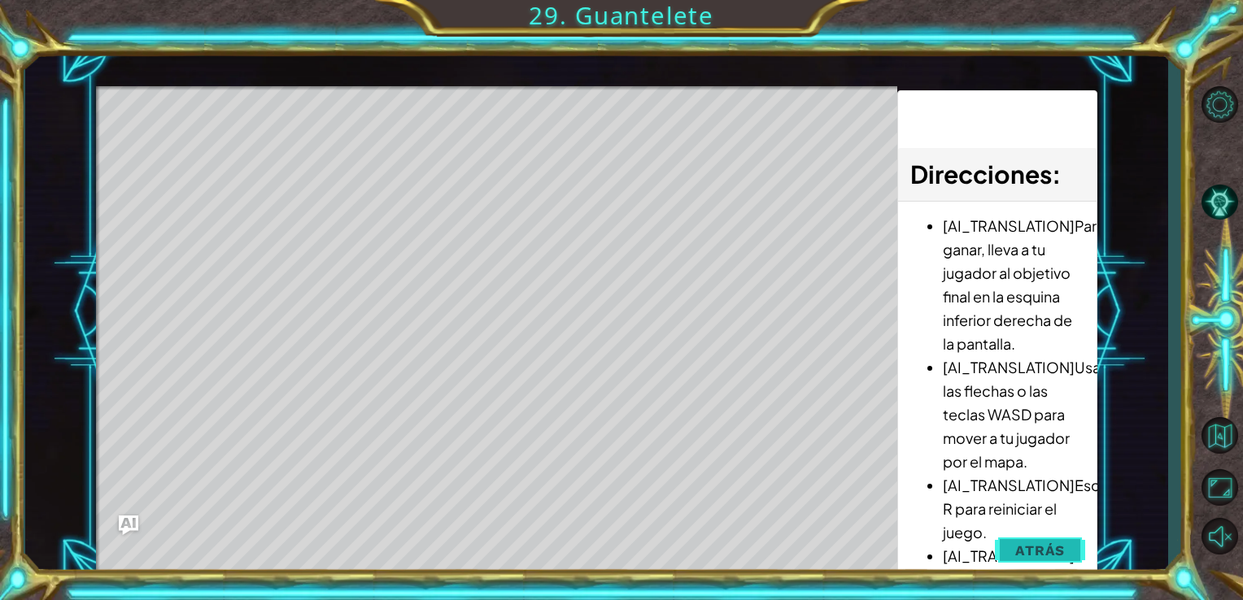
click at [1038, 552] on span "Atrás" at bounding box center [1040, 551] width 50 height 16
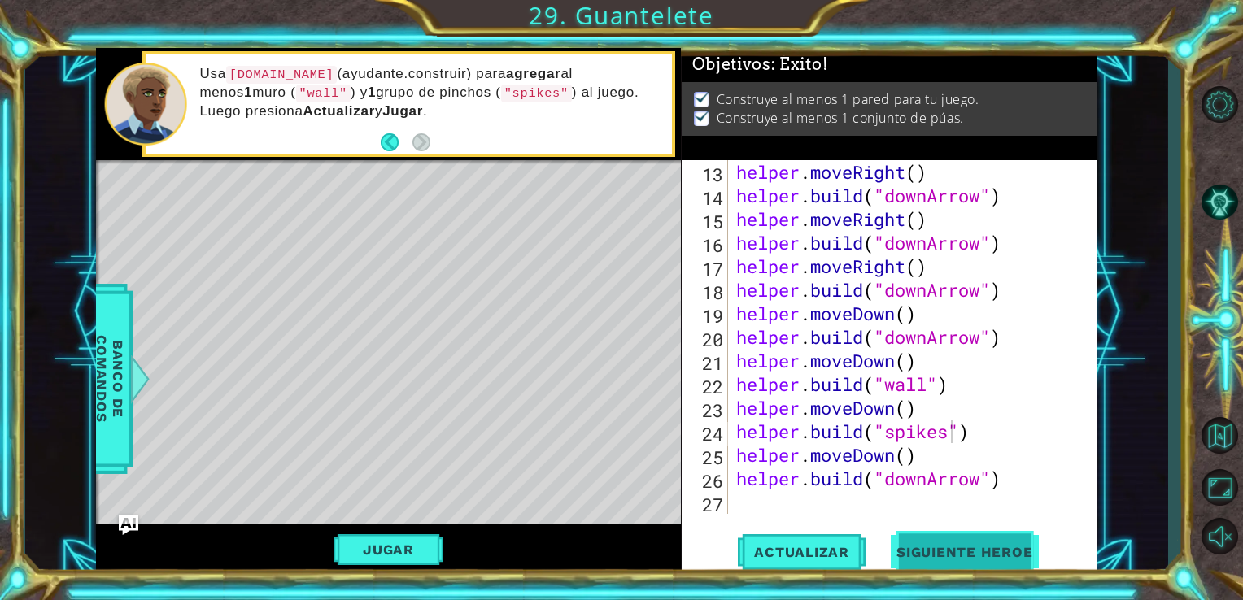
click at [970, 539] on button "Siguiente Heroe" at bounding box center [964, 552] width 169 height 41
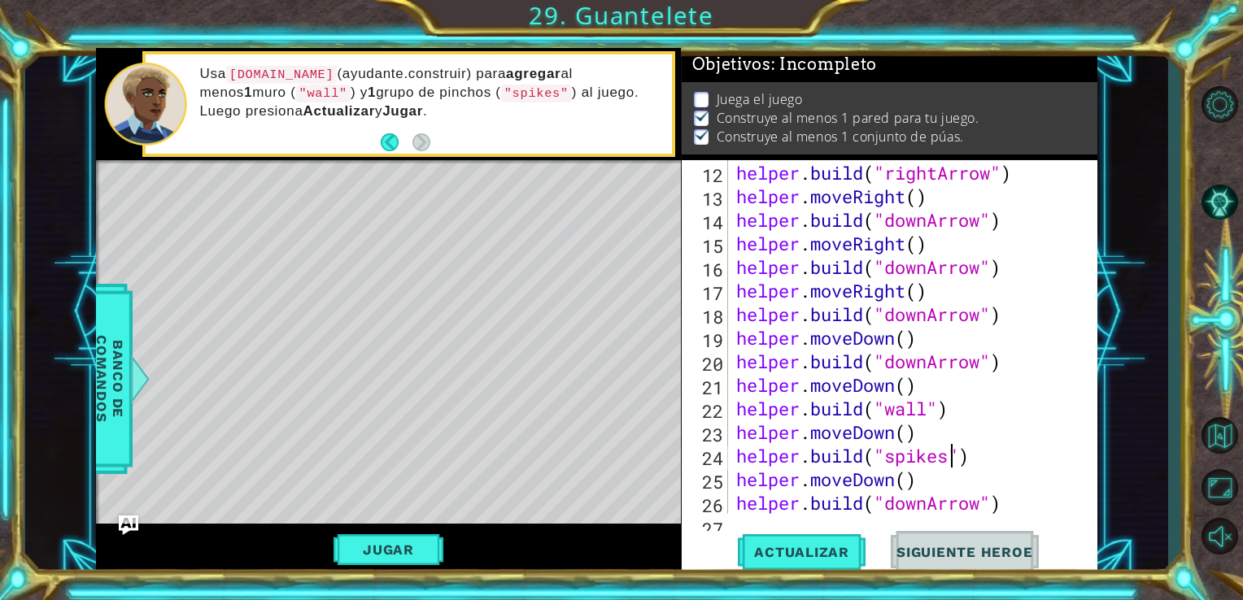
scroll to position [354, 0]
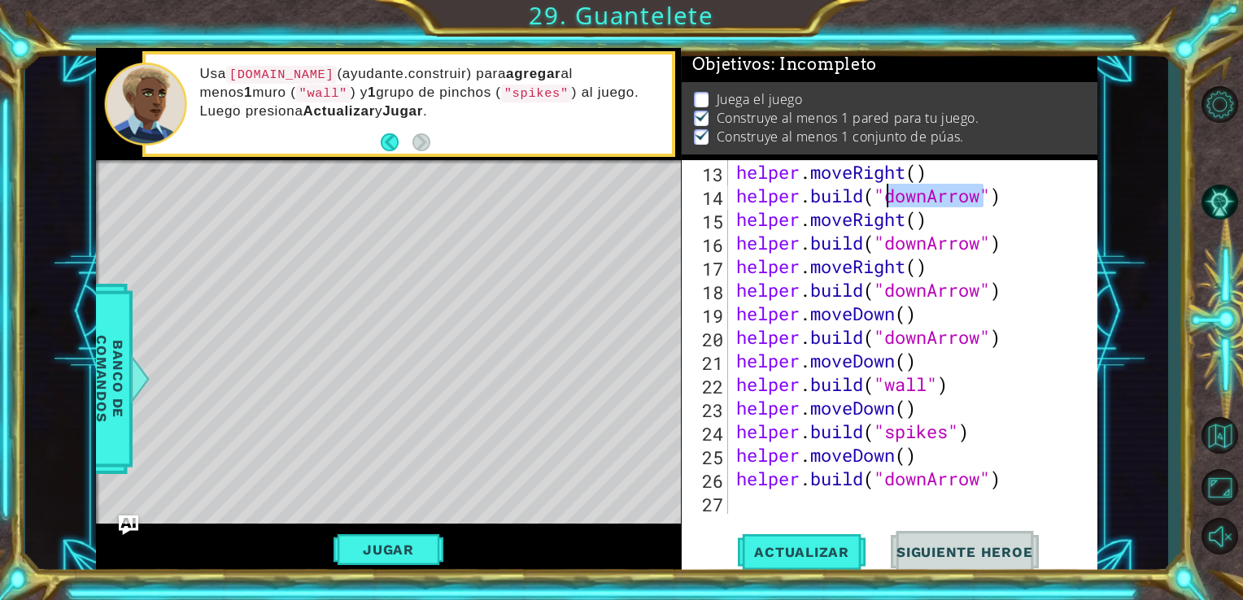
drag, startPoint x: 983, startPoint y: 200, endPoint x: 888, endPoint y: 203, distance: 95.2
click at [888, 203] on div "helper . moveRight ( ) helper . build ( "downArrow" ) helper . moveRight ( ) he…" at bounding box center [911, 360] width 357 height 401
click at [834, 559] on span "Actualizar" at bounding box center [802, 552] width 128 height 16
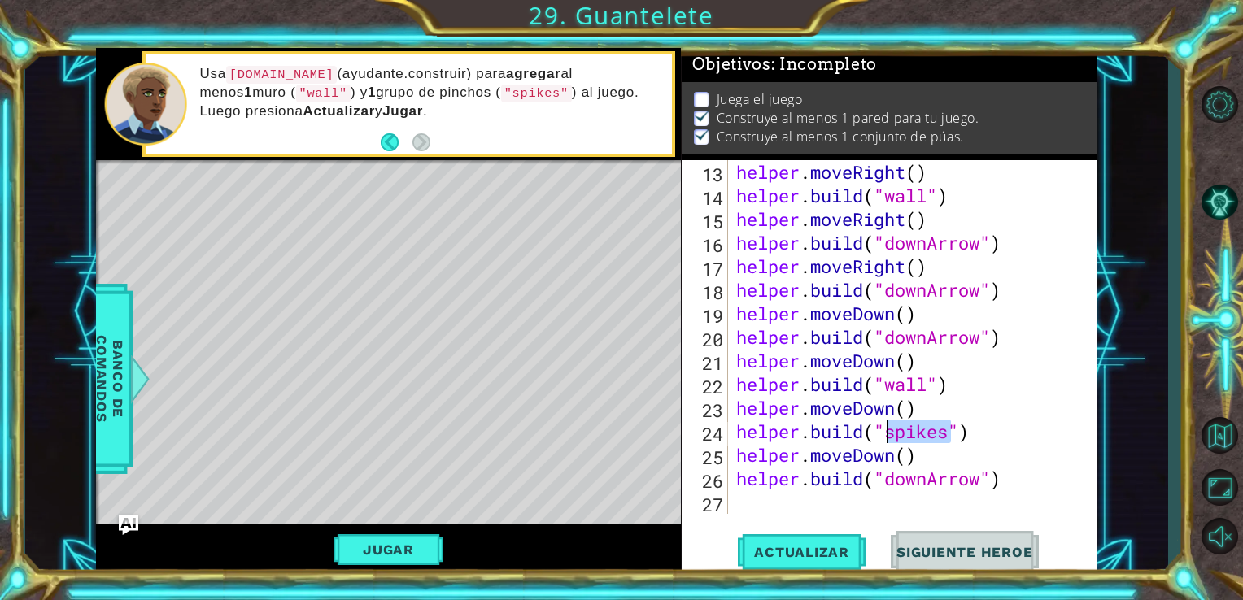
drag, startPoint x: 955, startPoint y: 438, endPoint x: 885, endPoint y: 440, distance: 70.0
click at [885, 440] on div "helper . moveRight ( ) helper . build ( "wall" ) helper . moveRight ( ) helper …" at bounding box center [911, 360] width 357 height 401
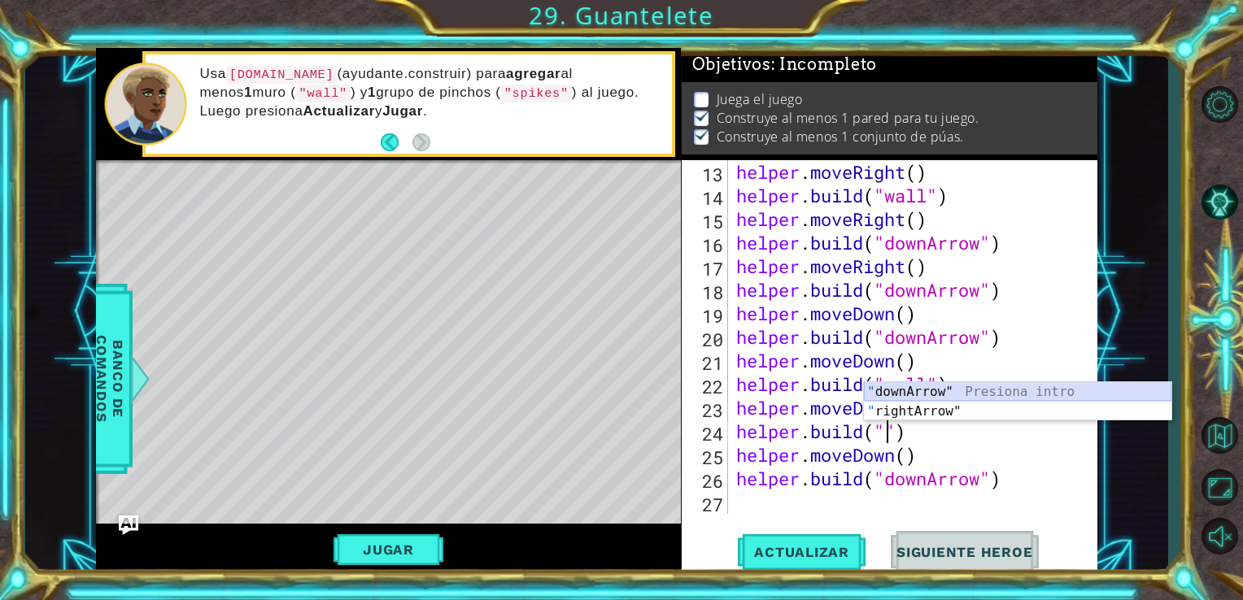
click at [913, 396] on div "" downArrow" Presiona intro " rightArrow" Presiona intro" at bounding box center [1017, 421] width 307 height 78
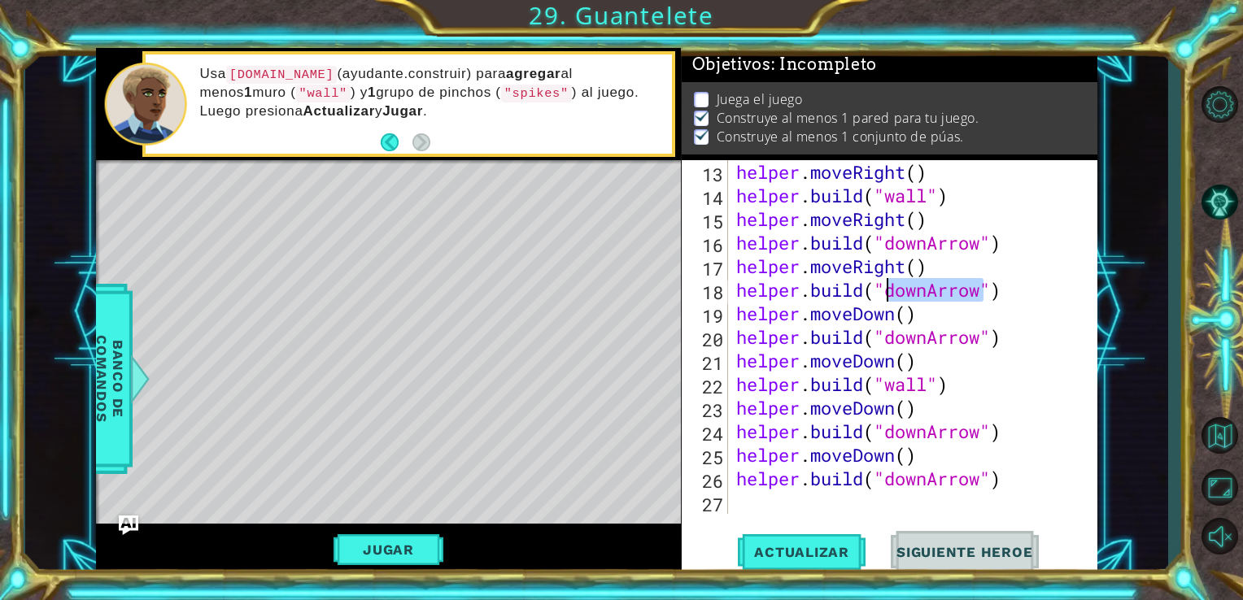
drag, startPoint x: 983, startPoint y: 292, endPoint x: 888, endPoint y: 293, distance: 94.4
click at [888, 293] on div "helper . moveRight ( ) helper . build ( "wall" ) helper . moveRight ( ) helper …" at bounding box center [911, 360] width 357 height 401
drag, startPoint x: 929, startPoint y: 194, endPoint x: 883, endPoint y: 203, distance: 47.1
click at [883, 203] on div "helper . moveRight ( ) helper . build ( "wall" ) helper . moveRight ( ) helper …" at bounding box center [911, 360] width 357 height 401
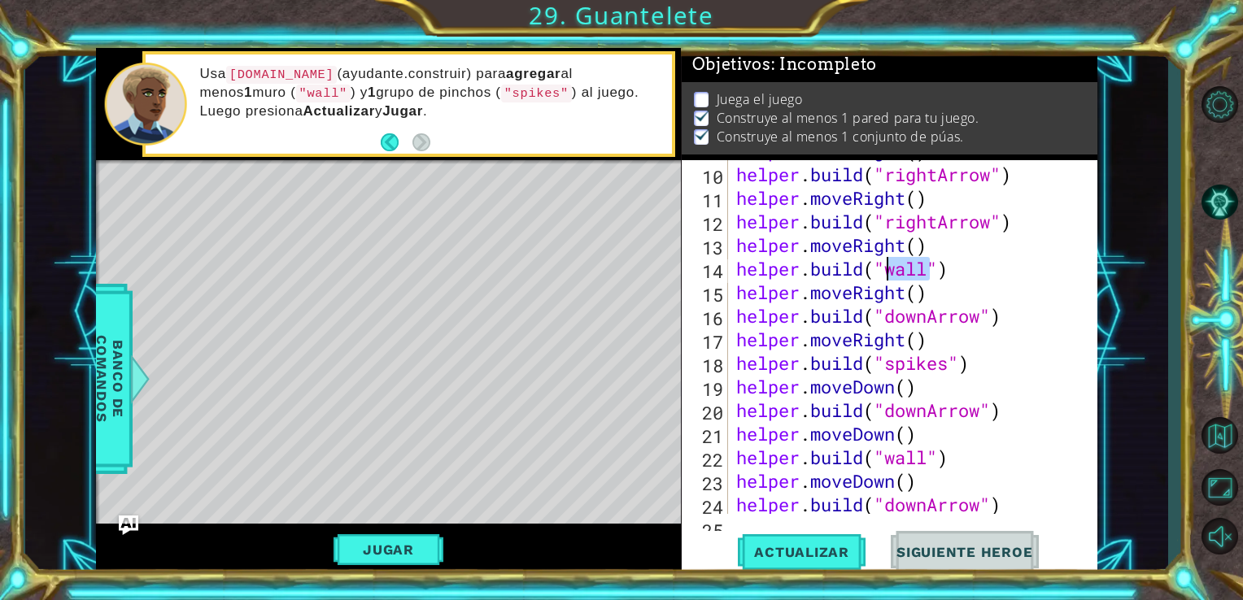
scroll to position [280, 0]
click at [814, 561] on button "Actualizar" at bounding box center [802, 551] width 128 height 41
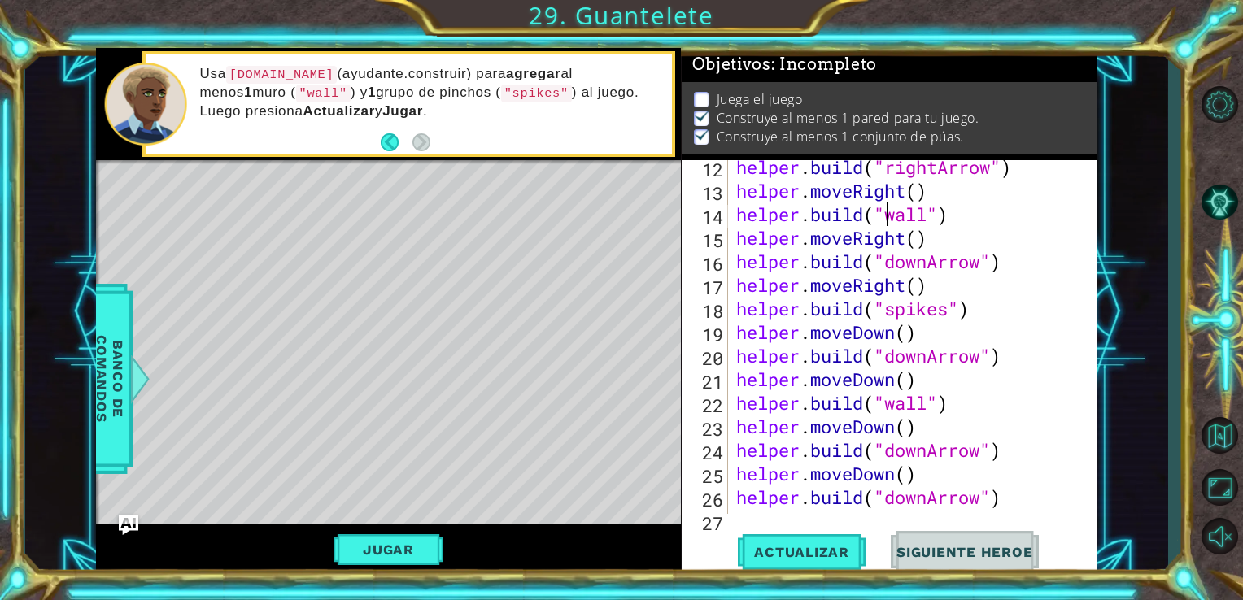
scroll to position [335, 0]
drag, startPoint x: 931, startPoint y: 262, endPoint x: 886, endPoint y: 258, distance: 44.9
click at [886, 258] on div "helper . build ( "rightArrow" ) helper . moveRight ( ) helper . build ( "wall" …" at bounding box center [911, 355] width 357 height 401
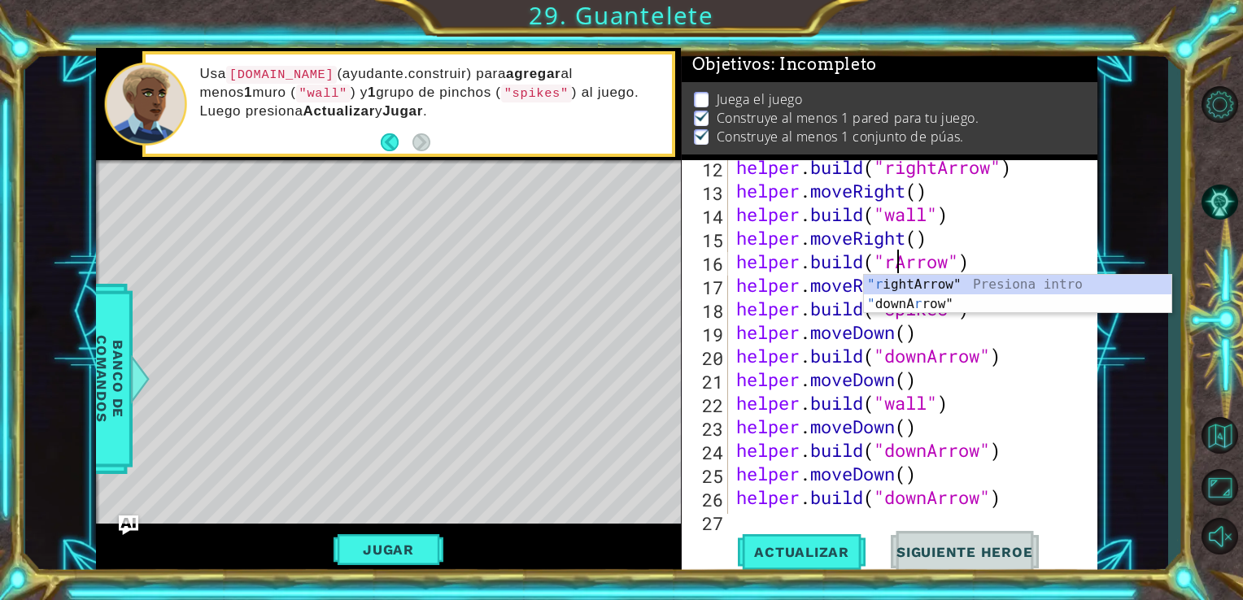
scroll to position [0, 7]
click at [893, 281] on div ""r ightArrow" Presiona intro " downA r row" Presiona intro" at bounding box center [1017, 314] width 307 height 78
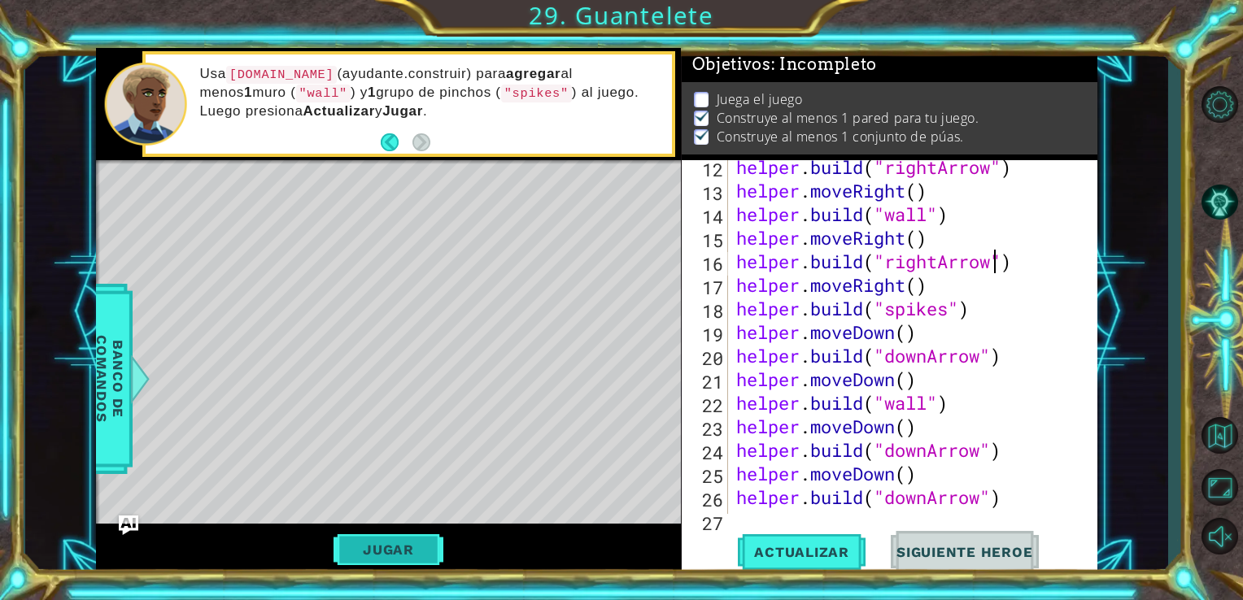
click at [389, 562] on button "Jugar" at bounding box center [389, 549] width 110 height 31
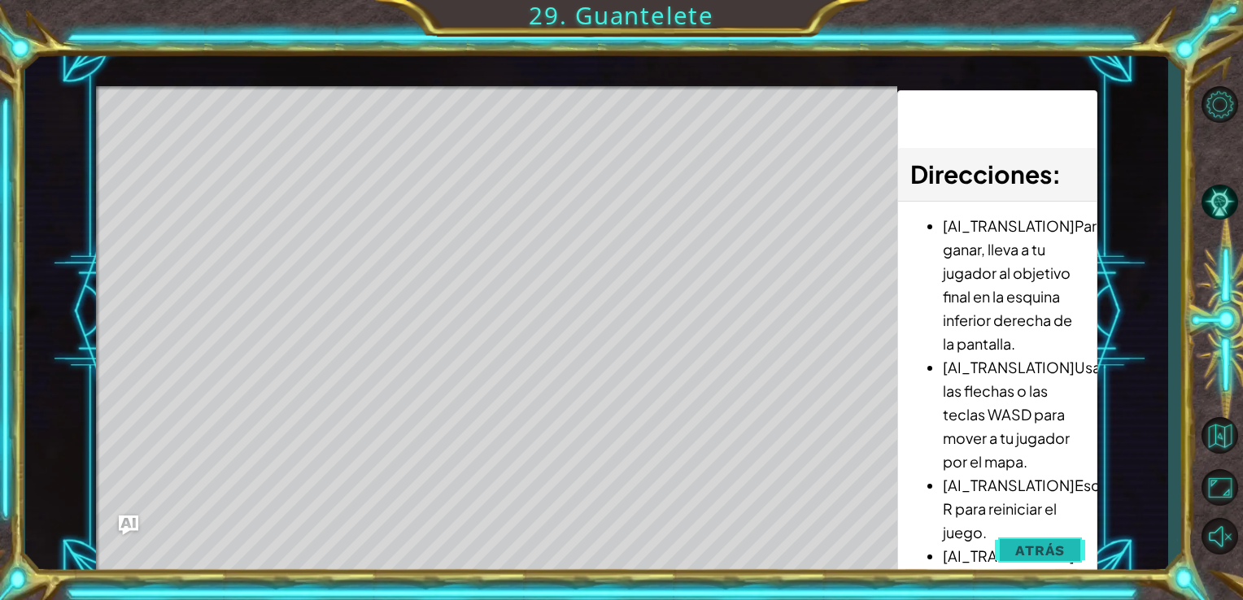
click at [1036, 544] on span "Atrás" at bounding box center [1040, 551] width 50 height 16
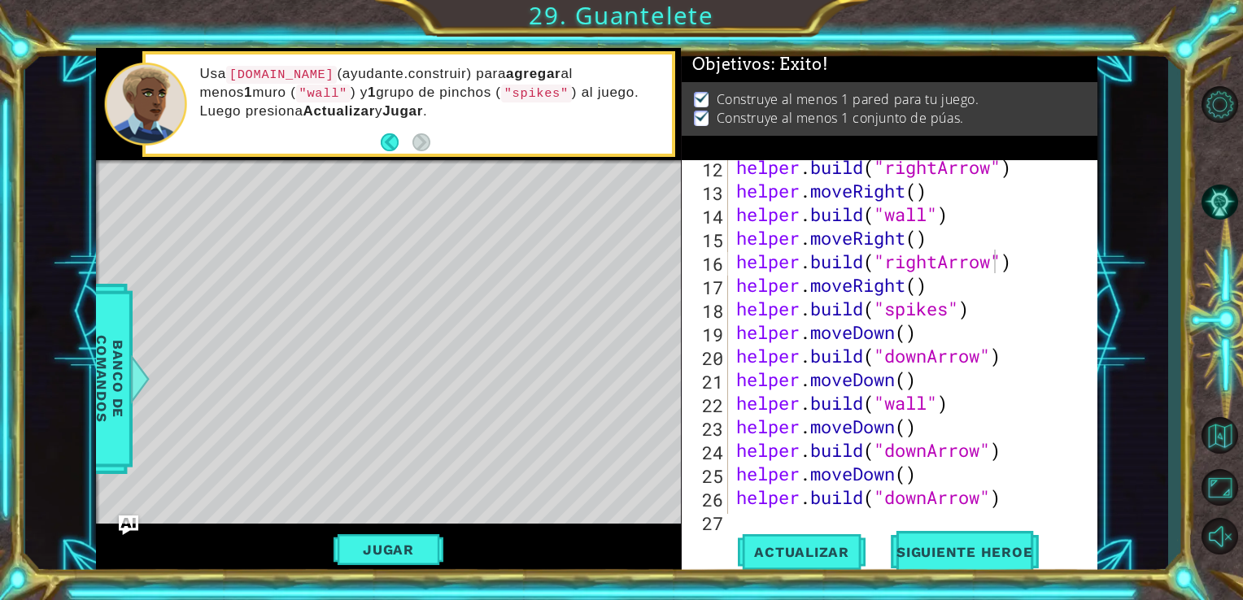
scroll to position [0, 0]
click at [985, 556] on span "Siguiente Heroe" at bounding box center [964, 548] width 169 height 16
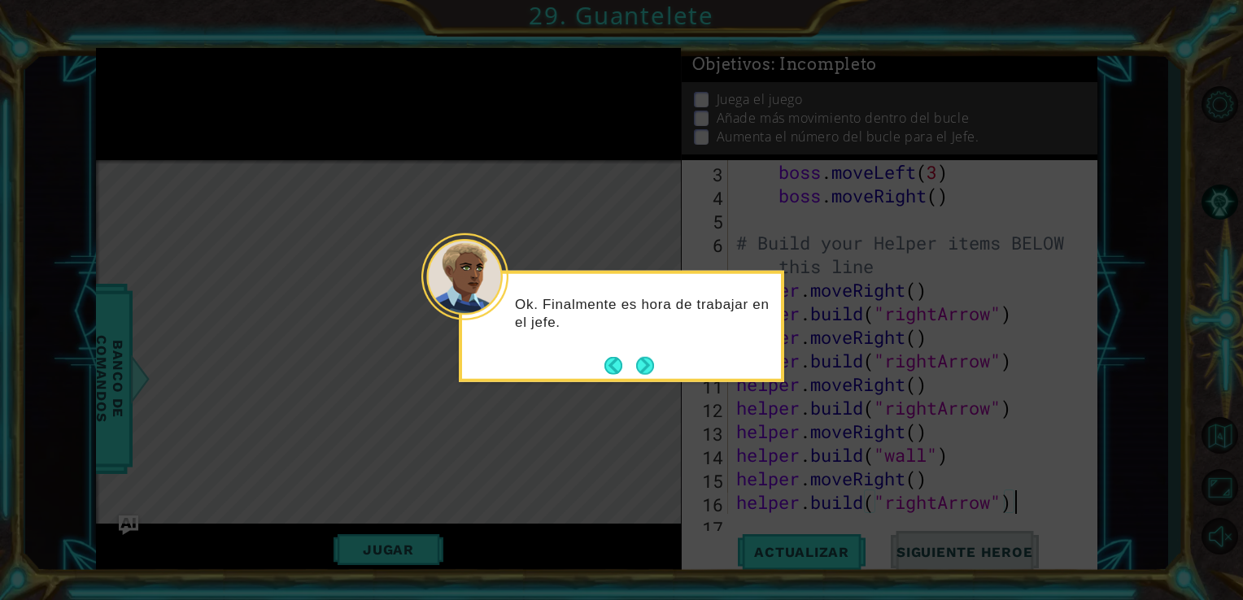
type textarea "helper.moveRight()"
click at [646, 363] on button "Next" at bounding box center [645, 365] width 18 height 18
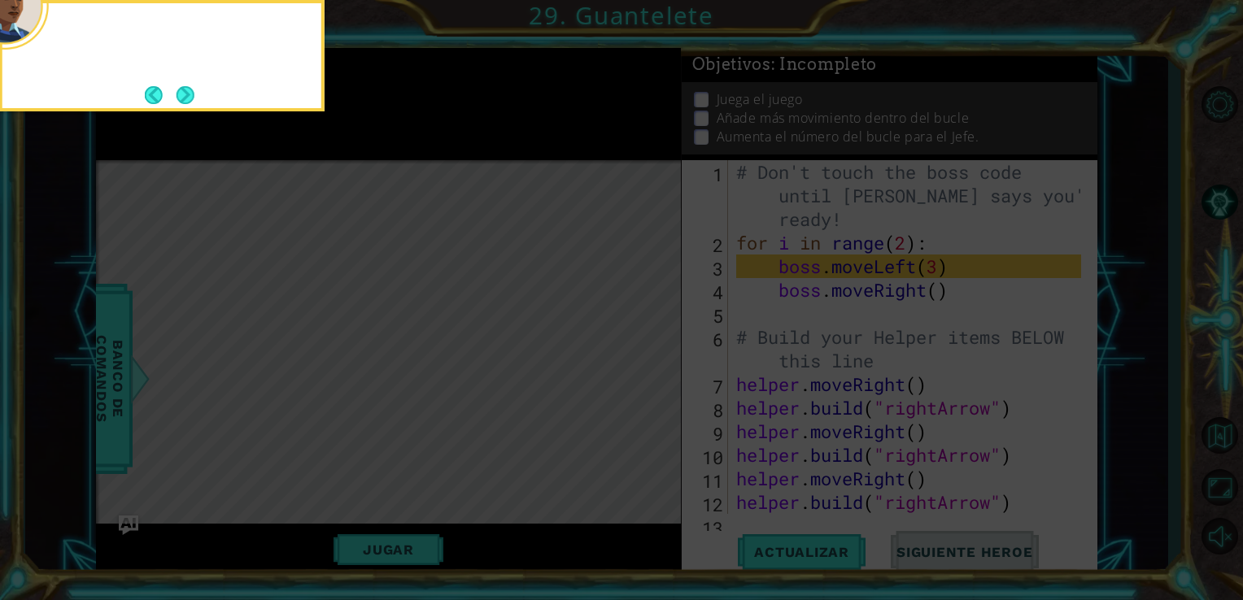
scroll to position [117, 0]
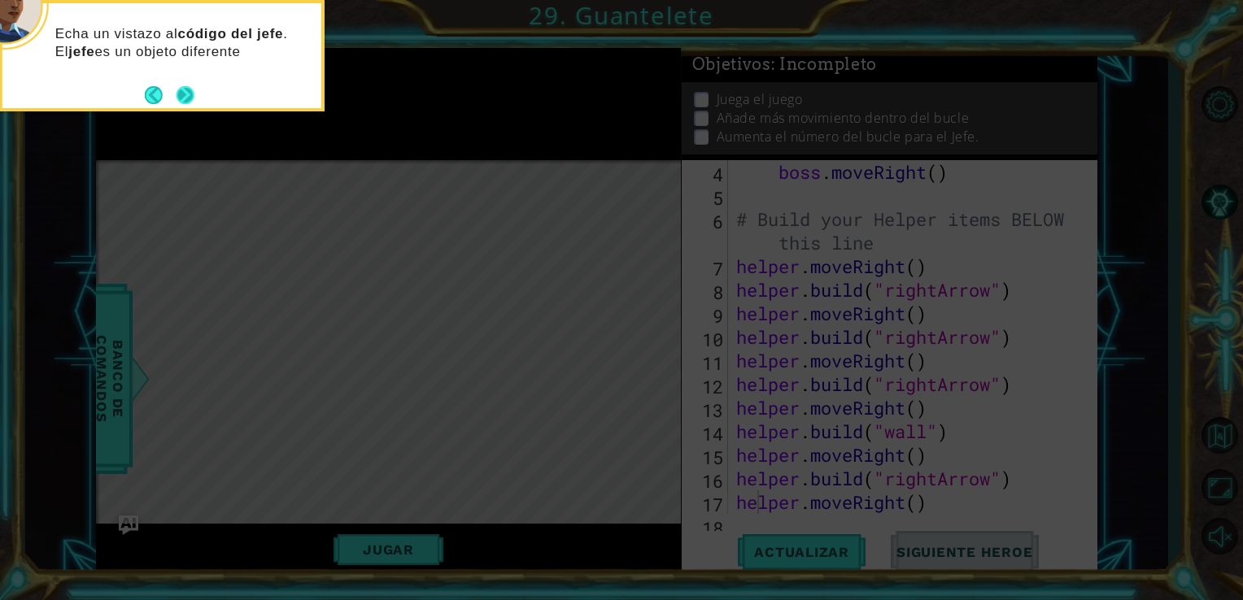
click at [184, 94] on button "Next" at bounding box center [185, 94] width 19 height 19
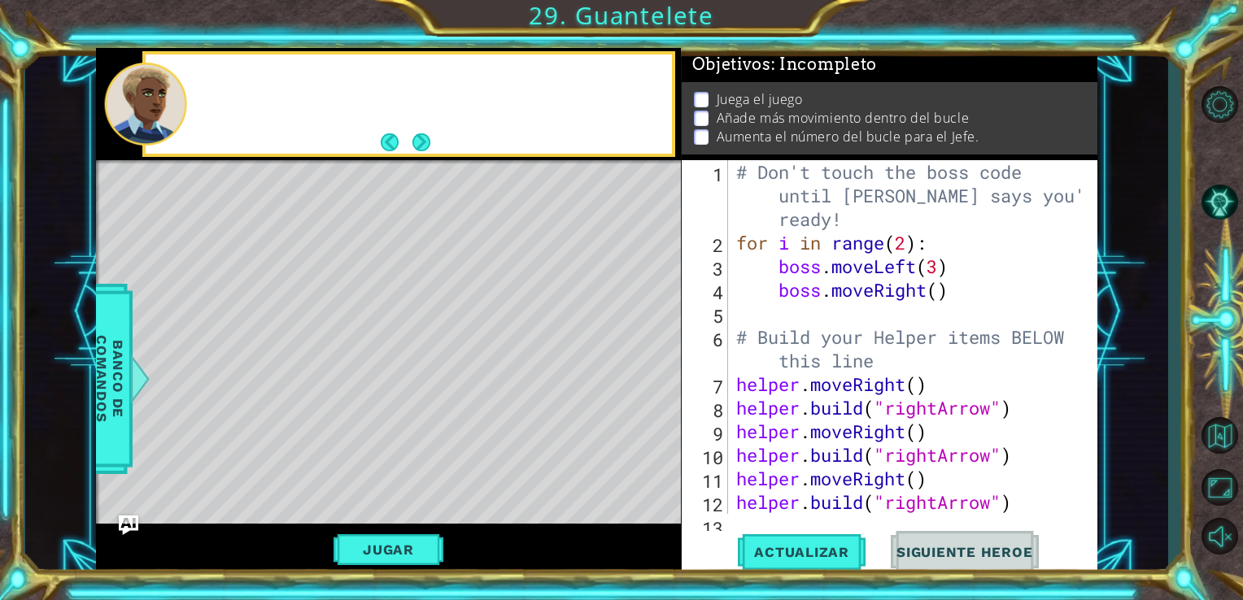
scroll to position [0, 0]
click at [434, 142] on div "Ahora mismo, el movimiento del jefe es bastante aburrido y no muy diverti" at bounding box center [430, 105] width 484 height 76
click at [420, 151] on button "Next" at bounding box center [421, 142] width 18 height 18
click at [420, 152] on footer at bounding box center [406, 142] width 50 height 24
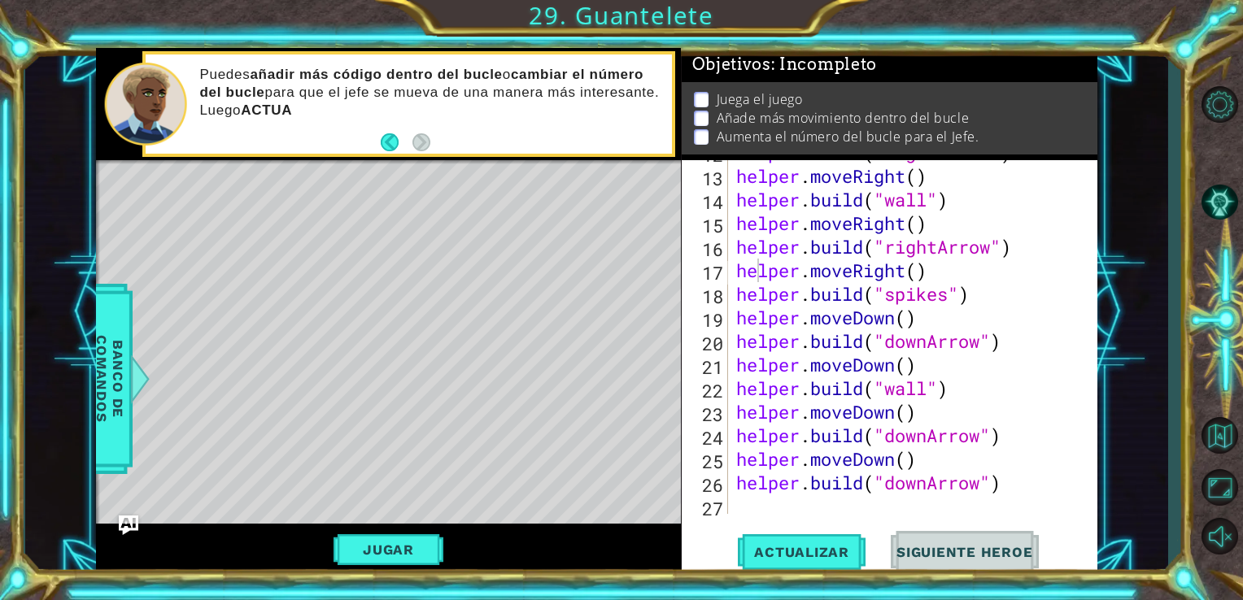
scroll to position [350, 0]
click at [812, 539] on button "Actualizar" at bounding box center [802, 551] width 128 height 41
click at [809, 540] on button "Actualizar" at bounding box center [802, 551] width 128 height 41
click at [830, 577] on div "1 ההההההההההההההההההההההההההההההההההההההההההההההההההההההההההההההההההההההההההההה…" at bounding box center [621, 300] width 1243 height 600
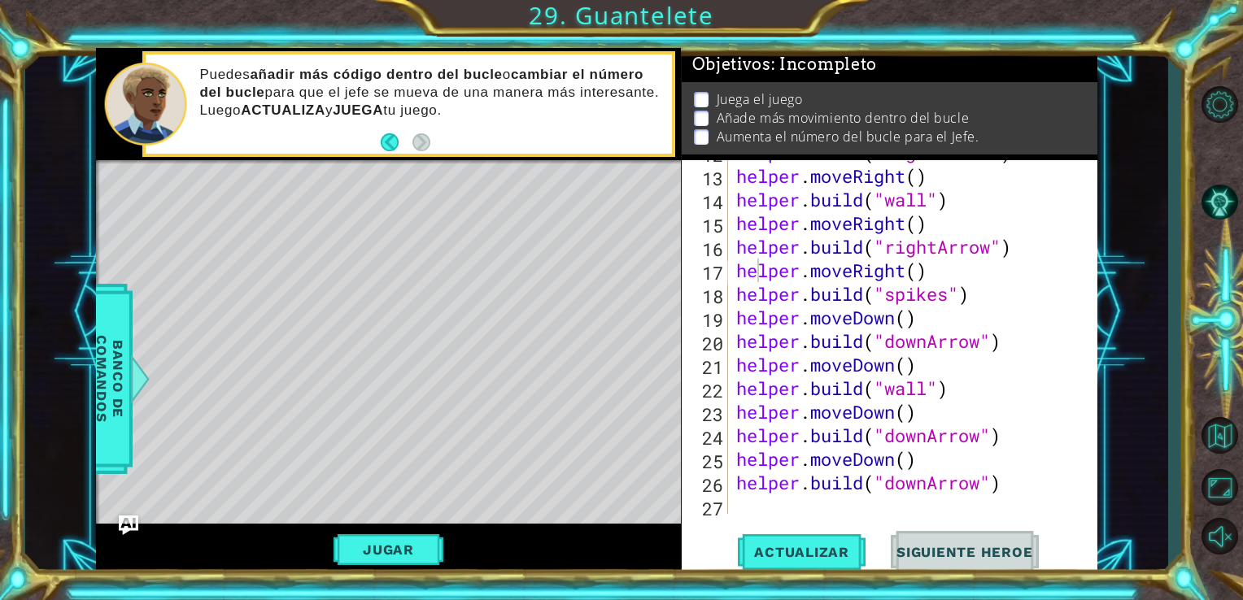
click at [762, 518] on div "helper.moveRight() 12 13 14 15 16 17 18 19 20 21 22 23 24 25 26 27 helper . bui…" at bounding box center [890, 368] width 417 height 416
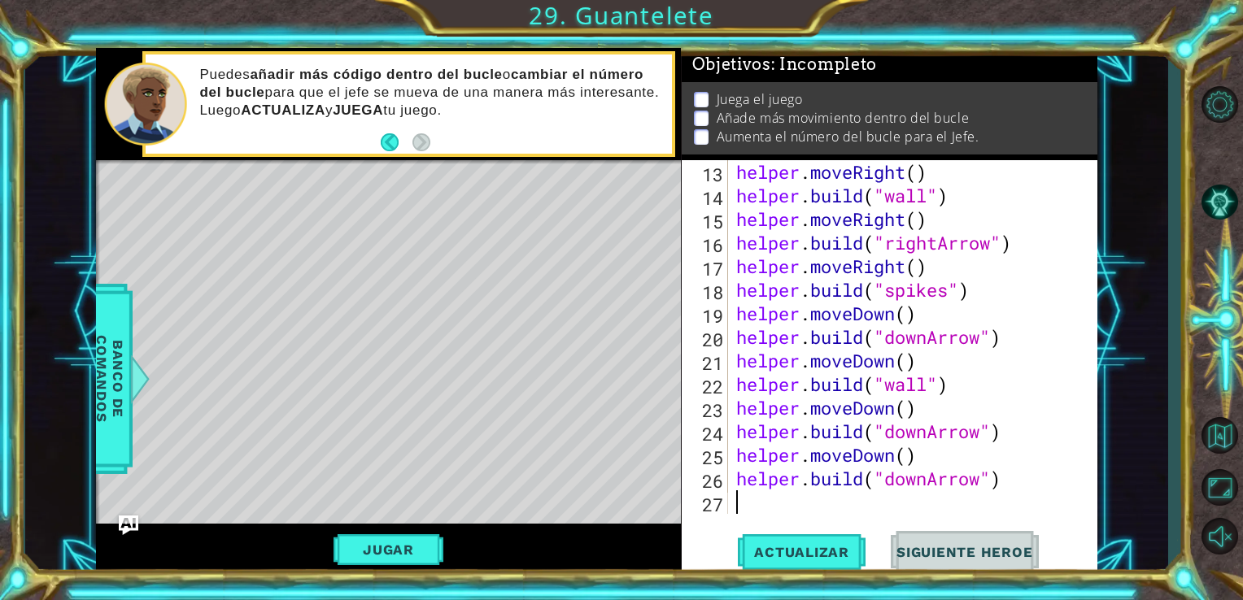
click at [752, 495] on div "helper . moveRight ( ) helper . build ( "wall" ) helper . moveRight ( ) helper …" at bounding box center [911, 360] width 357 height 401
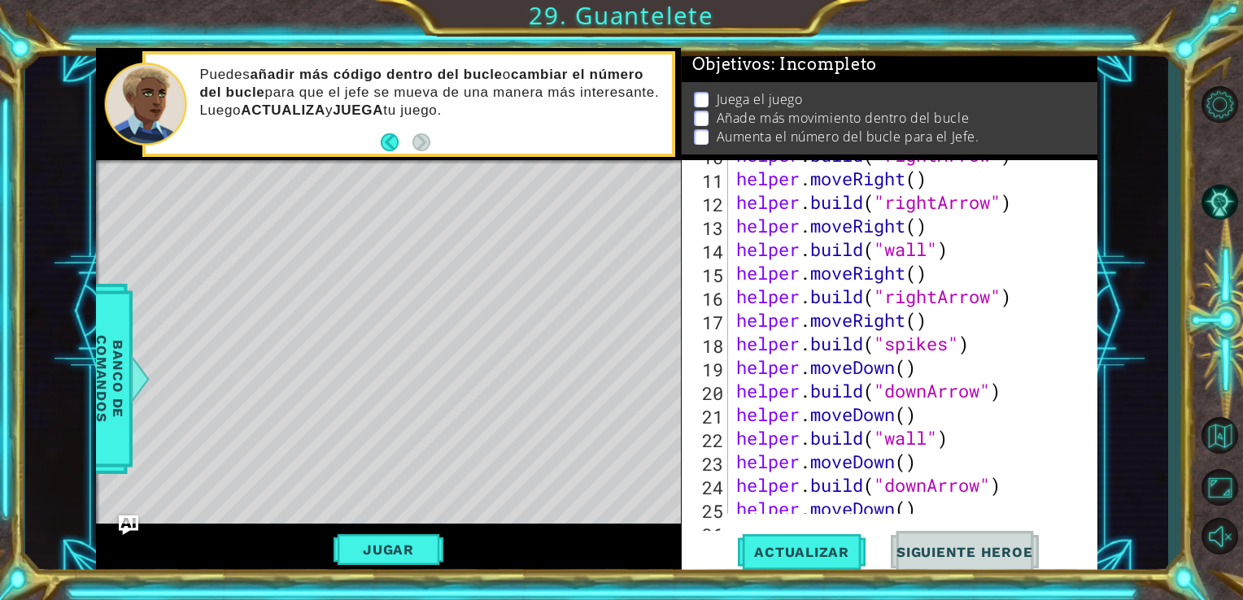
scroll to position [299, 0]
drag, startPoint x: 900, startPoint y: 321, endPoint x: 856, endPoint y: 324, distance: 44.0
click at [856, 324] on div "helper . build ( "rightArrow" ) helper . moveRight ( ) helper . build ( "rightA…" at bounding box center [911, 343] width 357 height 401
drag, startPoint x: 913, startPoint y: 325, endPoint x: 853, endPoint y: 322, distance: 59.4
click at [853, 322] on div "helper . build ( "rightArrow" ) helper . moveRight ( ) helper . build ( "rightA…" at bounding box center [911, 343] width 357 height 401
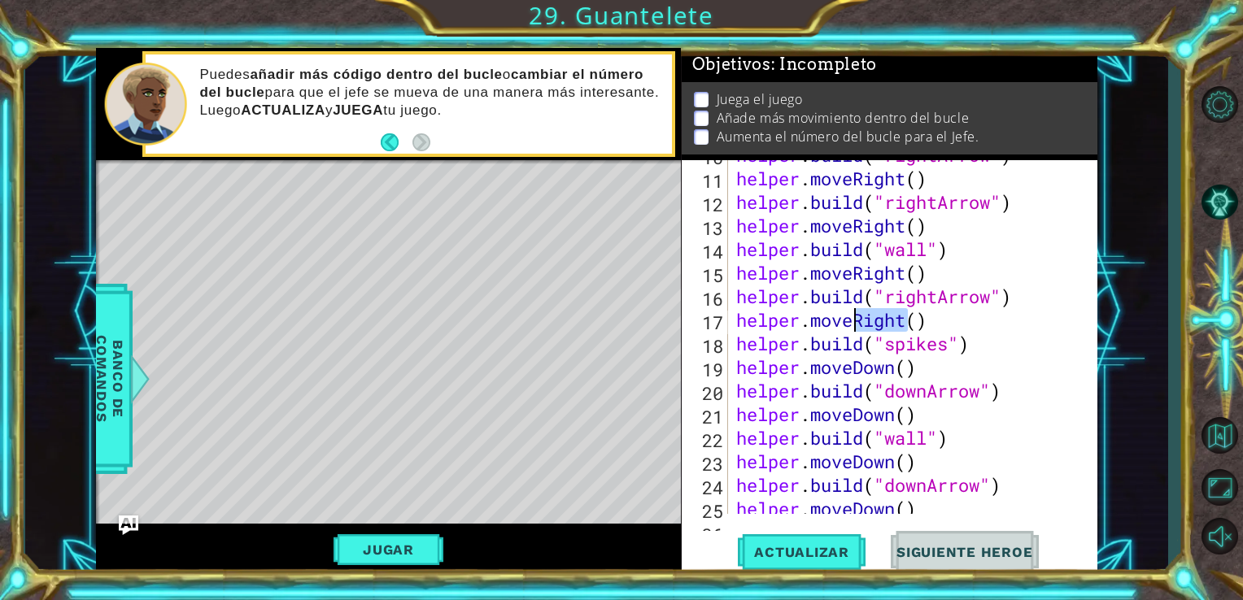
scroll to position [0, 5]
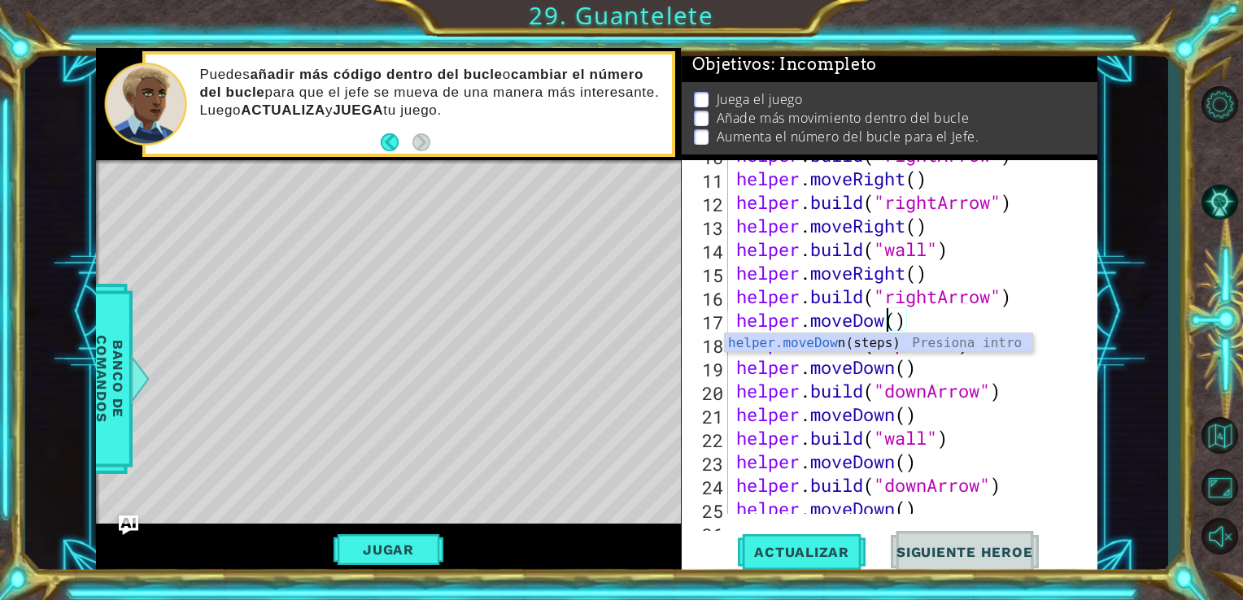
type textarea "helper.moveDown()"
drag, startPoint x: 909, startPoint y: 351, endPoint x: 886, endPoint y: 343, distance: 23.9
click at [886, 343] on div "helper.moveDown (steps) Presiona intro" at bounding box center [878, 363] width 307 height 59
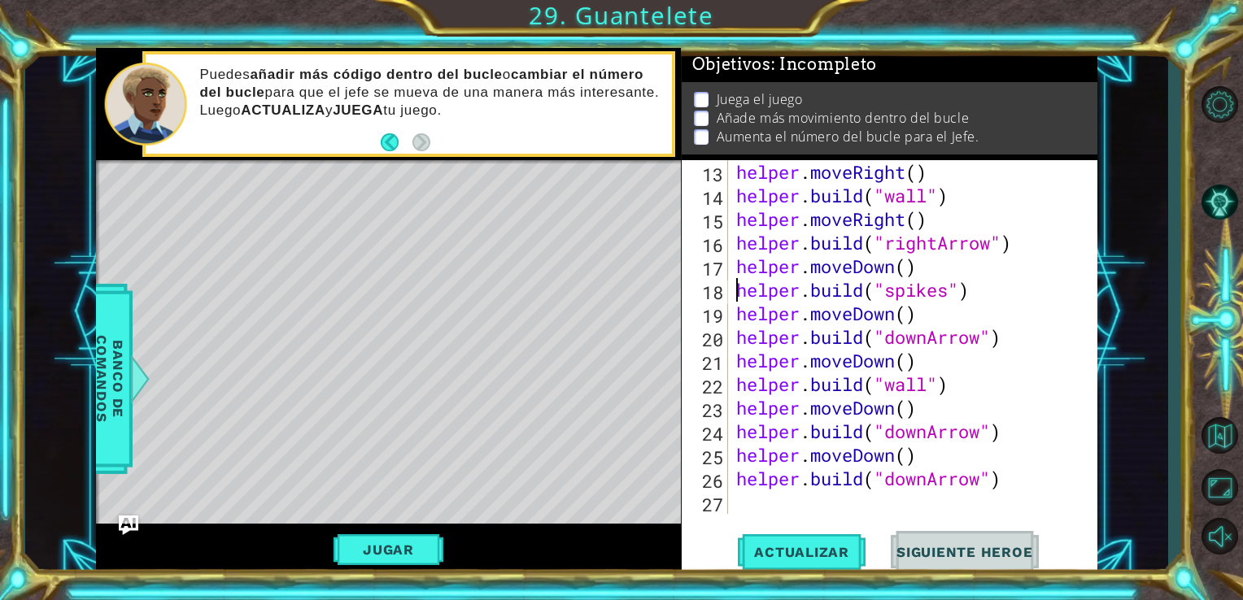
scroll to position [354, 0]
click at [796, 551] on span "Actualizar" at bounding box center [802, 552] width 128 height 16
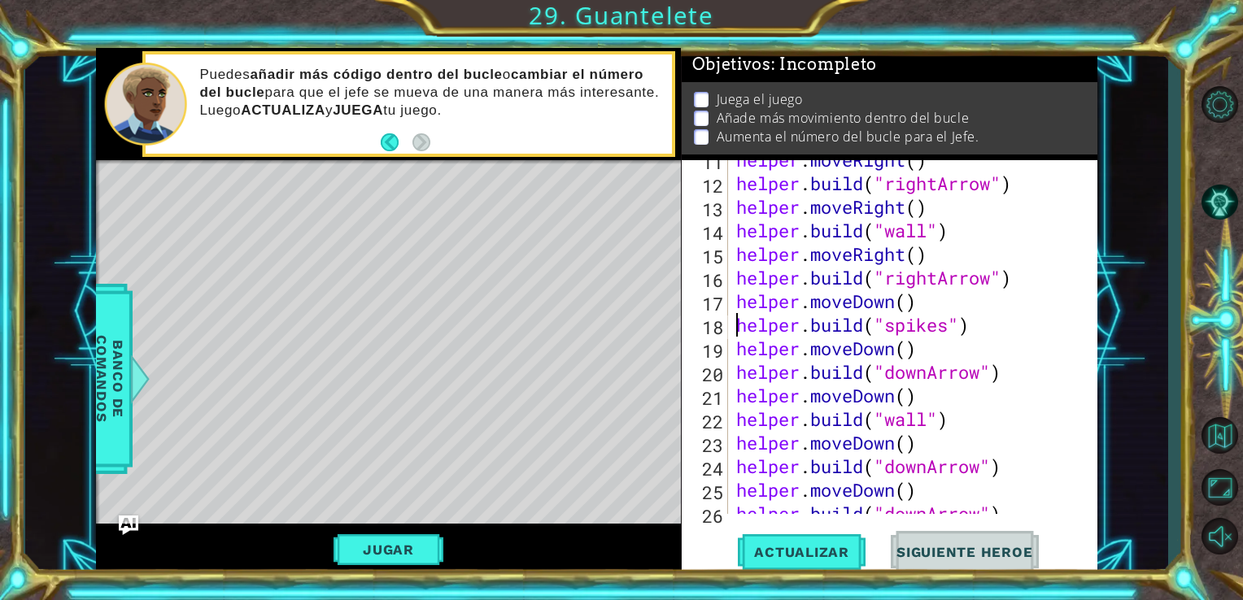
scroll to position [281, 0]
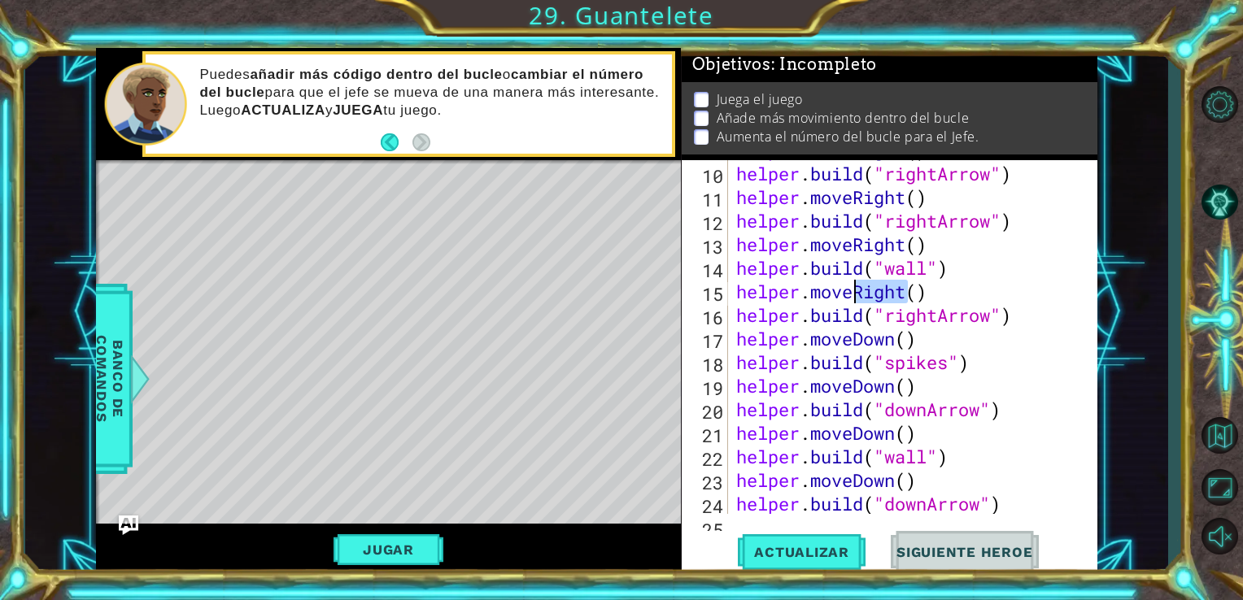
drag, startPoint x: 904, startPoint y: 291, endPoint x: 854, endPoint y: 291, distance: 49.6
click at [854, 291] on div "helper . moveRight ( ) helper . build ( "rightArrow" ) helper . moveRight ( ) h…" at bounding box center [911, 338] width 357 height 401
click at [857, 312] on div "helper.moveD own(steps) Presiona intro" at bounding box center [878, 334] width 307 height 59
type textarea "helper.moveDown"
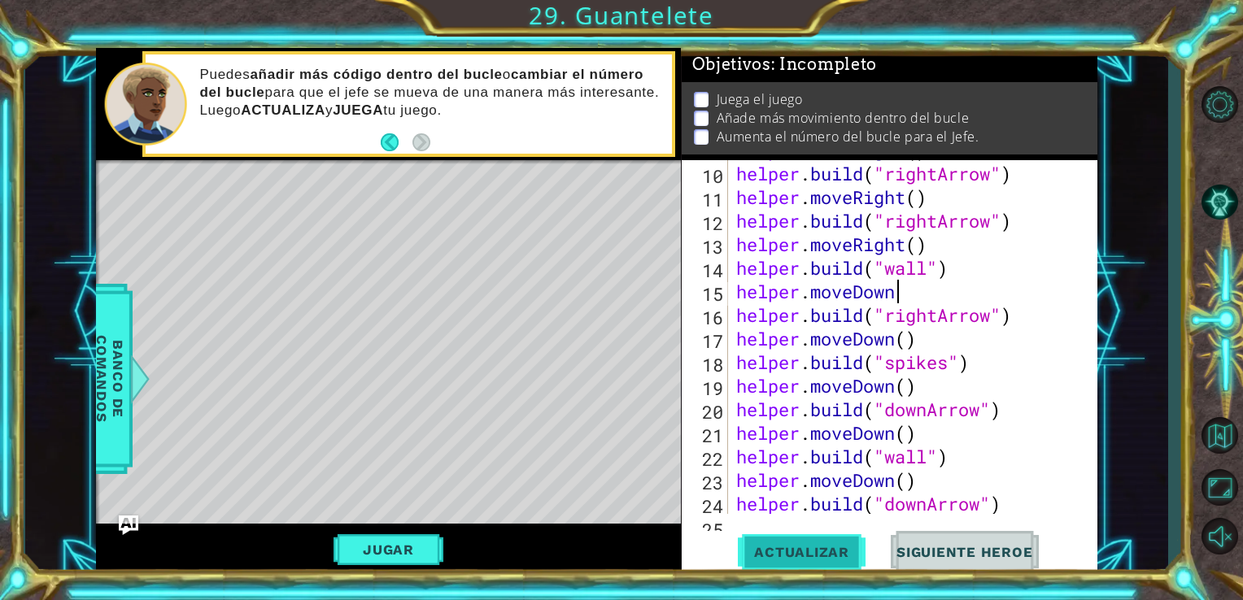
click at [827, 561] on button "Actualizar" at bounding box center [802, 551] width 128 height 41
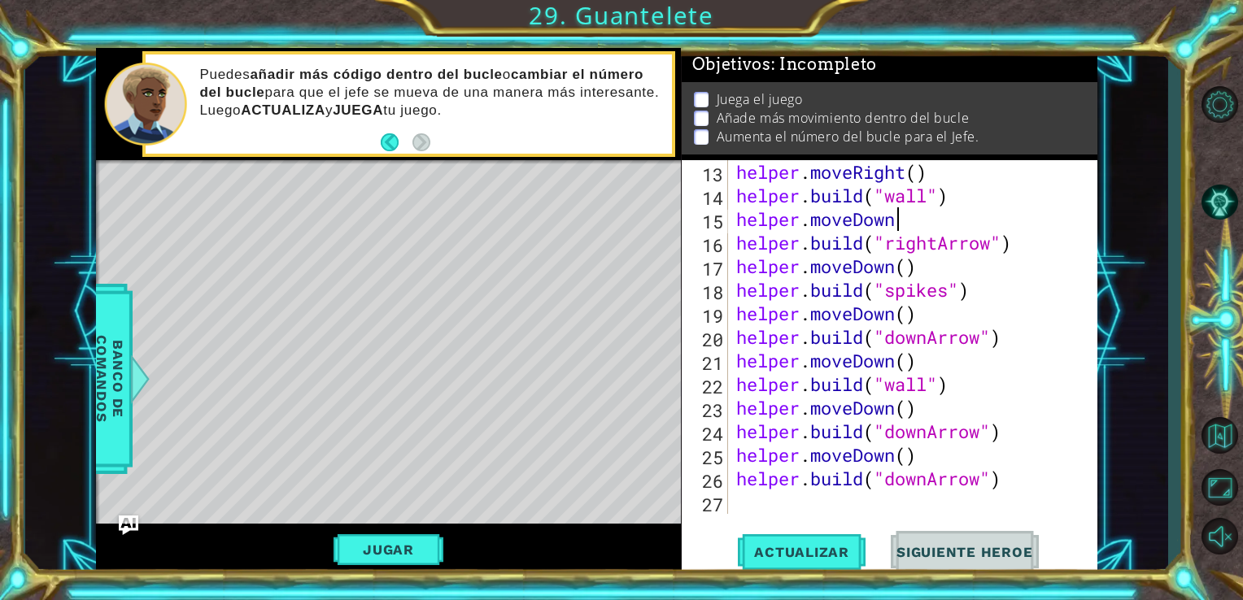
scroll to position [354, 0]
click at [758, 499] on div "helper . moveRight ( ) helper . build ( "wall" ) helper . moveDown helper . bui…" at bounding box center [911, 360] width 357 height 401
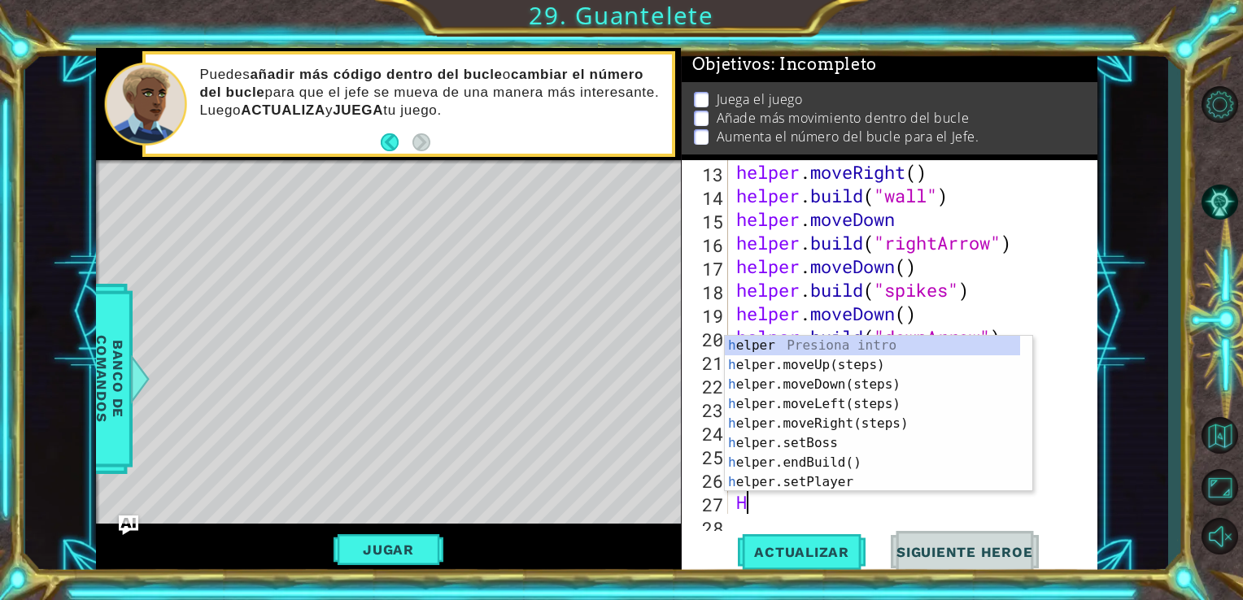
type textarea "HE"
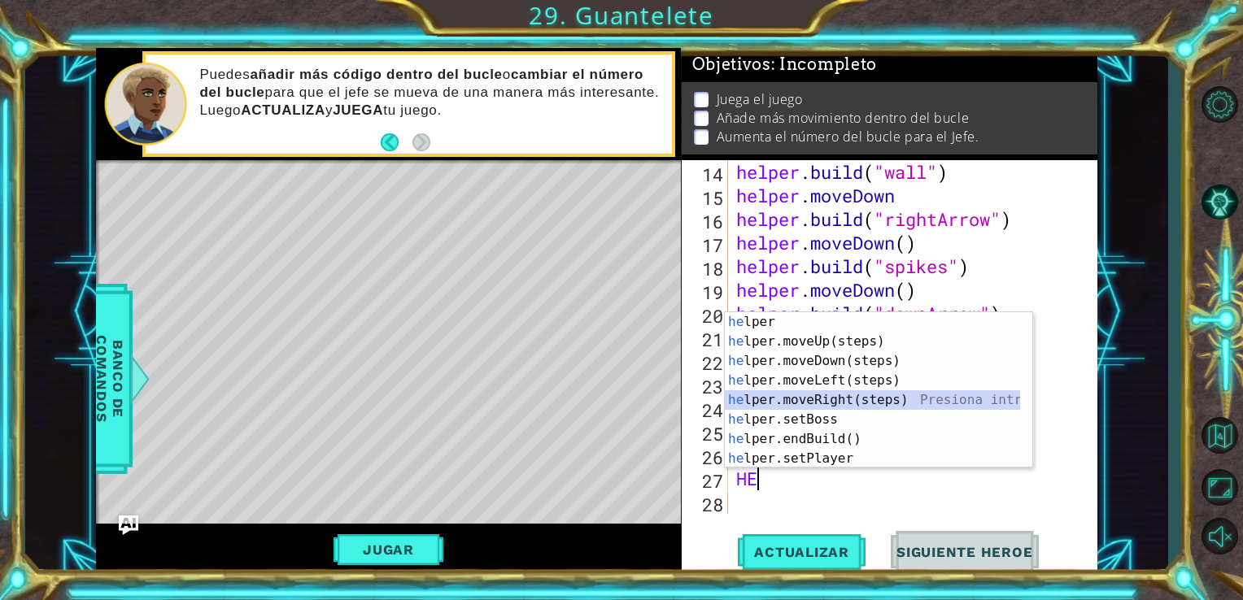
click at [820, 392] on div "he lper Presiona intro he lper.moveUp(steps) Presiona intro he lper.moveDown(st…" at bounding box center [872, 409] width 295 height 195
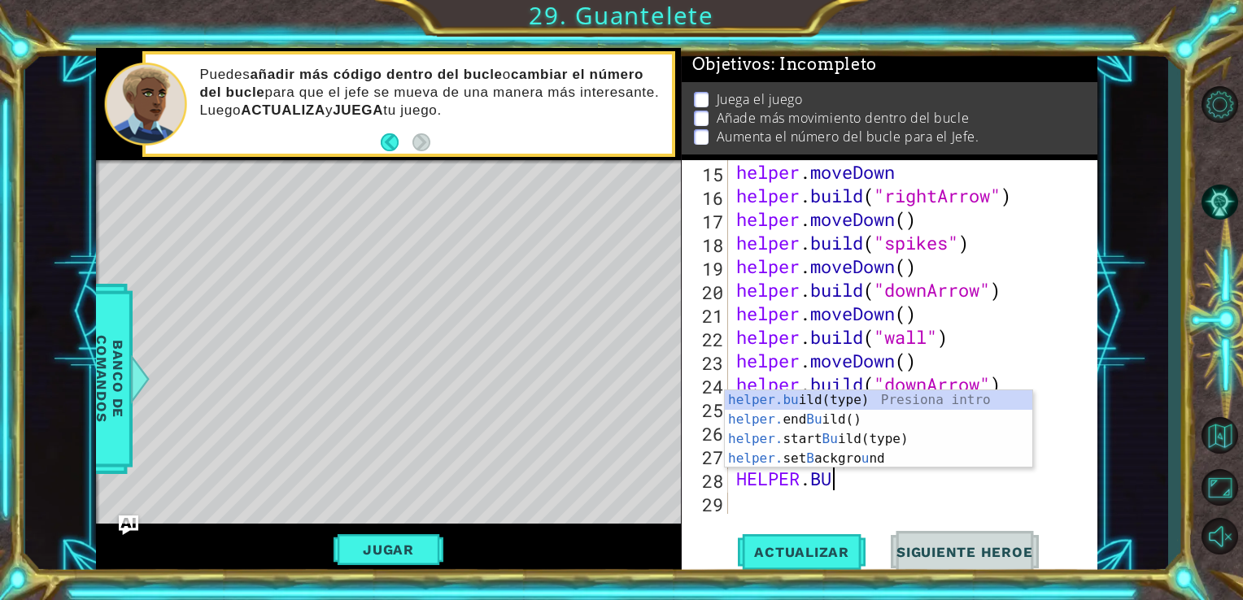
scroll to position [0, 3]
click at [836, 400] on div "helper.bu ild(type) Presiona intro helper. end Bu ild() Presiona intro helper. …" at bounding box center [878, 448] width 307 height 117
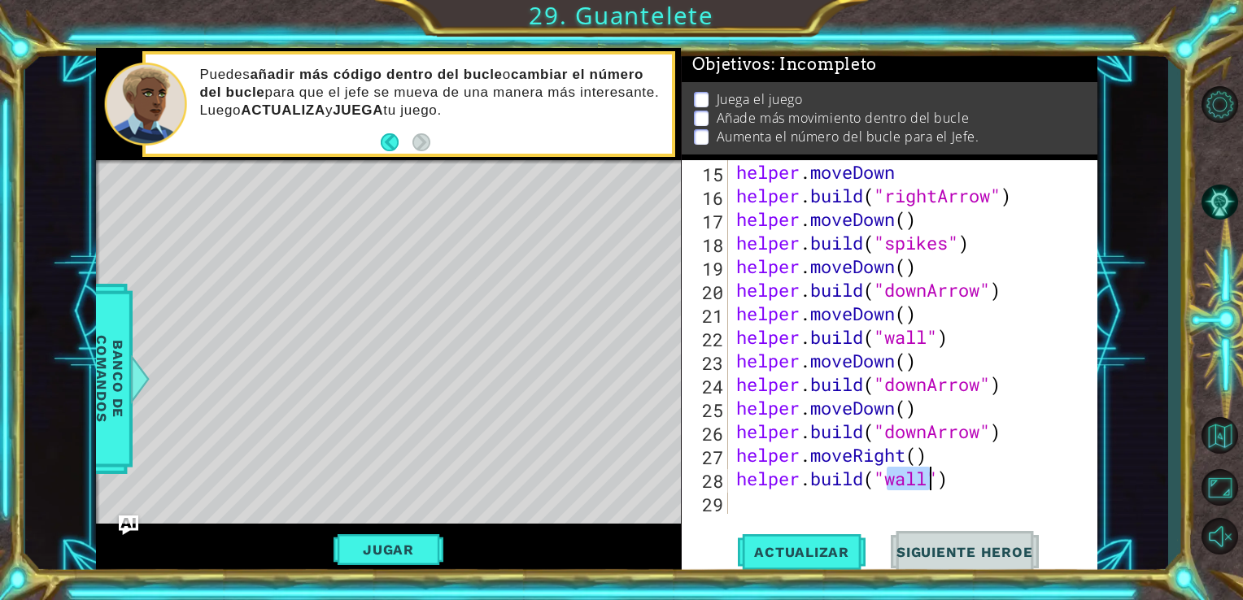
scroll to position [0, 7]
click at [892, 459] on div ""s pikes" Presiona intro" at bounding box center [1017, 478] width 307 height 59
click at [802, 532] on button "Actualizar" at bounding box center [802, 551] width 128 height 41
click at [803, 543] on button "Actualizar" at bounding box center [802, 551] width 128 height 41
click at [417, 537] on button "Jugar" at bounding box center [389, 549] width 110 height 31
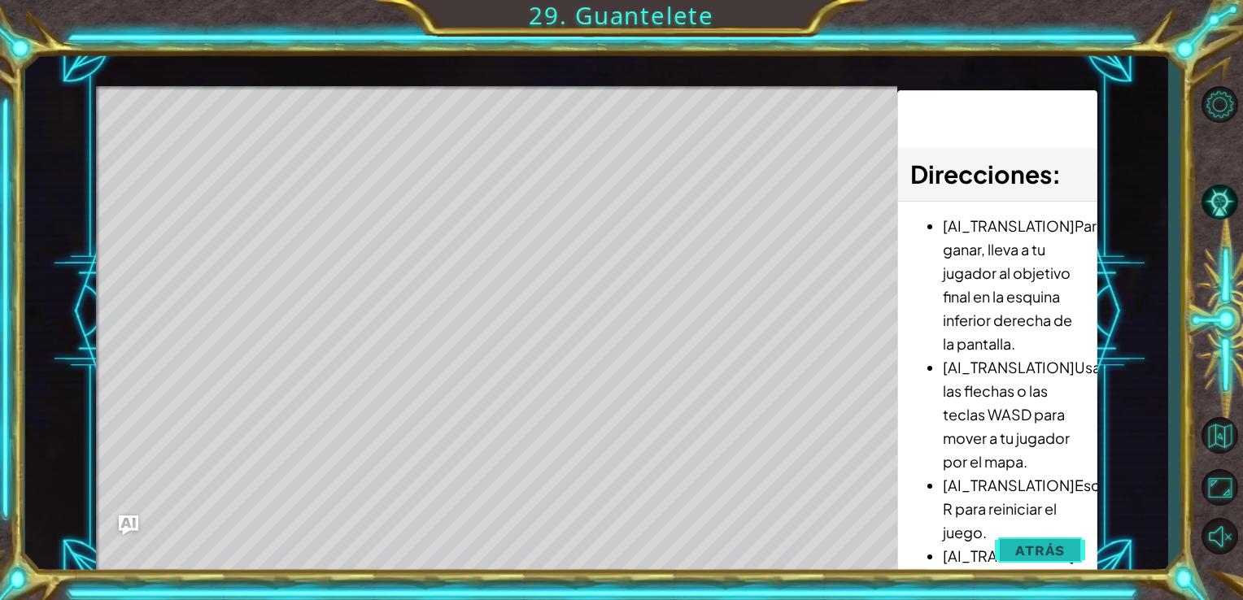
click at [1048, 547] on span "Atrás" at bounding box center [1040, 551] width 50 height 16
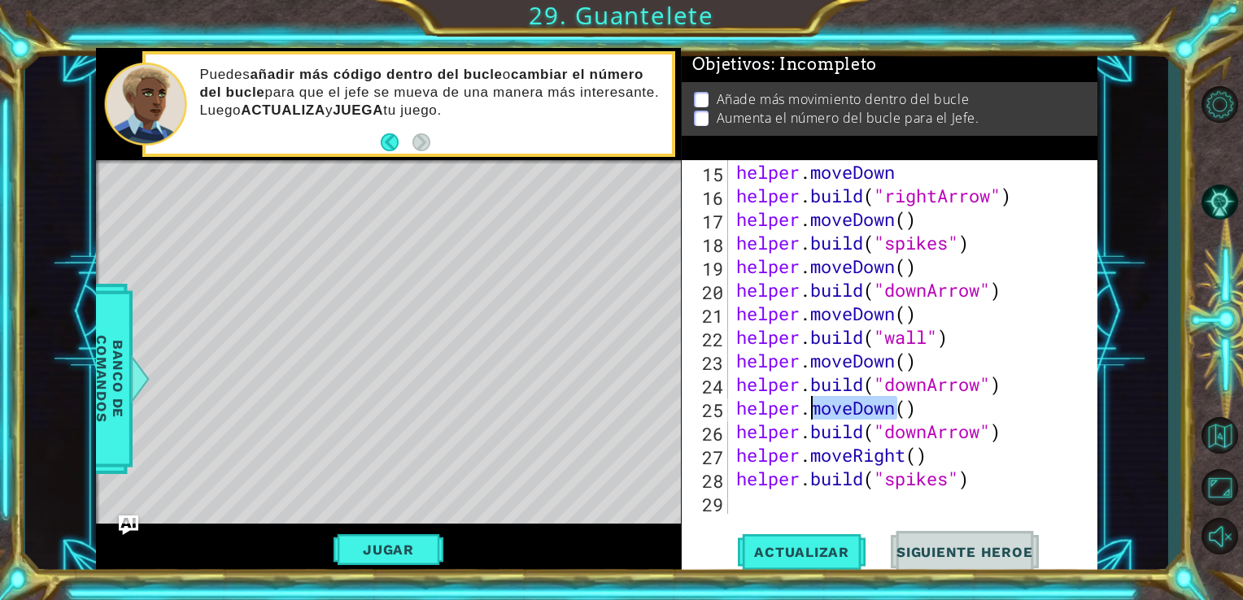
drag, startPoint x: 892, startPoint y: 414, endPoint x: 812, endPoint y: 417, distance: 80.6
click at [812, 417] on div "helper . moveDown helper . build ( "rightArrow" ) helper . moveDown ( ) helper …" at bounding box center [911, 360] width 357 height 401
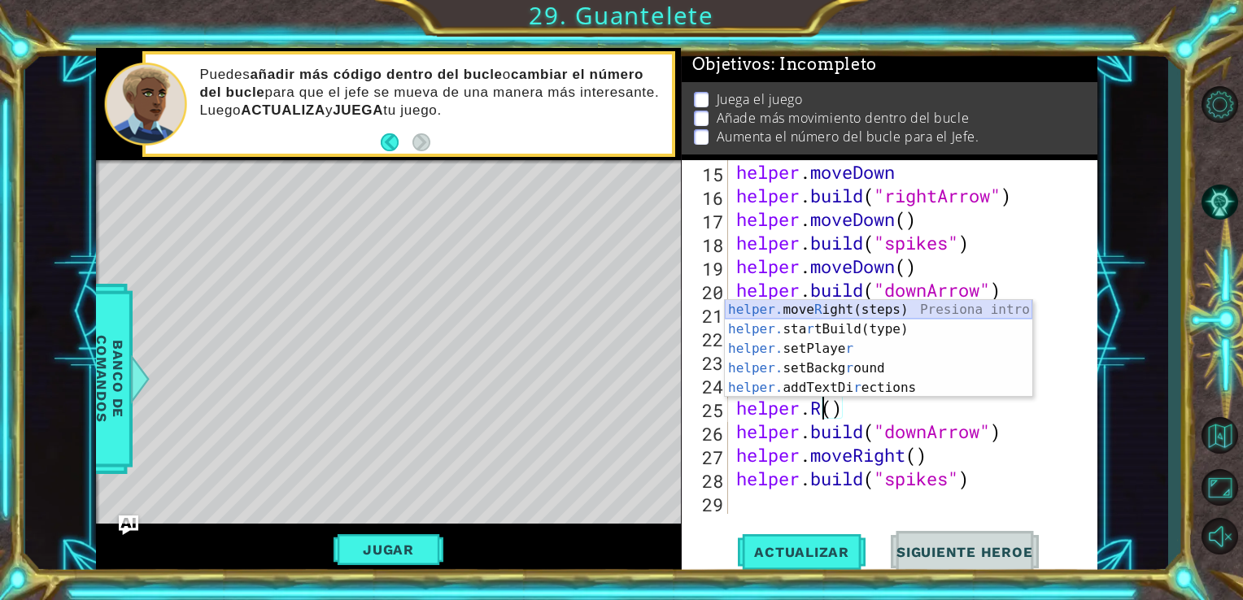
click at [809, 302] on div "helper. move R ight(steps) Presiona intro helper. sta r tBuild(type) Presiona i…" at bounding box center [878, 368] width 307 height 137
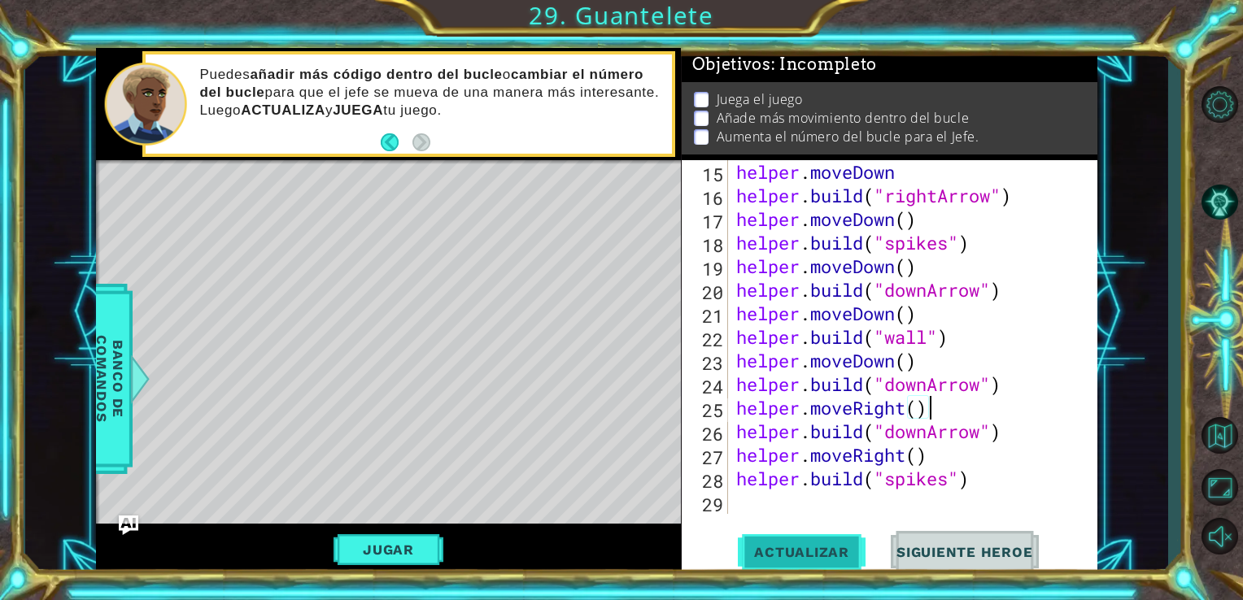
click at [814, 551] on span "Actualizar" at bounding box center [802, 552] width 128 height 16
drag, startPoint x: 895, startPoint y: 366, endPoint x: 857, endPoint y: 363, distance: 38.4
click at [857, 363] on div "helper . moveDown helper . build ( "rightArrow" ) helper . moveDown ( ) helper …" at bounding box center [911, 360] width 357 height 401
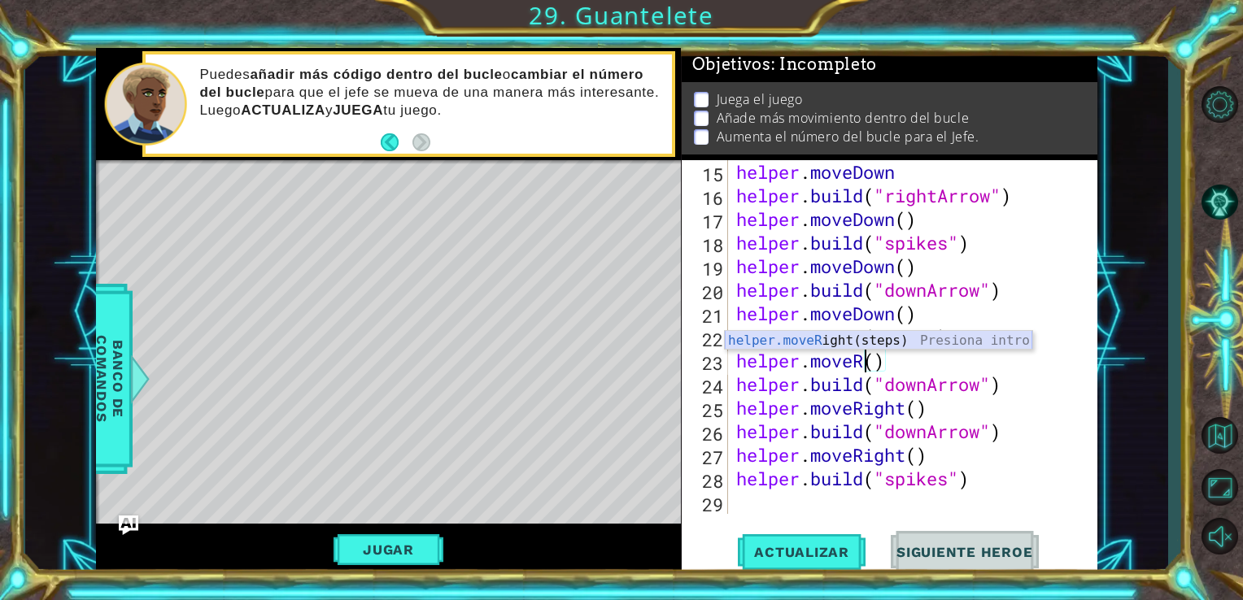
click at [816, 344] on div "helper.moveR ight(steps) Presiona intro" at bounding box center [878, 360] width 307 height 59
click at [855, 332] on div "helper . moveDown helper . build ( "rightArrow" ) helper . moveDown ( ) helper …" at bounding box center [911, 360] width 357 height 401
click at [911, 367] on div "helper . moveDown helper . build ( "rightArrow" ) helper . moveDown ( ) helper …" at bounding box center [911, 360] width 357 height 401
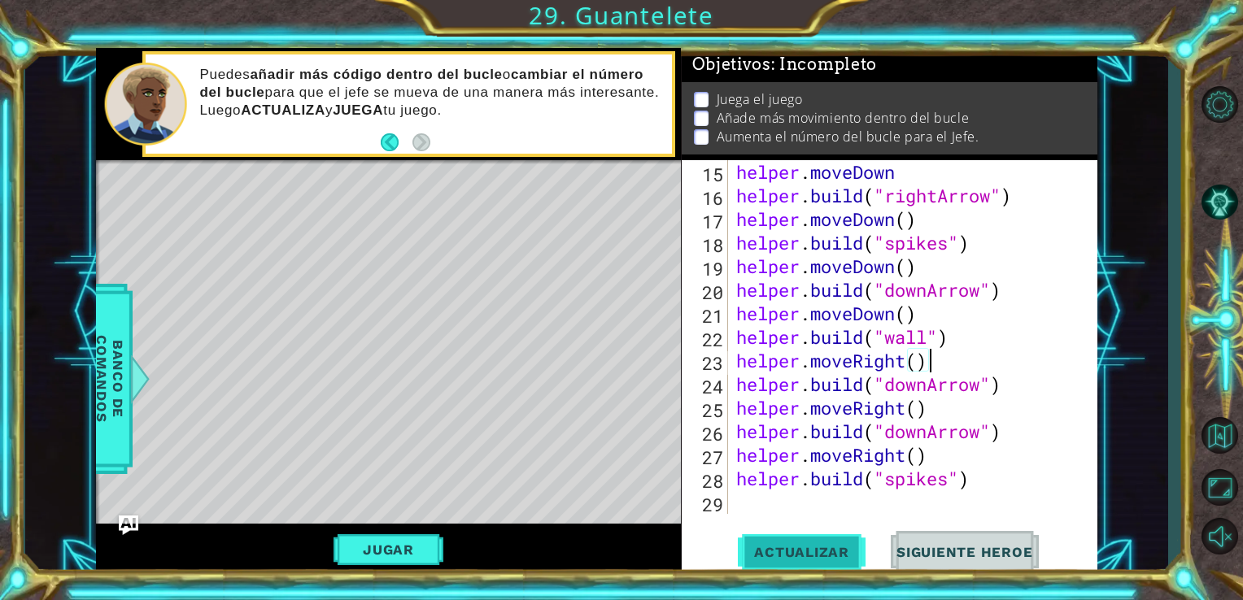
click at [836, 531] on button "Actualizar" at bounding box center [802, 551] width 128 height 41
click at [975, 485] on div "helper . moveDown helper . build ( "rightArrow" ) helper . moveDown ( ) helper …" at bounding box center [911, 360] width 357 height 401
type textarea "[DOMAIN_NAME]("spikes")"
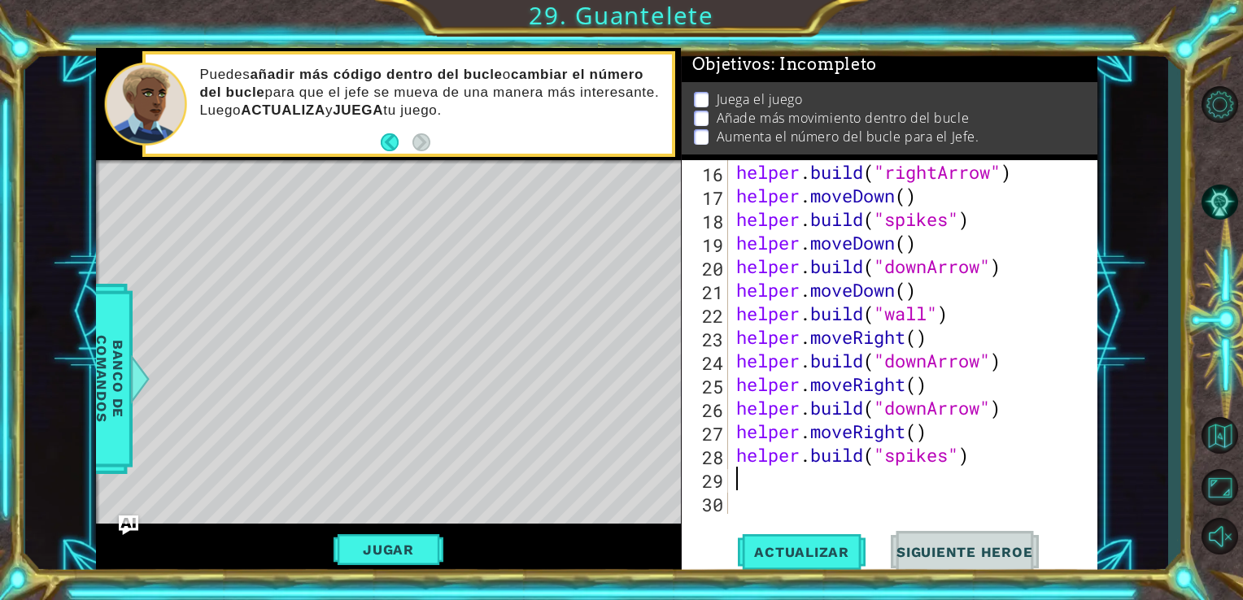
scroll to position [424, 0]
type textarea "h"
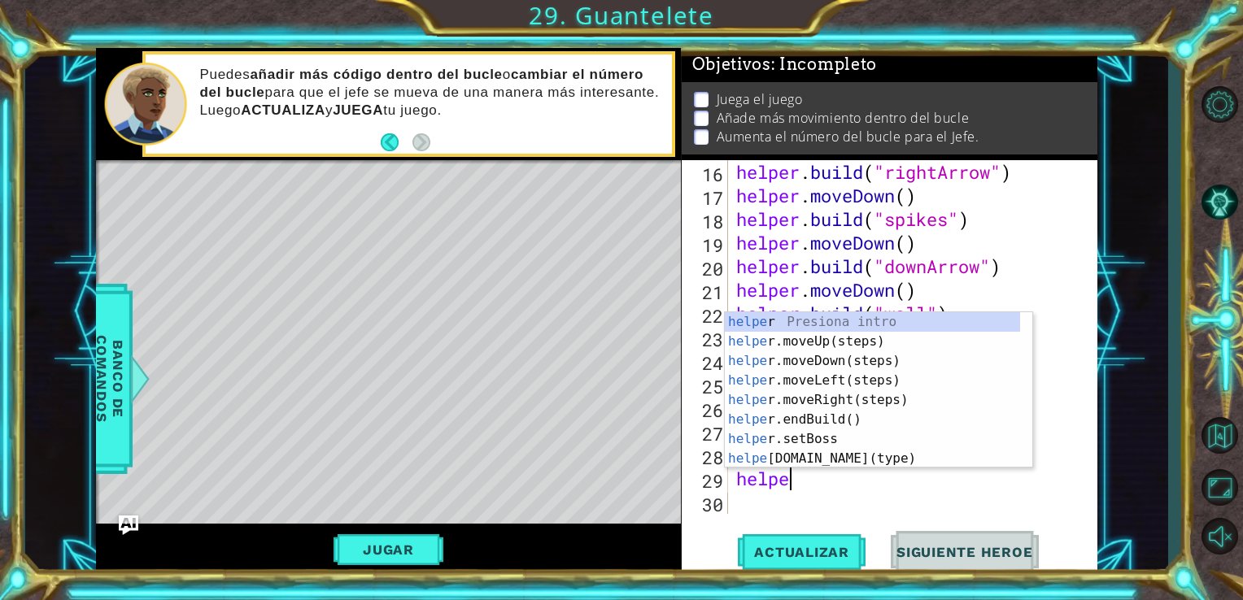
scroll to position [0, 2]
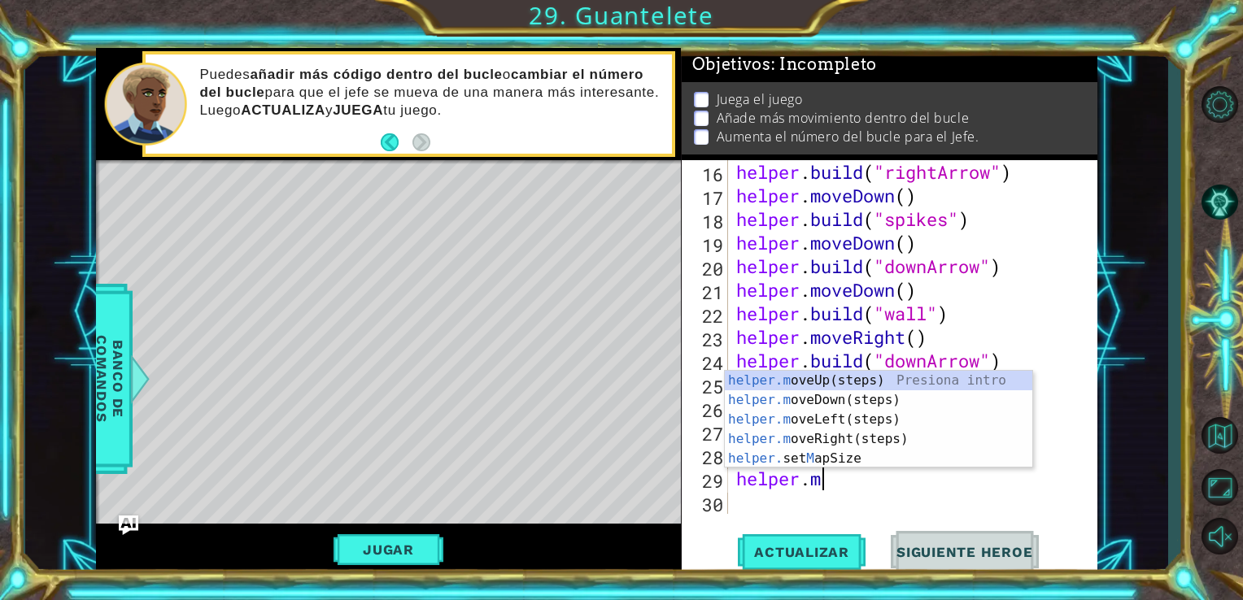
type textarea "[DOMAIN_NAME]"
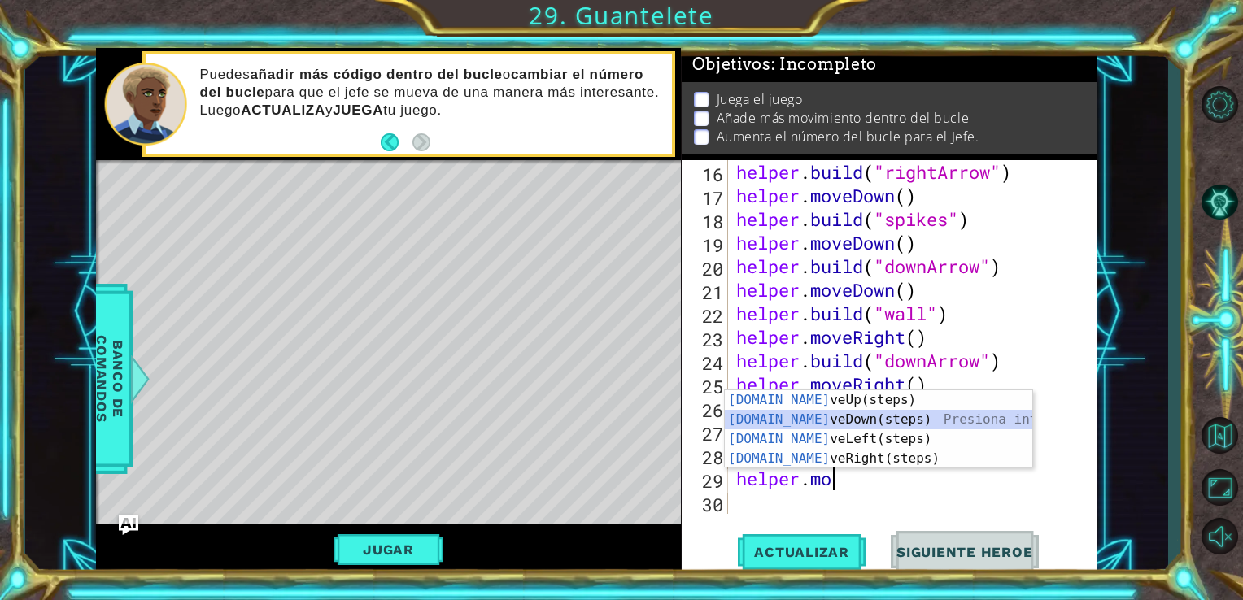
click at [899, 422] on div "[DOMAIN_NAME] veUp(steps) Presiona intro [DOMAIN_NAME] veDown(steps) Presiona i…" at bounding box center [878, 448] width 307 height 117
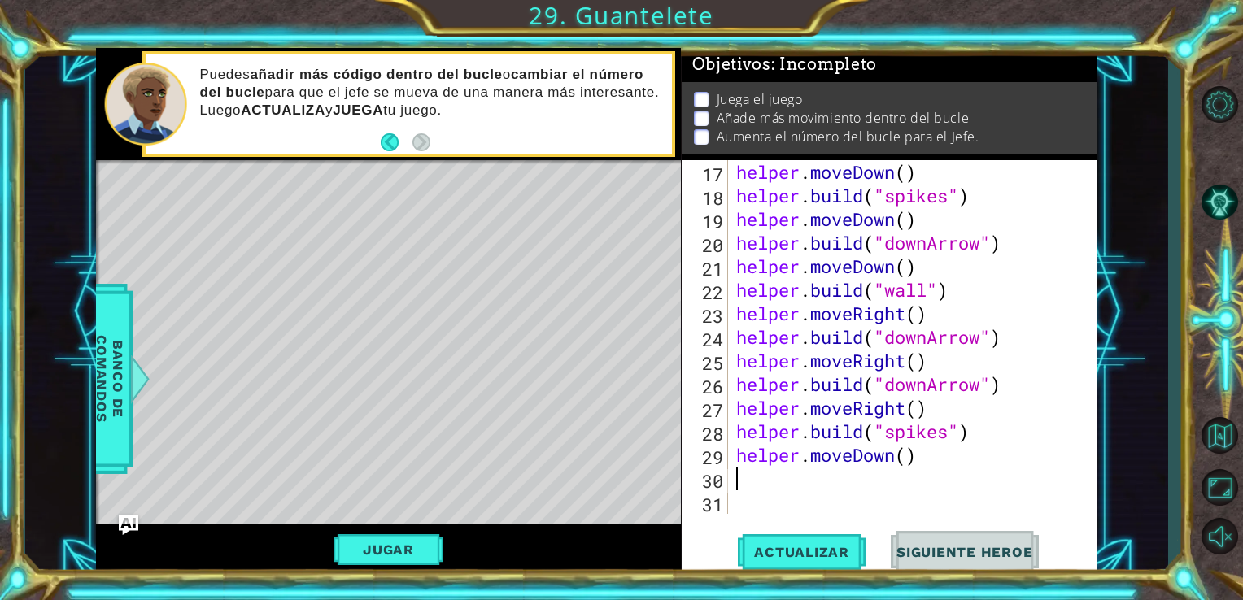
click at [901, 486] on div "helper . moveDown ( ) helper . build ( "spikes" ) helper . moveDown ( ) helper …" at bounding box center [911, 360] width 357 height 401
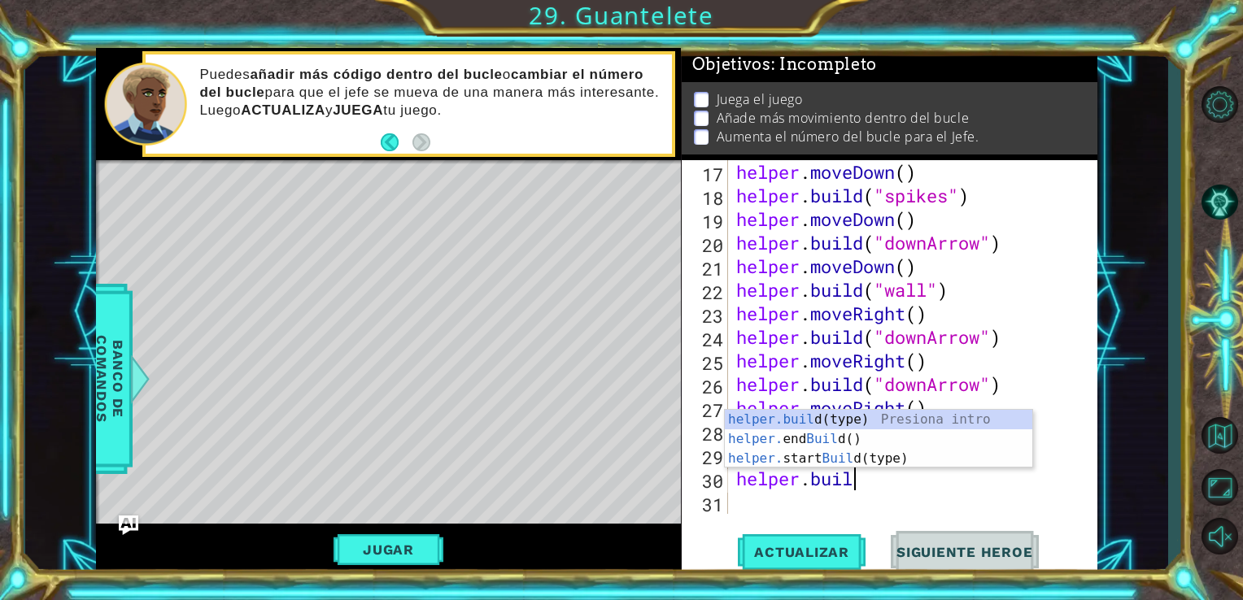
scroll to position [0, 4]
click at [908, 421] on div "helper.buil d(type) Presiona intro helper. end Buil d() Presiona intro helper. …" at bounding box center [878, 459] width 307 height 98
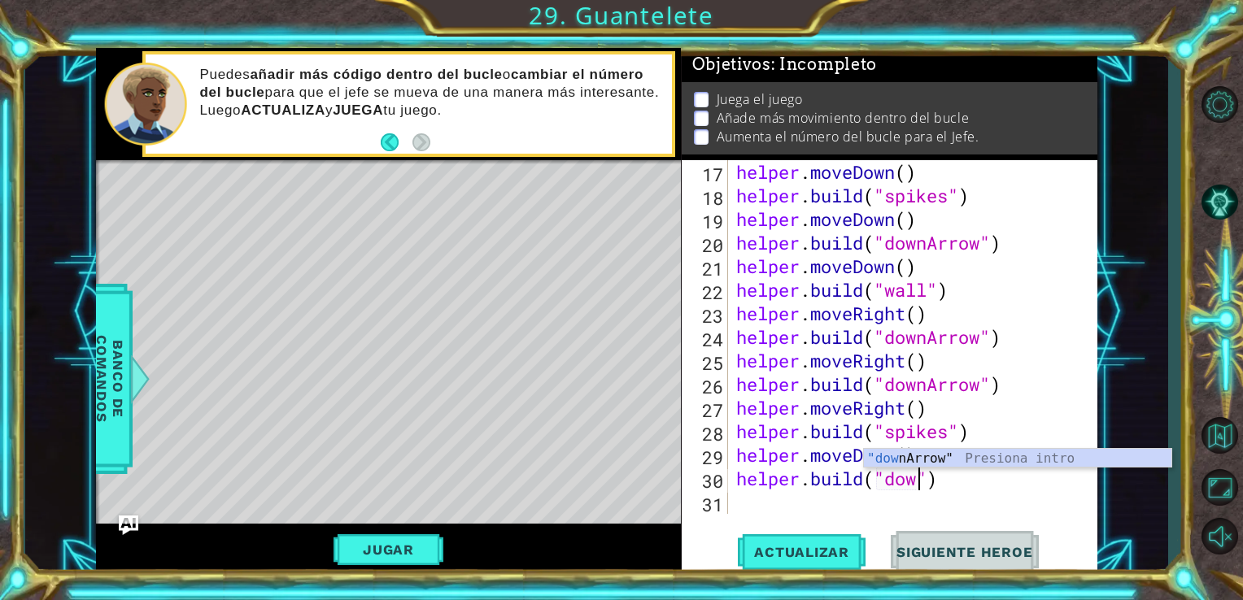
scroll to position [0, 7]
click at [934, 448] on body "1 ההההההההההההההההההההההההההההההההההההההההההההההההההההההההההההההההההההההההההההה…" at bounding box center [621, 300] width 1243 height 600
click at [914, 486] on div "helper . moveDown ( ) helper . build ( "spikes" ) helper . moveDown ( ) helper …" at bounding box center [911, 360] width 357 height 401
click at [945, 455] on div ""down Arrow" Presiona intro" at bounding box center [1017, 478] width 307 height 59
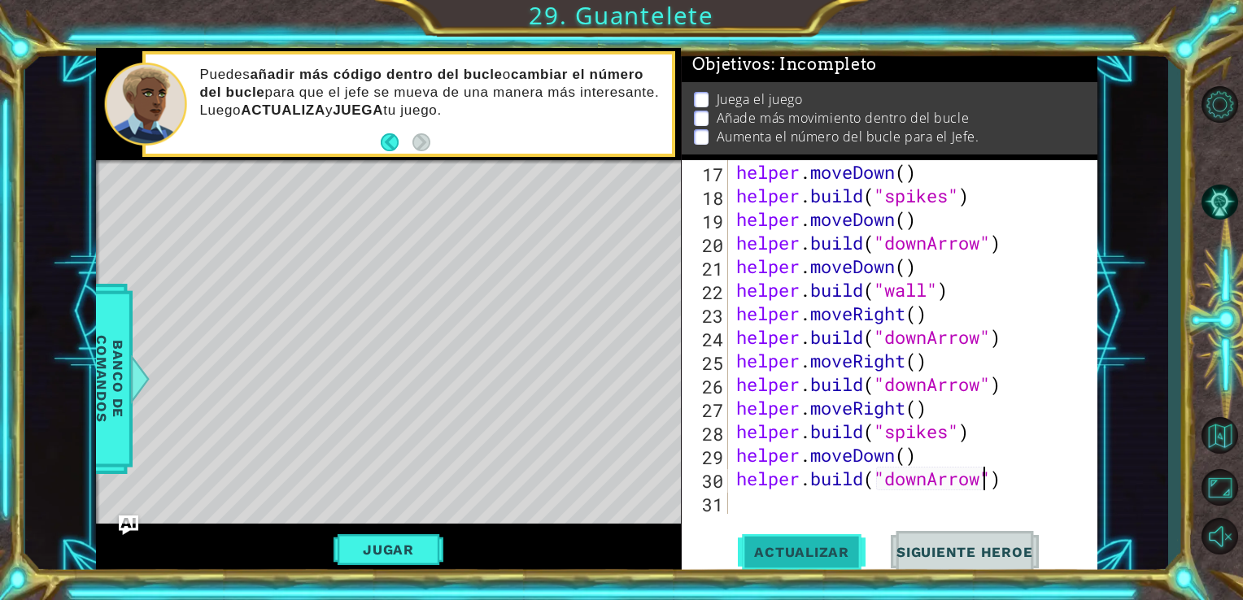
click at [831, 539] on button "Actualizar" at bounding box center [802, 551] width 128 height 41
click at [411, 542] on button "Jugar" at bounding box center [389, 549] width 110 height 31
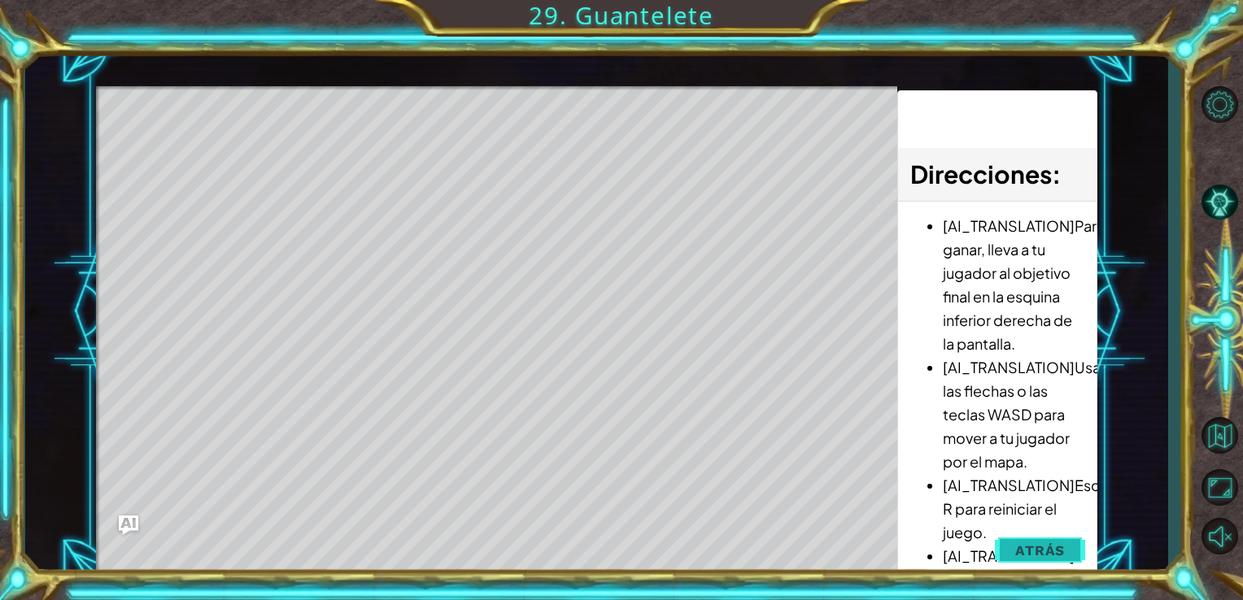
click at [1032, 551] on span "Atrás" at bounding box center [1040, 551] width 50 height 16
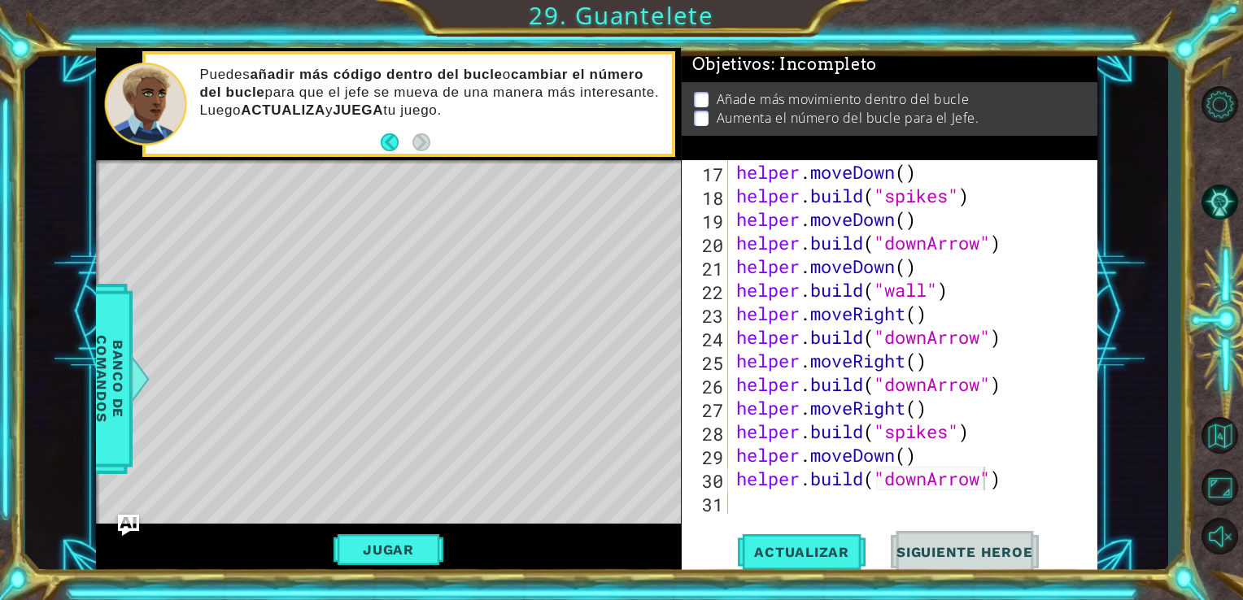
click at [124, 522] on img "Ask AI" at bounding box center [127, 525] width 21 height 21
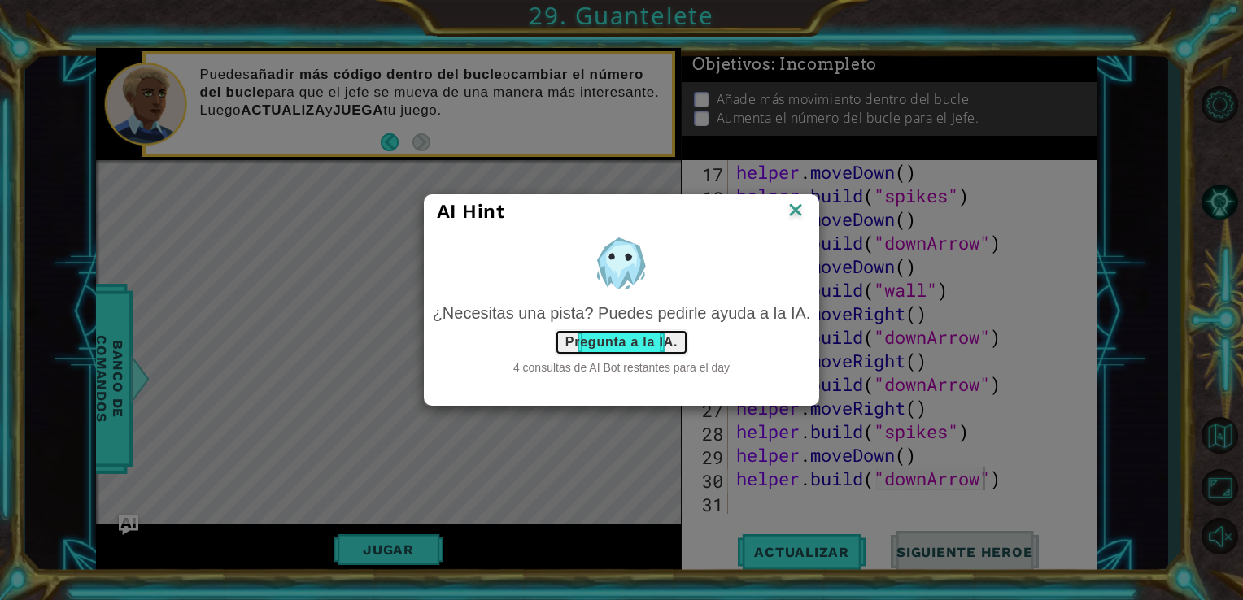
click at [651, 338] on button "Pregunta a la IA." at bounding box center [621, 342] width 133 height 26
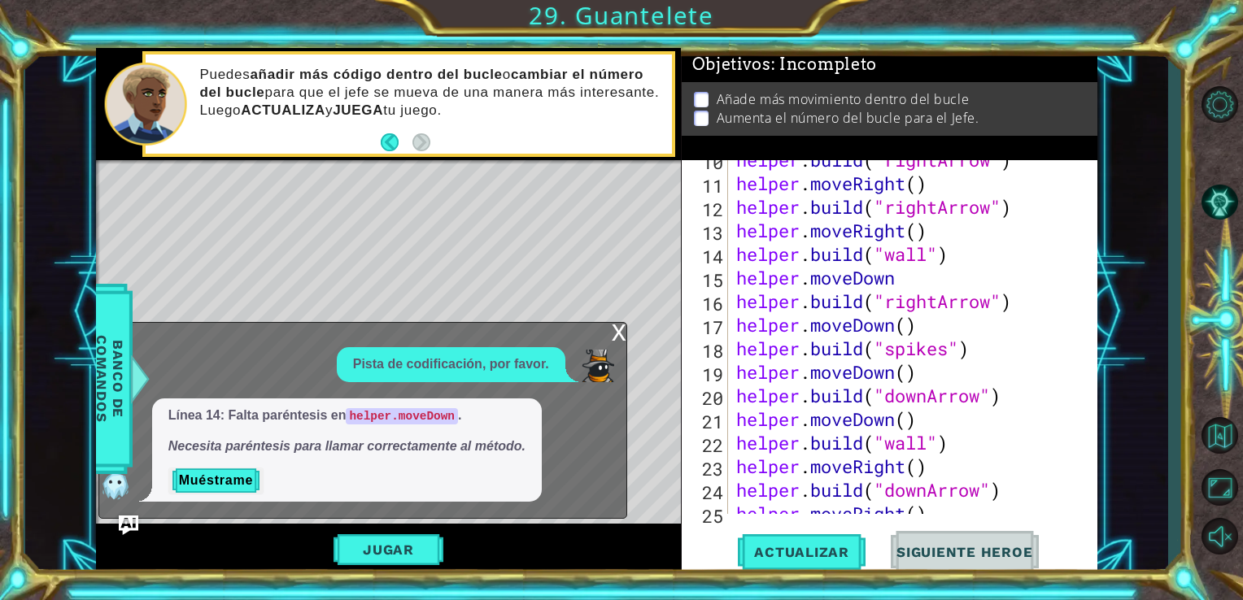
scroll to position [294, 0]
click at [901, 281] on div "helper . build ( "rightArrow" ) helper . moveRight ( ) helper . build ( "rightA…" at bounding box center [911, 349] width 357 height 401
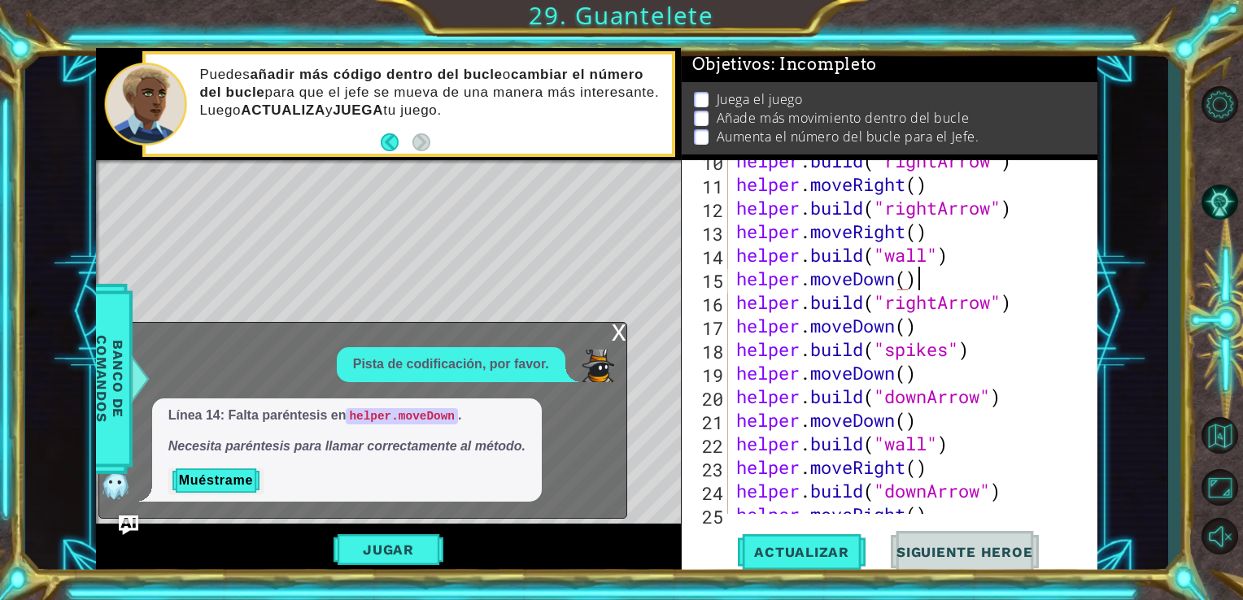
scroll to position [0, 7]
type textarea "helper.moveDown()"
click at [140, 528] on div "Jugar" at bounding box center [389, 550] width 586 height 53
click at [131, 526] on img "Ask AI" at bounding box center [127, 525] width 21 height 21
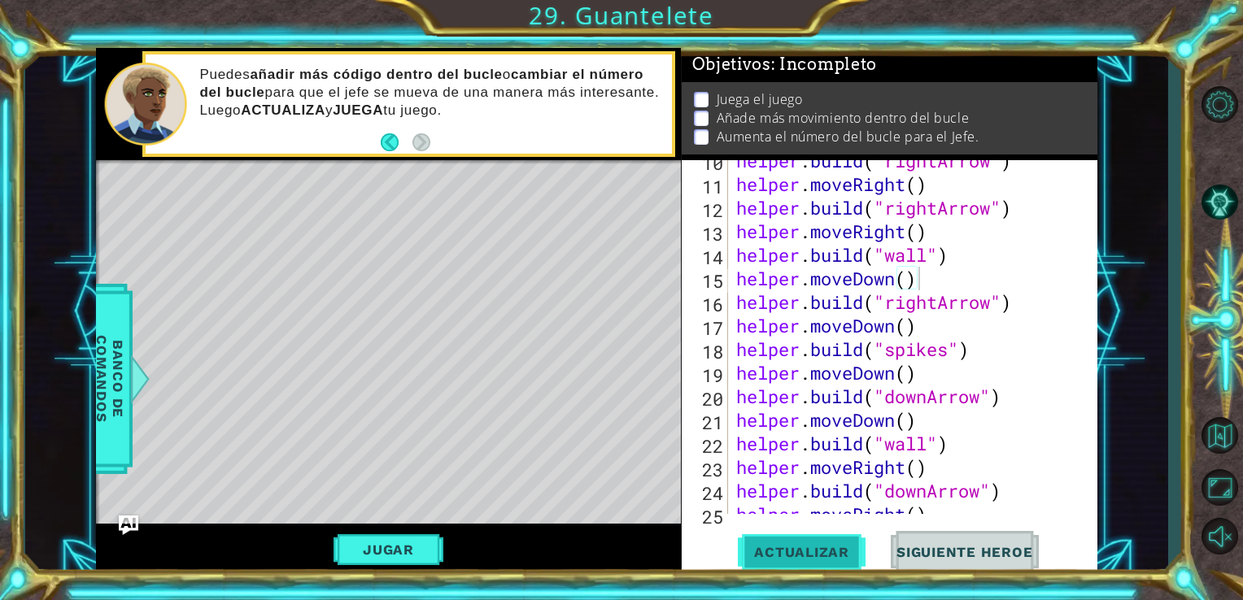
click at [759, 547] on span "Actualizar" at bounding box center [802, 552] width 128 height 16
click at [393, 559] on button "Jugar" at bounding box center [389, 549] width 110 height 31
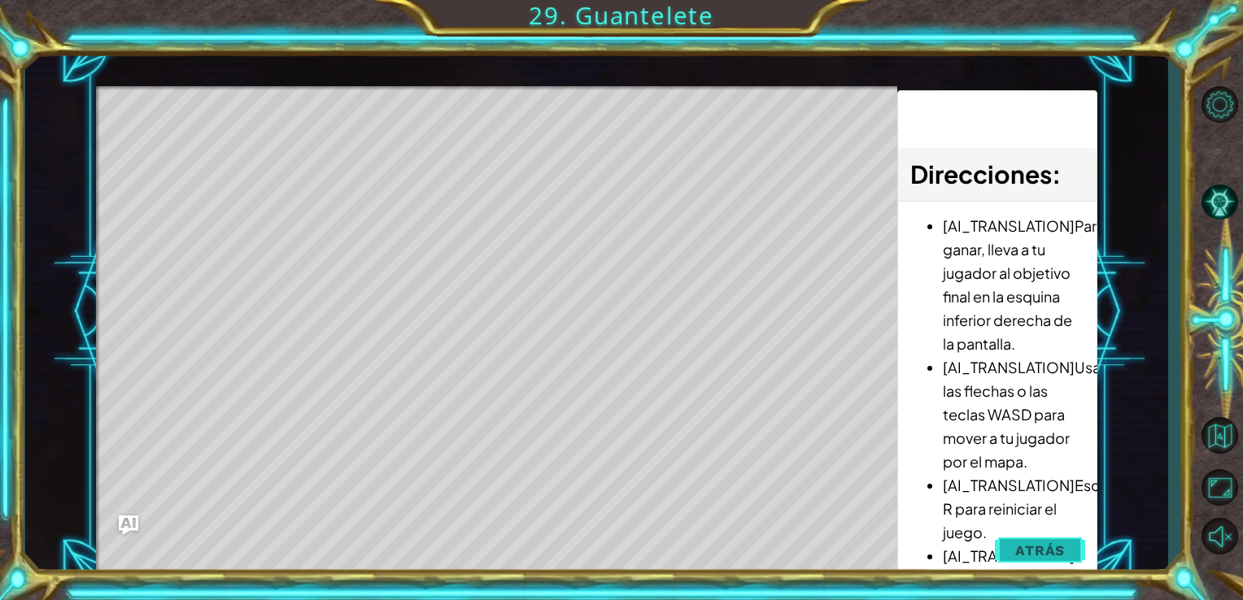
click at [998, 552] on button "Atrás" at bounding box center [1040, 550] width 90 height 33
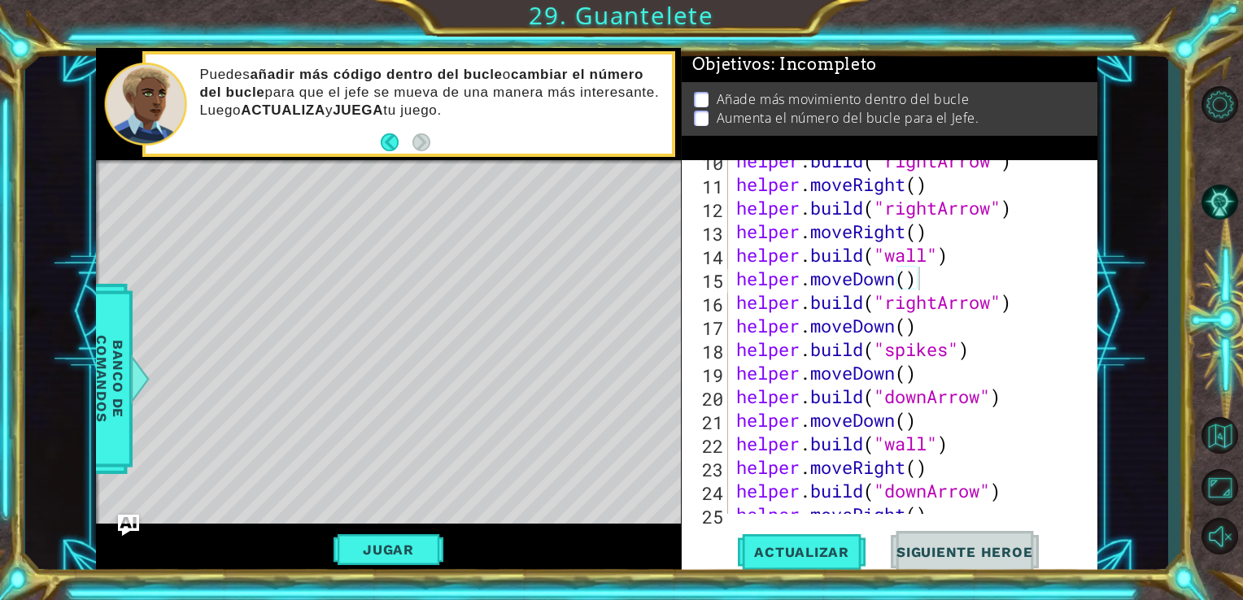
click at [126, 529] on img "Ask AI" at bounding box center [127, 525] width 21 height 21
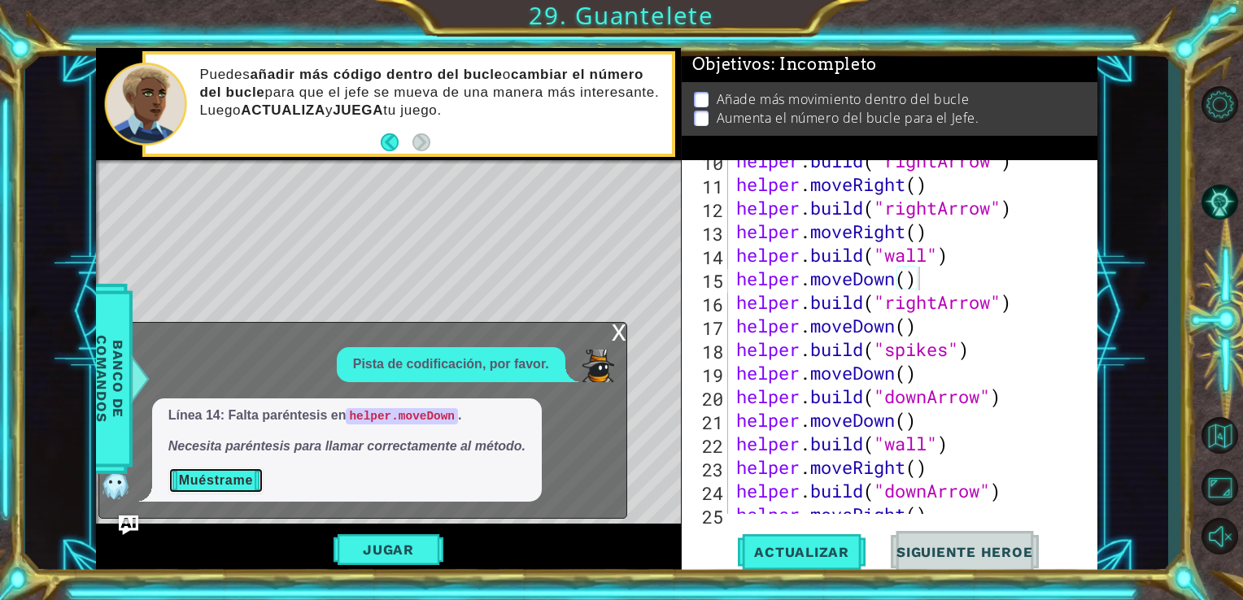
click at [205, 475] on button "Muéstrame" at bounding box center [215, 481] width 95 height 26
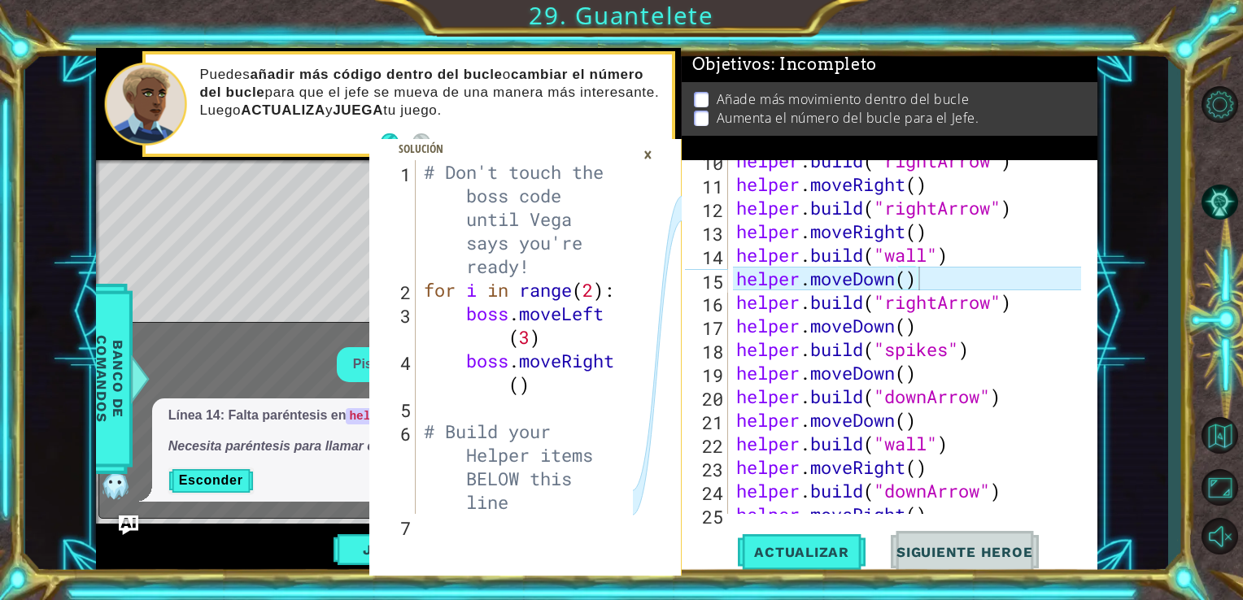
click at [385, 494] on div "6" at bounding box center [394, 469] width 43 height 94
click at [335, 457] on div "Línea 14: Falta paréntesis en helper.moveDown . Necesita paréntesis para llamar…" at bounding box center [347, 451] width 390 height 104
click at [651, 151] on div "×" at bounding box center [647, 155] width 25 height 28
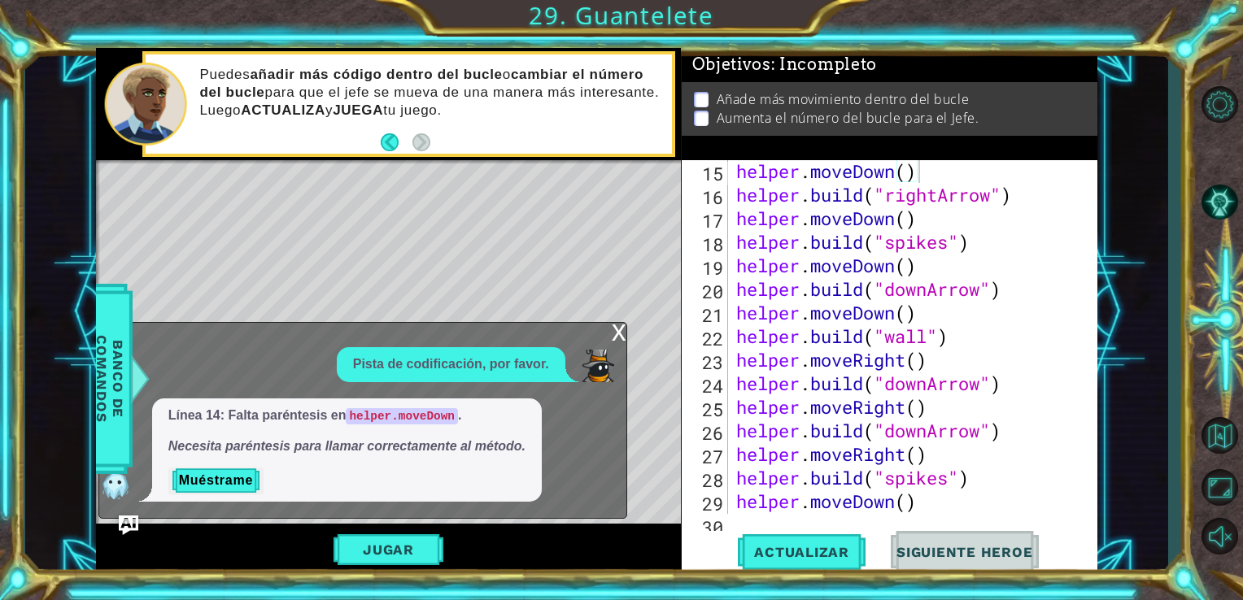
scroll to position [448, 0]
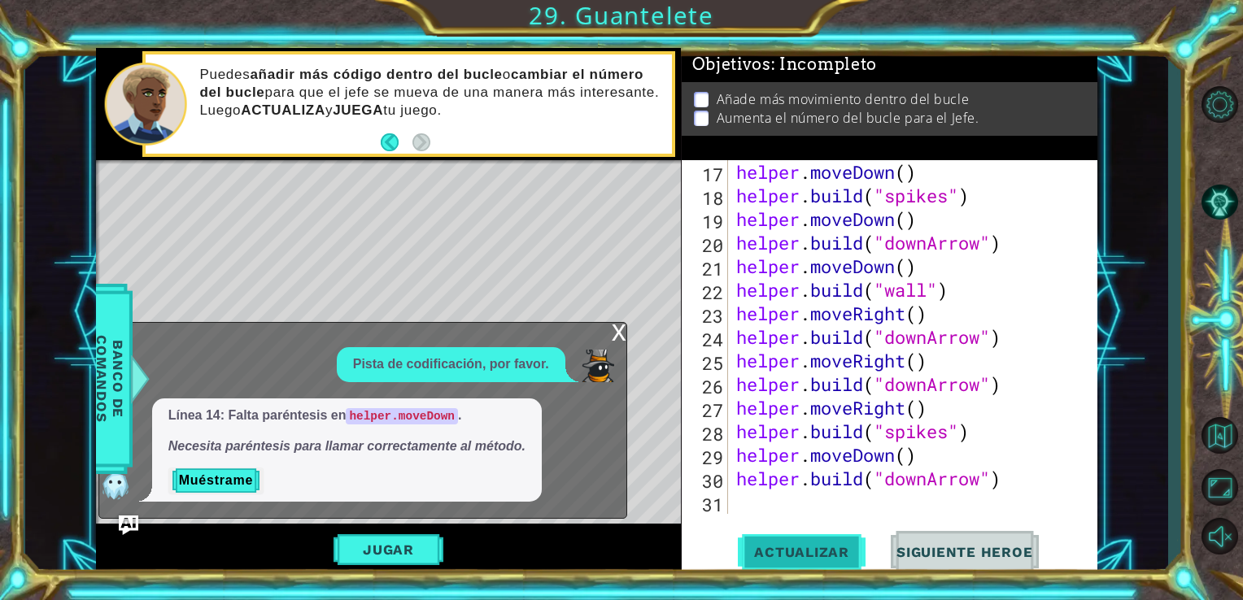
click at [806, 558] on span "Actualizar" at bounding box center [802, 552] width 128 height 16
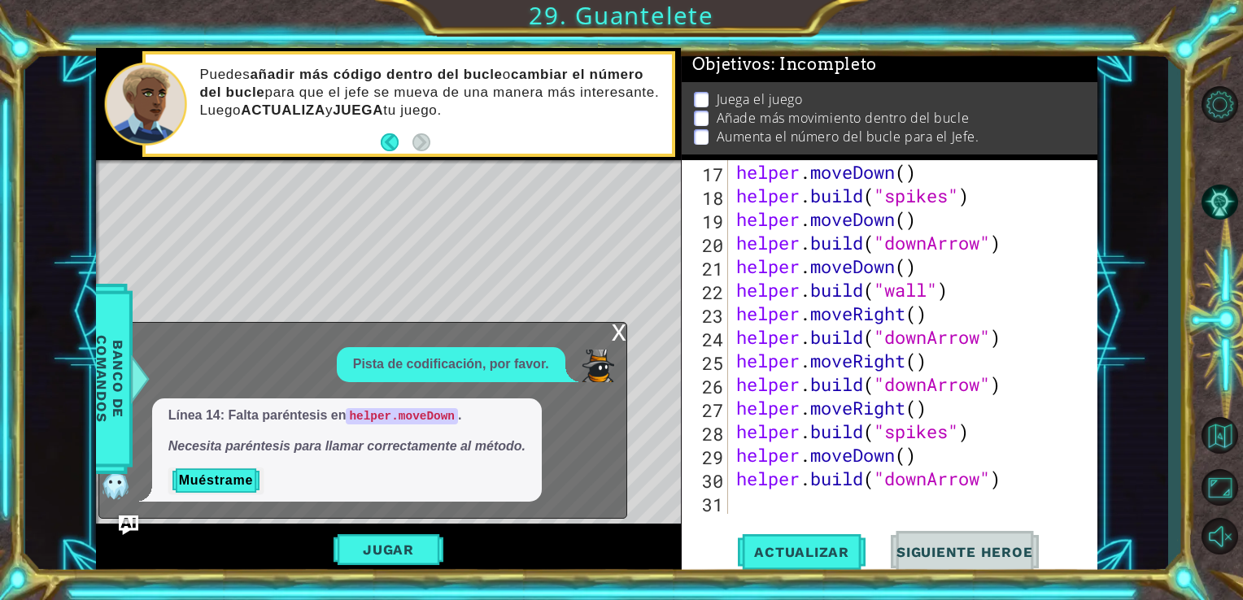
drag, startPoint x: 806, startPoint y: 558, endPoint x: 937, endPoint y: 540, distance: 132.2
click at [937, 540] on div "Actualizar Siguiente Heroe" at bounding box center [894, 551] width 417 height 41
click at [937, 540] on button "Siguiente Heroe" at bounding box center [964, 555] width 169 height 41
click at [622, 330] on div "x" at bounding box center [619, 331] width 15 height 16
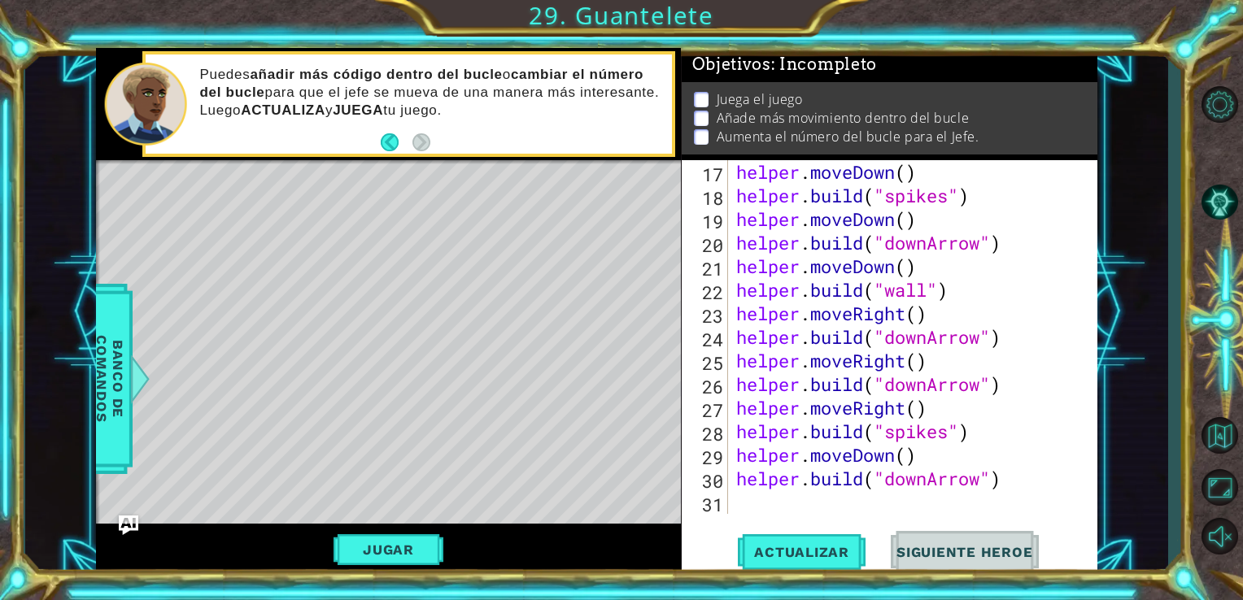
scroll to position [14, 0]
click at [844, 482] on div "helper . moveDown ( ) helper . build ( "spikes" ) helper . moveDown ( ) helper …" at bounding box center [911, 360] width 357 height 401
click at [897, 456] on div "helper . moveDown ( ) helper . build ( "spikes" ) helper . moveDown ( ) helper …" at bounding box center [911, 360] width 357 height 401
drag, startPoint x: 897, startPoint y: 456, endPoint x: 857, endPoint y: 449, distance: 41.3
click at [857, 449] on div "helper . moveDown ( ) helper . build ( "spikes" ) helper . moveDown ( ) helper …" at bounding box center [911, 360] width 357 height 401
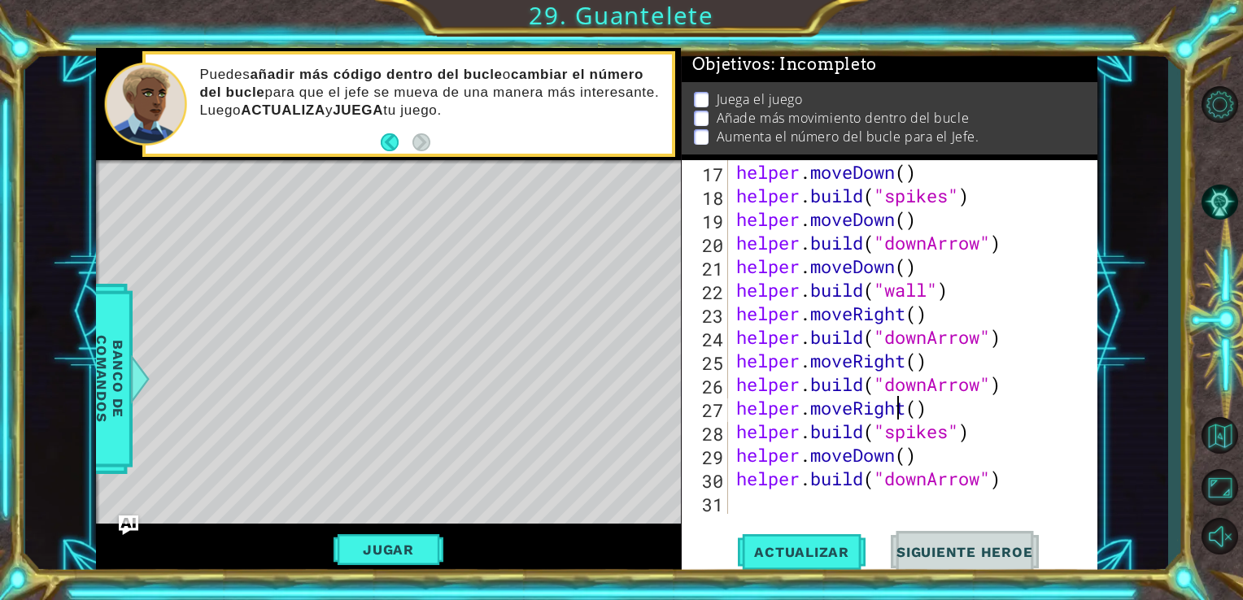
click at [897, 407] on div "helper . moveDown ( ) helper . build ( "spikes" ) helper . moveDown ( ) helper …" at bounding box center [911, 360] width 357 height 401
click at [905, 408] on div "helper . moveDown ( ) helper . build ( "spikes" ) helper . moveDown ( ) helper …" at bounding box center [911, 360] width 357 height 401
drag, startPoint x: 905, startPoint y: 408, endPoint x: 853, endPoint y: 405, distance: 52.2
click at [853, 405] on div "helper . moveDown ( ) helper . build ( "spikes" ) helper . moveDown ( ) helper …" at bounding box center [911, 360] width 357 height 401
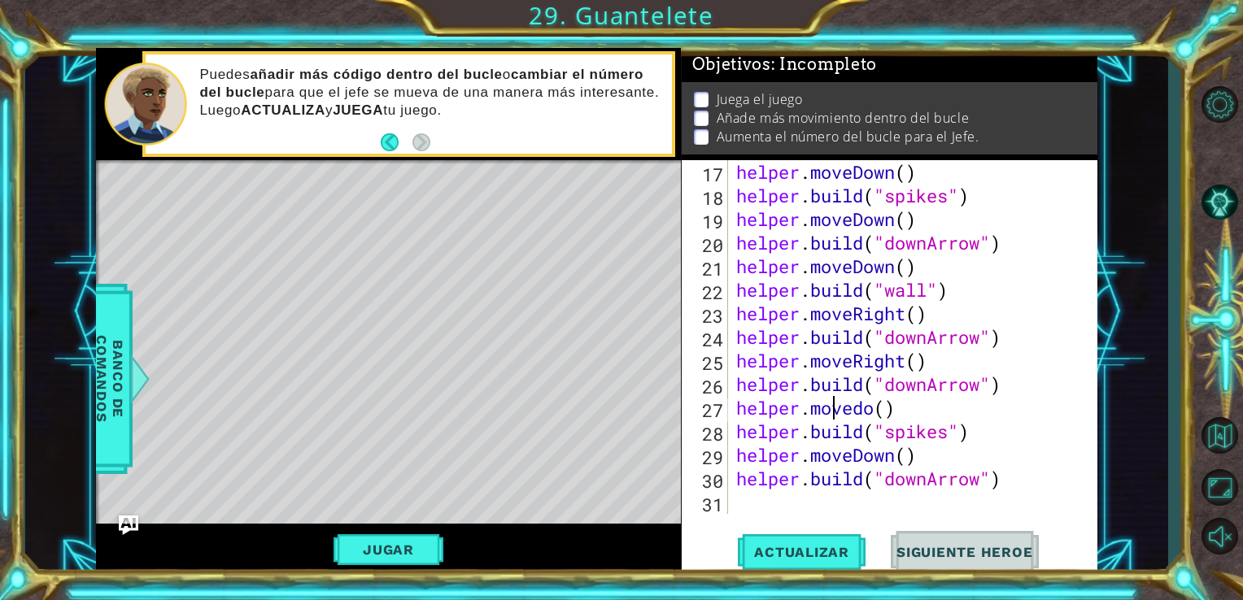
click at [836, 398] on div "helper . moveDown ( ) helper . build ( "spikes" ) helper . moveDown ( ) helper …" at bounding box center [911, 360] width 357 height 401
click at [872, 412] on div "helper . moveDown ( ) helper . build ( "spikes" ) helper . moveDown ( ) helper …" at bounding box center [911, 360] width 357 height 401
click at [837, 390] on div "helper.moveDown (steps) Presiona intro" at bounding box center [878, 407] width 307 height 59
click at [822, 549] on span "Actualizar" at bounding box center [802, 552] width 128 height 16
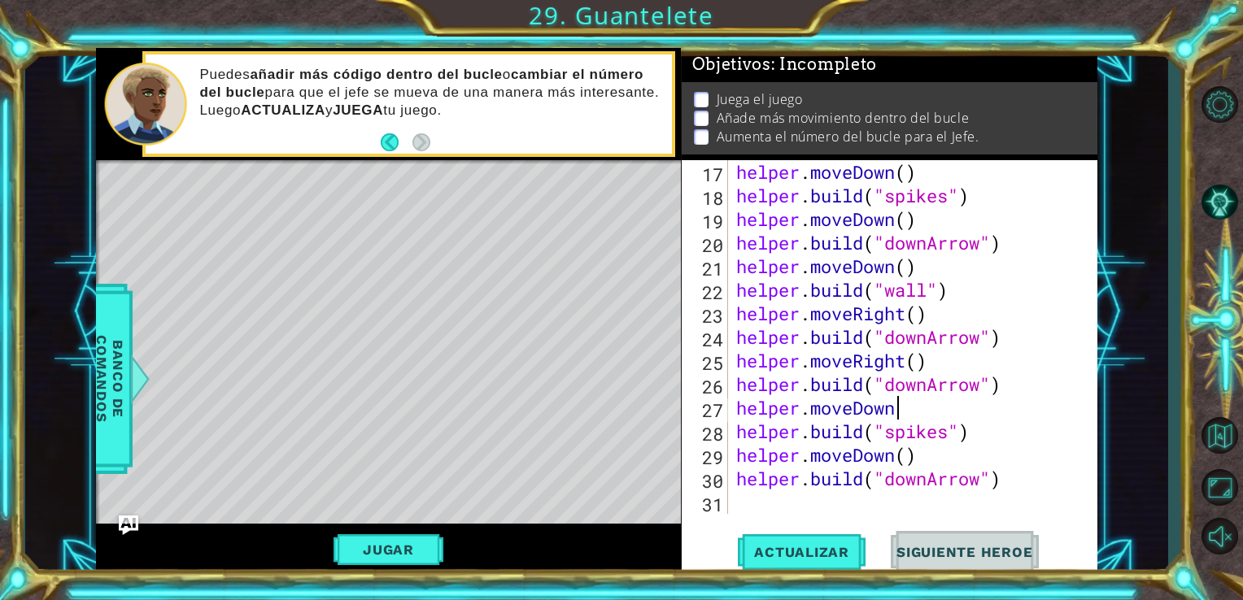
drag, startPoint x: 822, startPoint y: 549, endPoint x: 761, endPoint y: 528, distance: 63.8
click at [761, 528] on div "helper.moveDown 17 18 19 20 21 22 23 24 25 26 27 28 29 30 31 helper . moveDown …" at bounding box center [890, 368] width 417 height 416
click at [397, 548] on button "Jugar" at bounding box center [389, 549] width 110 height 31
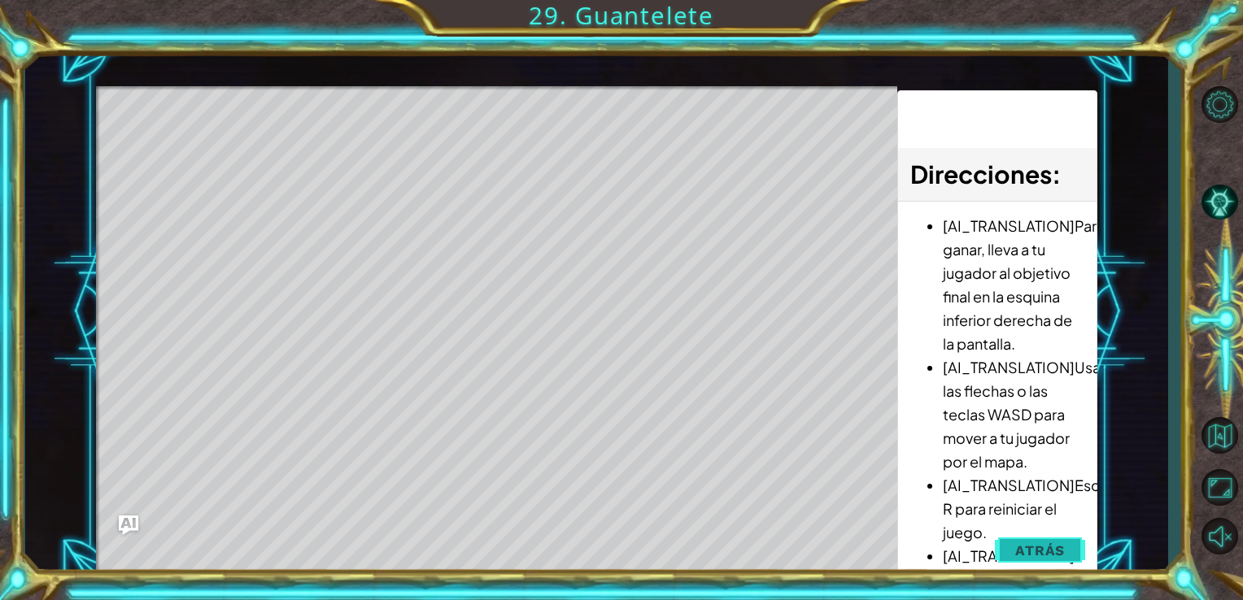
click at [1026, 556] on span "Atrás" at bounding box center [1040, 551] width 50 height 16
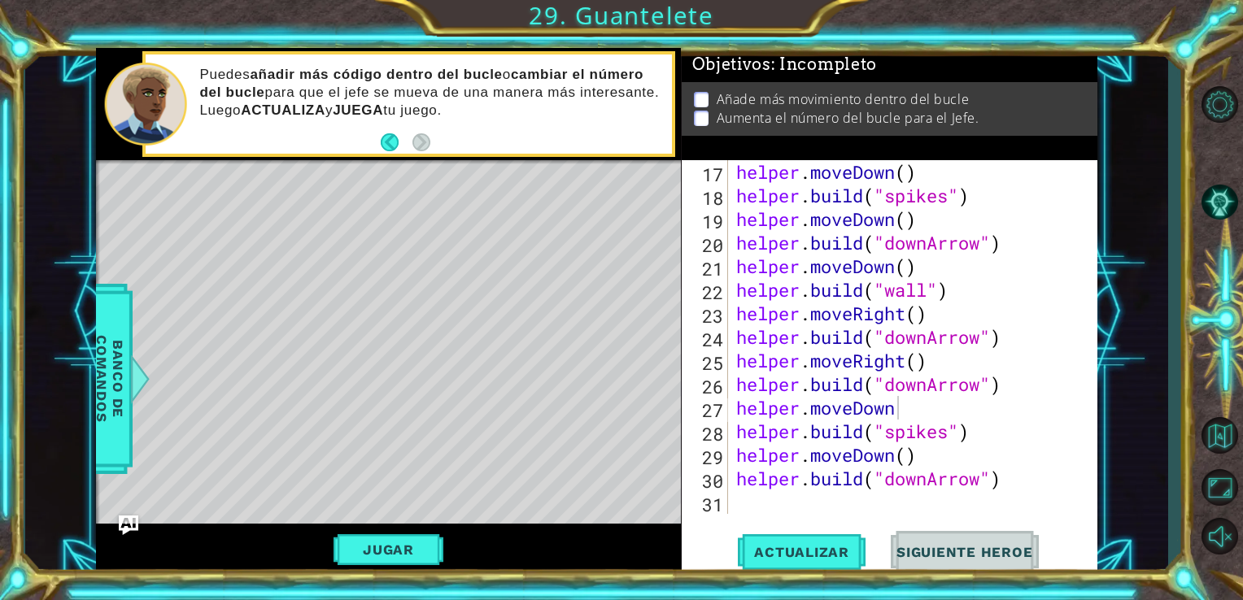
scroll to position [0, 0]
click at [879, 525] on div "helper.moveDown 17 18 19 20 21 22 23 24 25 26 27 28 29 30 31 helper . moveDown …" at bounding box center [890, 368] width 417 height 416
click at [127, 521] on img "Ask AI" at bounding box center [127, 525] width 21 height 21
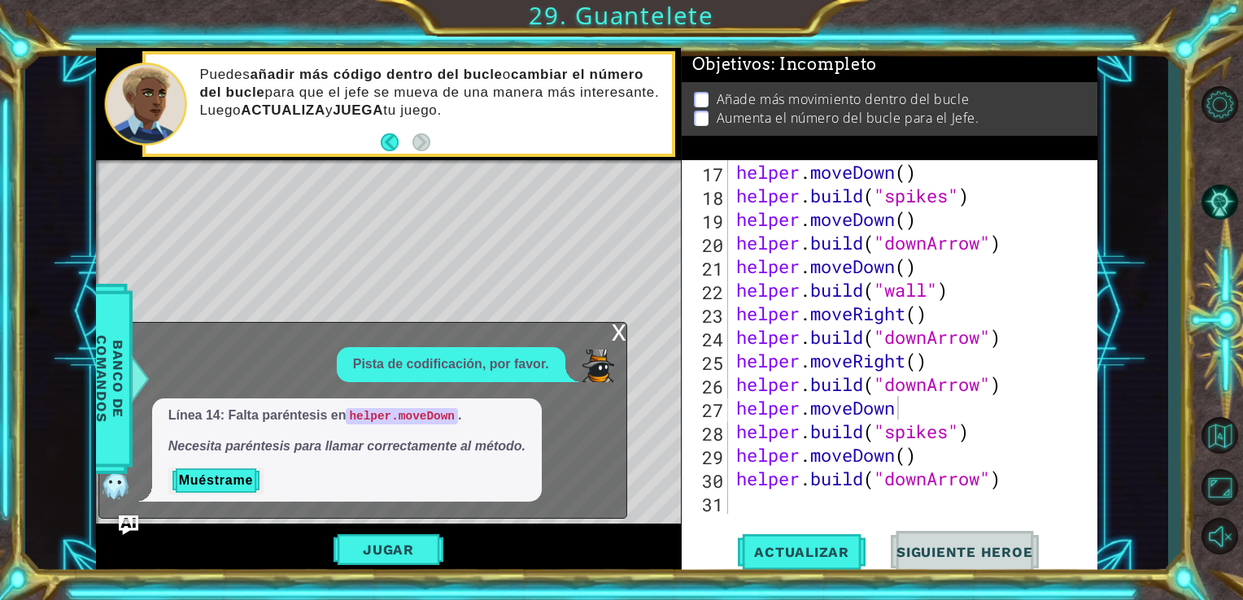
click at [617, 333] on div "x" at bounding box center [619, 331] width 15 height 16
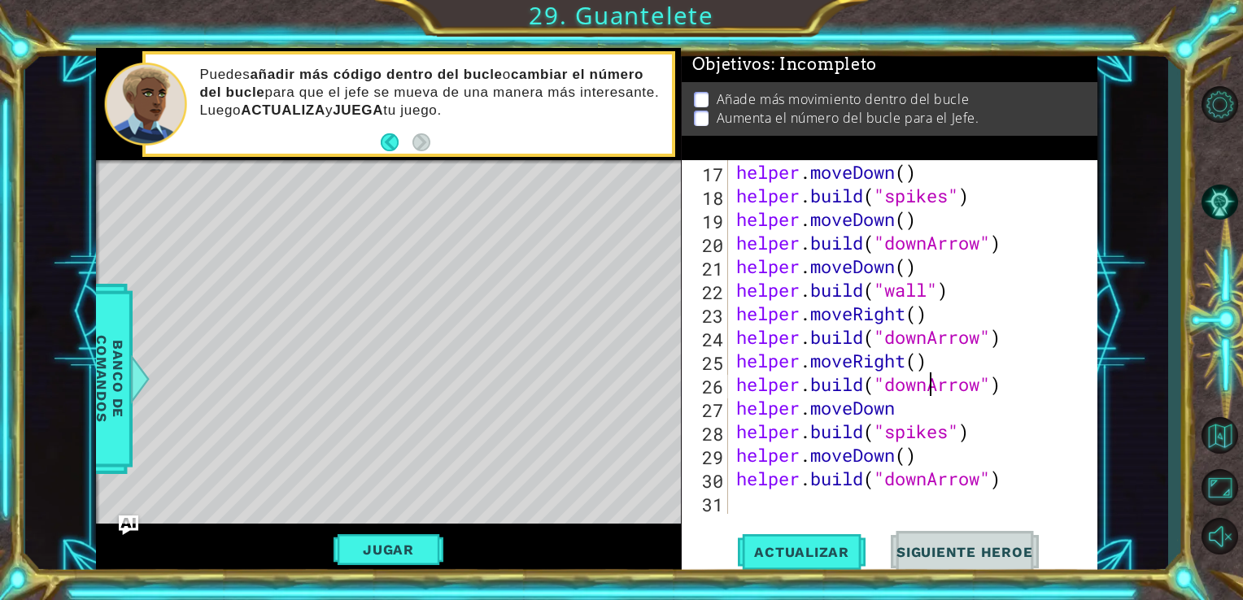
click at [928, 395] on div "helper . moveDown ( ) helper . build ( "spikes" ) helper . moveDown ( ) helper …" at bounding box center [911, 360] width 357 height 401
click at [922, 402] on div "helper . moveDown ( ) helper . build ( "spikes" ) helper . moveDown ( ) helper …" at bounding box center [911, 360] width 357 height 401
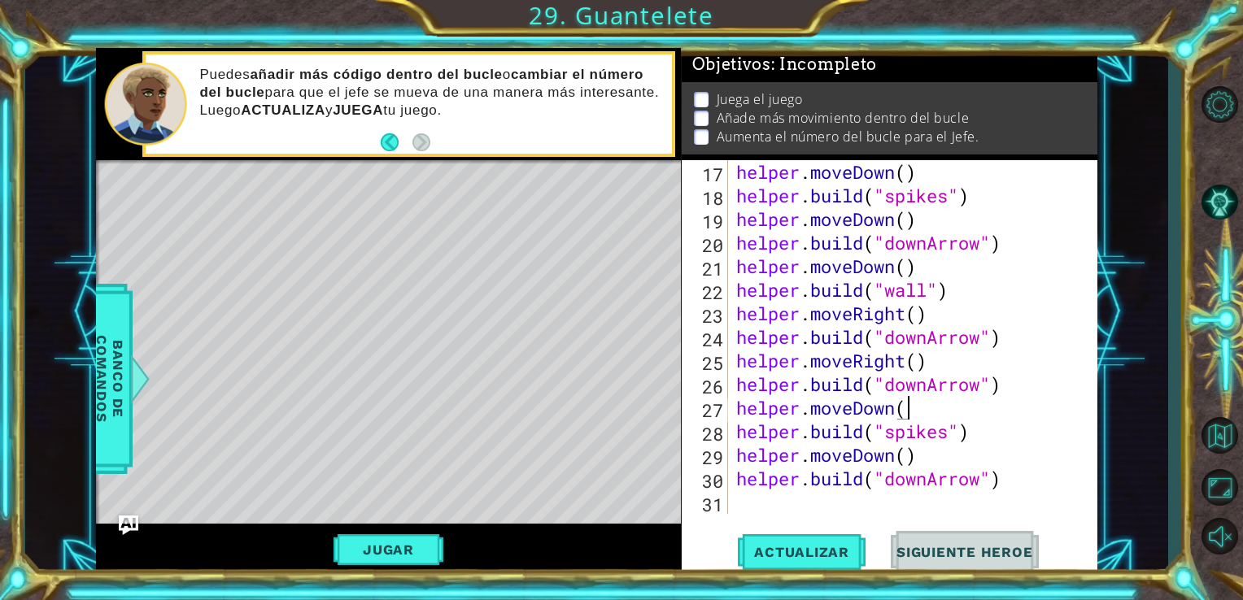
scroll to position [0, 7]
click at [896, 445] on div "helper . moveDown ( ) helper . build ( "spikes" ) helper . moveDown ( ) helper …" at bounding box center [911, 360] width 357 height 401
type textarea "helper.moveDown()"
click at [823, 547] on span "Actualizar" at bounding box center [802, 552] width 128 height 16
drag, startPoint x: 924, startPoint y: 403, endPoint x: 723, endPoint y: 409, distance: 201.0
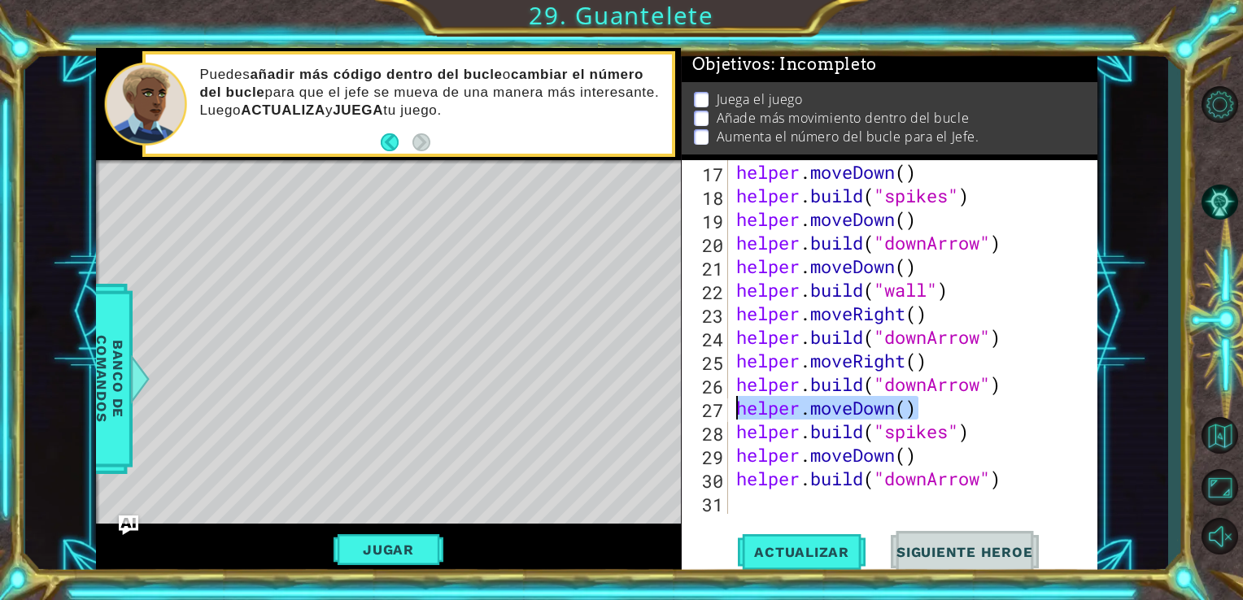
click at [723, 409] on div "helper.moveDown() 17 18 19 20 21 22 23 24 25 26 27 28 29 30 31 helper . moveDow…" at bounding box center [888, 337] width 412 height 354
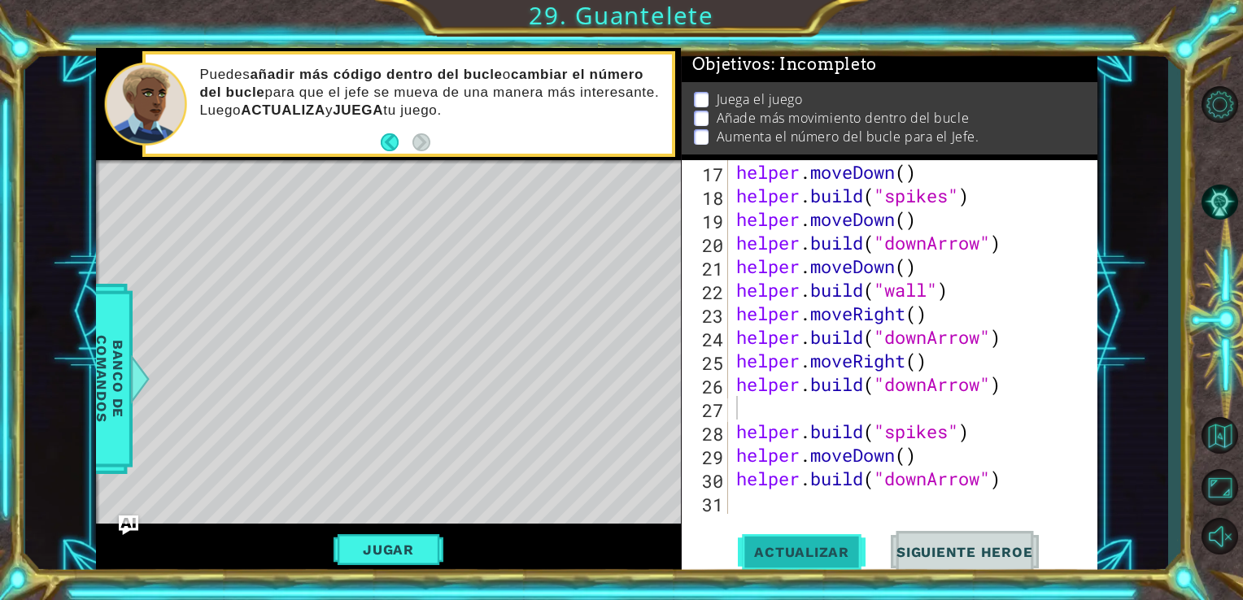
click at [803, 551] on span "Actualizar" at bounding box center [802, 552] width 128 height 16
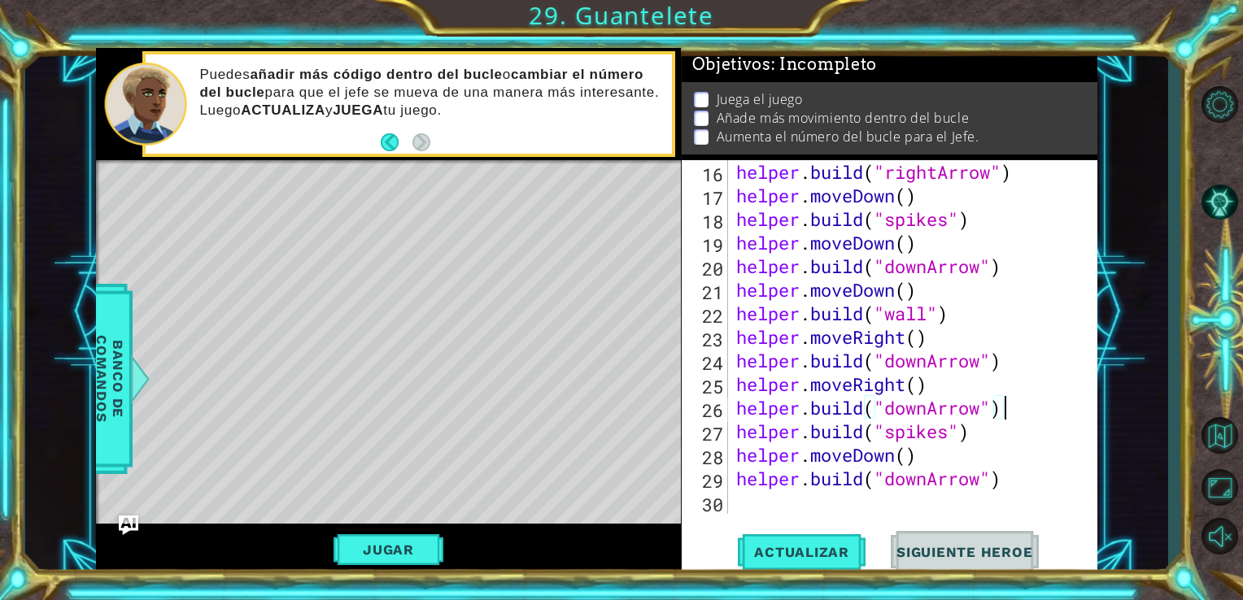
scroll to position [424, 0]
drag, startPoint x: 933, startPoint y: 408, endPoint x: 885, endPoint y: 410, distance: 48.0
click at [885, 410] on div "helper . build ( "rightArrow" ) helper . moveDown ( ) helper . build ( "spikes"…" at bounding box center [911, 360] width 357 height 401
click at [885, 395] on div ""ri ghtArrow" Presiona intro" at bounding box center [1017, 407] width 307 height 59
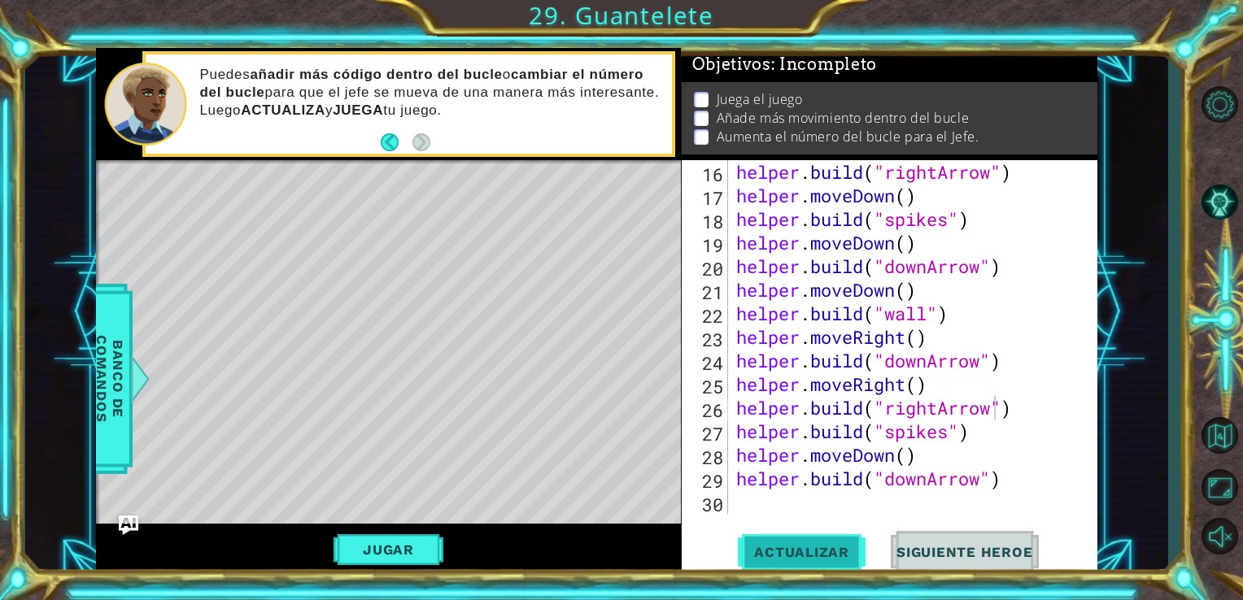
click at [824, 556] on span "Actualizar" at bounding box center [802, 552] width 128 height 16
click at [813, 543] on button "Actualizar" at bounding box center [802, 551] width 128 height 41
click at [816, 553] on span "Actualizar" at bounding box center [802, 552] width 128 height 16
click at [859, 460] on div "helper . build ( "rightArrow" ) helper . moveDown ( ) helper . build ( "spikes"…" at bounding box center [911, 360] width 357 height 401
click at [848, 438] on div "helper . build ( "rightArrow" ) helper . moveDown ( ) helper . build ( "spikes"…" at bounding box center [911, 360] width 357 height 401
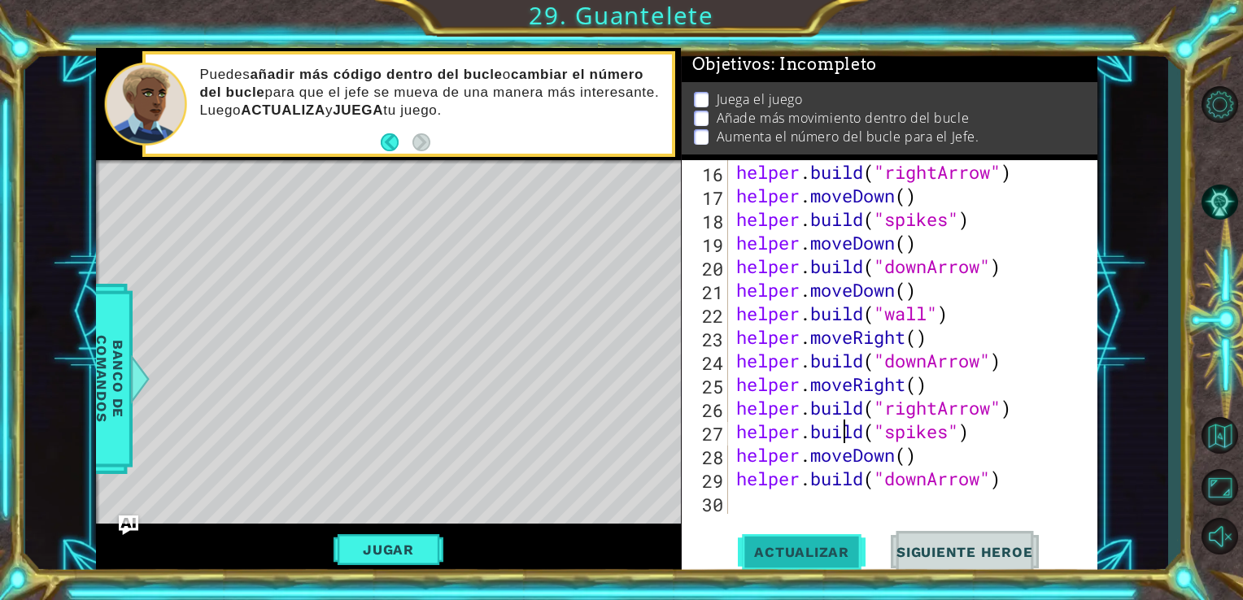
click at [811, 560] on span "Actualizar" at bounding box center [802, 552] width 128 height 16
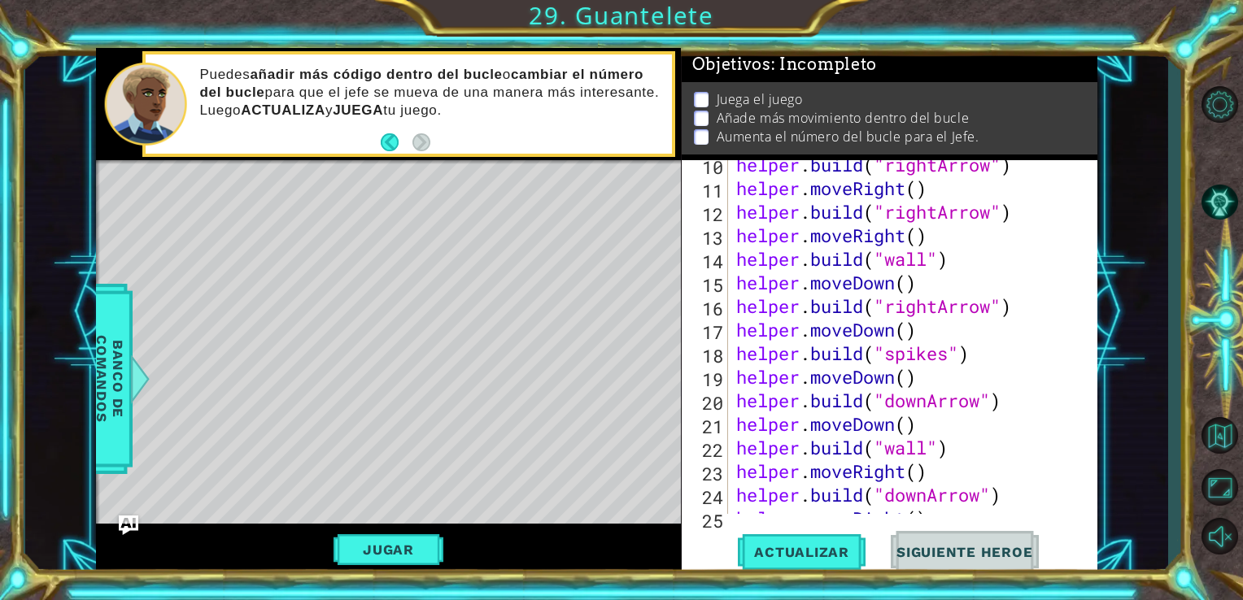
scroll to position [290, 0]
drag, startPoint x: 940, startPoint y: 309, endPoint x: 887, endPoint y: 310, distance: 53.7
click at [887, 310] on div "helper . build ( "rightArrow" ) helper . moveRight ( ) helper . build ( "rightA…" at bounding box center [911, 353] width 357 height 401
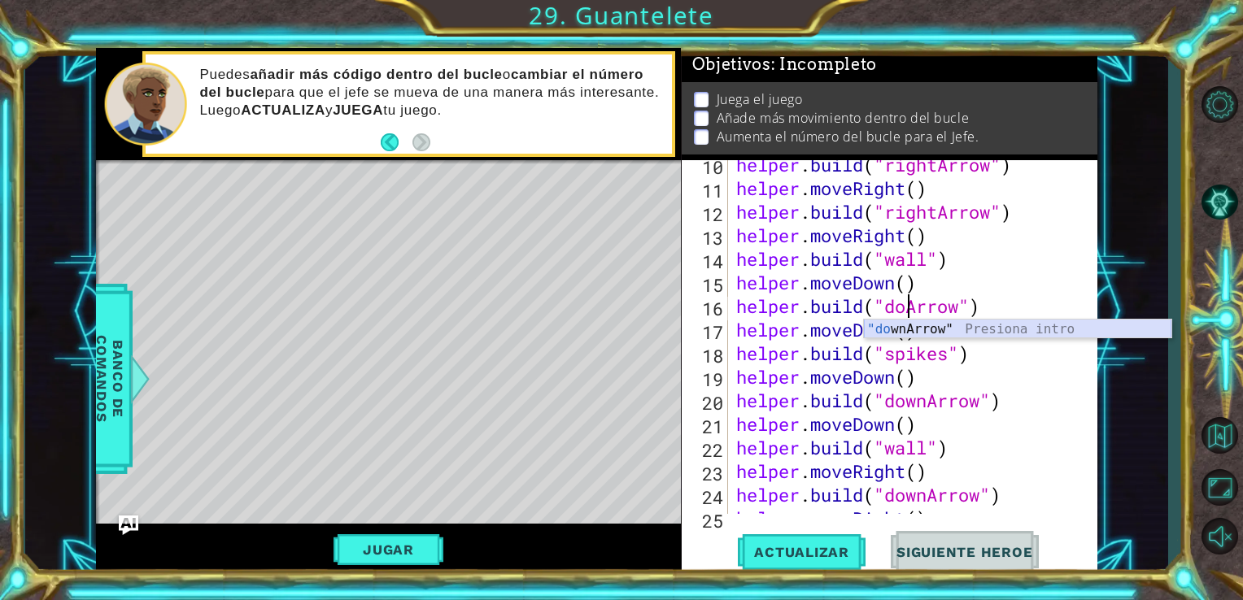
click at [903, 330] on div ""do wnArrow" Presiona intro" at bounding box center [1017, 349] width 307 height 59
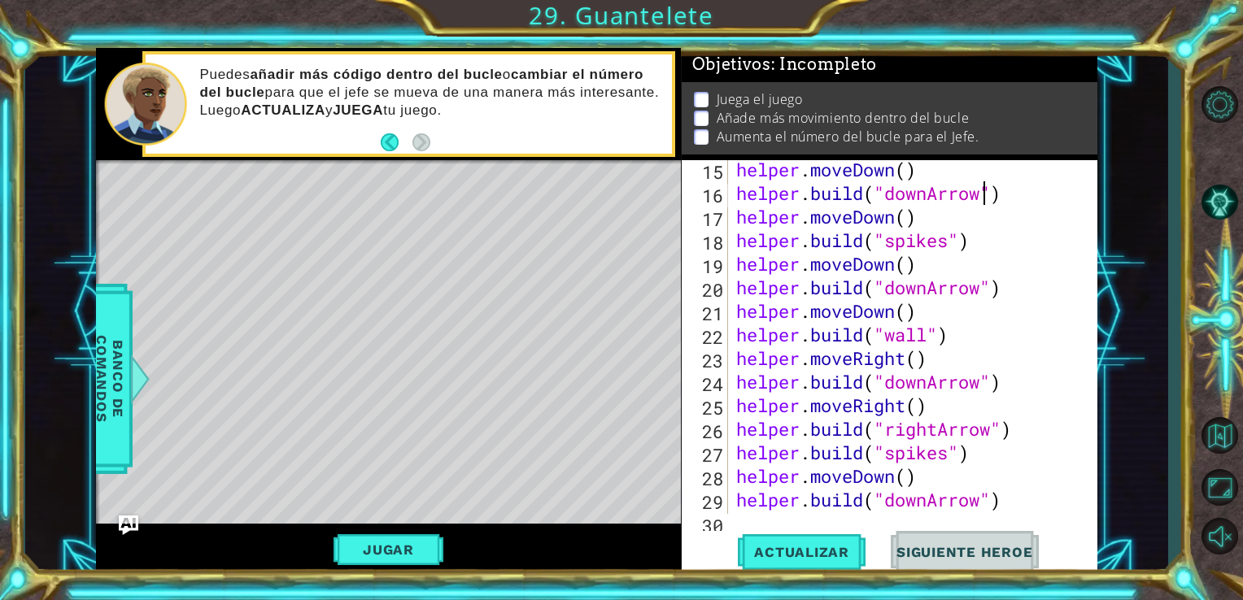
scroll to position [424, 0]
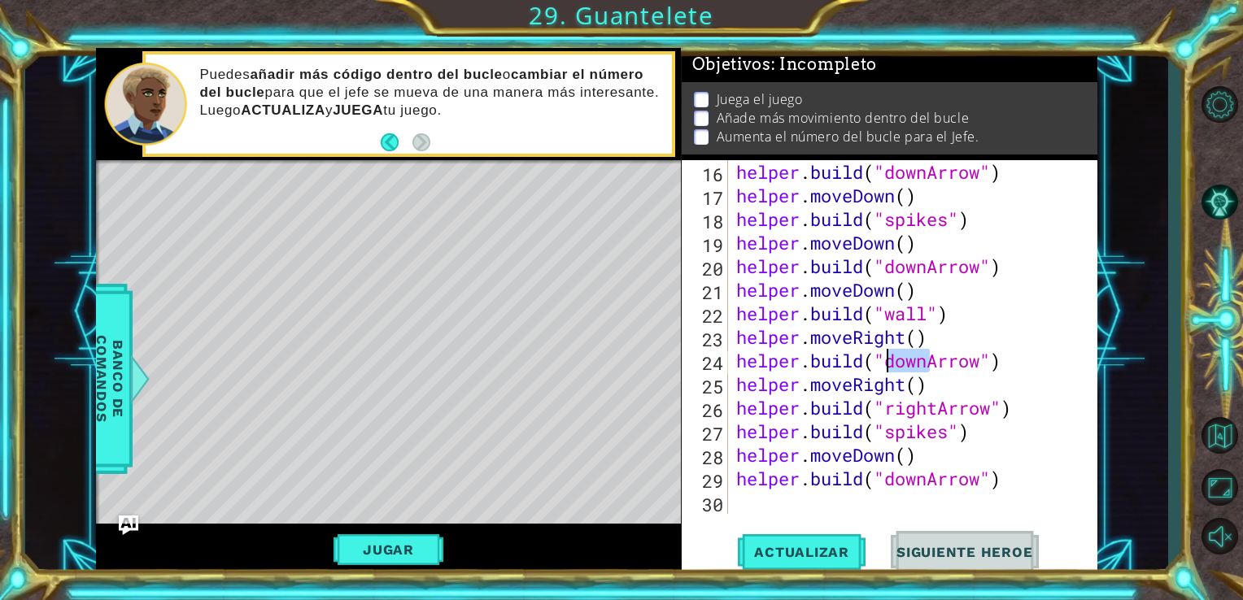
drag, startPoint x: 928, startPoint y: 368, endPoint x: 883, endPoint y: 366, distance: 45.6
click at [883, 366] on div "helper . build ( "downArrow" ) helper . moveDown ( ) helper . build ( "spikes" …" at bounding box center [911, 360] width 357 height 401
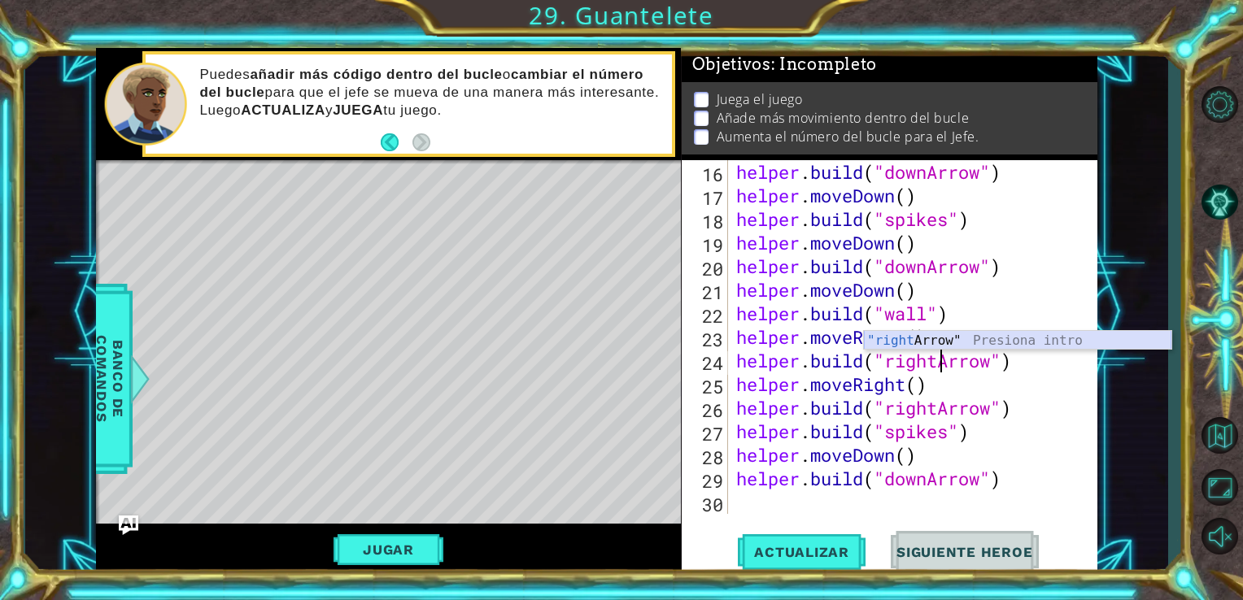
click at [909, 347] on div ""right Arrow" Presiona intro" at bounding box center [1017, 360] width 307 height 59
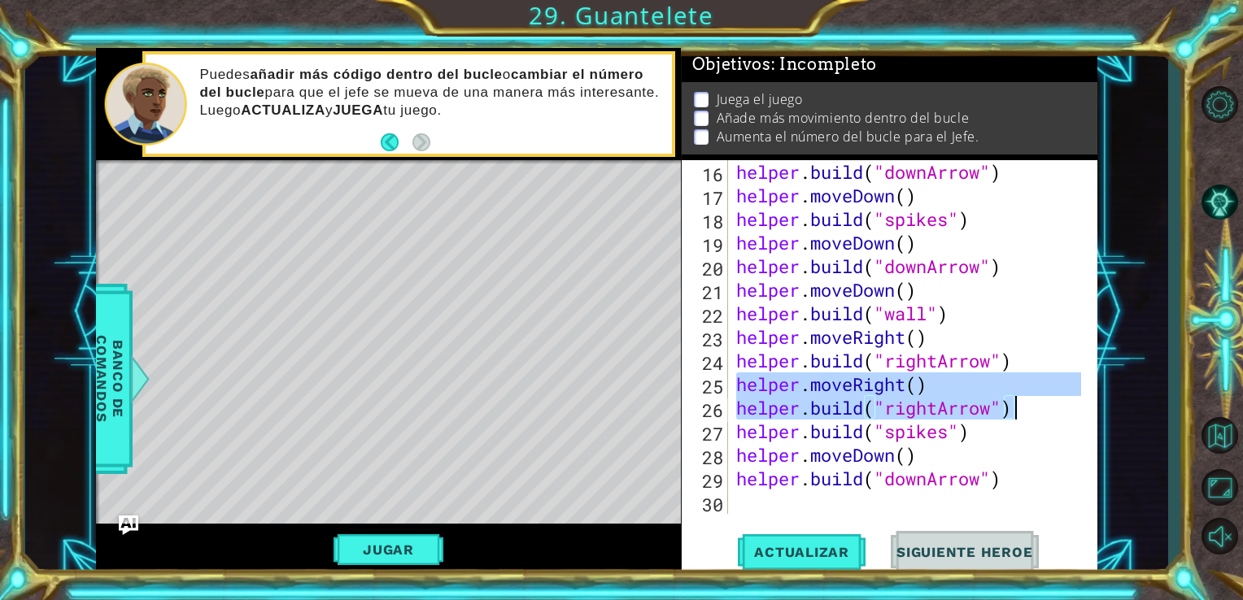
drag, startPoint x: 735, startPoint y: 384, endPoint x: 1032, endPoint y: 412, distance: 299.1
click at [1032, 412] on div "helper . build ( "downArrow" ) helper . moveDown ( ) helper . build ( "spikes" …" at bounding box center [911, 360] width 357 height 401
type textarea "helper.moveRight() [DOMAIN_NAME]("rightArrow")"
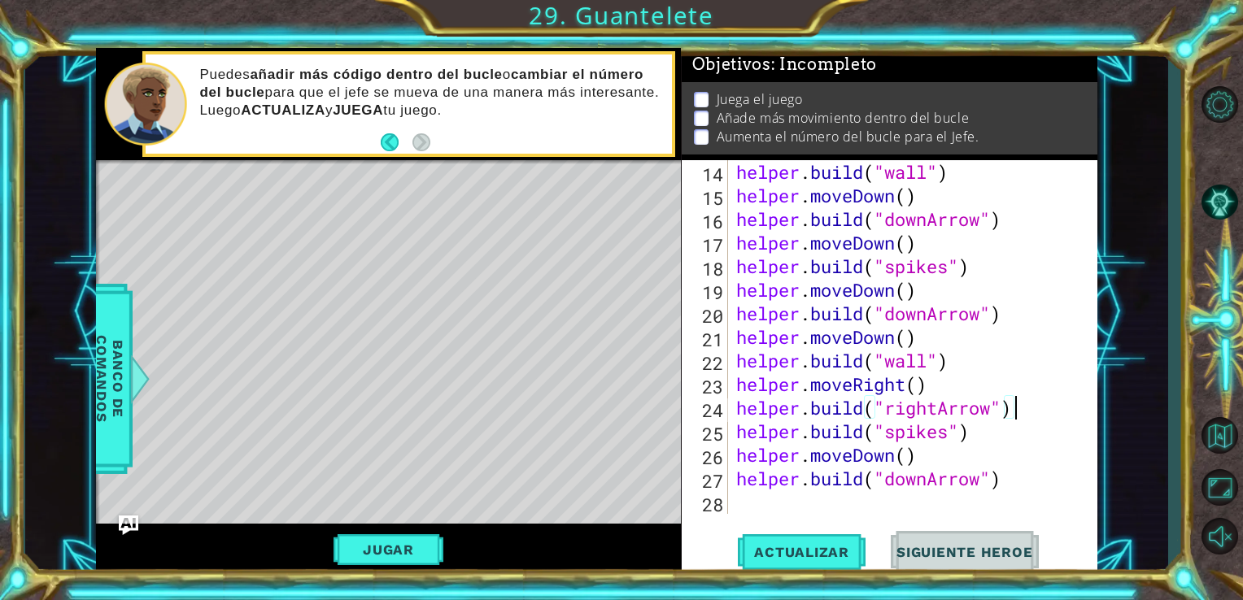
scroll to position [377, 0]
click at [796, 548] on span "Actualizar" at bounding box center [802, 552] width 128 height 16
drag, startPoint x: 897, startPoint y: 454, endPoint x: 809, endPoint y: 456, distance: 88.7
click at [809, 456] on div "helper . build ( "wall" ) helper . moveDown ( ) helper . build ( "downArrow" ) …" at bounding box center [911, 360] width 357 height 401
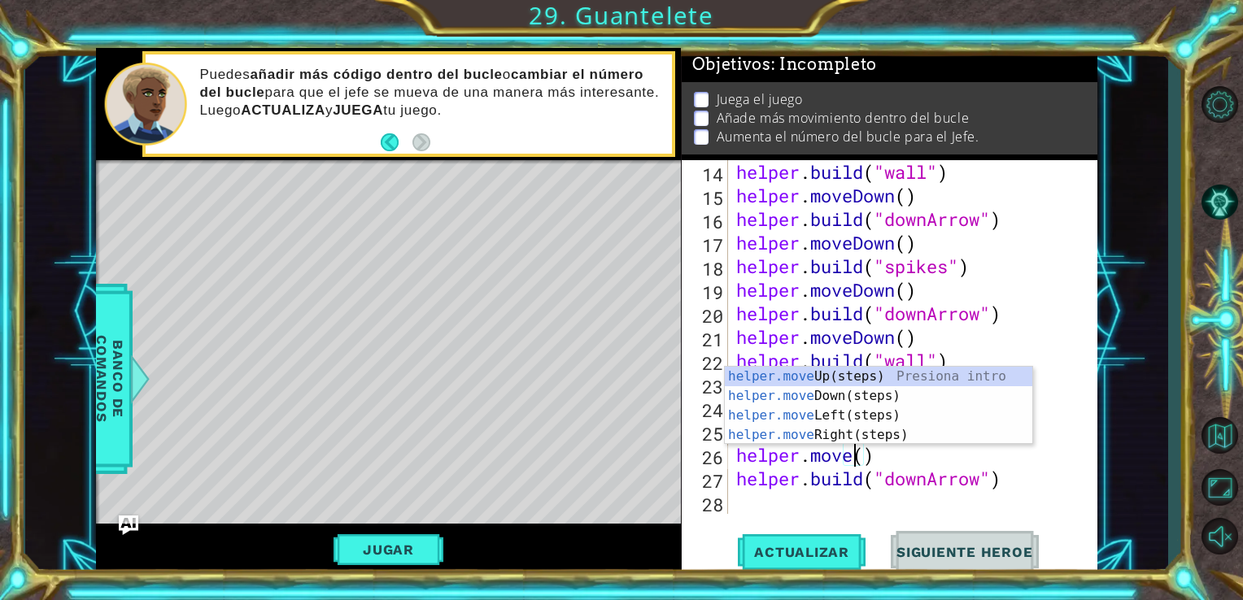
scroll to position [0, 5]
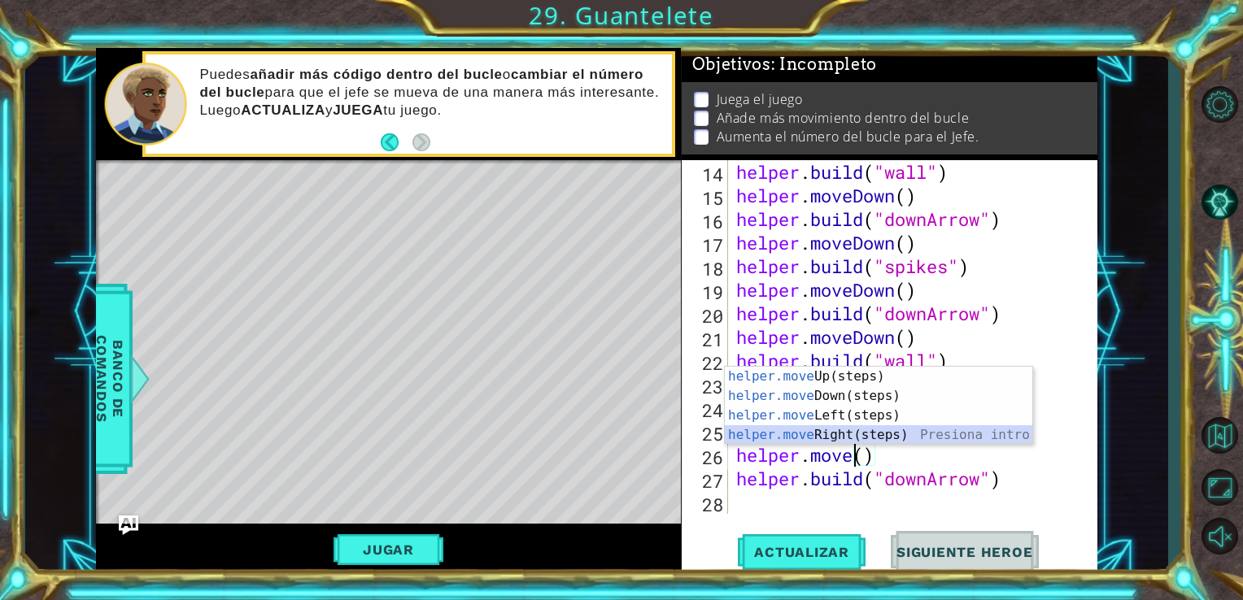
click at [830, 434] on div "helper.move Up(steps) Presiona intro helper.move Down(steps) Presiona intro hel…" at bounding box center [878, 425] width 307 height 117
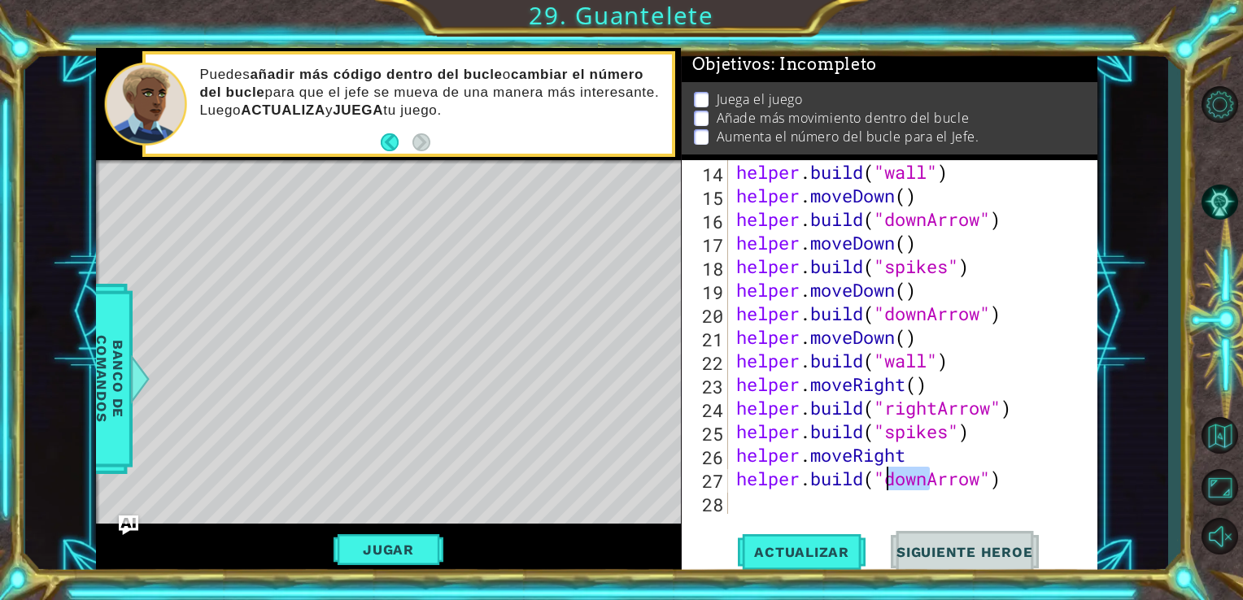
drag, startPoint x: 931, startPoint y: 480, endPoint x: 886, endPoint y: 482, distance: 45.6
click at [886, 482] on div "helper . build ( "wall" ) helper . moveDown ( ) helper . build ( "downArrow" ) …" at bounding box center [911, 360] width 357 height 401
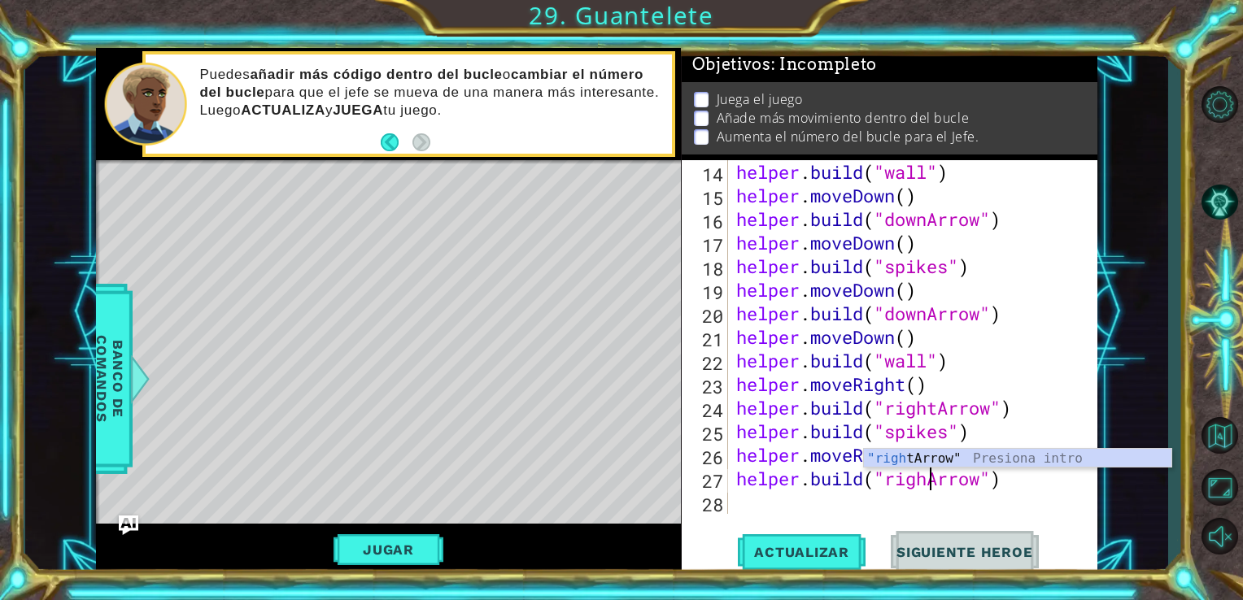
scroll to position [0, 9]
click at [881, 464] on div ""right Arrow" Presiona intro" at bounding box center [1017, 478] width 307 height 59
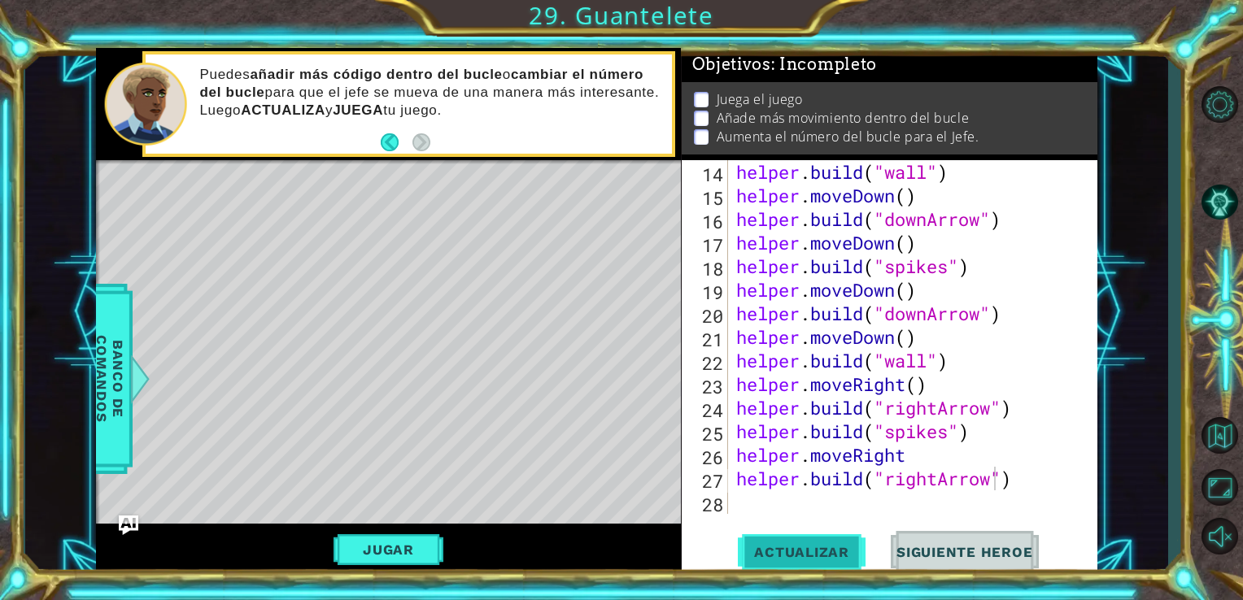
click at [827, 548] on span "Actualizar" at bounding box center [802, 552] width 128 height 16
drag, startPoint x: 936, startPoint y: 482, endPoint x: 887, endPoint y: 493, distance: 50.1
click at [887, 493] on div "helper . build ( "wall" ) helper . moveDown ( ) helper . build ( "downArrow" ) …" at bounding box center [911, 360] width 357 height 401
click at [897, 456] on div "helper . build ( "wall" ) helper . moveDown ( ) helper . build ( "downArrow" ) …" at bounding box center [911, 360] width 357 height 401
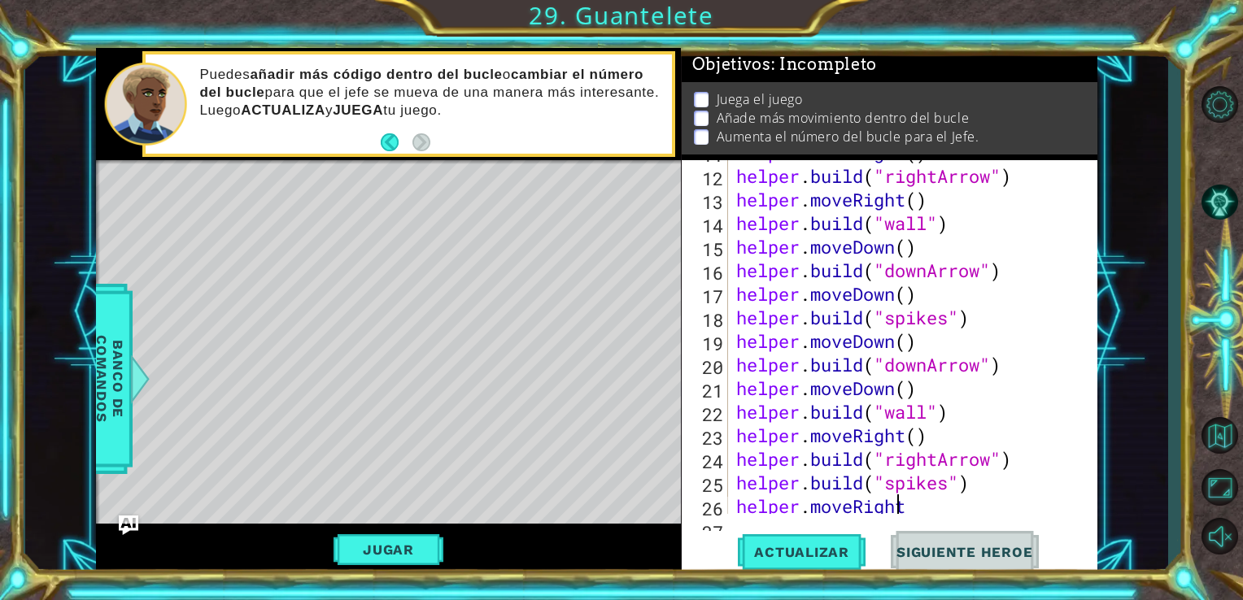
scroll to position [326, 0]
drag, startPoint x: 930, startPoint y: 412, endPoint x: 887, endPoint y: 410, distance: 43.2
click at [887, 410] on div "helper . moveRight ( ) helper . build ( "rightArrow" ) helper . moveRight ( ) h…" at bounding box center [911, 341] width 357 height 401
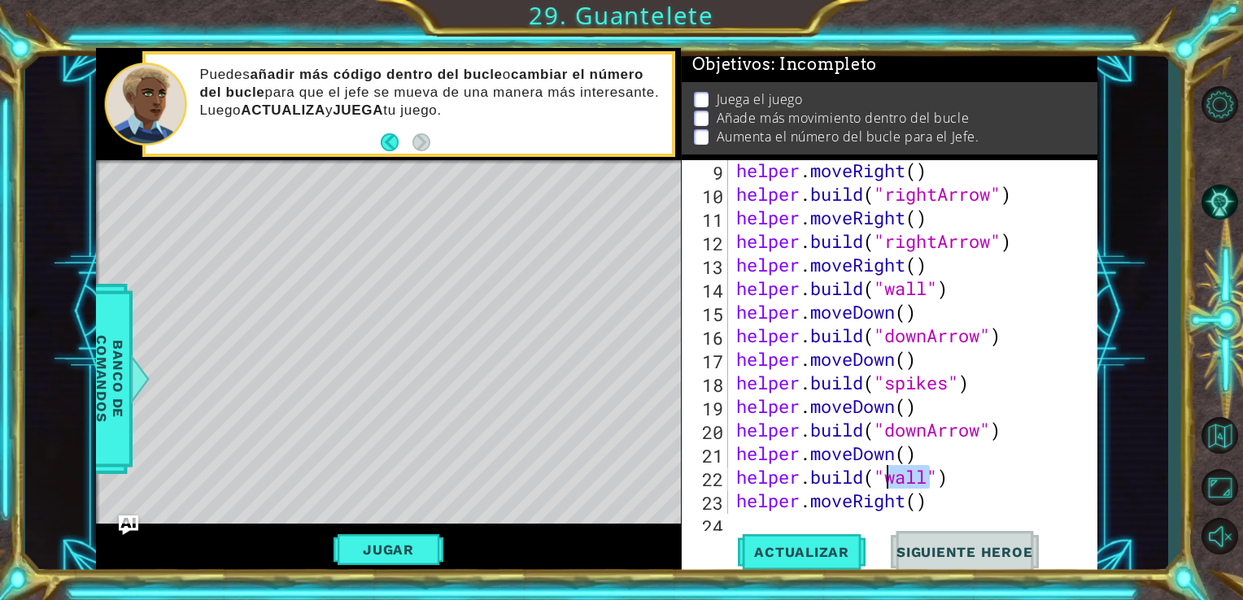
scroll to position [260, 0]
drag, startPoint x: 928, startPoint y: 289, endPoint x: 887, endPoint y: 291, distance: 41.6
click at [887, 291] on div "helper . moveRight ( ) helper . build ( "rightArrow" ) helper . moveRight ( ) h…" at bounding box center [911, 359] width 357 height 401
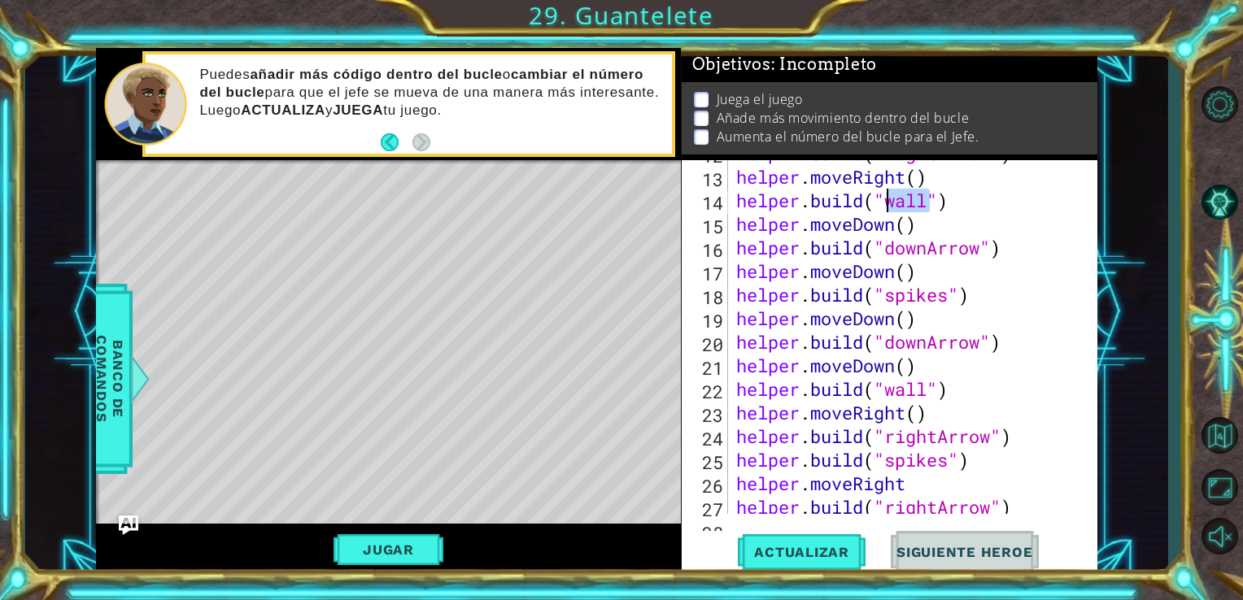
scroll to position [377, 0]
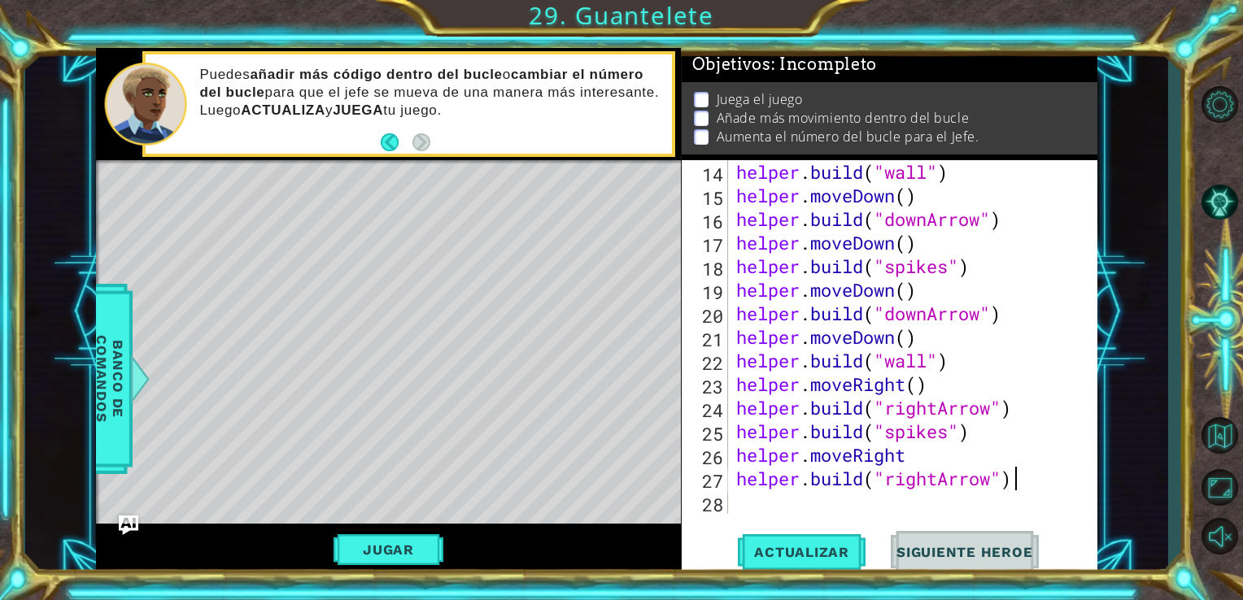
click at [1018, 486] on div "helper . build ( "wall" ) helper . moveDown ( ) helper . build ( "downArrow" ) …" at bounding box center [911, 360] width 357 height 401
type textarea "[DOMAIN_NAME]("rightArrow")"
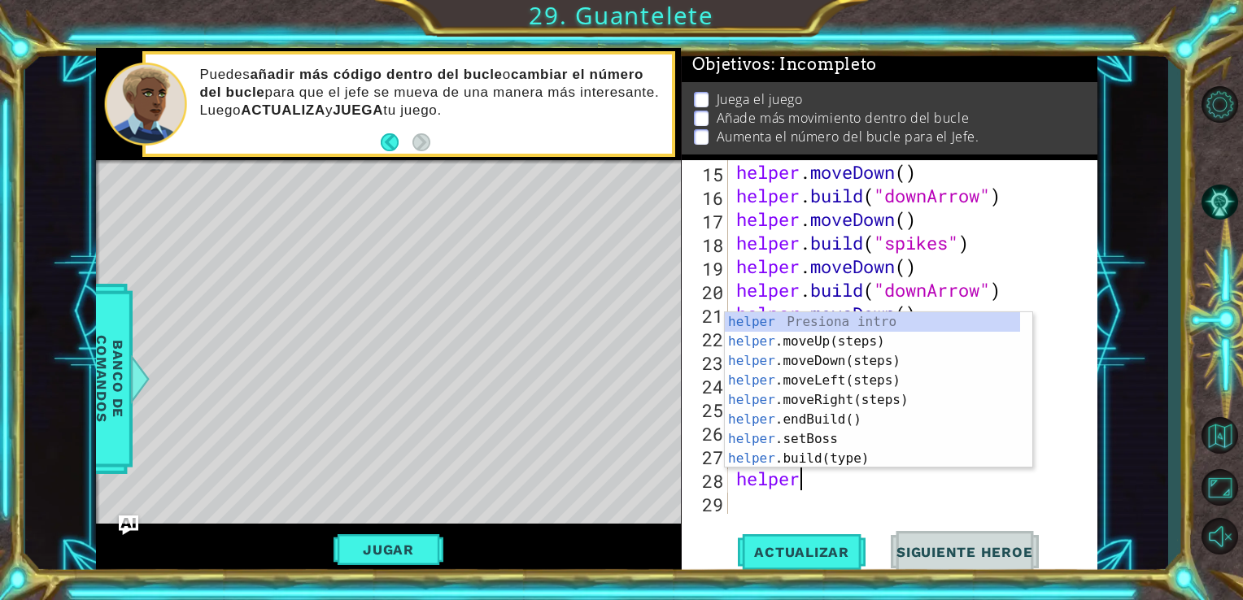
scroll to position [0, 2]
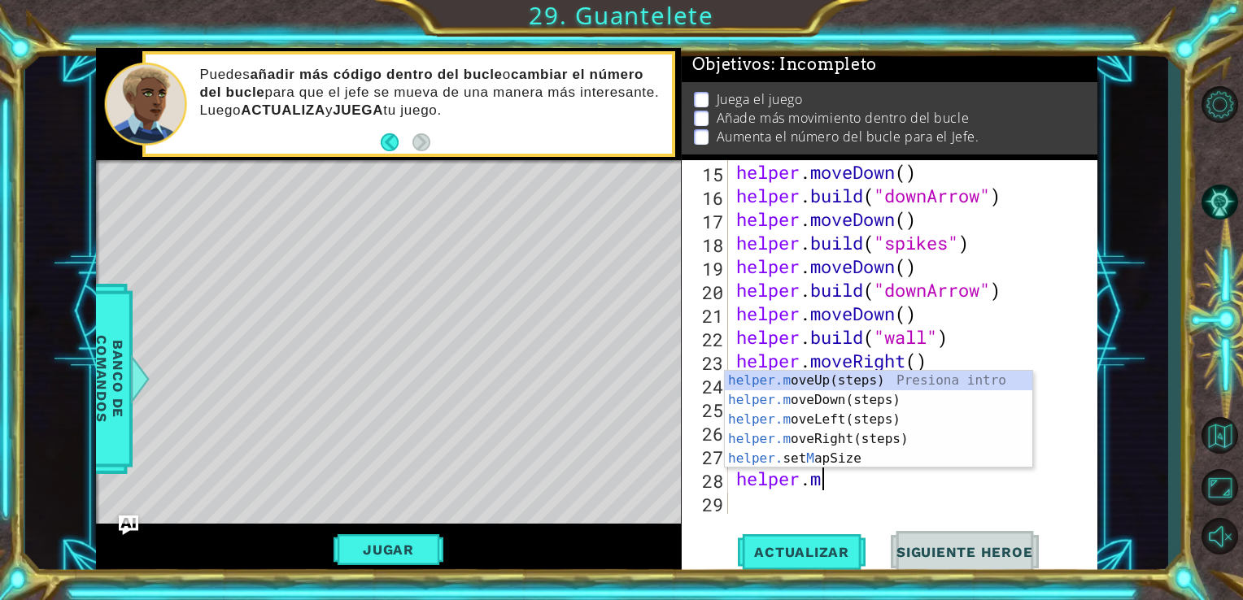
type textarea "[DOMAIN_NAME]"
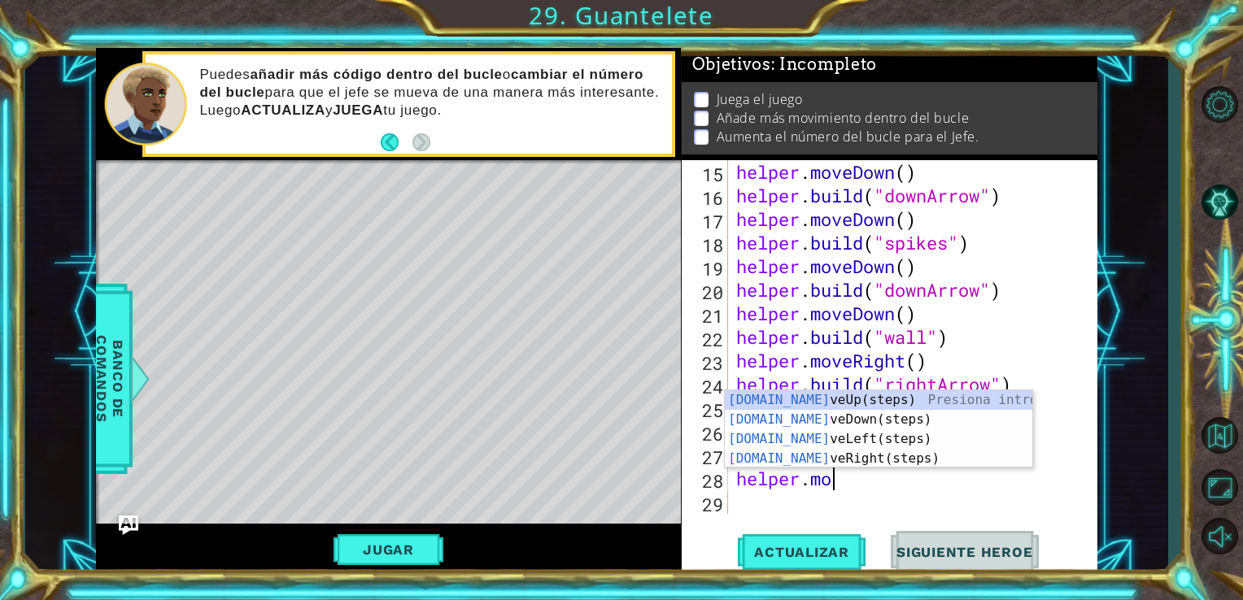
scroll to position [0, 3]
click at [870, 421] on div "[DOMAIN_NAME] veUp(steps) Presiona intro [DOMAIN_NAME] veDown(steps) Presiona i…" at bounding box center [878, 448] width 307 height 117
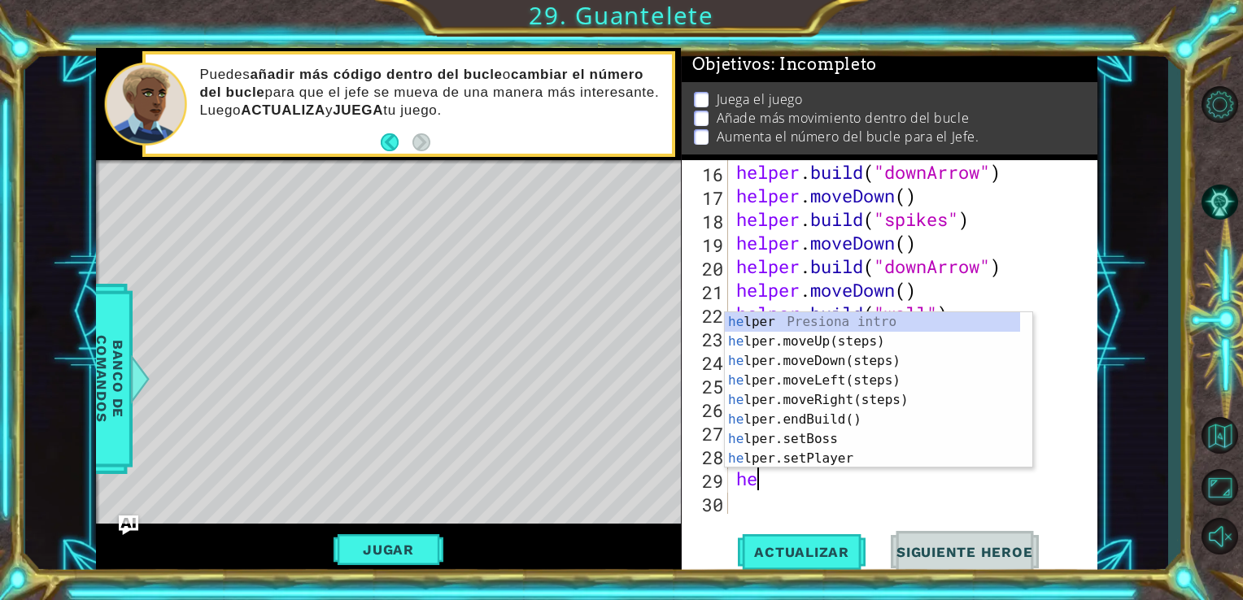
scroll to position [0, 0]
click at [856, 456] on div "help er Presiona intro help er.moveUp(steps) Presiona intro help er.moveDown(st…" at bounding box center [872, 409] width 295 height 195
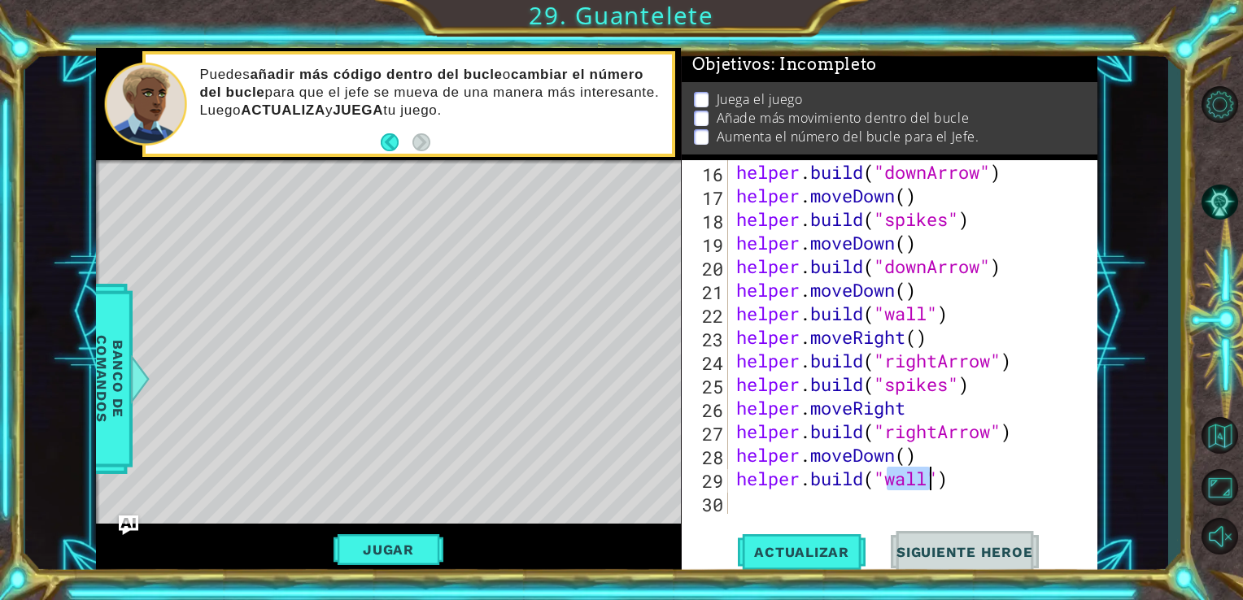
scroll to position [0, 7]
click at [928, 457] on div ""do wnArrow" Presiona intro" at bounding box center [1017, 478] width 307 height 59
click at [787, 553] on span "Actualizar" at bounding box center [802, 552] width 128 height 16
click at [810, 550] on span "Actualizar" at bounding box center [802, 552] width 128 height 16
click at [368, 555] on button "Jugar" at bounding box center [389, 549] width 110 height 31
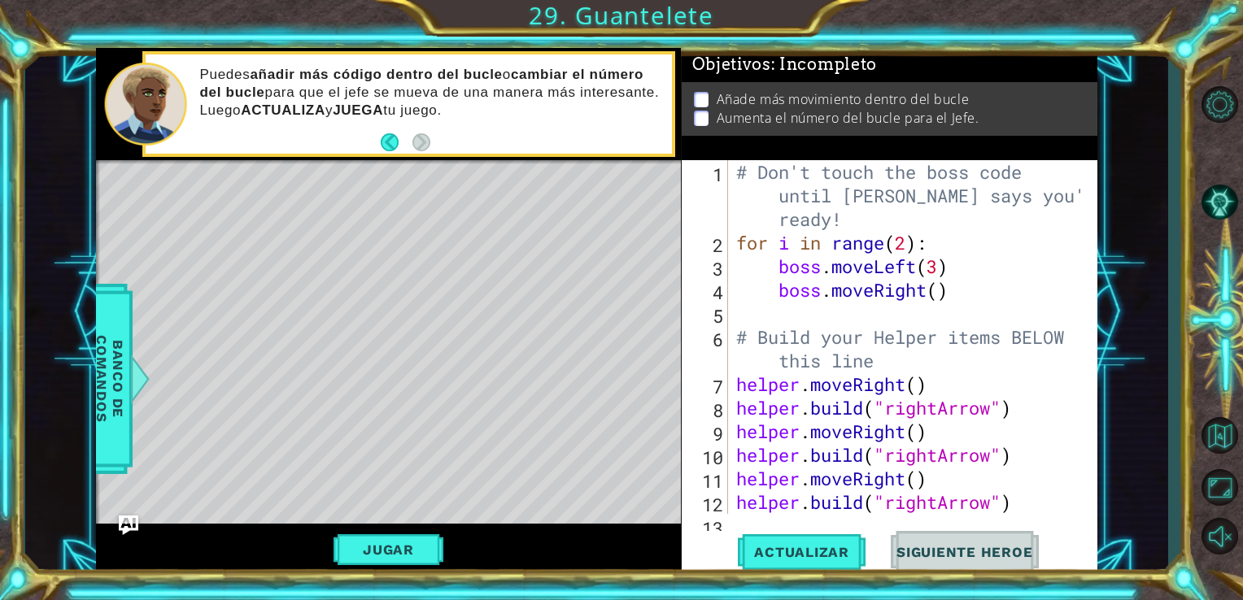
scroll to position [0, 0]
click at [940, 289] on div "# Don't touch the boss code until [PERSON_NAME] says you're ready! for i in ran…" at bounding box center [911, 384] width 357 height 448
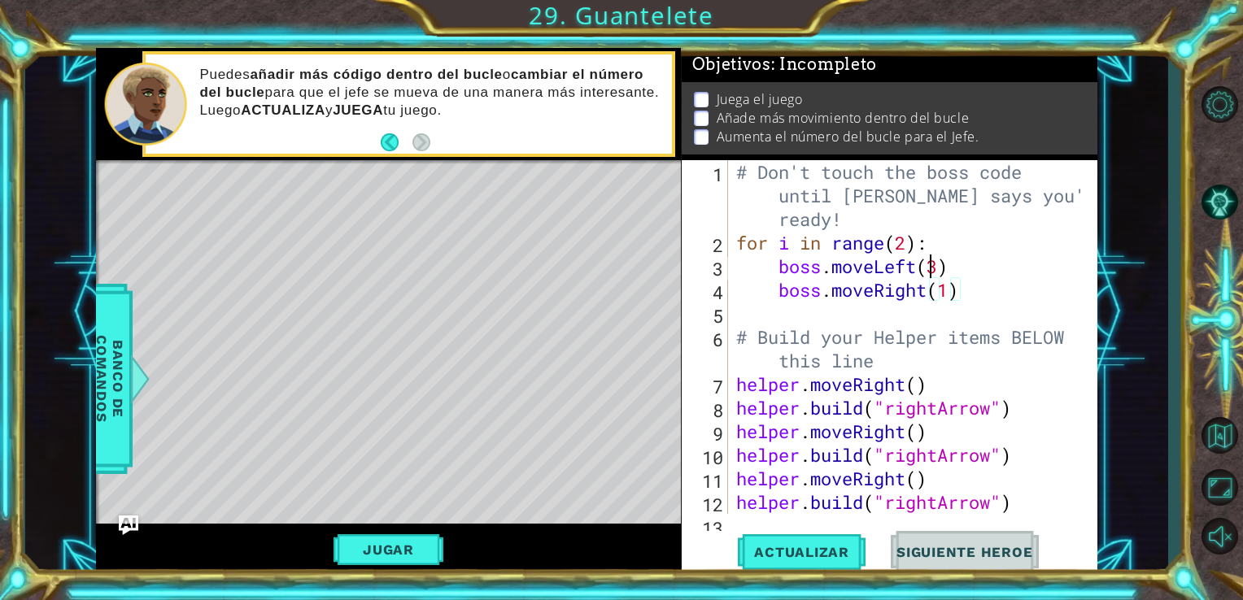
click at [932, 260] on div "# Don't touch the boss code until [PERSON_NAME] says you're ready! for i in ran…" at bounding box center [911, 384] width 357 height 448
click at [846, 288] on div "# Don't touch the boss code until [PERSON_NAME] says you're ready! for i in ran…" at bounding box center [911, 384] width 357 height 448
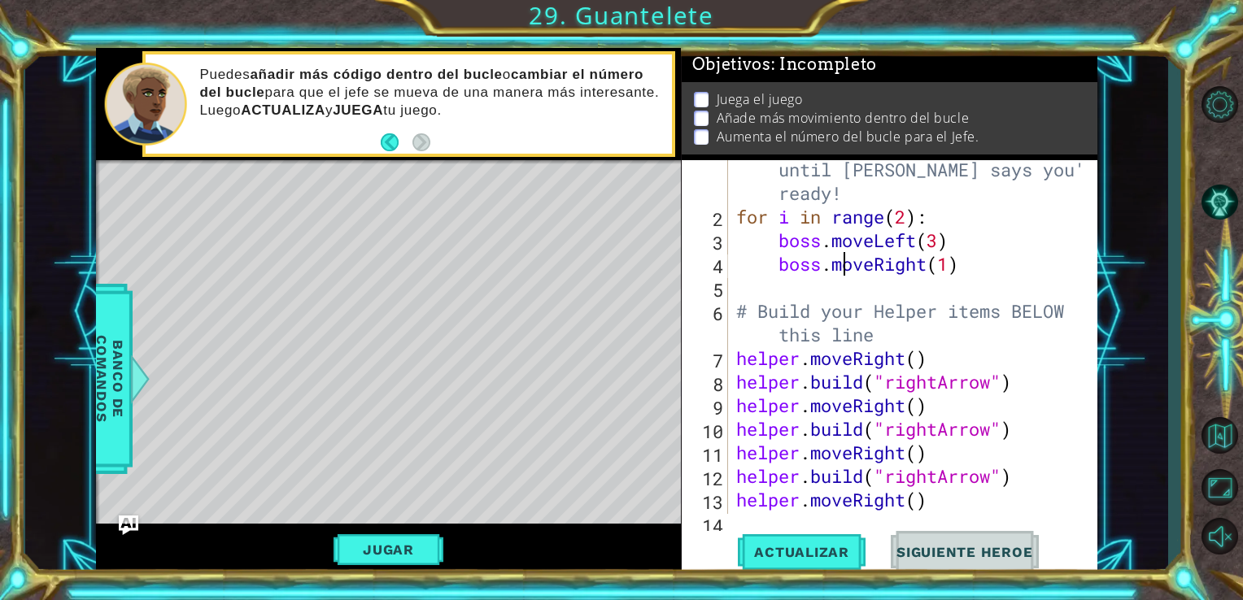
scroll to position [28, 0]
click at [953, 265] on div "# Don't touch the boss code until [PERSON_NAME] says you're ready! for i in ran…" at bounding box center [911, 357] width 357 height 448
type textarea "boss.moveRight(3)"
click at [1010, 291] on div "# Don't touch the boss code until [PERSON_NAME] says you're ready! for i in ran…" at bounding box center [911, 357] width 357 height 448
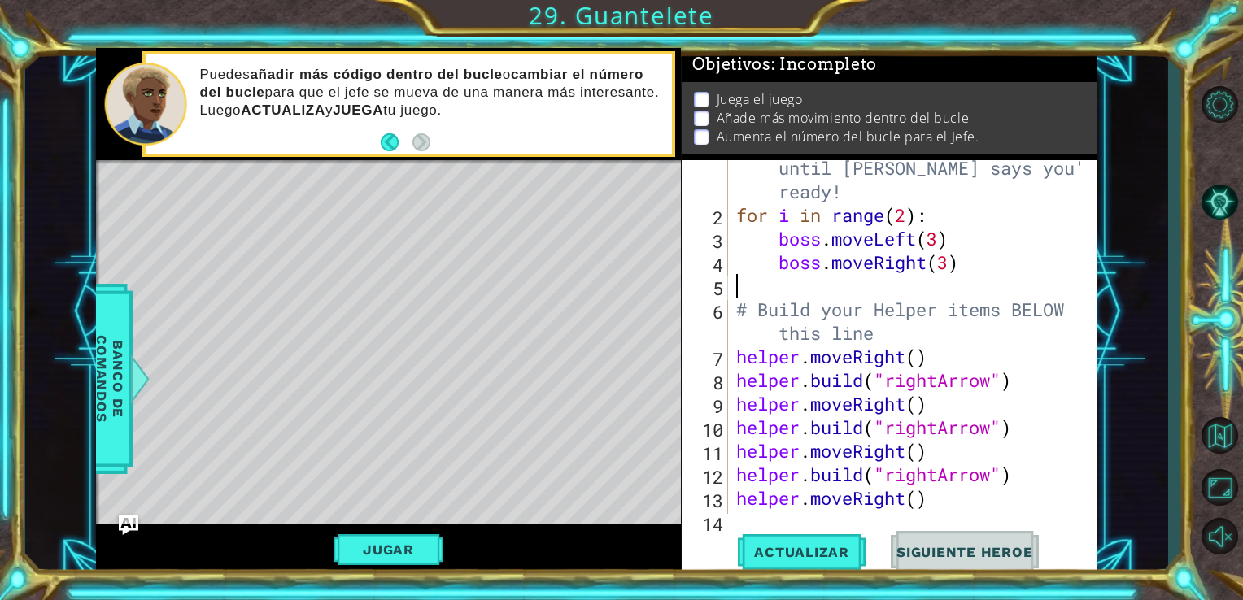
scroll to position [0, 0]
click at [953, 265] on div "# Don't touch the boss code until [PERSON_NAME] says you're ready! for i in ran…" at bounding box center [911, 357] width 357 height 448
click at [940, 247] on div "# Don't touch the boss code until [PERSON_NAME] says you're ready! for i in ran…" at bounding box center [911, 357] width 357 height 448
click at [912, 221] on div "# Don't touch the boss code until [PERSON_NAME] says you're ready! for i in ran…" at bounding box center [911, 357] width 357 height 448
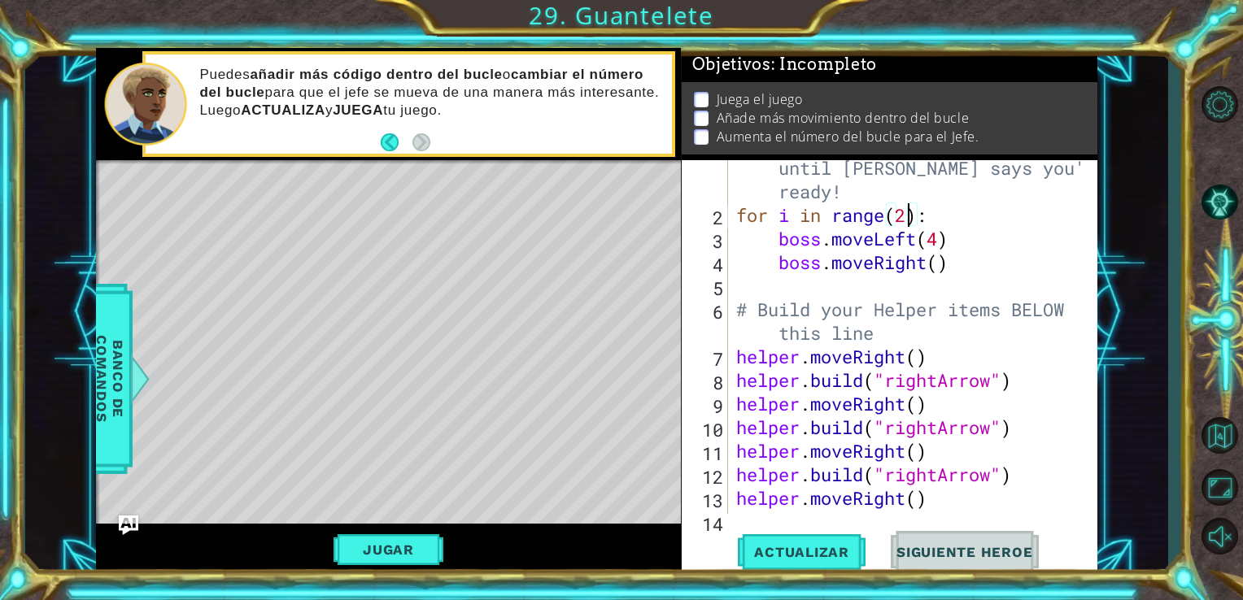
scroll to position [0, 7]
click at [935, 263] on div "# Don't touch the boss code until [PERSON_NAME] says you're ready! for i in ran…" at bounding box center [911, 357] width 357 height 448
type textarea "boss.moveRight()"
click at [950, 265] on div "# Don't touch the boss code until [PERSON_NAME] says you're ready! for i in ran…" at bounding box center [911, 357] width 357 height 448
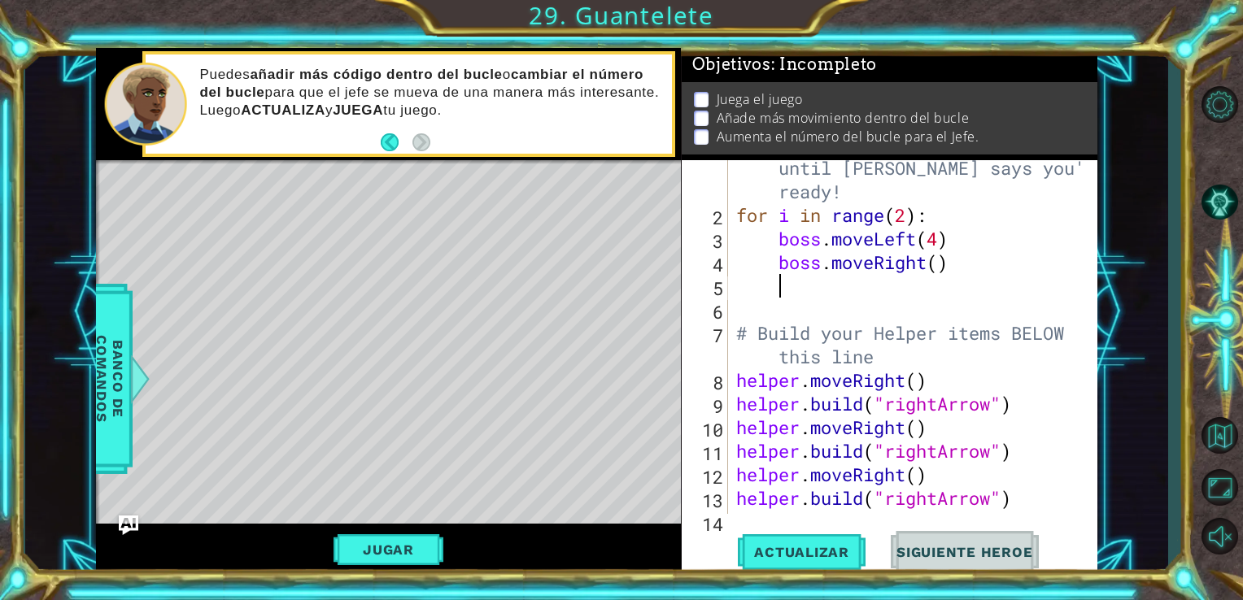
scroll to position [0, 0]
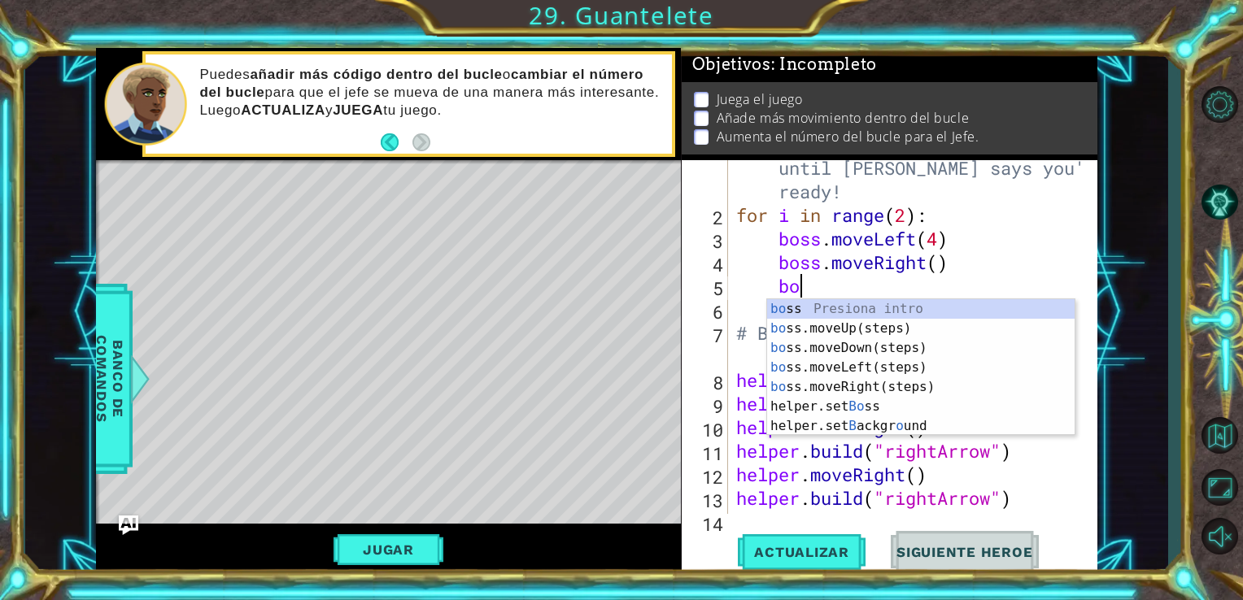
type textarea "bos"
click at [950, 327] on div "bos s Presiona intro bos s.moveUp(steps) Presiona intro bos s.moveDown(steps) P…" at bounding box center [920, 377] width 307 height 156
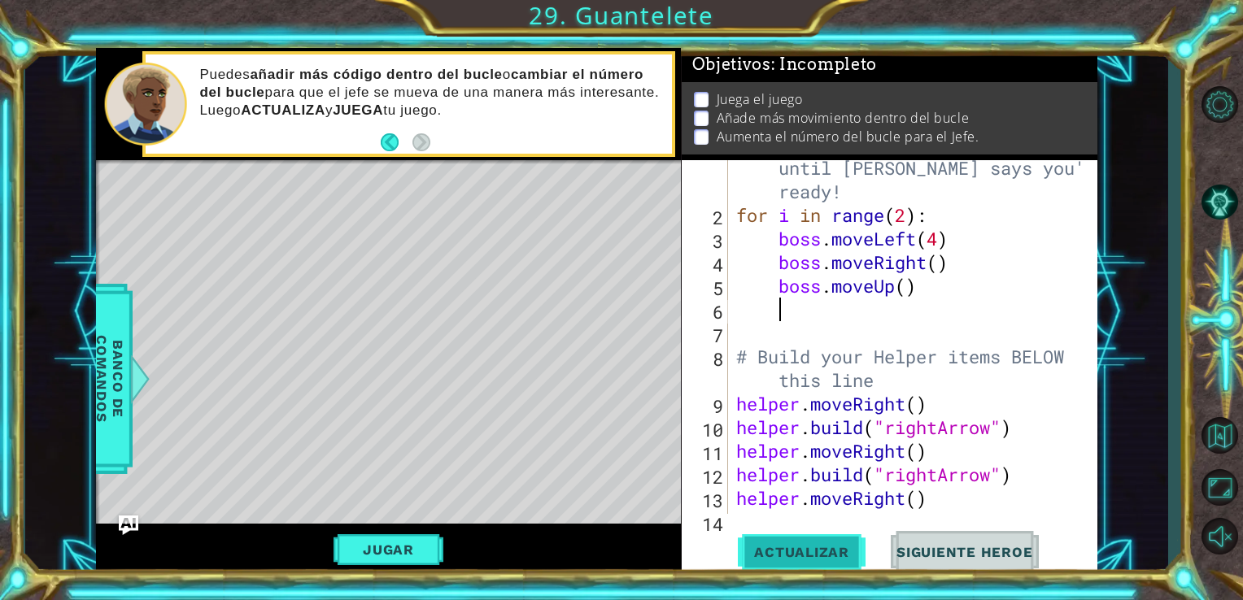
click at [785, 548] on span "Actualizar" at bounding box center [802, 552] width 128 height 16
click at [942, 259] on div "# Don't touch the boss code until [PERSON_NAME] says you're ready! for i in ran…" at bounding box center [911, 357] width 357 height 448
click at [840, 546] on span "Actualizar" at bounding box center [802, 552] width 128 height 16
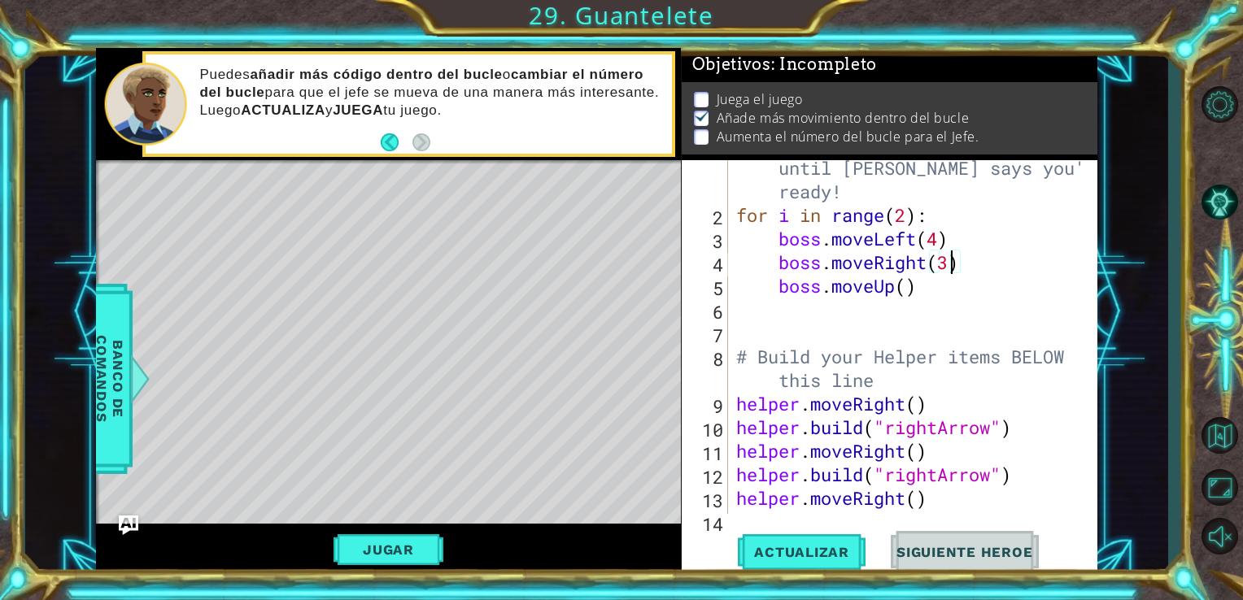
click at [306, 561] on div "Jugar" at bounding box center [389, 550] width 586 height 53
click at [357, 552] on button "Jugar" at bounding box center [389, 549] width 110 height 31
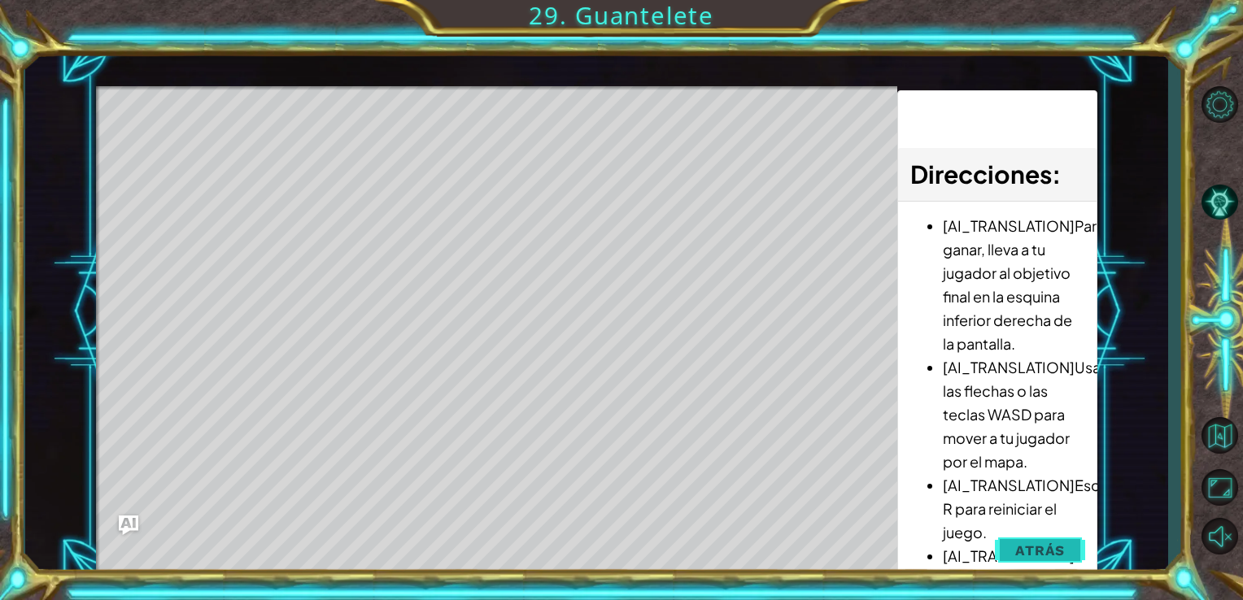
click at [1036, 556] on span "Atrás" at bounding box center [1040, 551] width 50 height 16
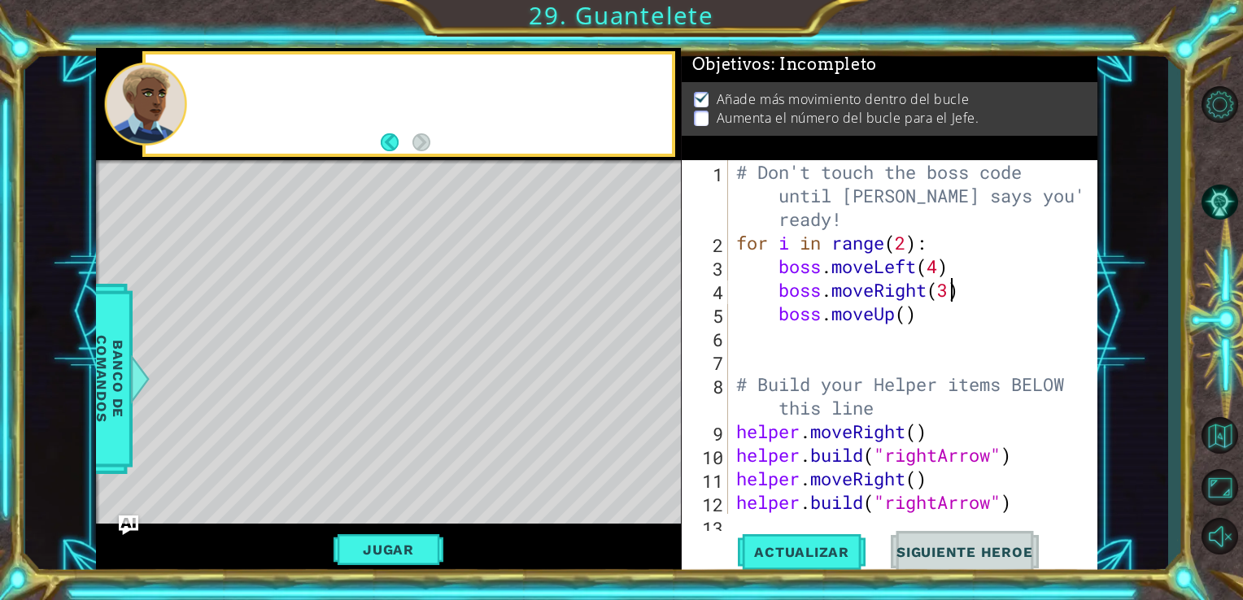
scroll to position [0, 0]
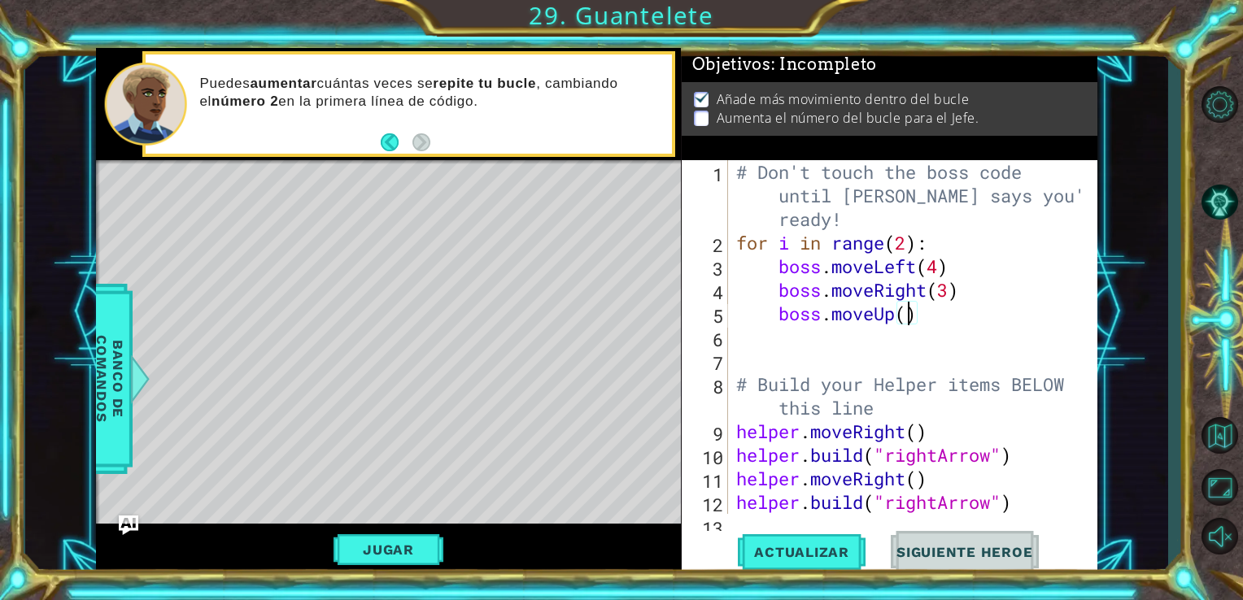
click at [910, 319] on div "# Don't touch the boss code until [PERSON_NAME] says you're ready! for i in ran…" at bounding box center [911, 384] width 357 height 448
click at [940, 260] on div "# Don't touch the boss code until [PERSON_NAME] says you're ready! for i in ran…" at bounding box center [911, 384] width 357 height 448
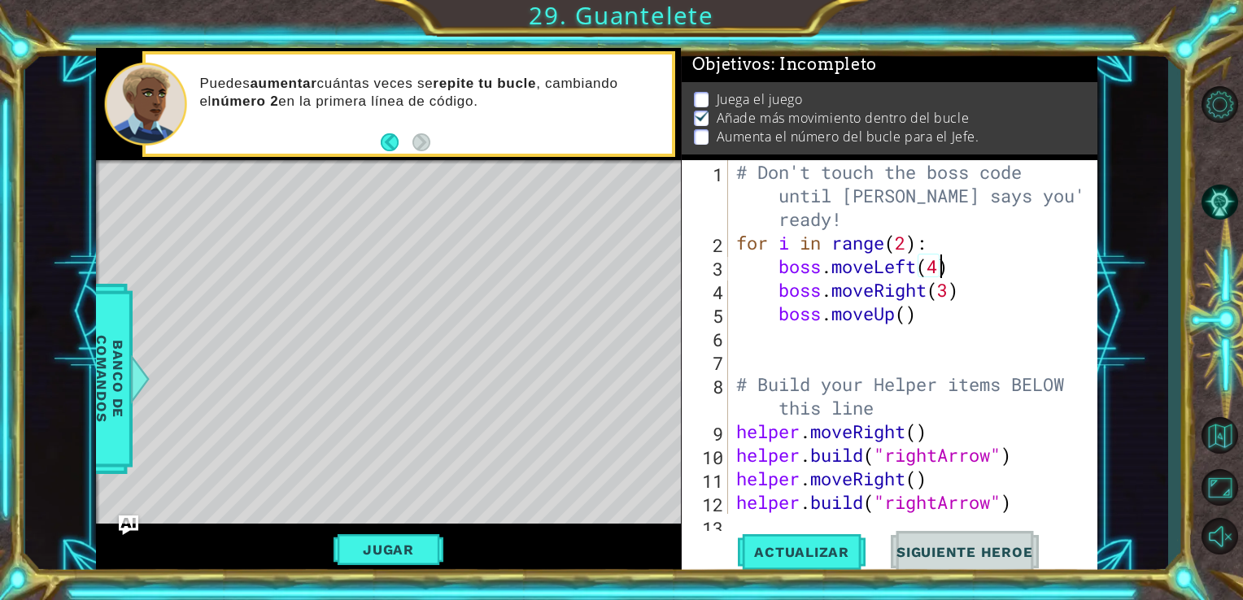
scroll to position [0, 8]
click at [909, 245] on div "# Don't touch the boss code until [PERSON_NAME] says you're ready! for i in ran…" at bounding box center [911, 384] width 357 height 448
type textarea "for i in range(3):"
click at [792, 551] on span "Actualizar" at bounding box center [802, 552] width 128 height 16
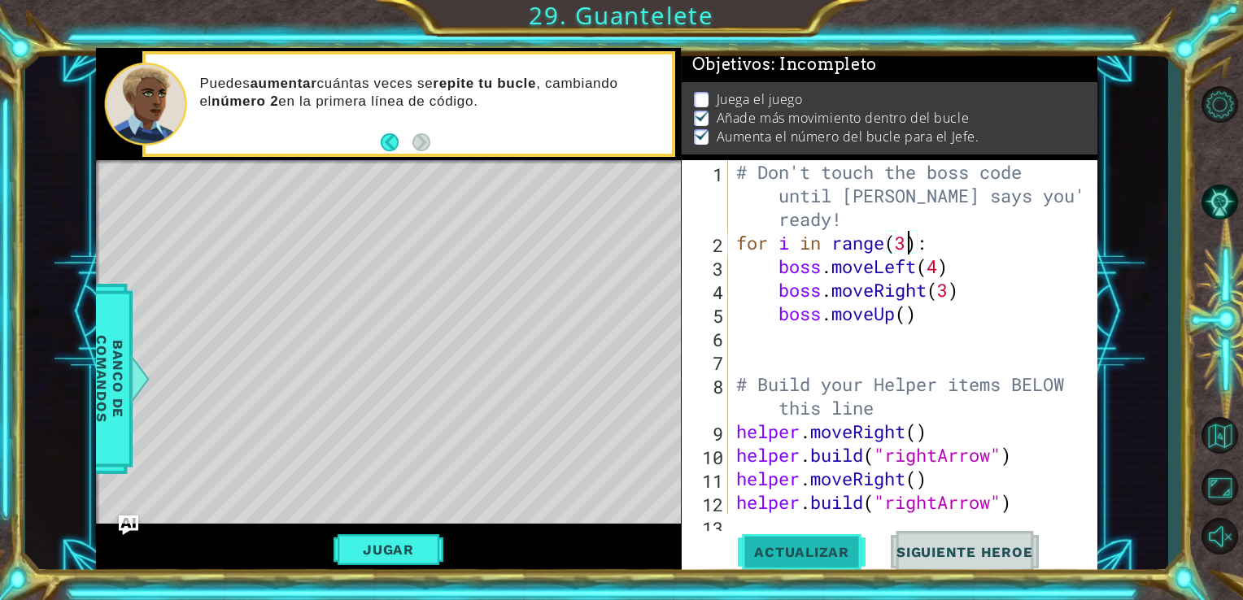
scroll to position [7, 0]
click at [399, 556] on button "Jugar" at bounding box center [389, 549] width 110 height 31
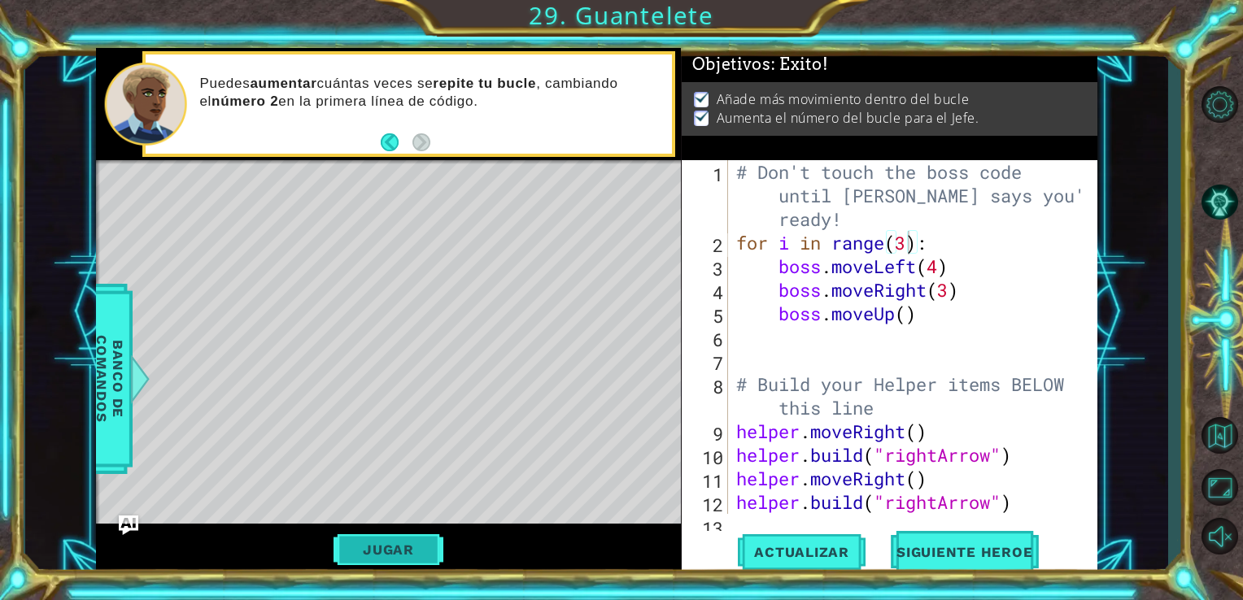
scroll to position [0, 0]
click at [931, 534] on button "Siguiente Heroe" at bounding box center [964, 552] width 169 height 41
click at [931, 544] on body "1 2 3 4 5 6 7 # Don't touch the boss code until [PERSON_NAME] says you're ready…" at bounding box center [621, 300] width 1243 height 600
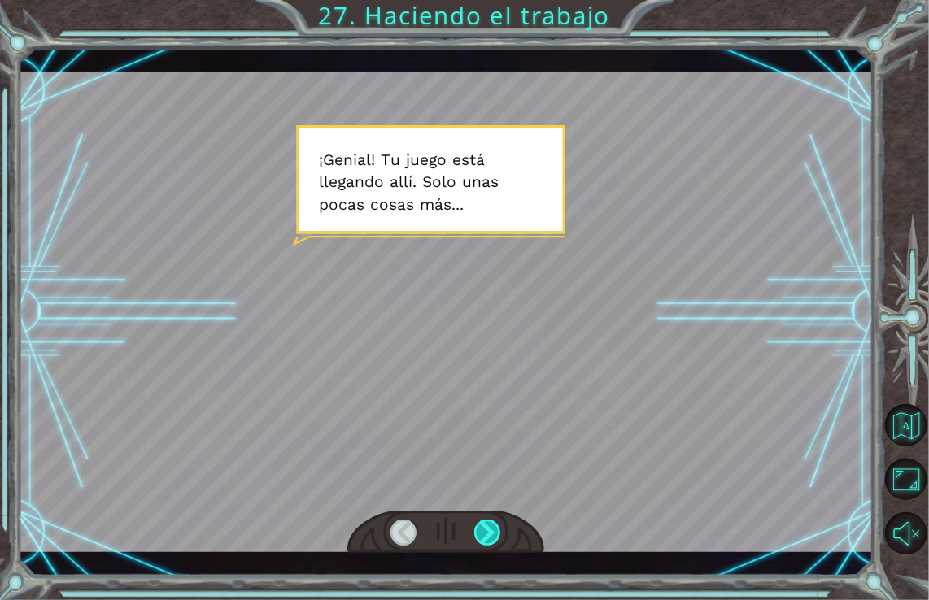
click at [498, 525] on div at bounding box center [487, 533] width 27 height 26
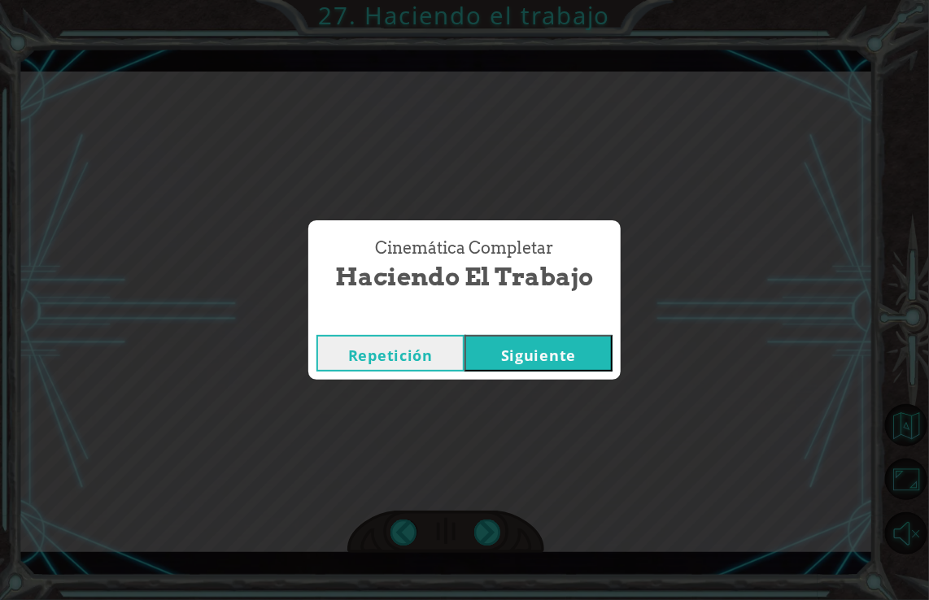
click at [527, 356] on button "Siguiente" at bounding box center [539, 353] width 148 height 37
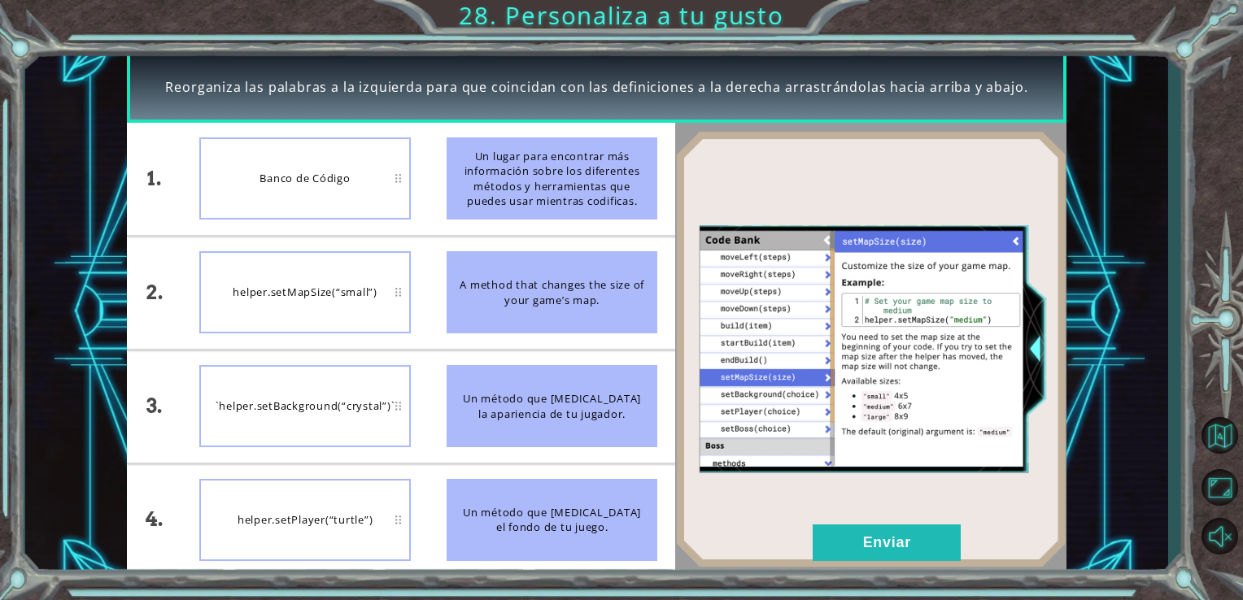
click at [384, 178] on div "Banco de Código" at bounding box center [305, 178] width 212 height 82
click at [861, 545] on button "Enviar" at bounding box center [887, 543] width 148 height 37
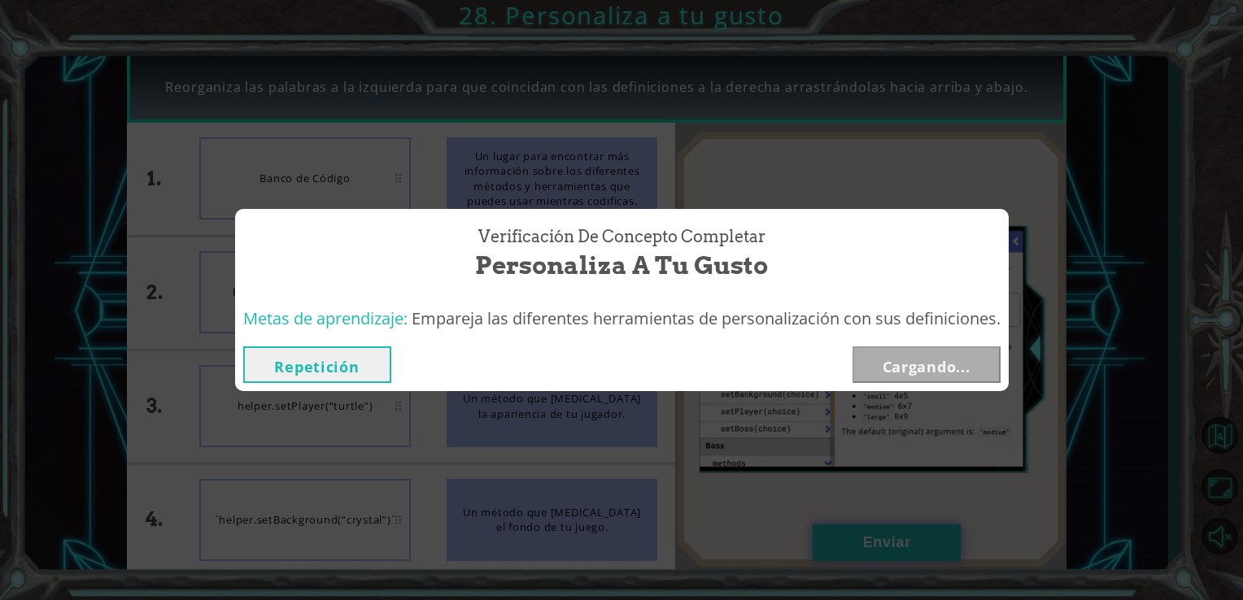
click at [850, 0] on div "Reorganiza las palabras a la izquierda para que coincidan con las definiciones …" at bounding box center [621, 0] width 1243 height 0
click at [900, 365] on button "Siguiente" at bounding box center [927, 365] width 148 height 37
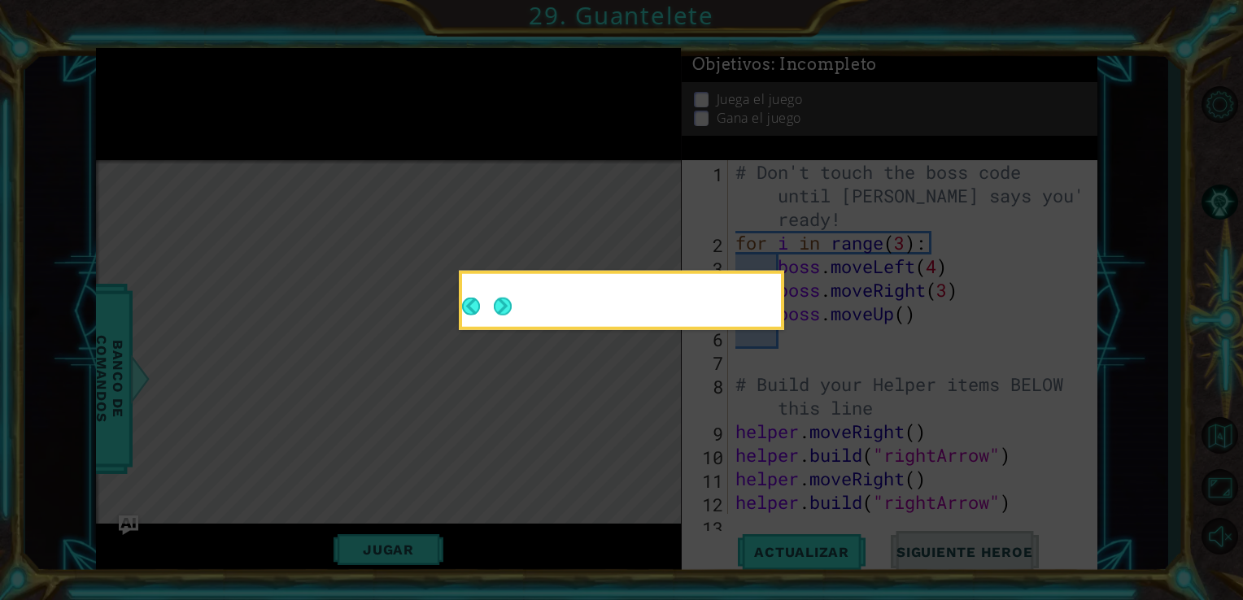
click at [773, 359] on icon at bounding box center [621, 300] width 1243 height 600
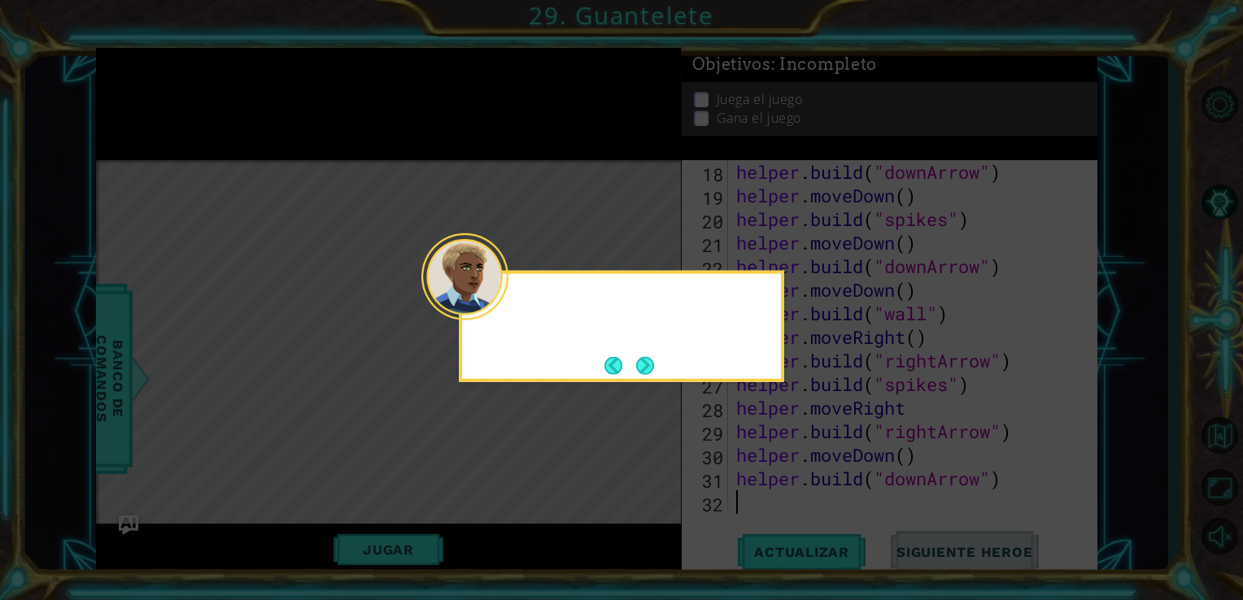
scroll to position [472, 0]
click at [643, 369] on button "Next" at bounding box center [645, 365] width 18 height 18
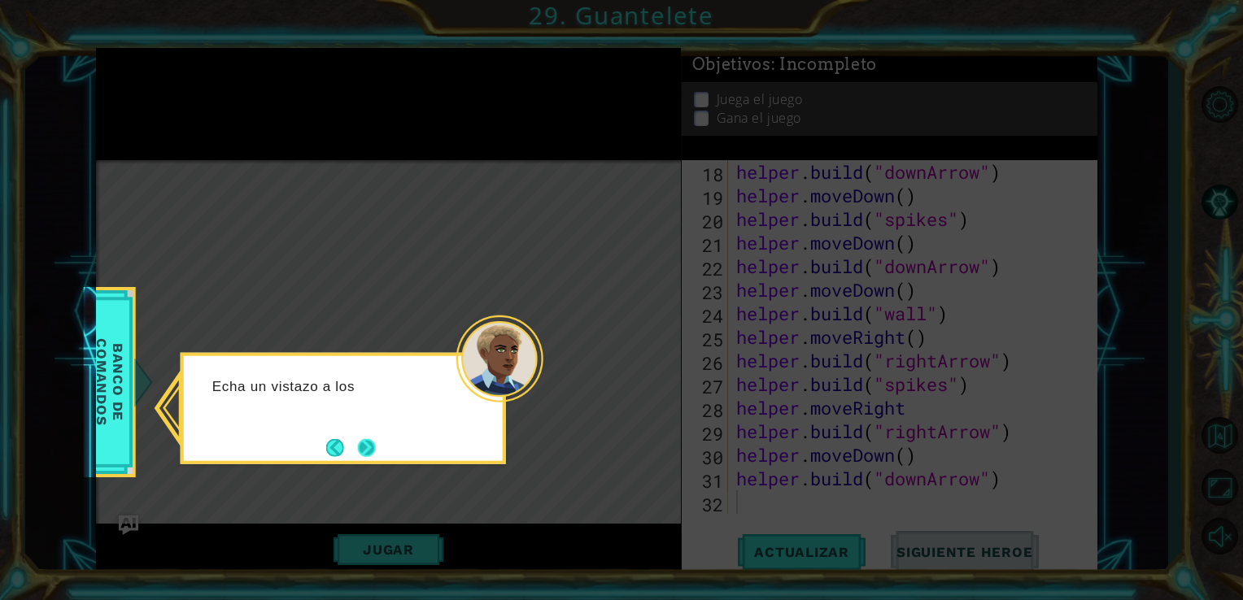
click at [369, 447] on button "Next" at bounding box center [367, 447] width 18 height 18
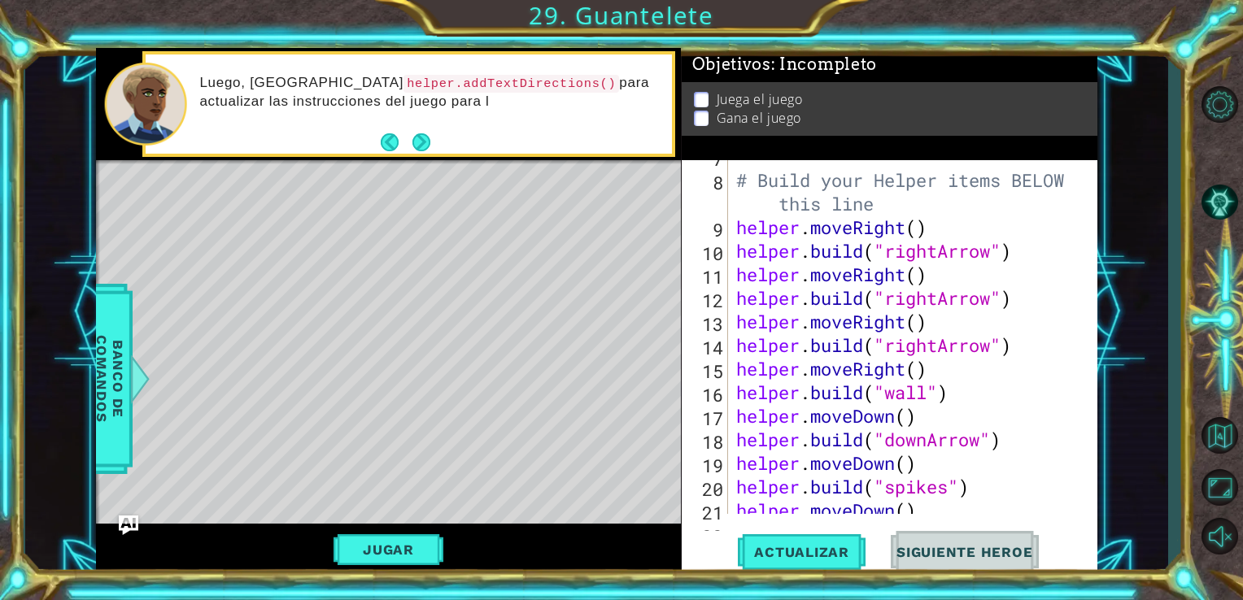
scroll to position [205, 0]
click at [369, 552] on button "Jugar" at bounding box center [389, 549] width 110 height 31
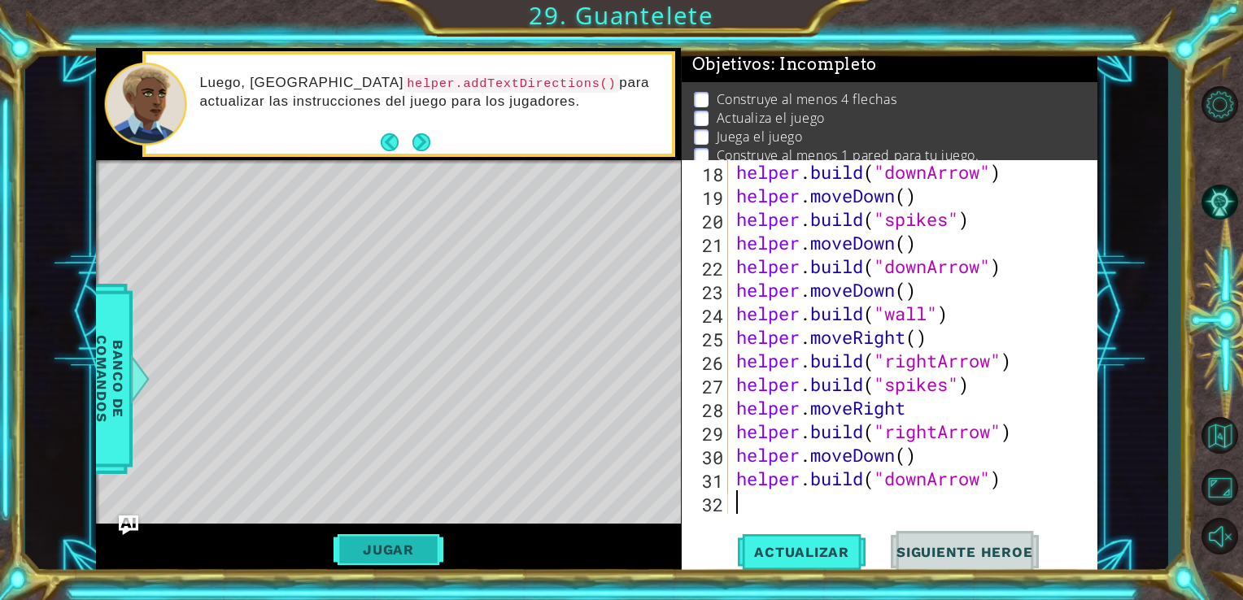
scroll to position [472, 0]
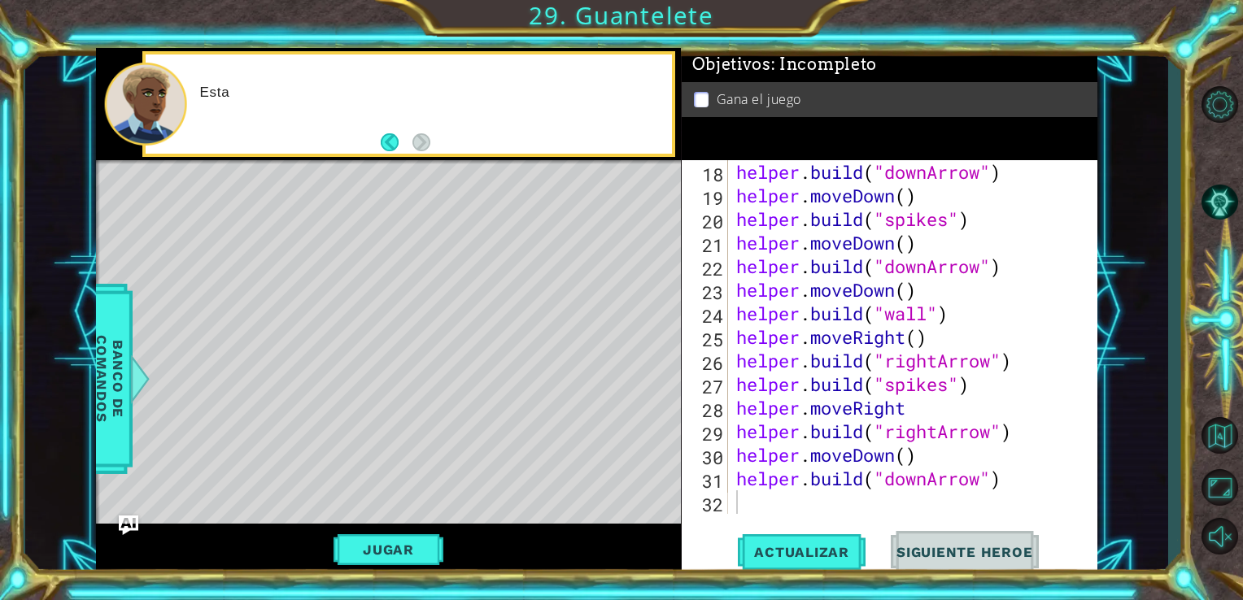
click at [397, 526] on div "Jugar" at bounding box center [389, 550] width 586 height 53
click at [400, 549] on button "Jugar" at bounding box center [389, 549] width 110 height 31
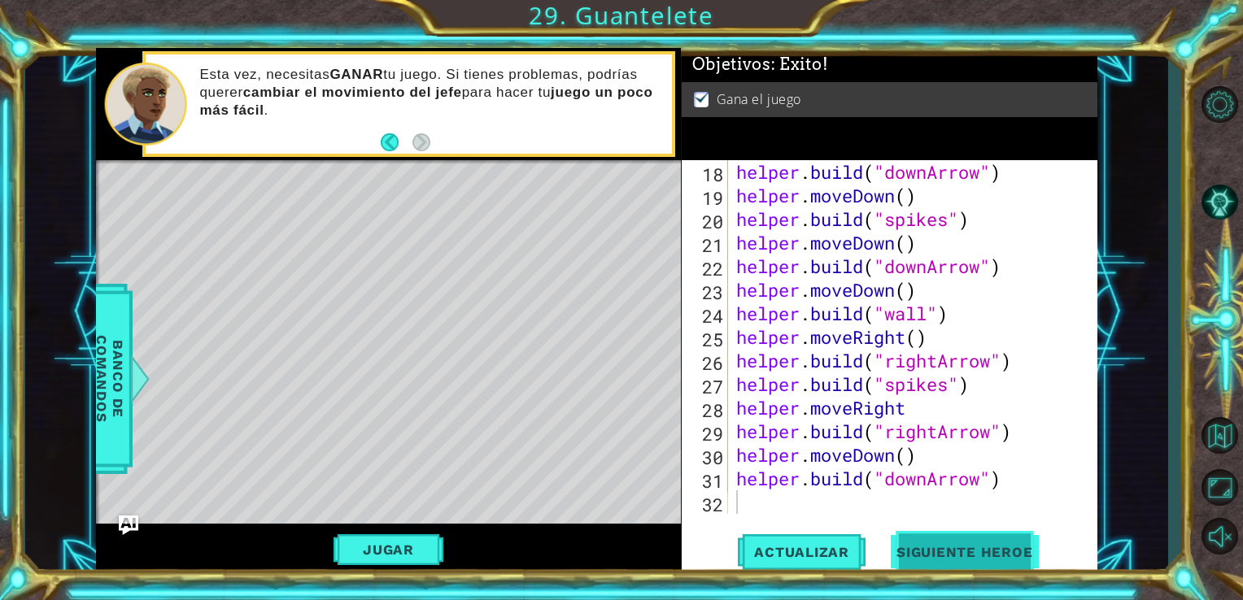
click at [926, 545] on span "Siguiente Heroe" at bounding box center [964, 552] width 169 height 16
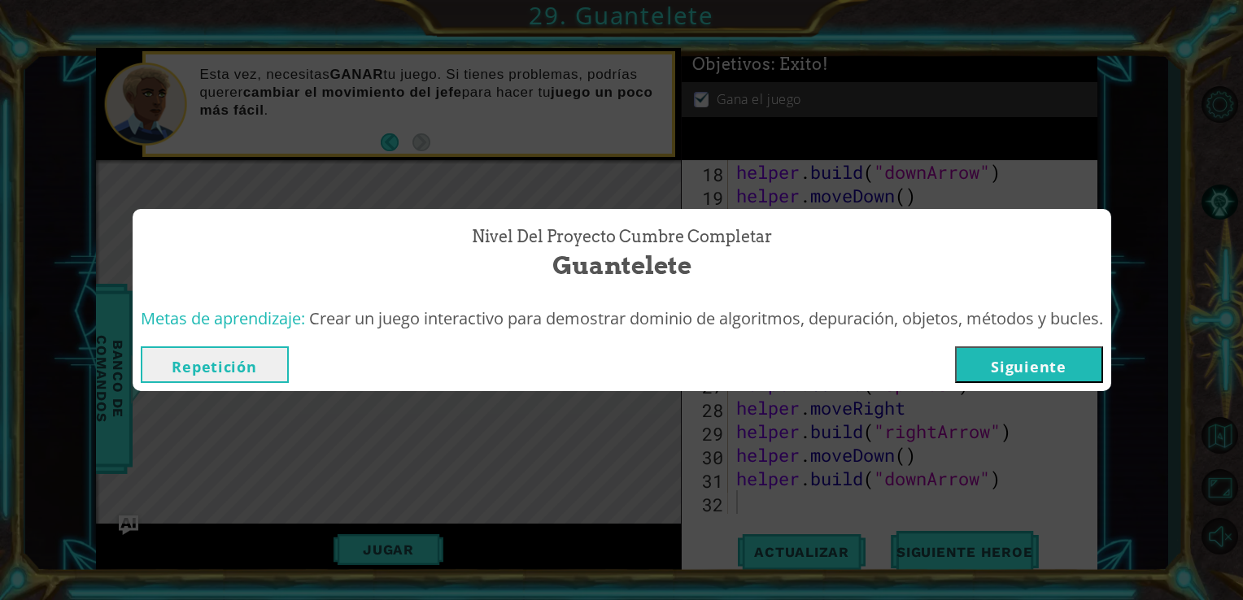
click at [980, 364] on button "Siguiente" at bounding box center [1029, 365] width 148 height 37
